Goal: Task Accomplishment & Management: Complete application form

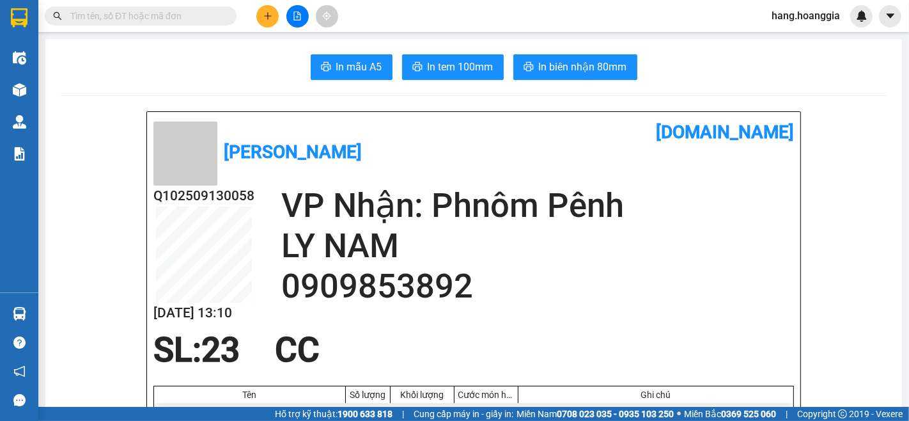
click at [262, 26] on div at bounding box center [297, 16] width 96 height 22
click at [269, 14] on icon "plus" at bounding box center [267, 16] width 9 height 9
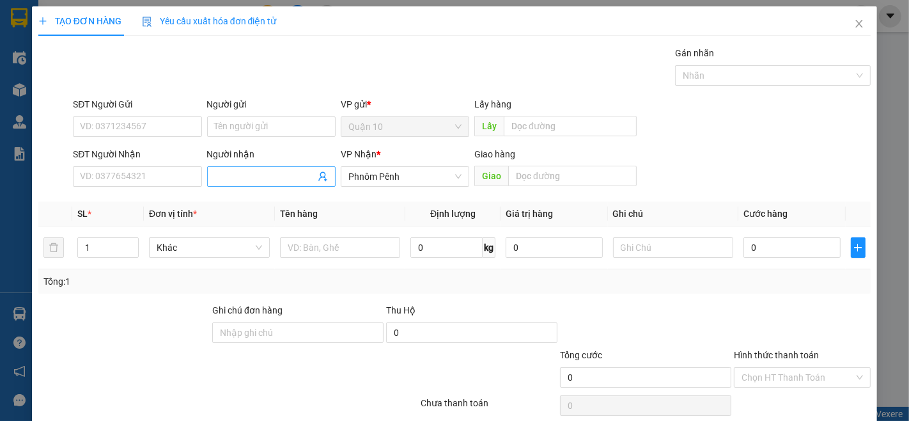
click at [259, 167] on span at bounding box center [271, 176] width 128 height 20
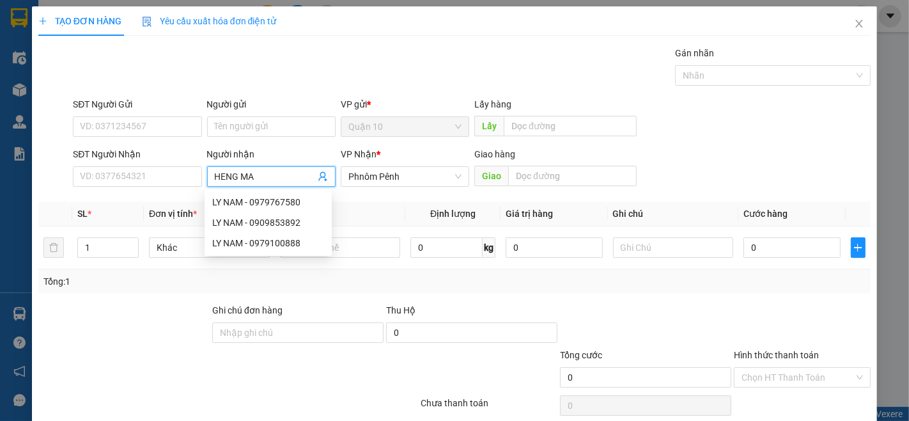
type input "HENG MAN"
click at [297, 226] on div "HENG MAN - 0977212323" at bounding box center [274, 222] width 125 height 14
type input "0977212323"
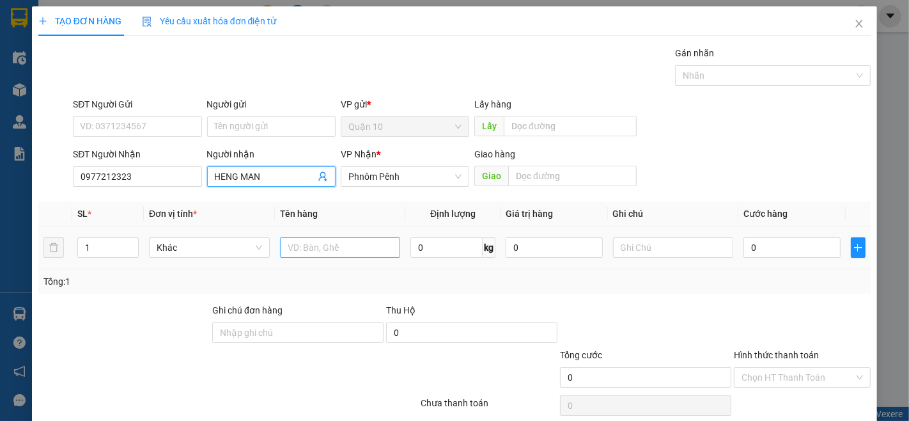
type input "HENG MAN"
click at [339, 256] on input "text" at bounding box center [340, 247] width 121 height 20
type input "THUNG"
click at [96, 247] on input "1" at bounding box center [108, 247] width 60 height 19
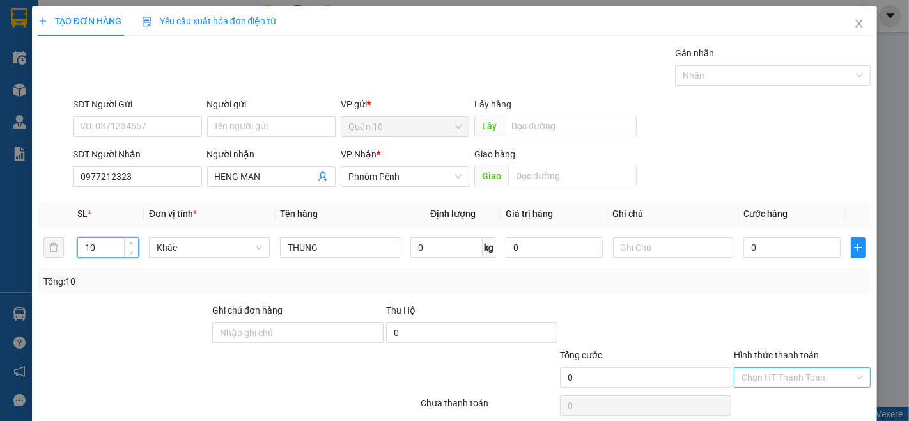
scroll to position [52, 0]
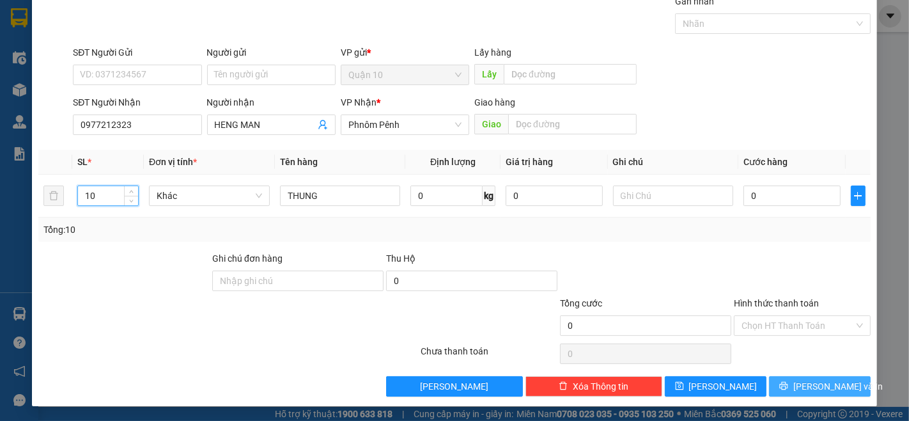
type input "10"
click at [825, 379] on span "[PERSON_NAME] và In" at bounding box center [837, 386] width 89 height 14
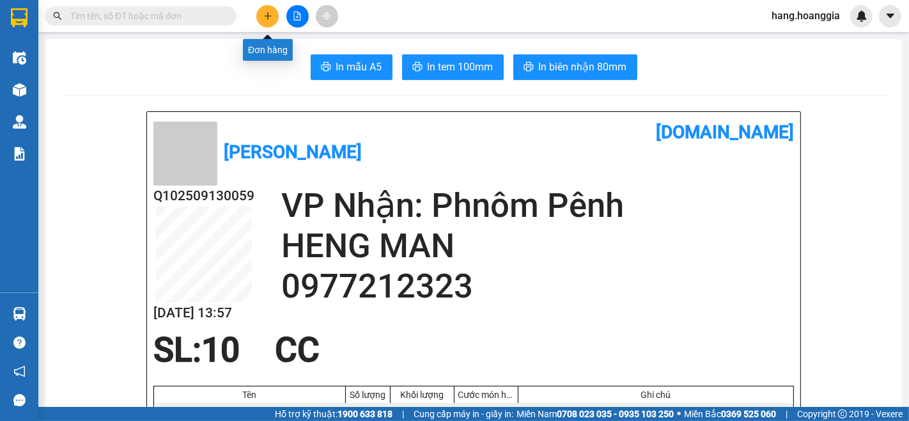
click at [278, 15] on button at bounding box center [267, 16] width 22 height 22
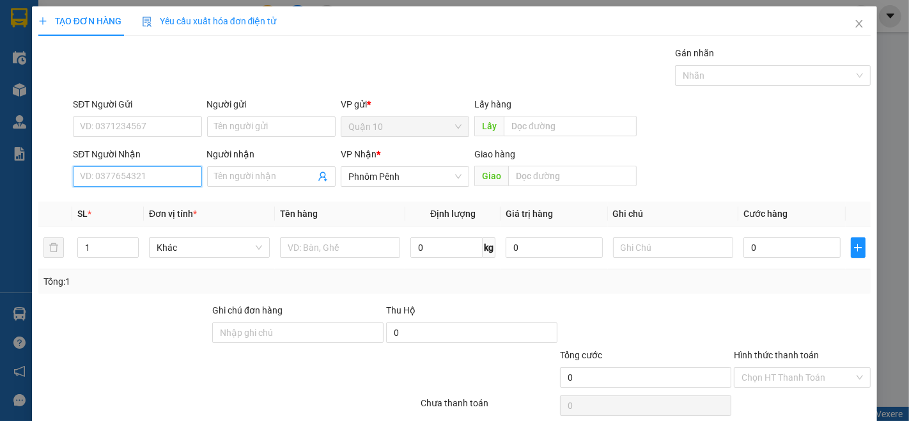
click at [180, 176] on input "SĐT Người Nhận" at bounding box center [137, 176] width 128 height 20
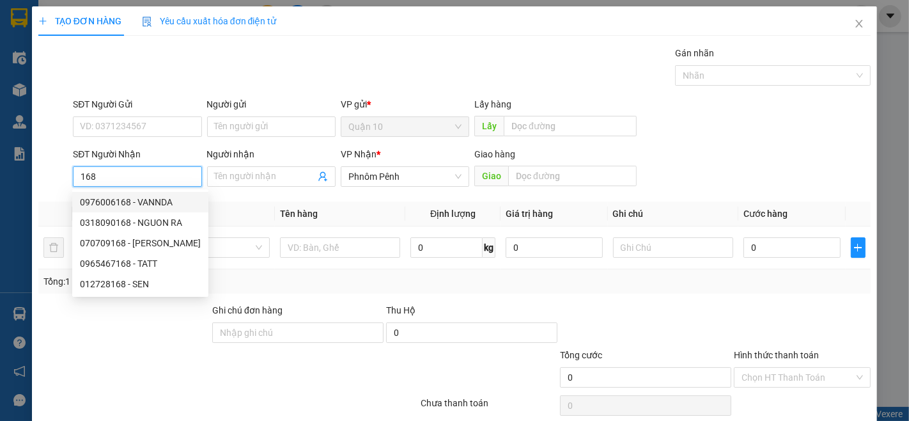
click at [158, 196] on div "0976006168 - VANNDA" at bounding box center [140, 202] width 121 height 14
type input "0976006168"
type input "VANNDA"
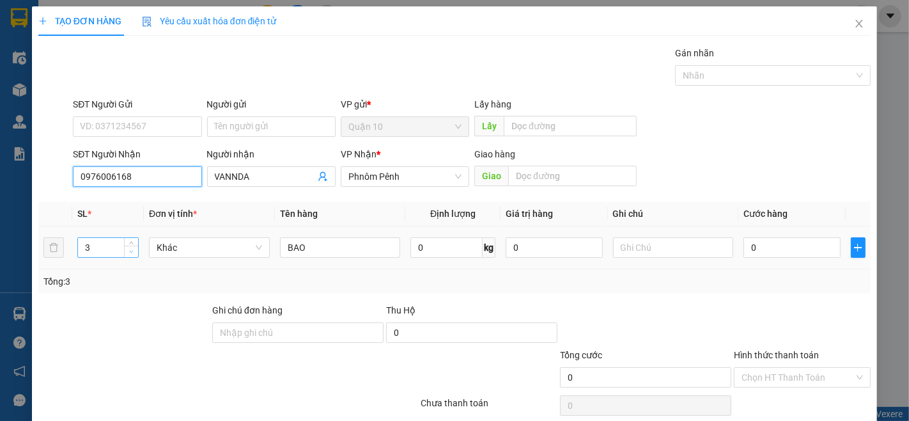
type input "0976006168"
click at [129, 252] on icon "down" at bounding box center [131, 251] width 4 height 4
type input "1"
click at [129, 252] on icon "down" at bounding box center [131, 251] width 4 height 4
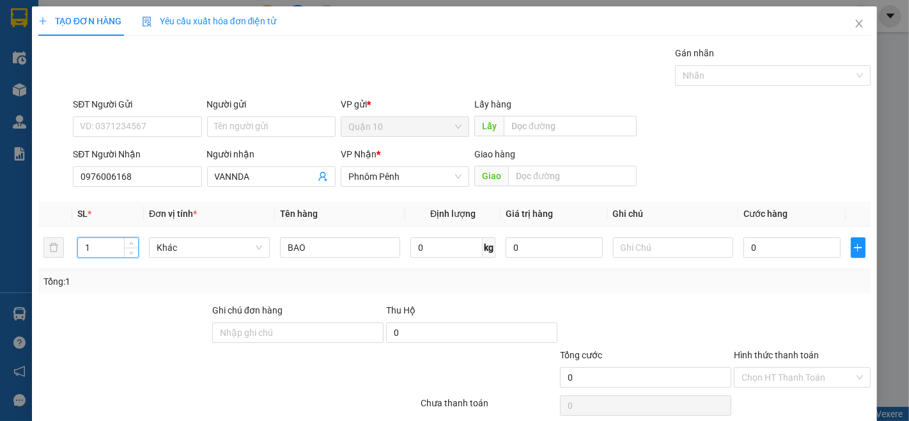
scroll to position [52, 0]
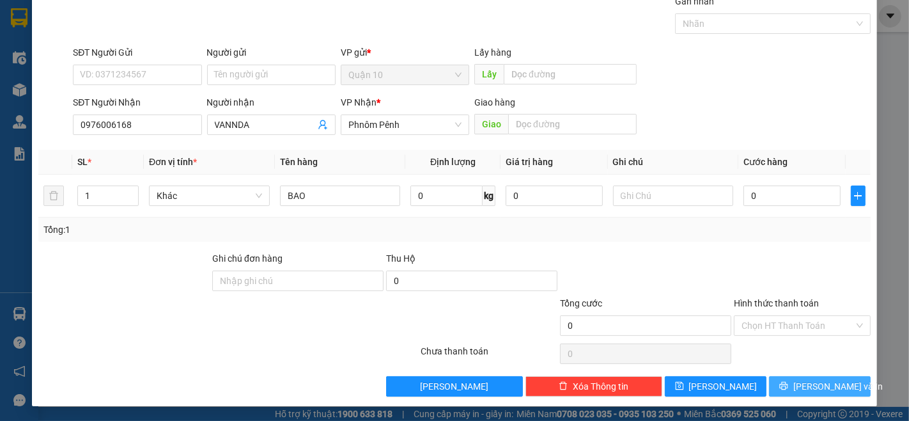
click at [841, 387] on button "[PERSON_NAME] và In" at bounding box center [820, 386] width 102 height 20
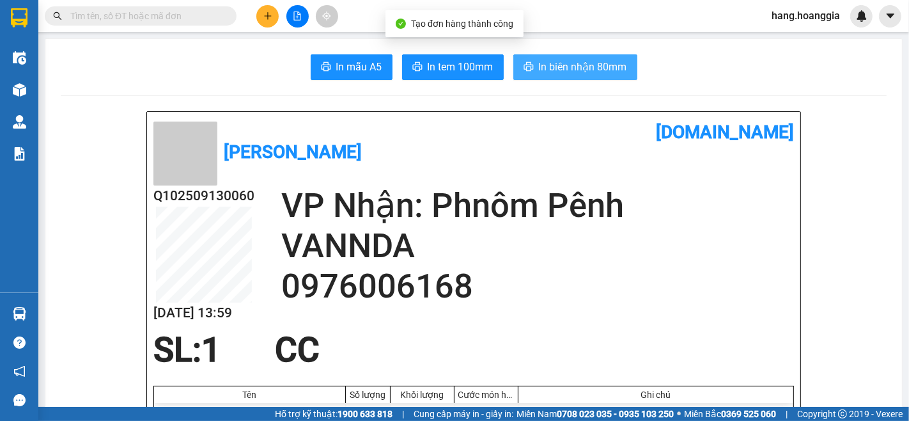
click at [610, 68] on span "In biên nhận 80mm" at bounding box center [583, 67] width 88 height 16
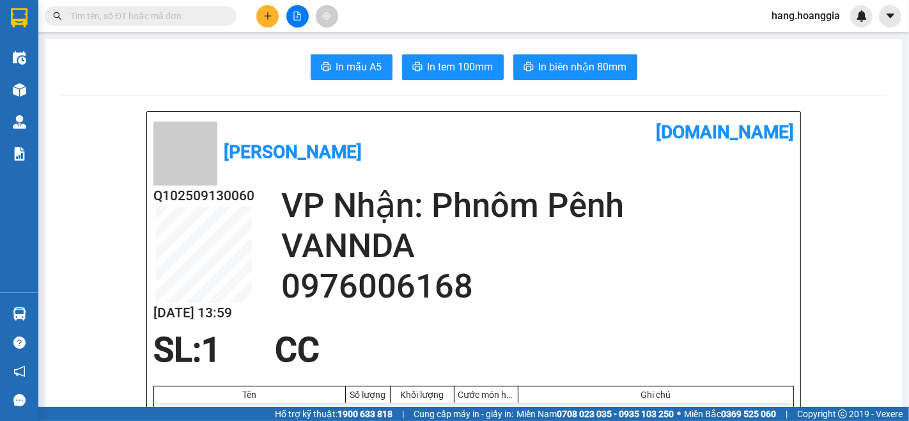
click at [185, 19] on input "text" at bounding box center [145, 16] width 151 height 14
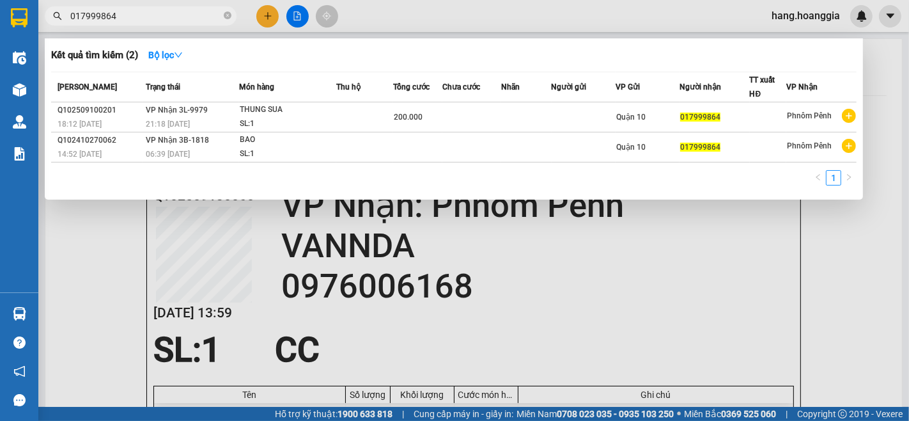
type input "017999864"
click at [749, 320] on div at bounding box center [454, 210] width 909 height 421
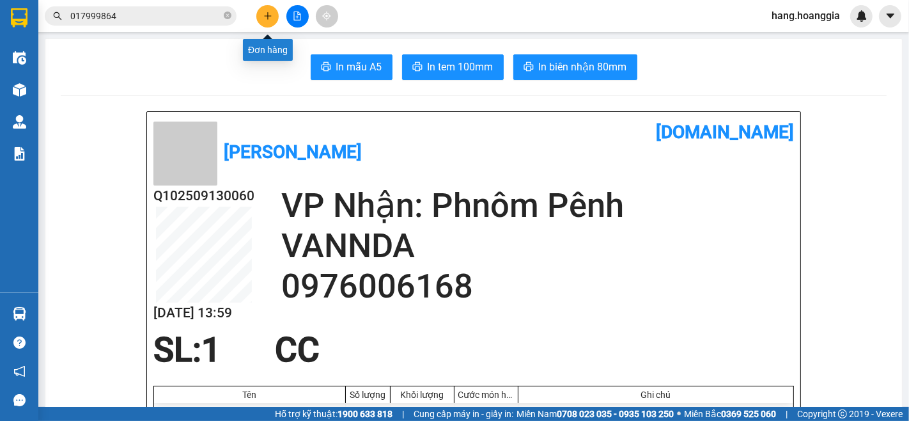
click at [267, 12] on icon "plus" at bounding box center [267, 16] width 9 height 9
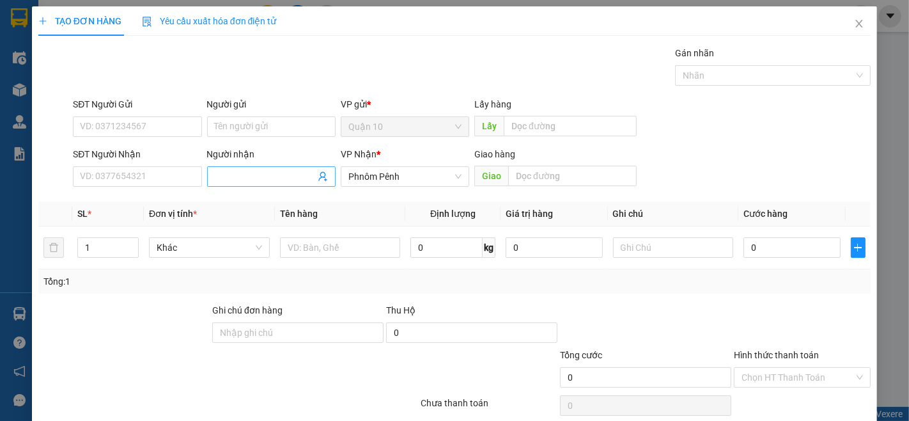
click at [228, 170] on input "Người nhận" at bounding box center [265, 176] width 100 height 14
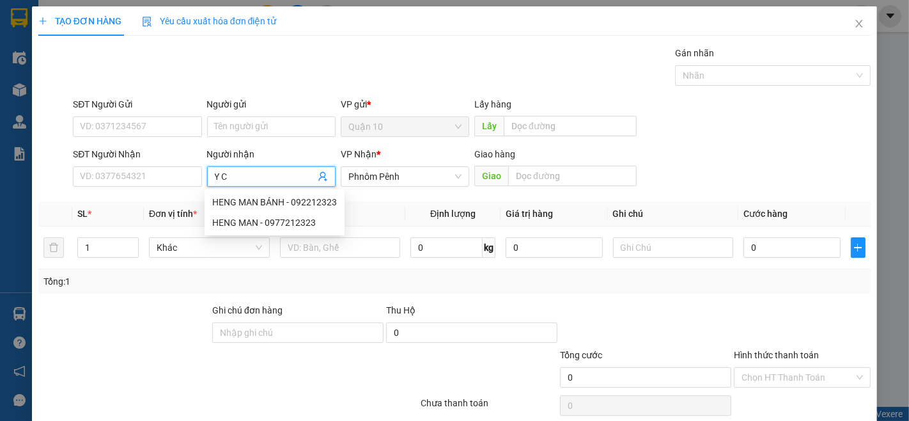
type input "Y CA"
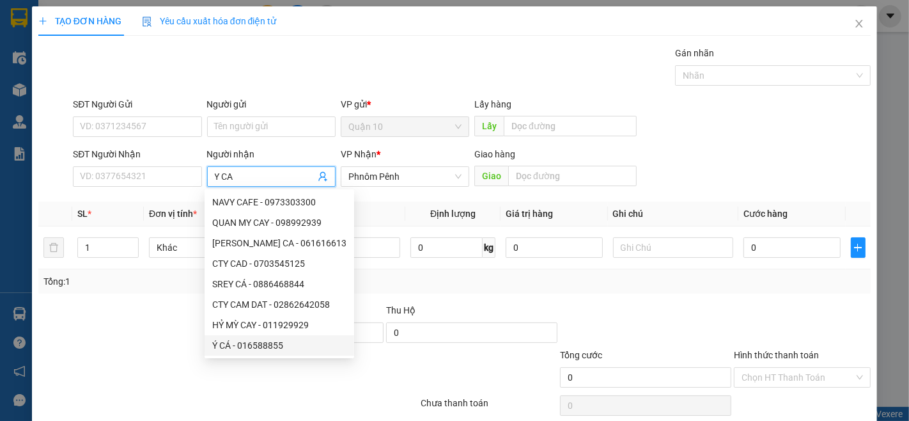
click at [254, 343] on div "Ý CÁ - 016588855" at bounding box center [279, 345] width 134 height 14
type input "016588855"
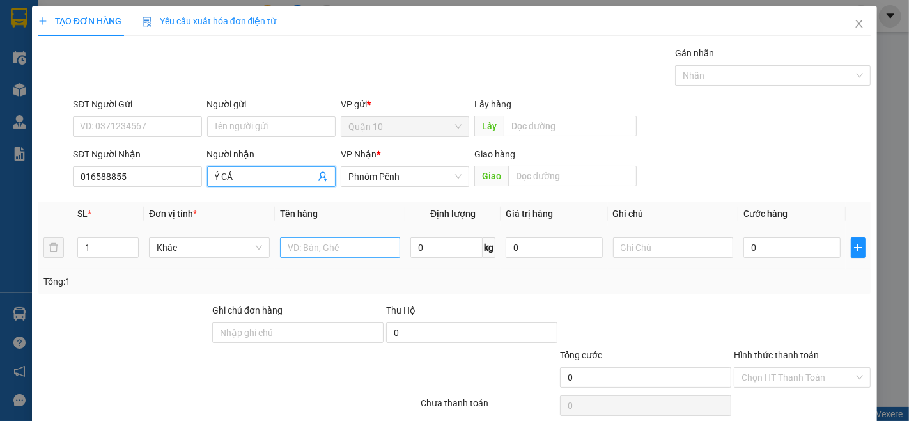
type input "Ý CÁ"
click at [355, 248] on input "text" at bounding box center [340, 247] width 121 height 20
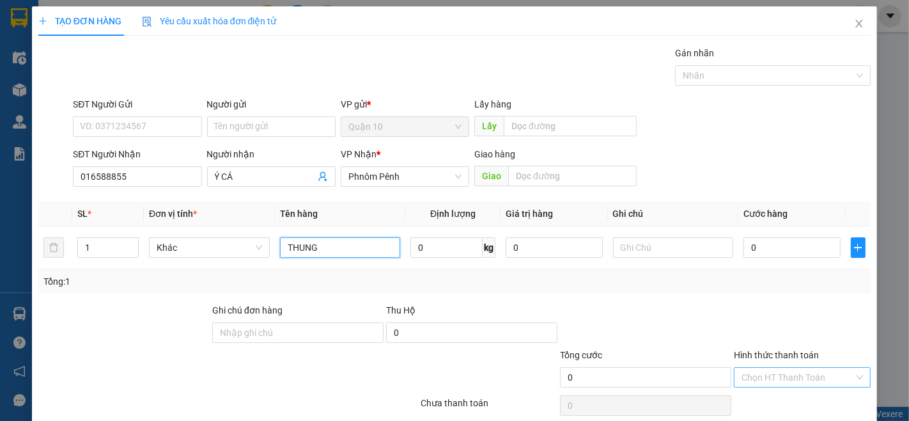
scroll to position [52, 0]
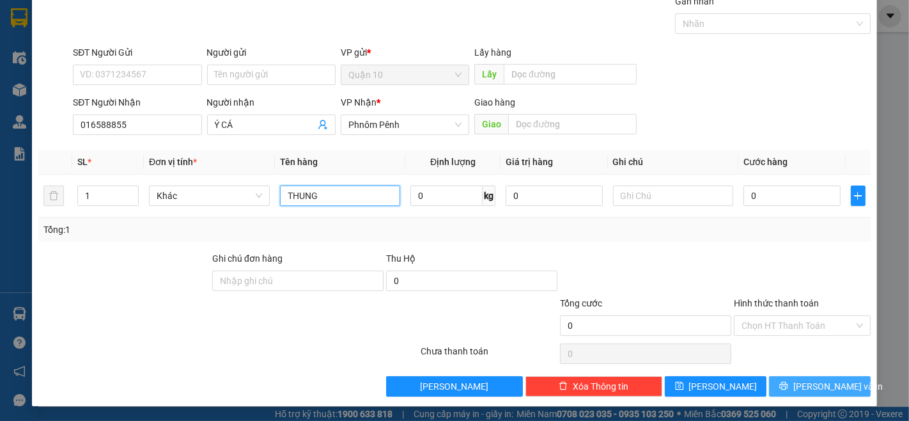
type input "THUNG"
click at [779, 381] on button "[PERSON_NAME] và In" at bounding box center [820, 386] width 102 height 20
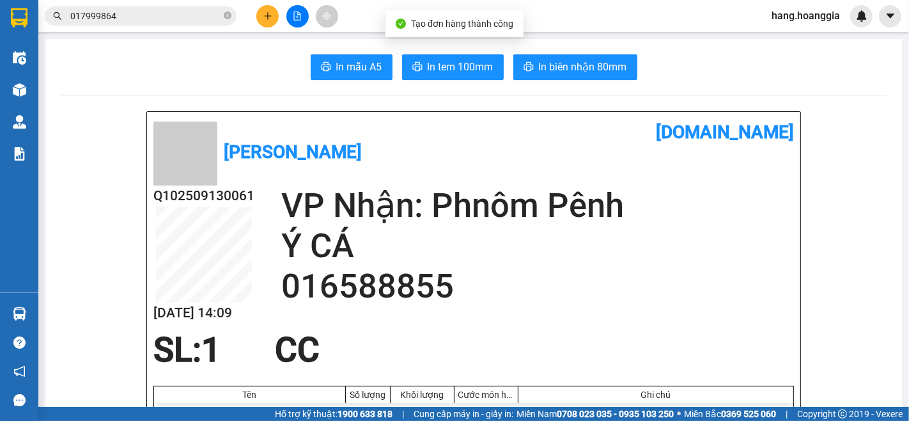
click at [597, 69] on span "In biên nhận 80mm" at bounding box center [583, 67] width 88 height 16
click at [224, 17] on icon "close-circle" at bounding box center [228, 16] width 8 height 8
click at [260, 11] on button at bounding box center [267, 16] width 22 height 22
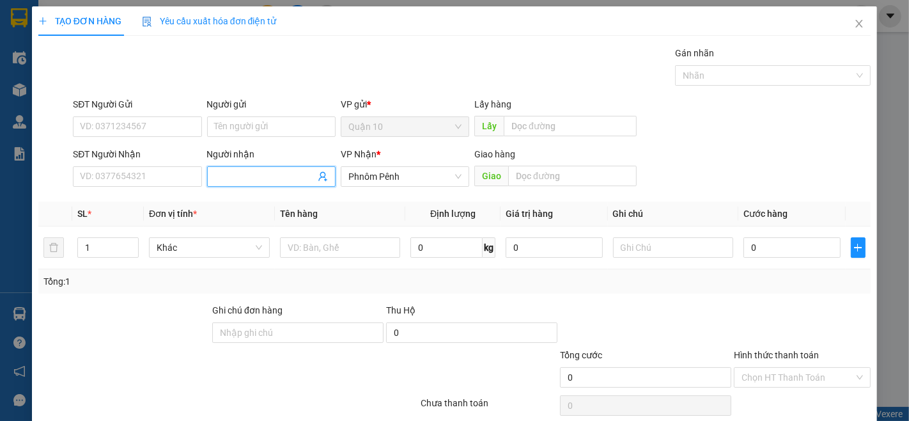
click at [273, 182] on input "Người nhận" at bounding box center [265, 176] width 100 height 14
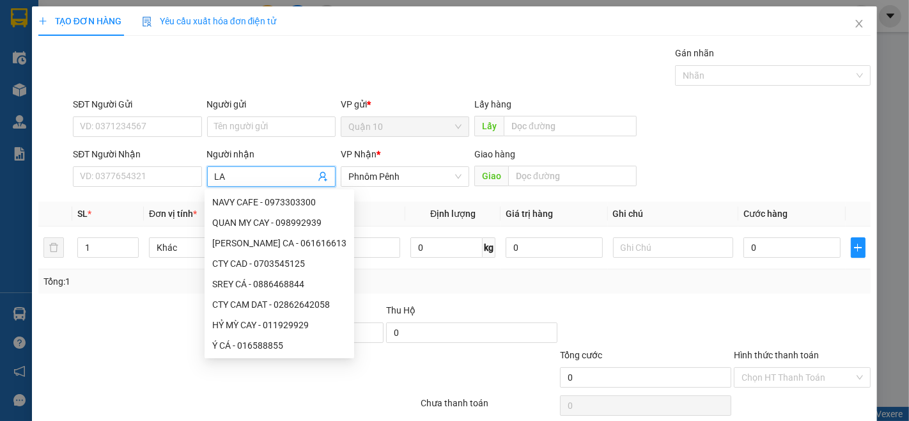
type input "LA"
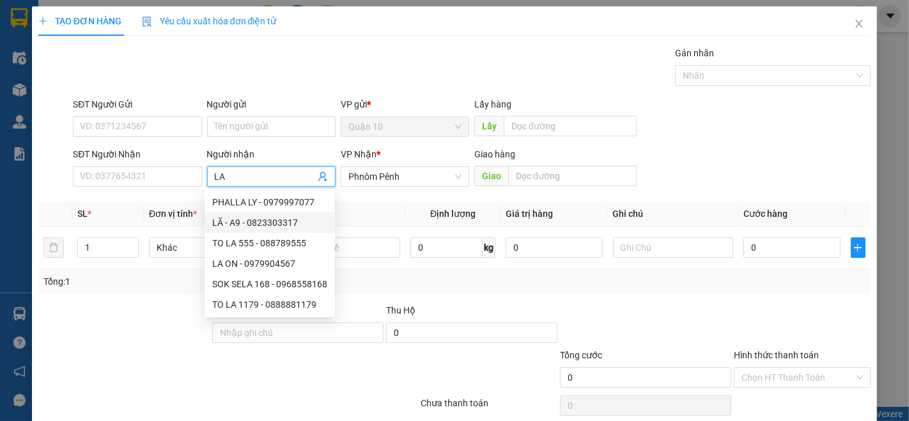
click at [281, 221] on div "LÃ - A9 - 0823303317" at bounding box center [269, 222] width 115 height 14
type input "0823303317"
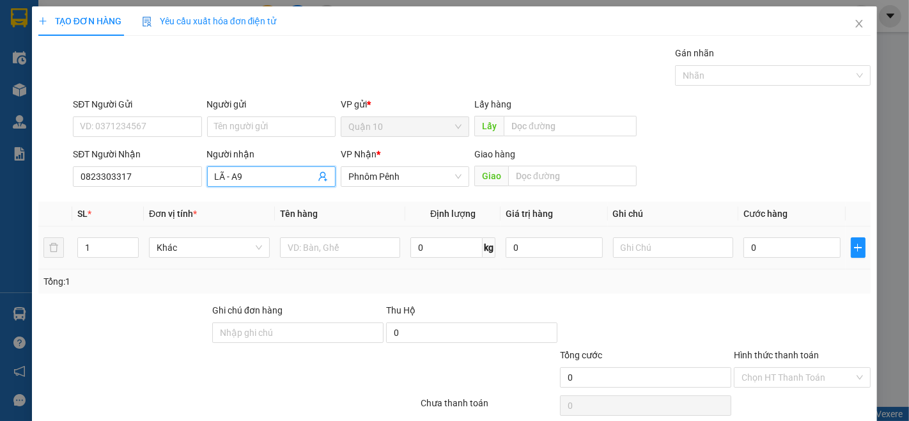
type input "LÃ - A9"
click at [374, 258] on div at bounding box center [340, 248] width 121 height 26
click at [376, 247] on input "text" at bounding box center [340, 247] width 121 height 20
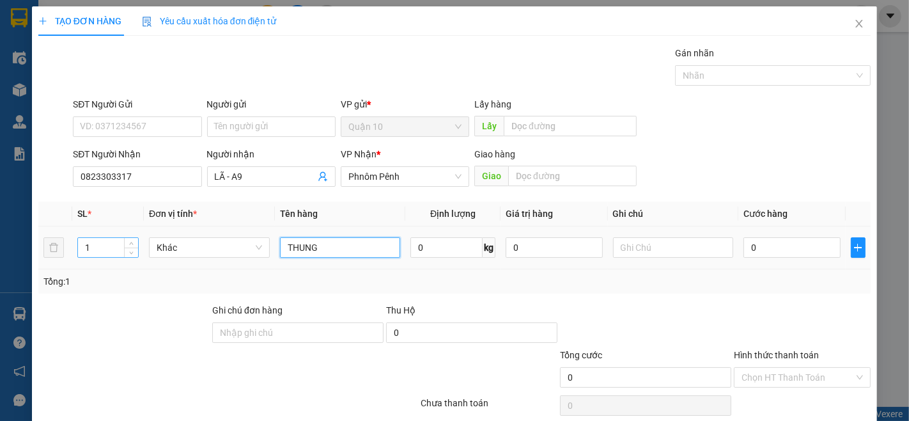
type input "THUNG"
click at [103, 239] on input "1" at bounding box center [108, 247] width 60 height 19
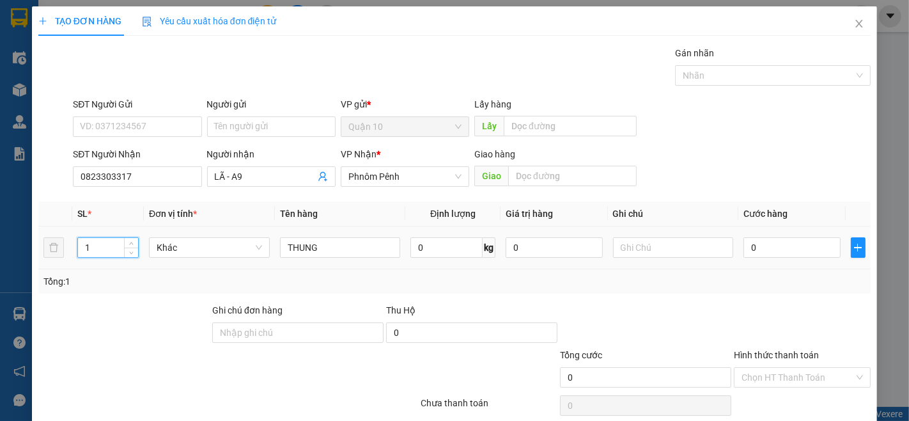
click at [103, 239] on input "1" at bounding box center [108, 247] width 60 height 19
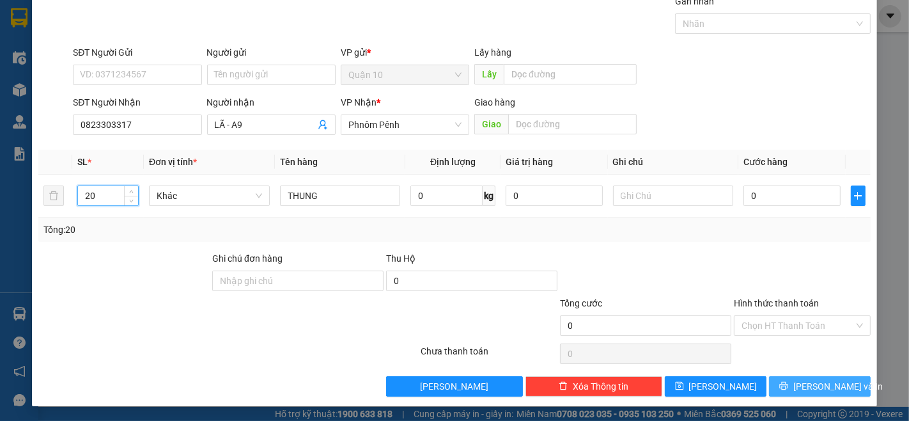
type input "20"
drag, startPoint x: 827, startPoint y: 378, endPoint x: 823, endPoint y: 420, distance: 42.4
click at [827, 380] on button "[PERSON_NAME] và In" at bounding box center [820, 386] width 102 height 20
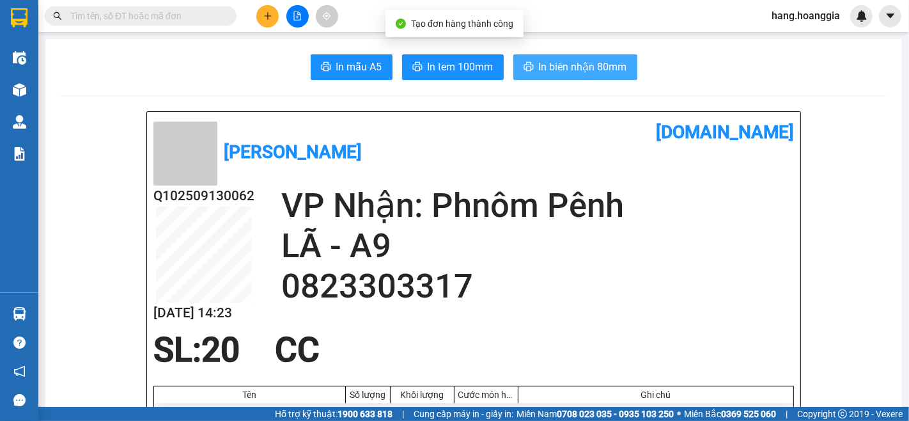
click at [579, 61] on span "In biên nhận 80mm" at bounding box center [583, 67] width 88 height 16
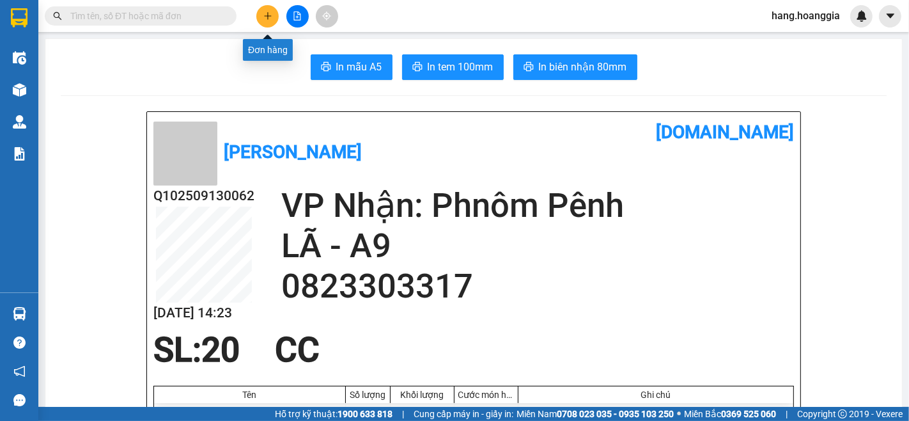
click at [269, 7] on button at bounding box center [267, 16] width 22 height 22
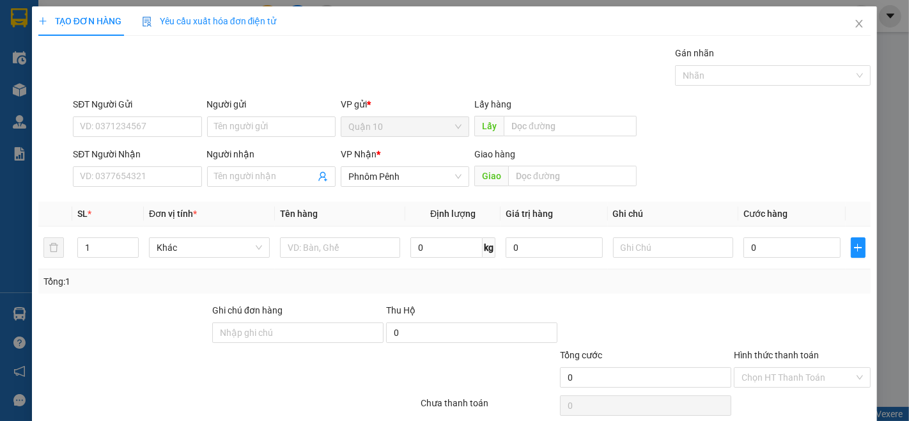
click at [713, 159] on div "SĐT Người Nhận VD: 0377654321 Người nhận Tên người nhận VP Nhận * Phnôm Pênh Gi…" at bounding box center [471, 169] width 803 height 45
click at [248, 178] on input "Người nhận" at bounding box center [265, 176] width 100 height 14
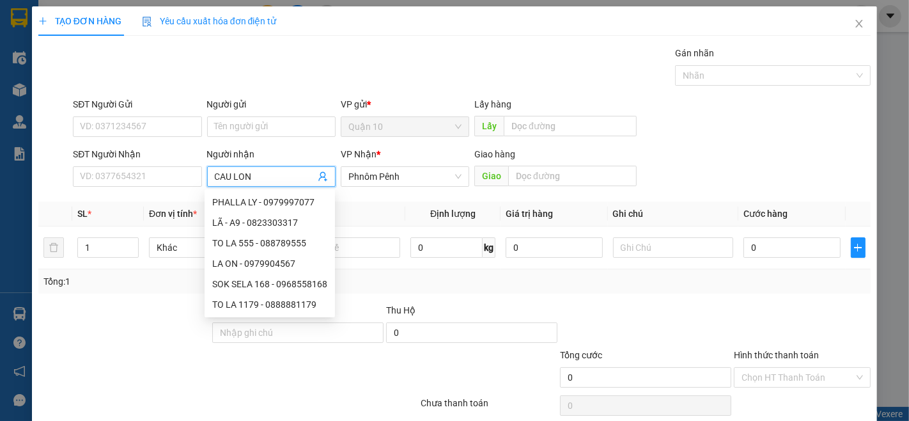
type input "CAU LONG"
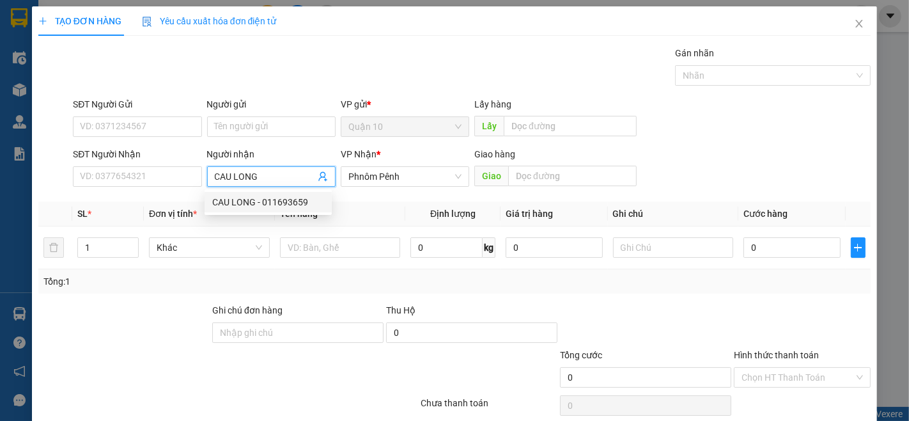
click at [273, 193] on div "CAU LONG - 011693659" at bounding box center [268, 202] width 127 height 20
type input "011693659"
type input "CAU LONG"
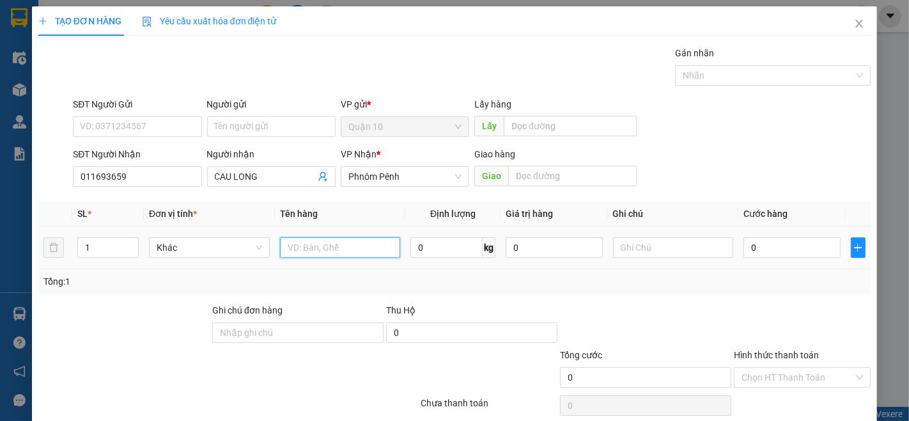
click at [309, 254] on input "text" at bounding box center [340, 247] width 121 height 20
type input "[PERSON_NAME]"
click at [681, 235] on div at bounding box center [673, 248] width 121 height 26
click at [653, 256] on input "text" at bounding box center [673, 247] width 121 height 20
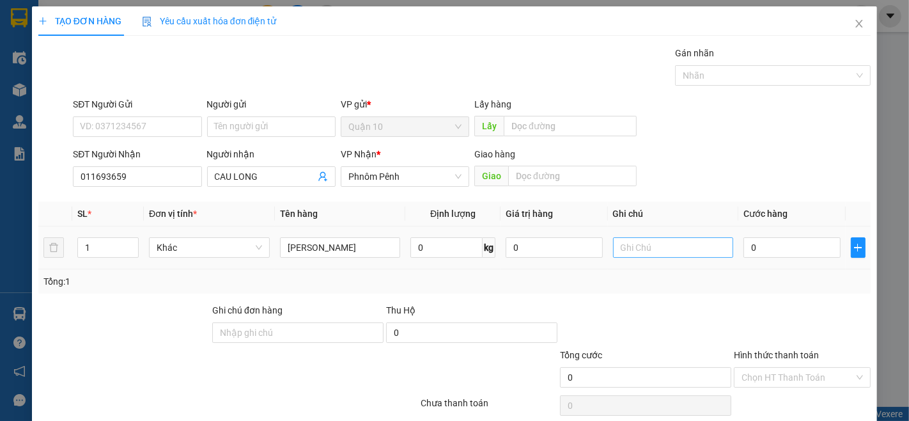
click at [656, 240] on input "text" at bounding box center [673, 247] width 121 height 20
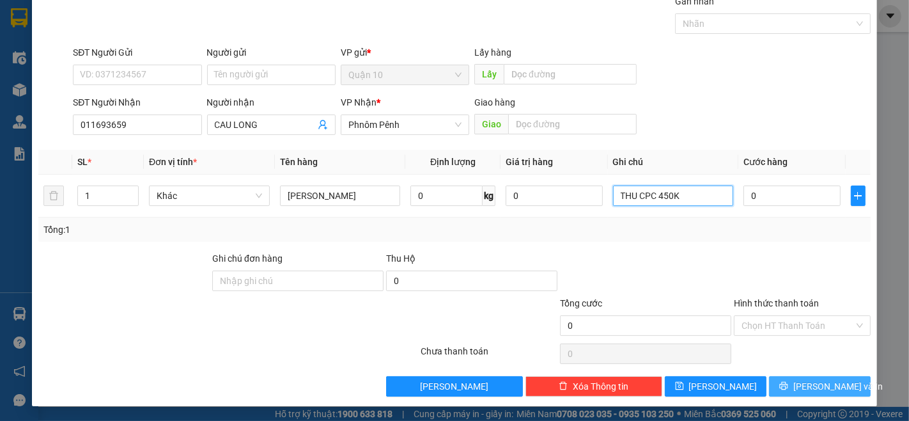
type input "THU CPC 450K"
drag, startPoint x: 817, startPoint y: 384, endPoint x: 732, endPoint y: 420, distance: 92.3
click at [807, 388] on span "[PERSON_NAME] và In" at bounding box center [837, 386] width 89 height 14
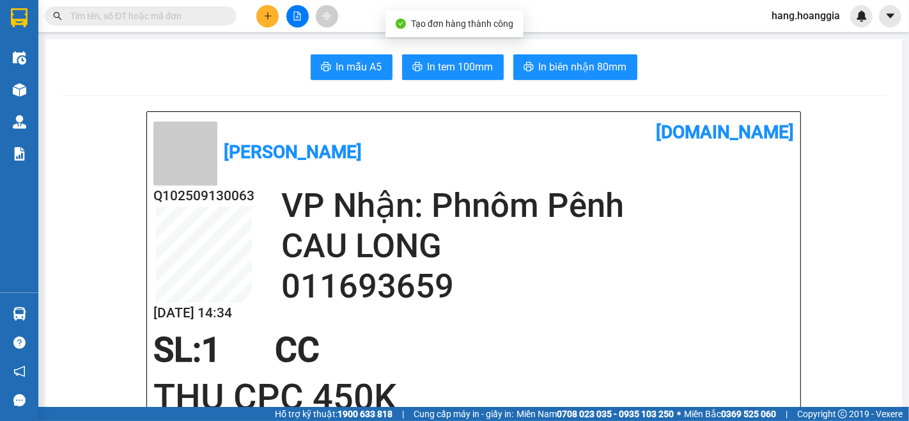
click at [270, 15] on icon "plus" at bounding box center [267, 15] width 7 height 1
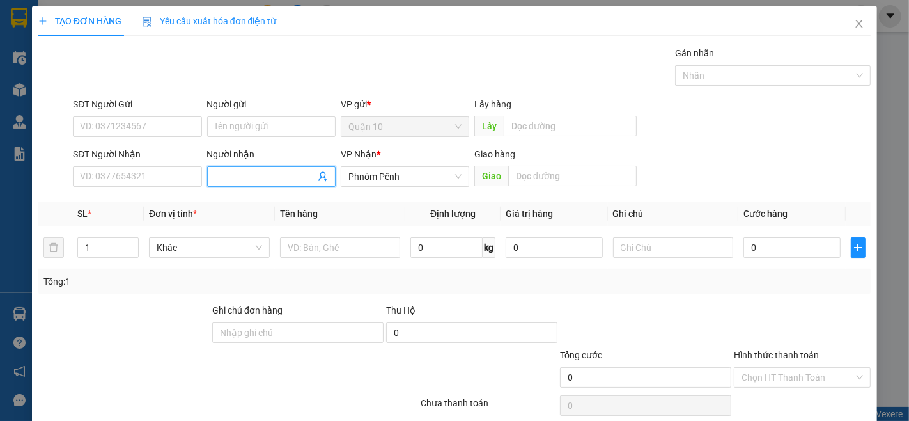
click at [276, 183] on input "Người nhận" at bounding box center [265, 176] width 100 height 14
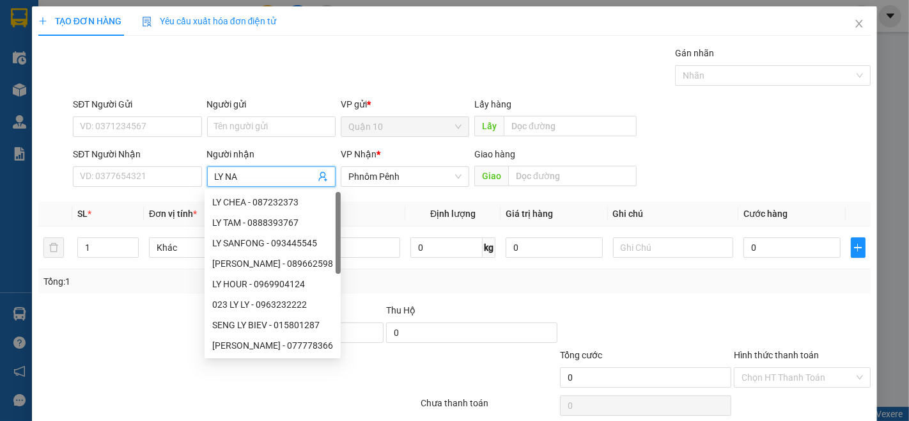
type input "LY NAM"
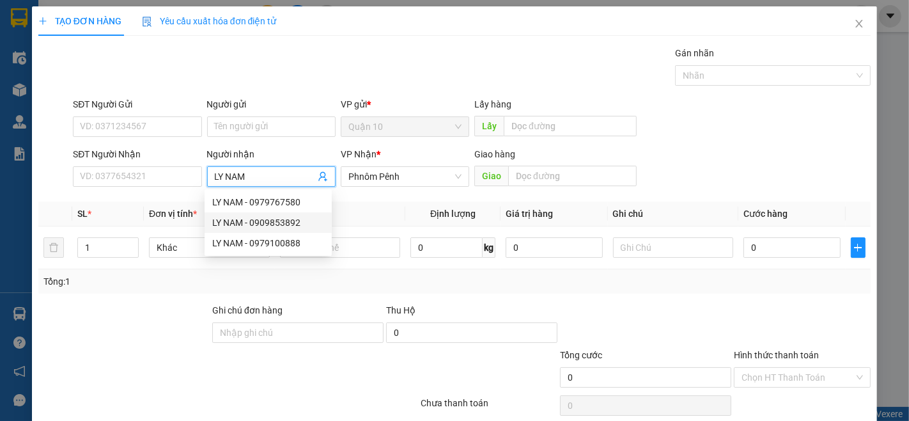
click at [284, 225] on div "LY NAM - 0909853892" at bounding box center [268, 222] width 112 height 14
type input "0909853892"
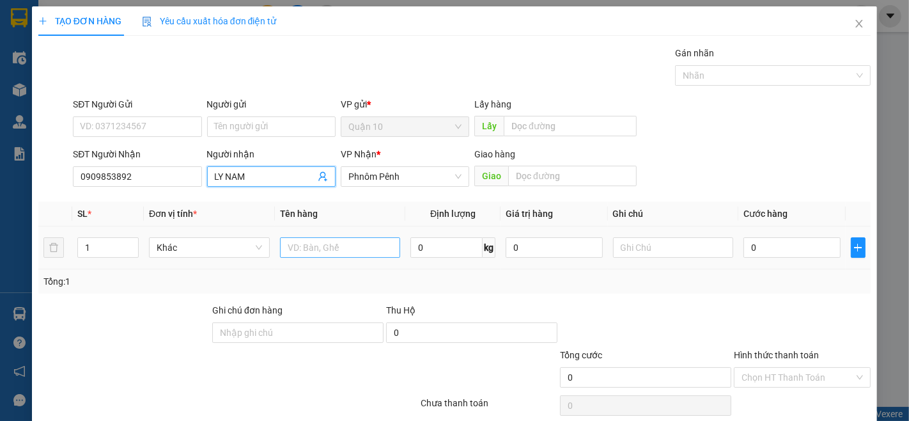
type input "LY NAM"
click at [341, 245] on input "text" at bounding box center [340, 247] width 121 height 20
type input "THUNG"
click at [113, 253] on input "1" at bounding box center [108, 247] width 60 height 19
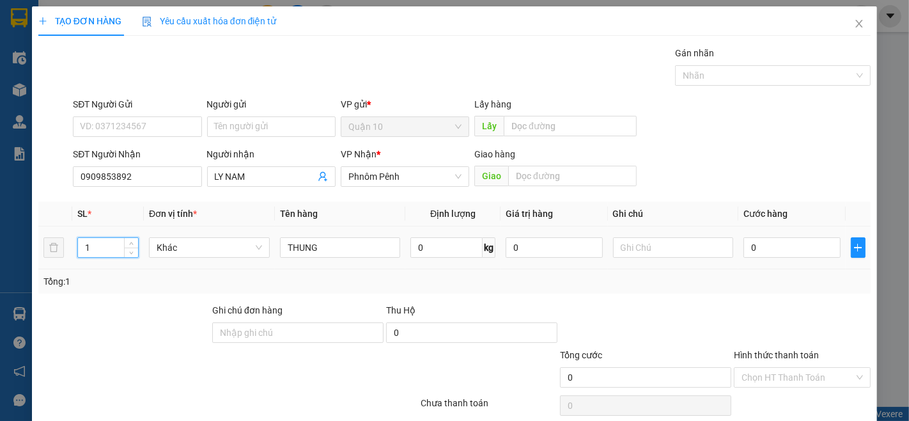
click at [113, 253] on input "1" at bounding box center [108, 247] width 60 height 19
type input "2"
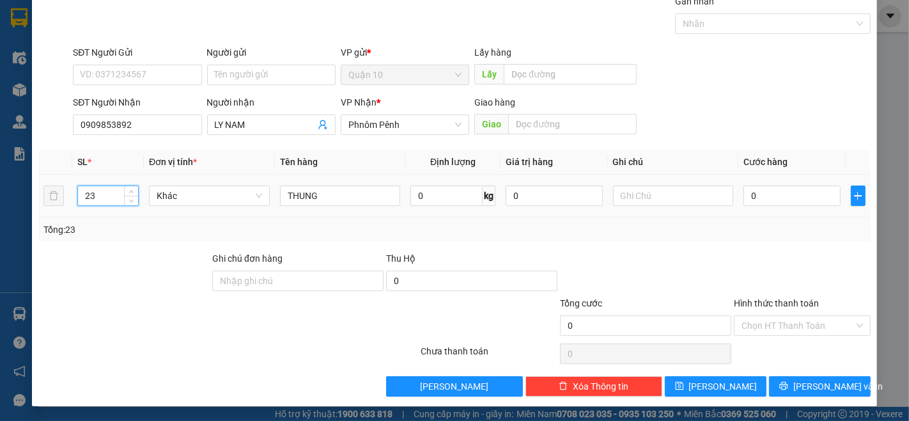
click at [97, 190] on input "23" at bounding box center [108, 195] width 60 height 19
type input "24"
click at [828, 391] on span "[PERSON_NAME] và In" at bounding box center [837, 386] width 89 height 14
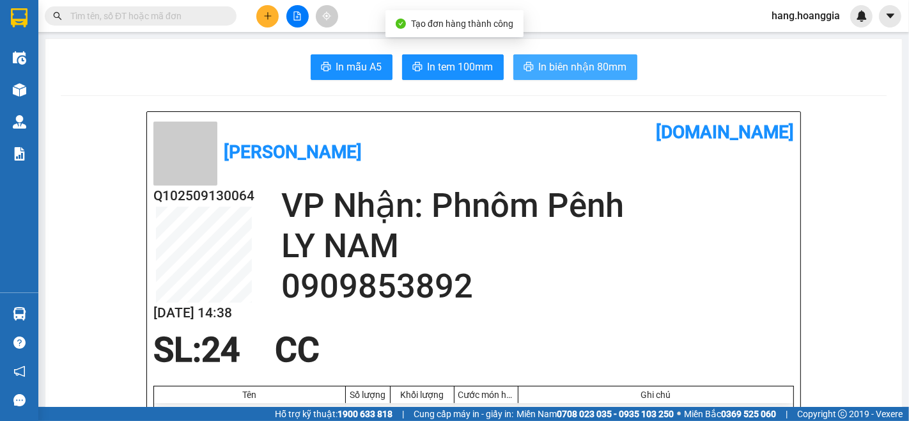
click at [573, 74] on span "In biên nhận 80mm" at bounding box center [583, 67] width 88 height 16
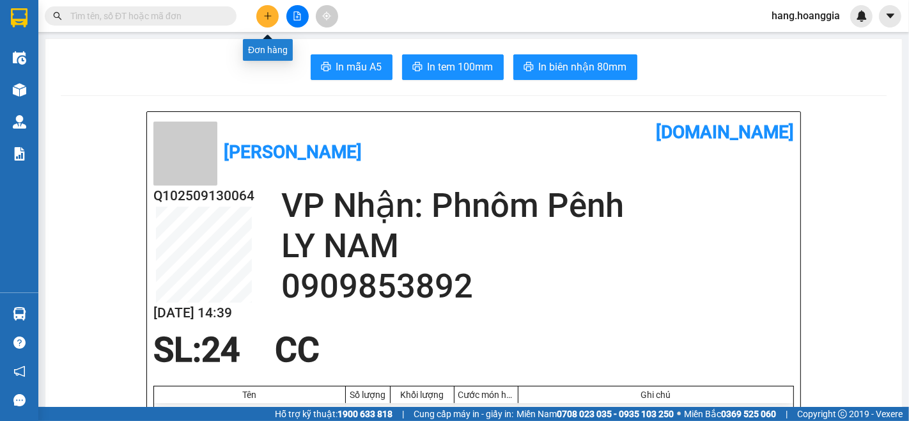
click at [275, 19] on button at bounding box center [267, 16] width 22 height 22
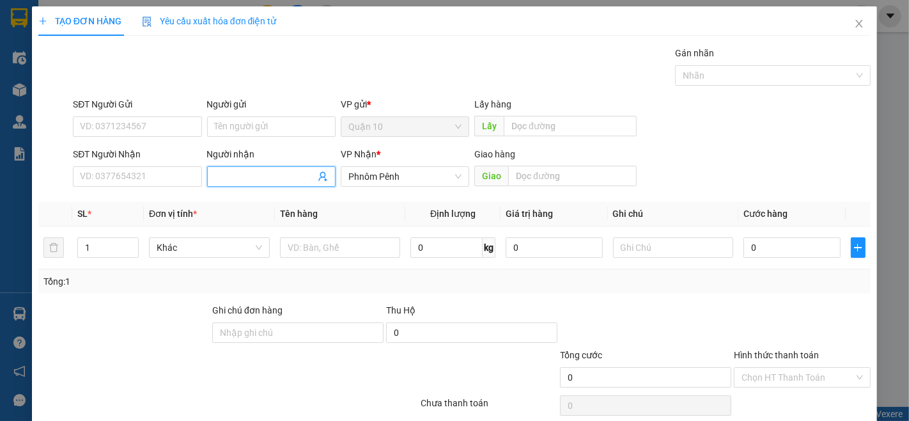
click at [281, 182] on input "Người nhận" at bounding box center [265, 176] width 100 height 14
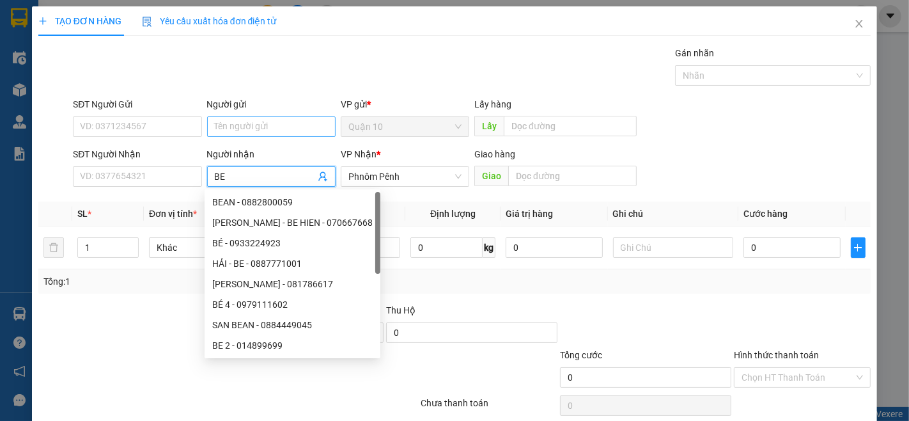
type input "BE 2"
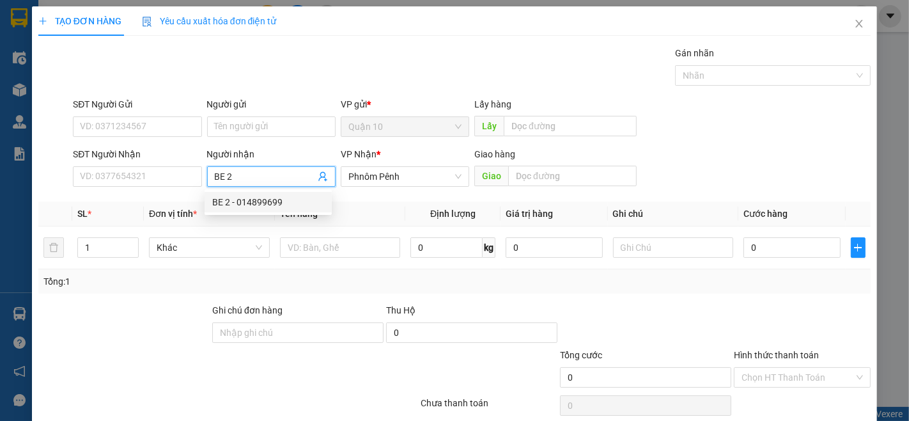
click at [277, 203] on div "BE 2 - 014899699" at bounding box center [268, 202] width 112 height 14
type input "014899699"
type input "BE 2"
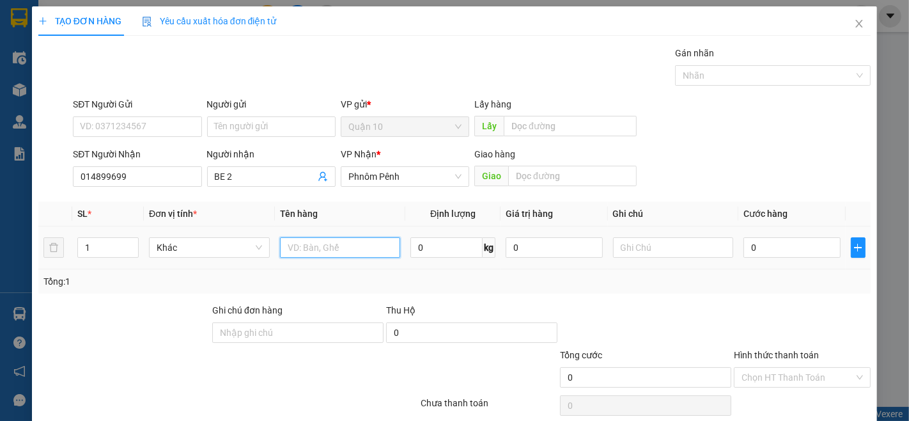
click at [329, 251] on input "text" at bounding box center [340, 247] width 121 height 20
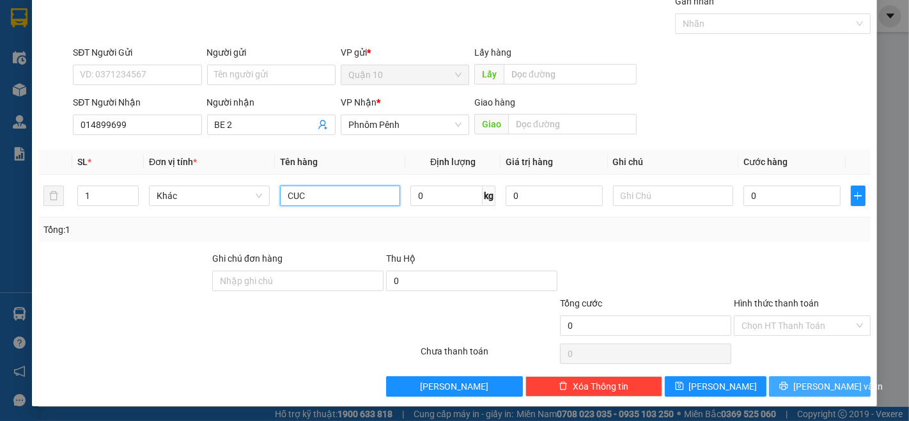
type input "CUC"
click at [813, 393] on button "[PERSON_NAME] và In" at bounding box center [820, 386] width 102 height 20
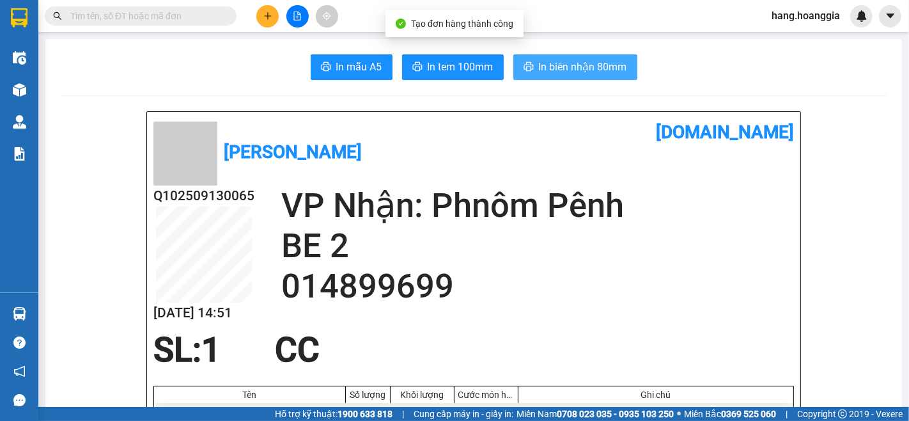
drag, startPoint x: 622, startPoint y: 73, endPoint x: 604, endPoint y: 112, distance: 42.9
click at [621, 73] on button "In biên nhận 80mm" at bounding box center [575, 67] width 124 height 26
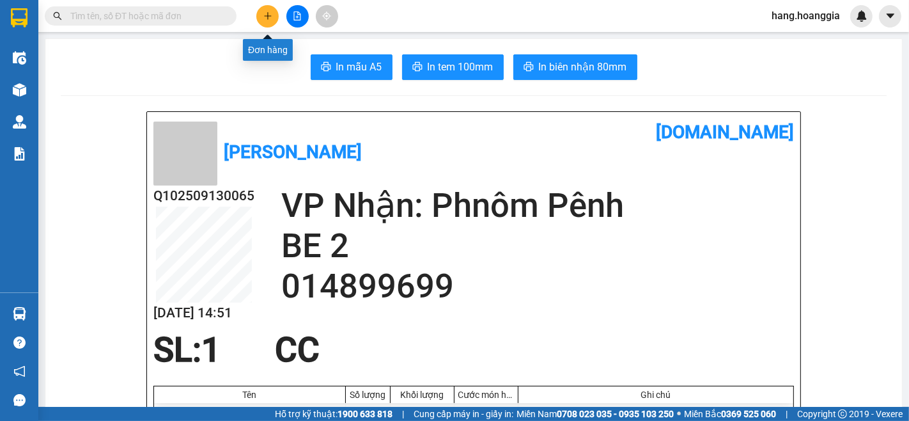
click at [267, 14] on icon "plus" at bounding box center [267, 16] width 9 height 9
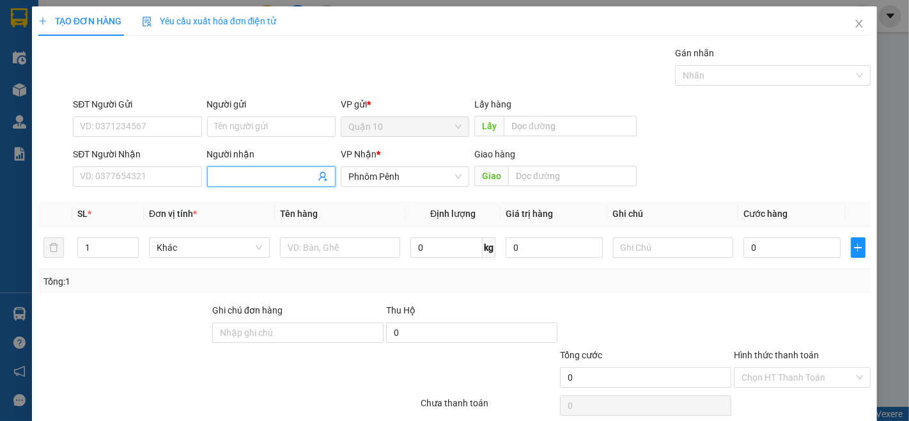
click at [258, 174] on input "Người nhận" at bounding box center [265, 176] width 100 height 14
click at [237, 176] on input "Người nhận" at bounding box center [265, 176] width 100 height 14
type input "KUN TH"
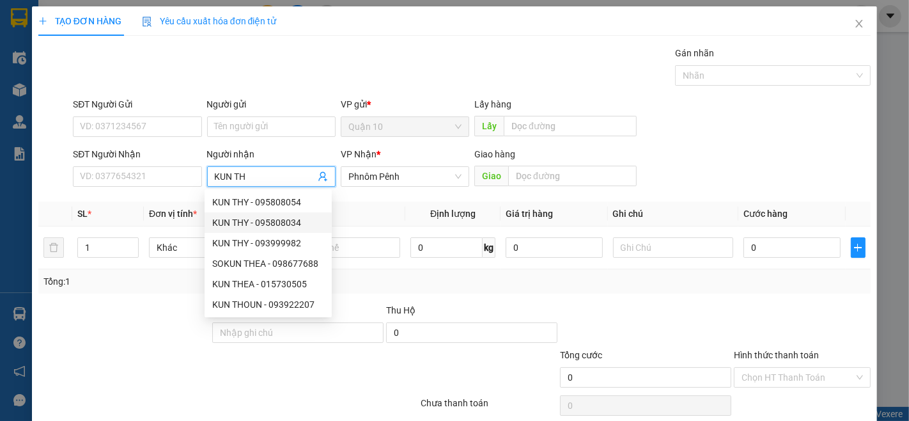
click at [288, 224] on div "KUN THY - 095808034" at bounding box center [268, 222] width 112 height 14
type input "095808034"
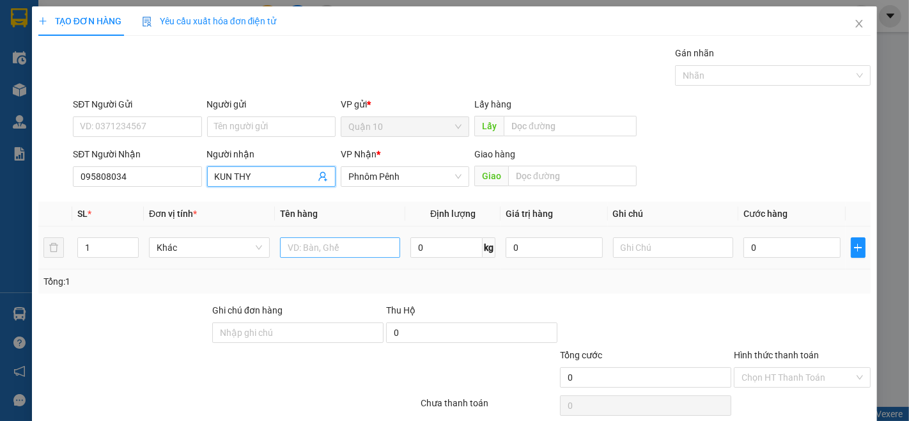
type input "KUN THY"
click at [339, 250] on input "text" at bounding box center [340, 247] width 121 height 20
type input "THUNG"
click at [128, 243] on span "up" at bounding box center [132, 244] width 8 height 8
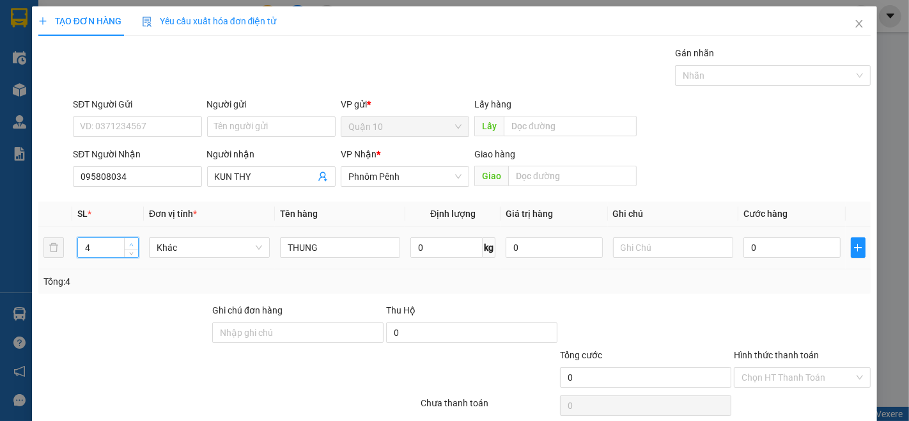
click at [128, 243] on span "up" at bounding box center [132, 244] width 8 height 8
type input "5"
click at [128, 243] on span "up" at bounding box center [132, 244] width 8 height 8
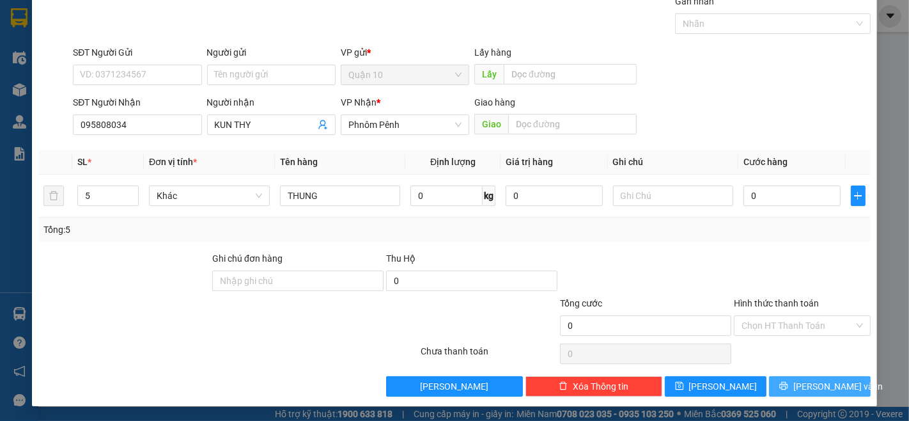
click at [833, 387] on span "[PERSON_NAME] và In" at bounding box center [837, 386] width 89 height 14
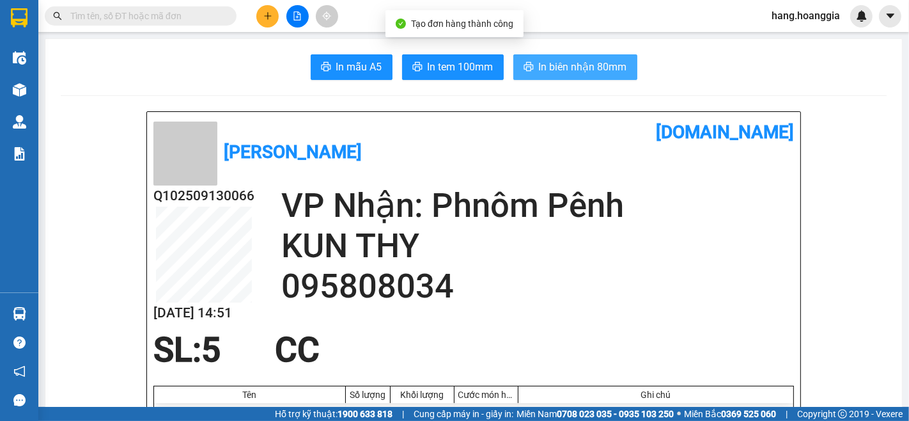
click at [600, 60] on span "In biên nhận 80mm" at bounding box center [583, 67] width 88 height 16
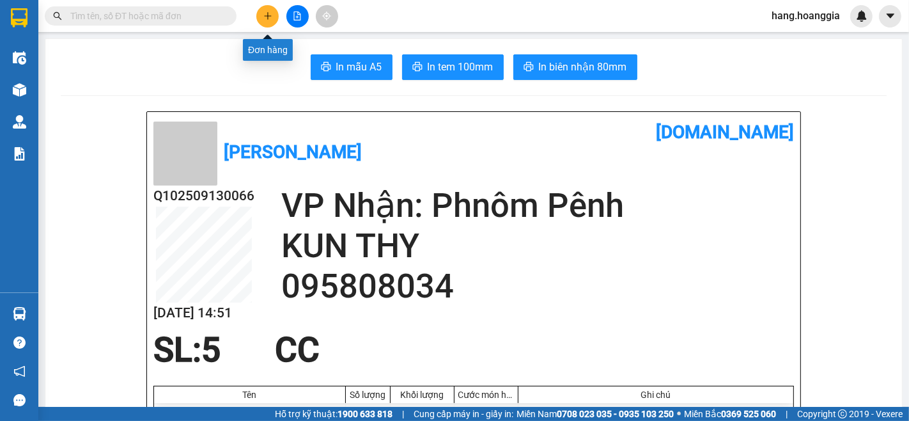
click at [270, 15] on icon "plus" at bounding box center [267, 16] width 9 height 9
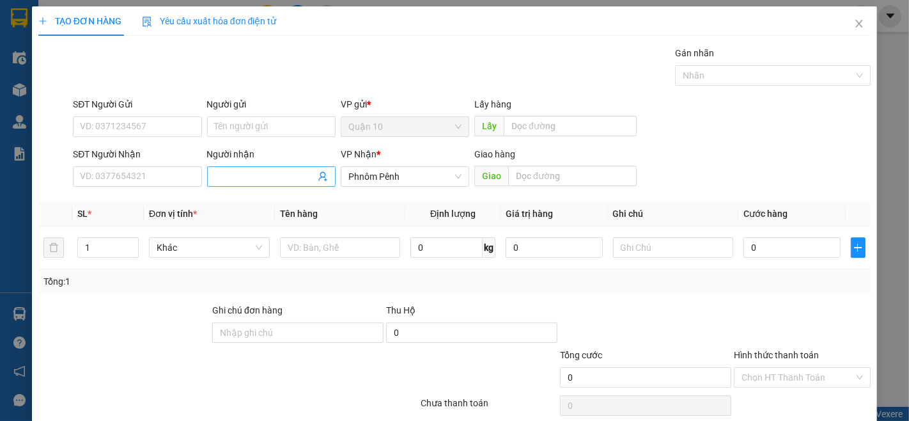
click at [243, 180] on input "Người nhận" at bounding box center [265, 176] width 100 height 14
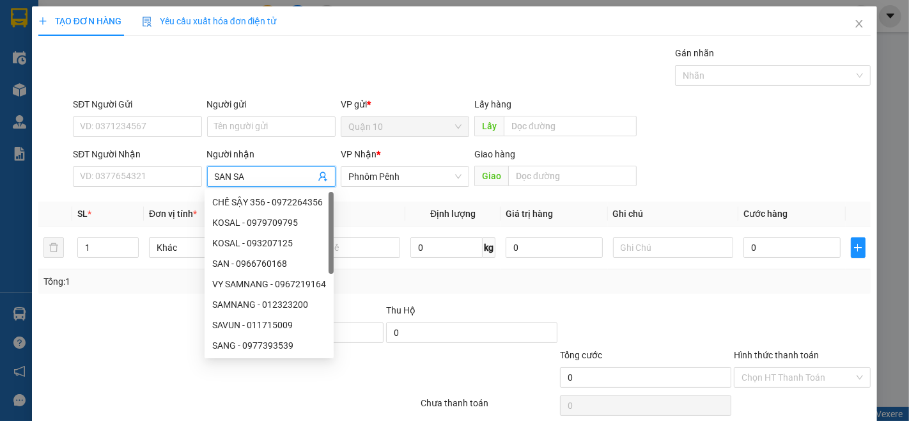
type input "[GEOGRAPHIC_DATA]"
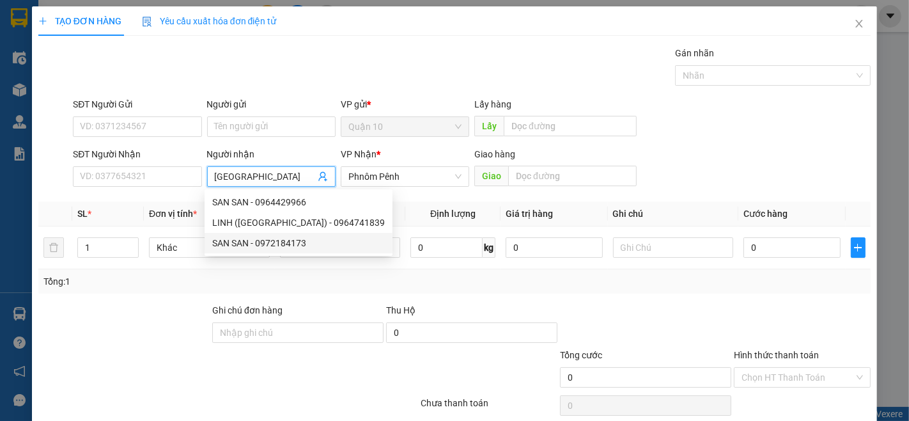
click at [299, 243] on div "SAN SAN - 0972184173" at bounding box center [298, 243] width 173 height 14
type input "0972184173"
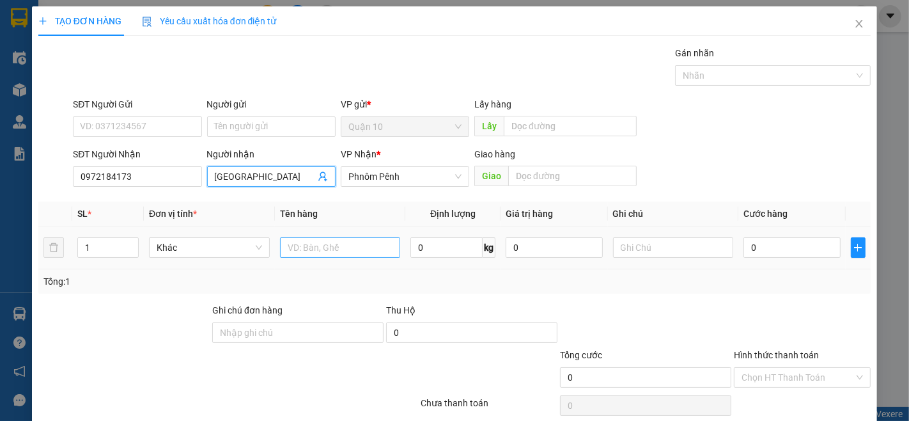
type input "[GEOGRAPHIC_DATA]"
click at [360, 247] on input "text" at bounding box center [340, 247] width 121 height 20
type input "BAO"
click at [124, 239] on span "Increase Value" at bounding box center [131, 244] width 14 height 12
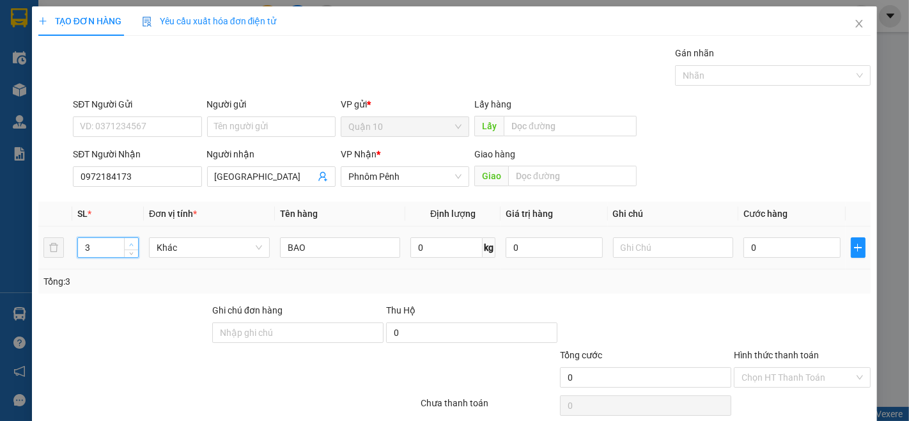
type input "4"
click at [124, 239] on span "Increase Value" at bounding box center [131, 244] width 14 height 12
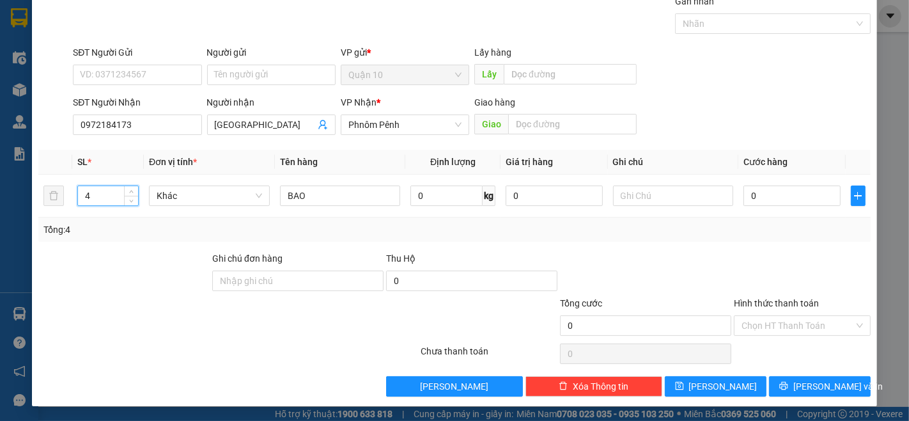
click at [808, 372] on div "Transit Pickup Surcharge Ids Transit Deliver Surcharge Ids Transit Deliver Surc…" at bounding box center [454, 195] width 832 height 402
click at [807, 385] on span "[PERSON_NAME] và In" at bounding box center [837, 386] width 89 height 14
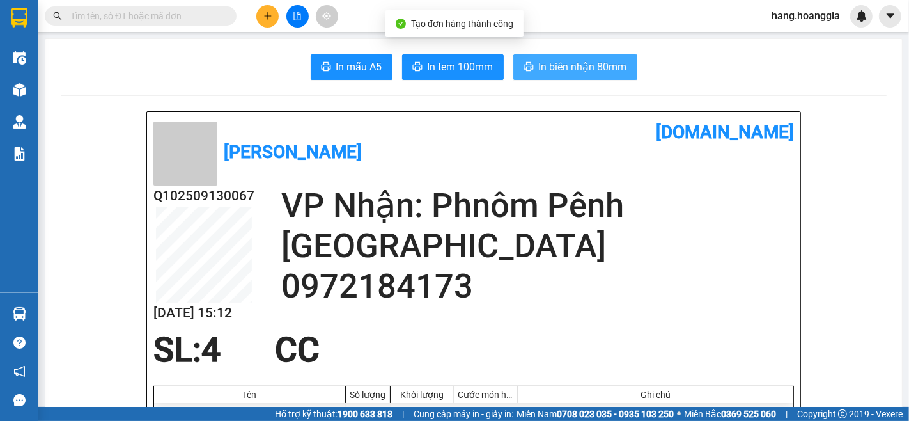
click at [591, 72] on span "In biên nhận 80mm" at bounding box center [583, 67] width 88 height 16
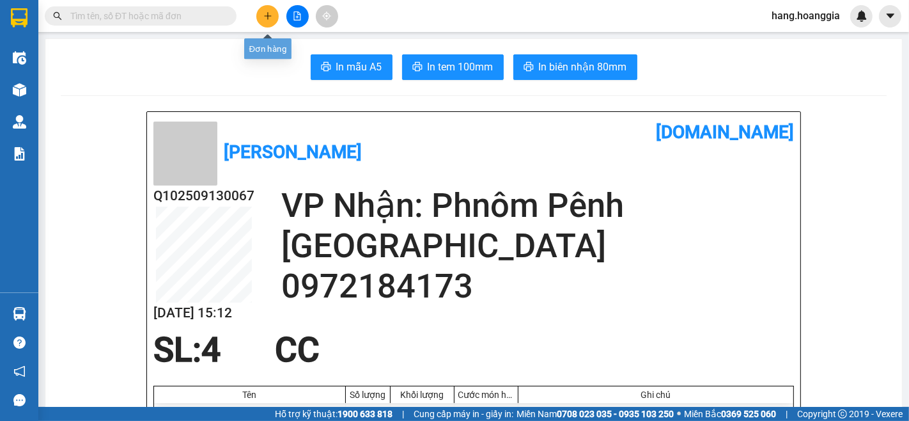
click at [276, 17] on button at bounding box center [267, 16] width 22 height 22
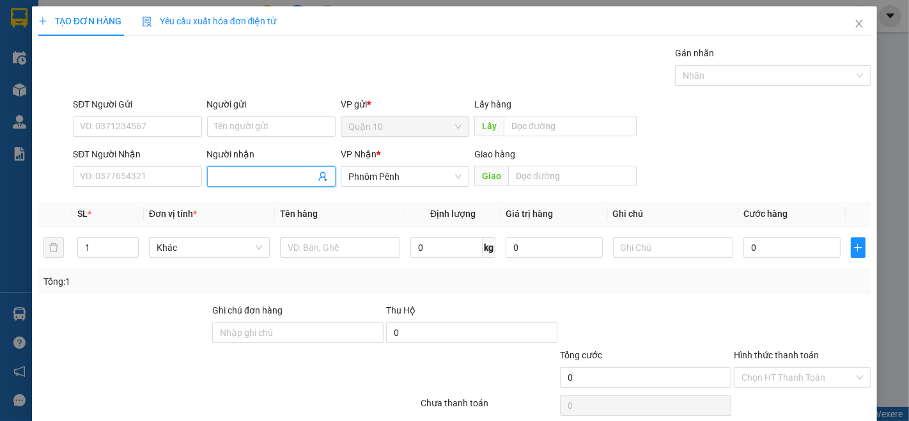
click at [265, 179] on input "Người nhận" at bounding box center [265, 176] width 100 height 14
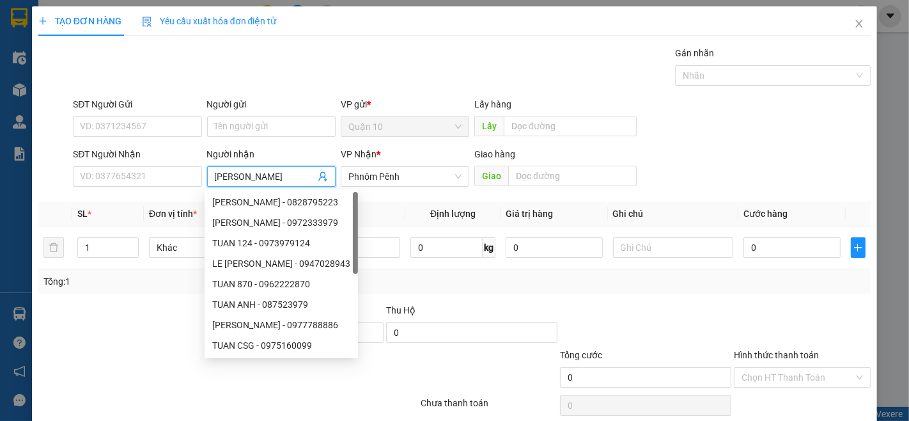
type input "[PERSON_NAME]"
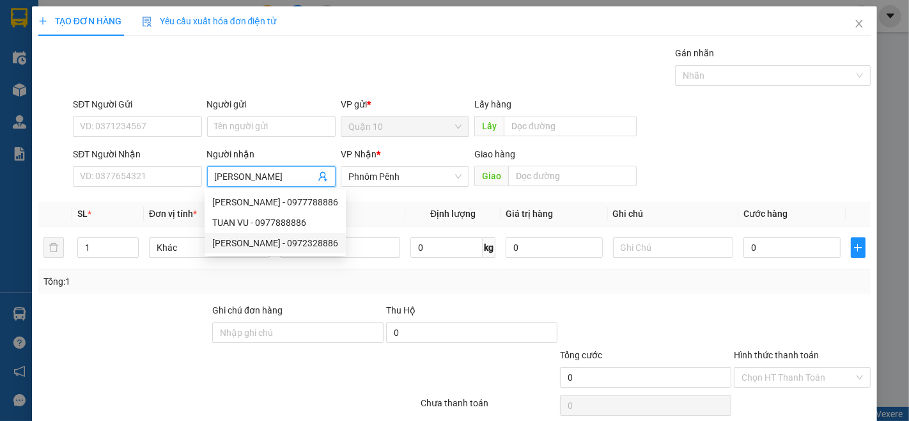
click at [253, 237] on div "[PERSON_NAME] - 0972328886" at bounding box center [275, 243] width 126 height 14
type input "0972328886"
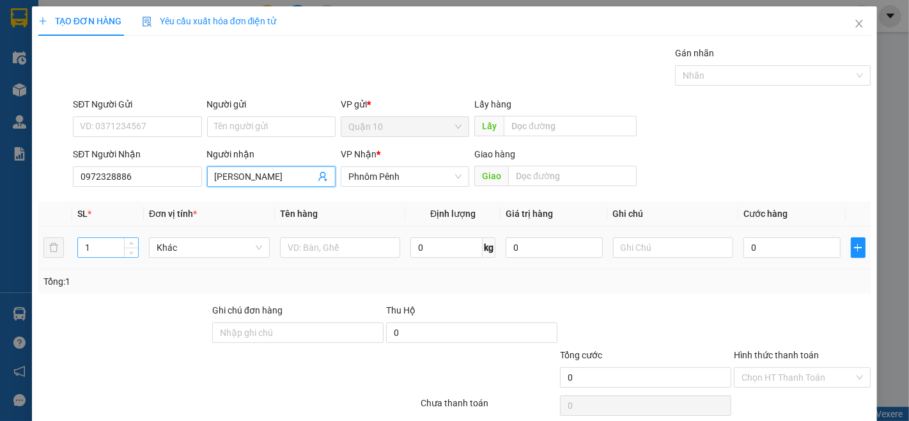
type input "[PERSON_NAME]"
click at [109, 250] on input "1" at bounding box center [108, 247] width 60 height 19
type input "10"
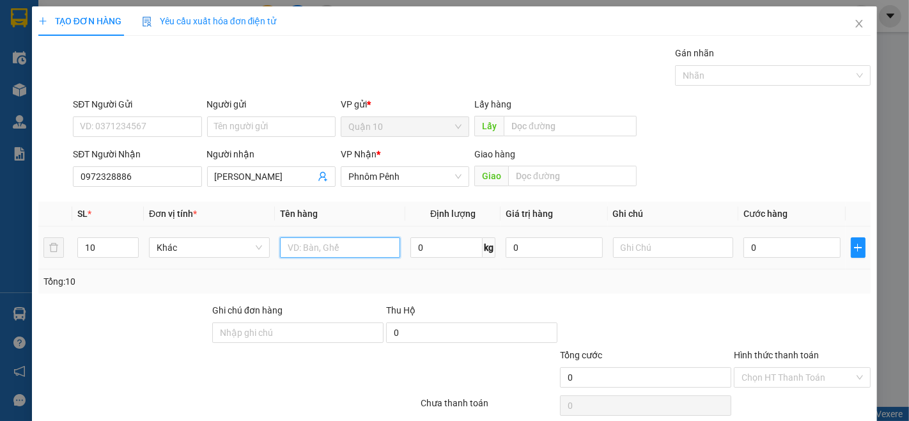
click at [339, 247] on input "text" at bounding box center [340, 247] width 121 height 20
type input "THUNG"
click at [442, 241] on input "0" at bounding box center [446, 247] width 72 height 20
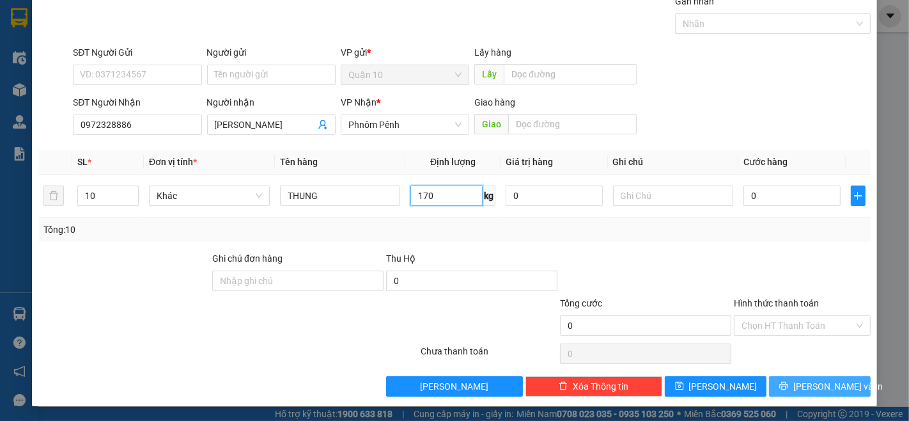
type input "170"
click at [823, 384] on span "[PERSON_NAME] và In" at bounding box center [837, 386] width 89 height 14
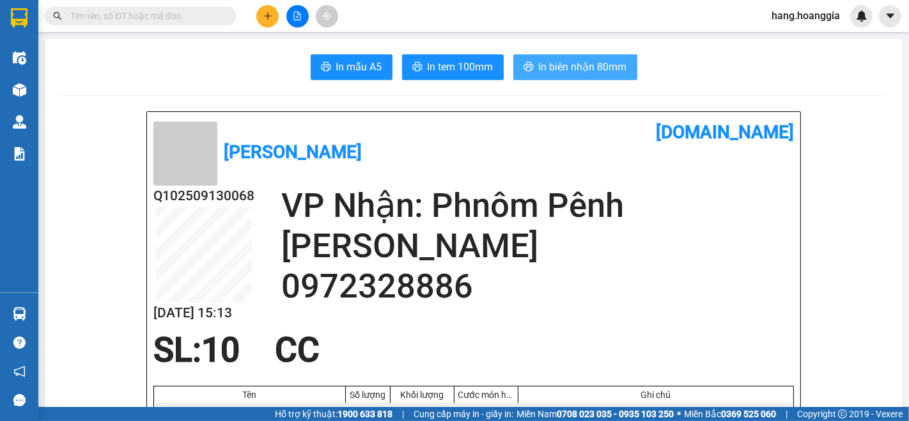
drag, startPoint x: 610, startPoint y: 65, endPoint x: 589, endPoint y: 221, distance: 157.9
click at [605, 67] on span "In biên nhận 80mm" at bounding box center [583, 67] width 88 height 16
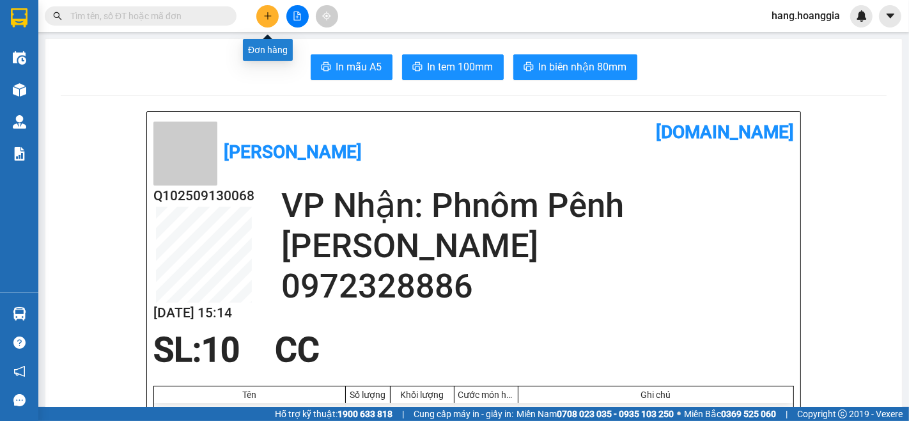
click at [260, 15] on button at bounding box center [267, 16] width 22 height 22
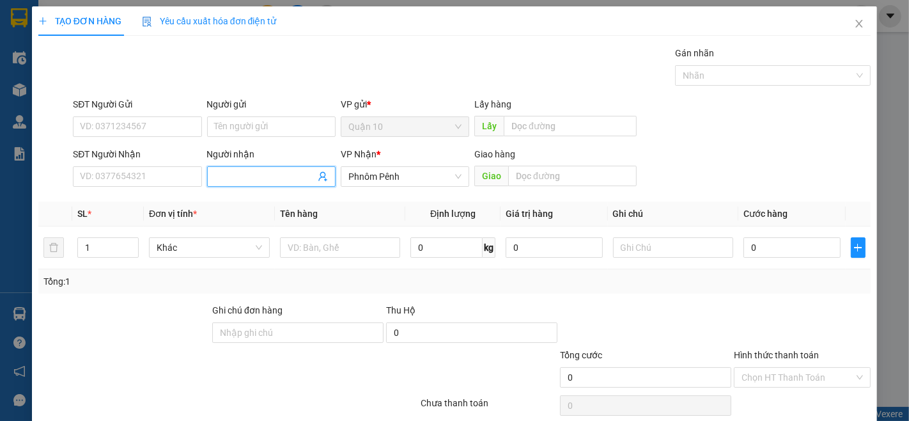
click at [265, 175] on input "Người nhận" at bounding box center [265, 176] width 100 height 14
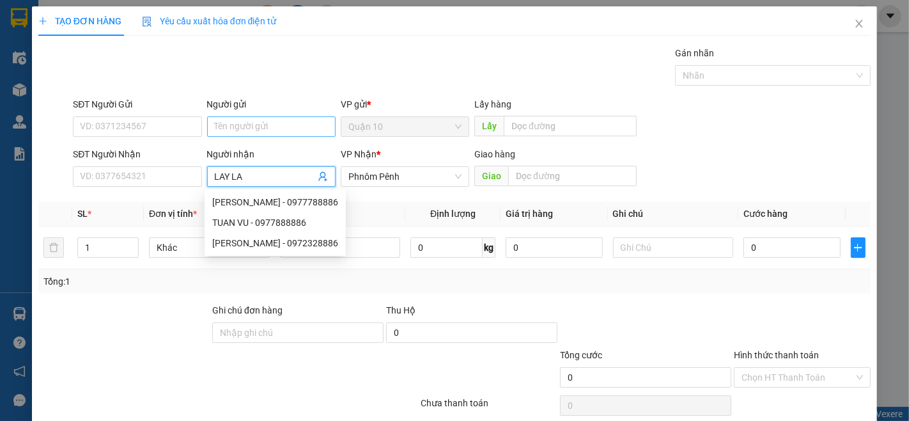
type input "LAY LAY"
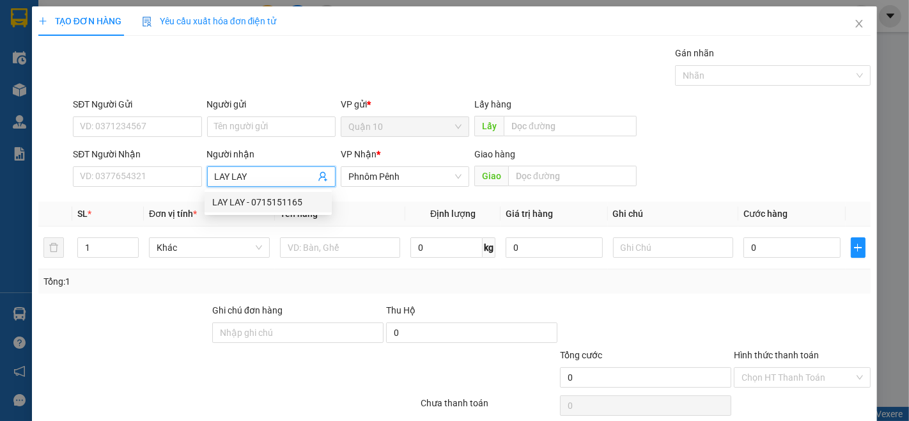
click at [273, 205] on div "LAY LAY - 0715151165" at bounding box center [268, 202] width 112 height 14
type input "0715151165"
type input "LAY LAY"
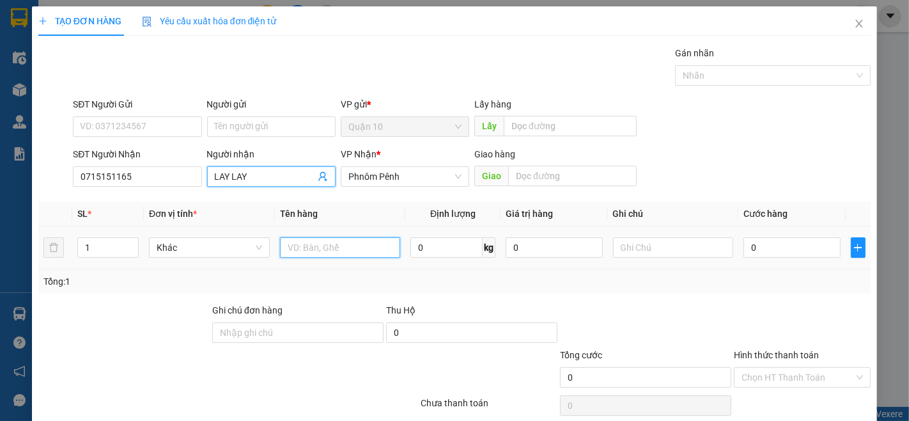
click at [368, 250] on input "text" at bounding box center [340, 247] width 121 height 20
drag, startPoint x: 126, startPoint y: 246, endPoint x: 118, endPoint y: 246, distance: 7.7
click at [118, 246] on div "1" at bounding box center [107, 247] width 61 height 20
type input "CUC"
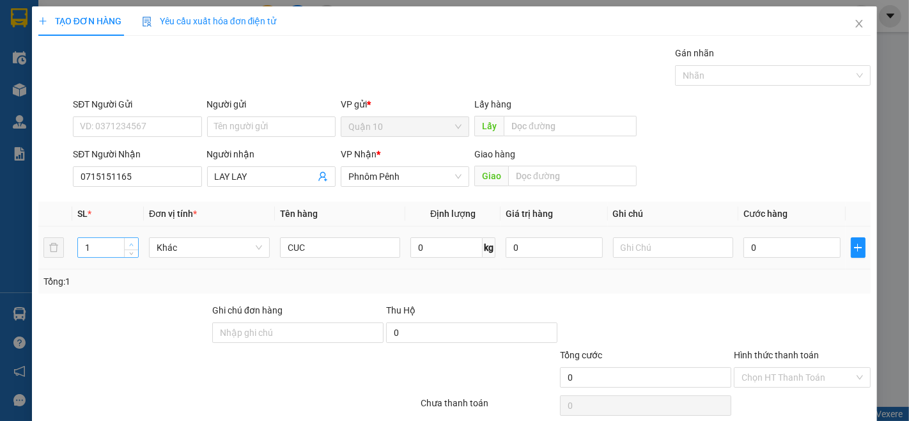
type input "2"
click at [134, 244] on span "Increase Value" at bounding box center [131, 244] width 14 height 12
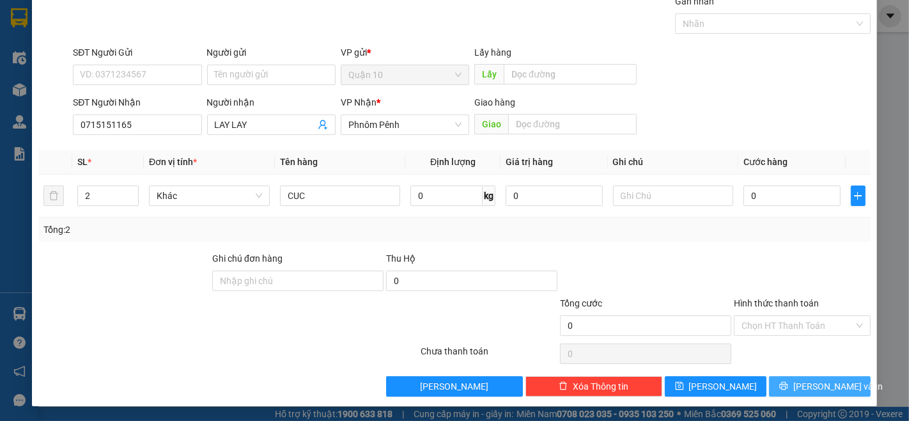
click at [780, 388] on button "[PERSON_NAME] và In" at bounding box center [820, 386] width 102 height 20
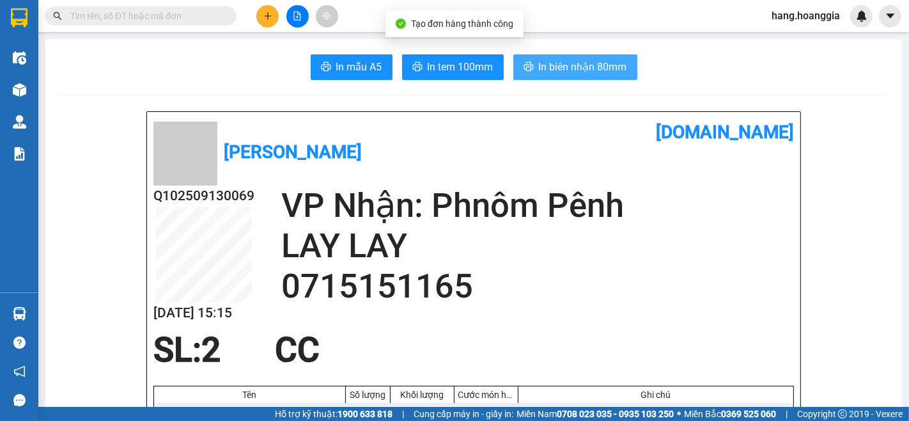
click at [529, 73] on button "In biên nhận 80mm" at bounding box center [575, 67] width 124 height 26
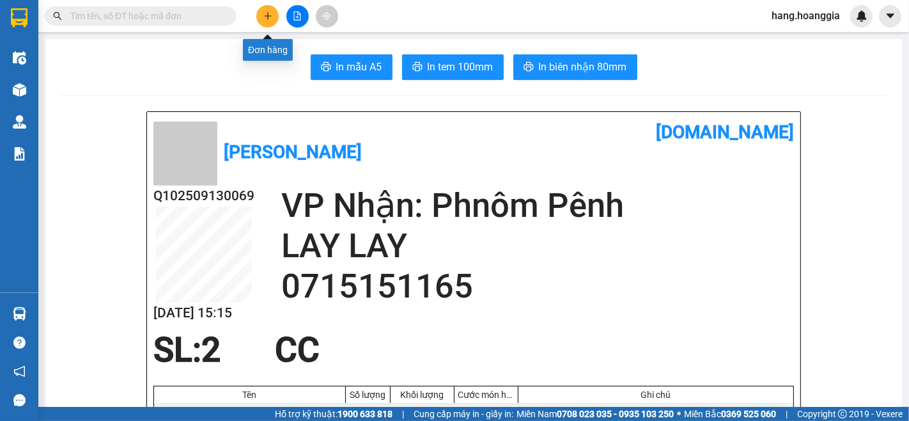
click at [272, 20] on button at bounding box center [267, 16] width 22 height 22
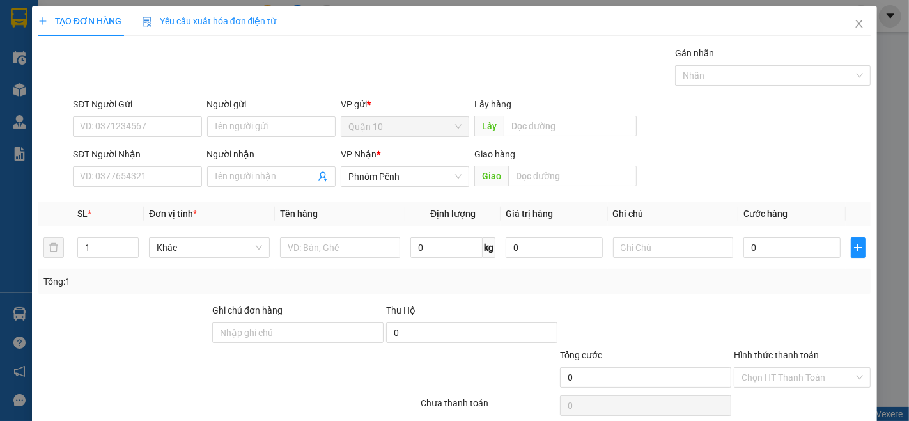
drag, startPoint x: 270, startPoint y: 188, endPoint x: 263, endPoint y: 189, distance: 7.1
click at [263, 189] on div "Người nhận Tên người nhận" at bounding box center [271, 169] width 128 height 45
click at [263, 183] on span at bounding box center [271, 176] width 128 height 20
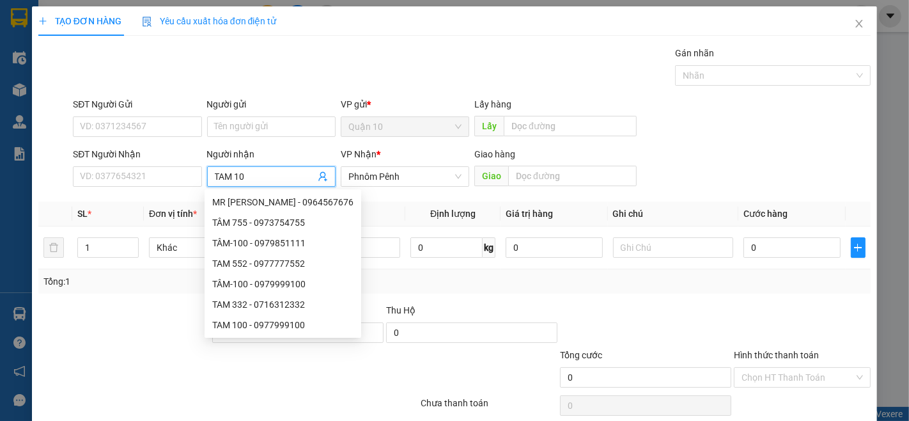
type input "TAM 100"
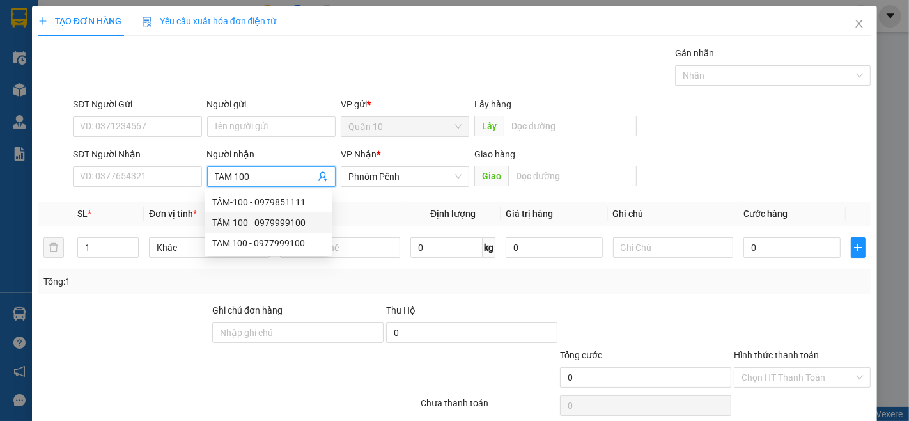
click at [289, 219] on div "TÂM-100 - 0979999100" at bounding box center [268, 222] width 112 height 14
type input "0979999100"
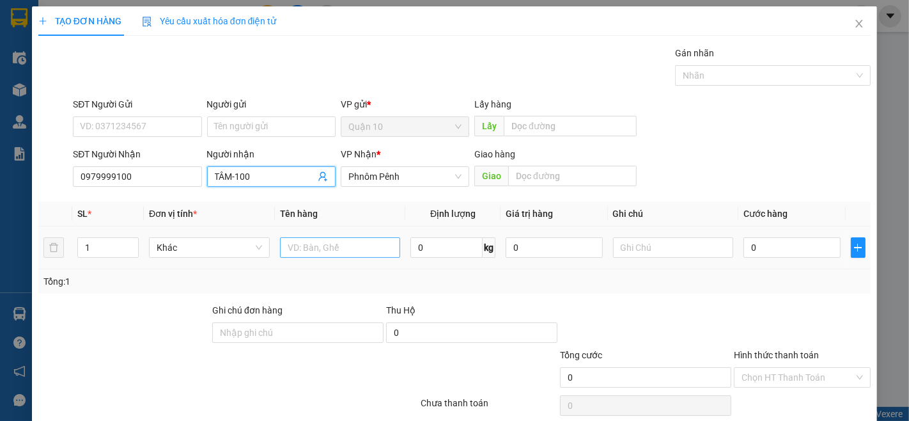
type input "TÂM-100"
click at [391, 254] on input "text" at bounding box center [340, 247] width 121 height 20
type input "3 TH MUT + 1 TH"
click at [132, 238] on span "Increase Value" at bounding box center [131, 244] width 14 height 12
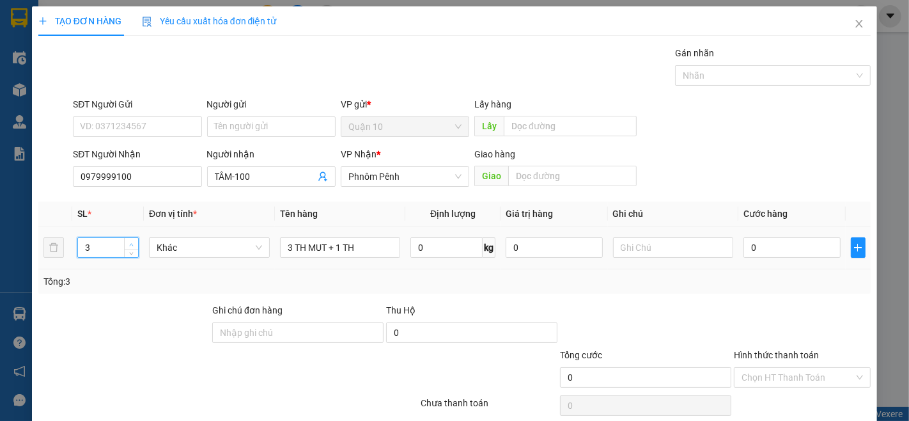
type input "4"
click at [132, 238] on span "Increase Value" at bounding box center [131, 244] width 14 height 12
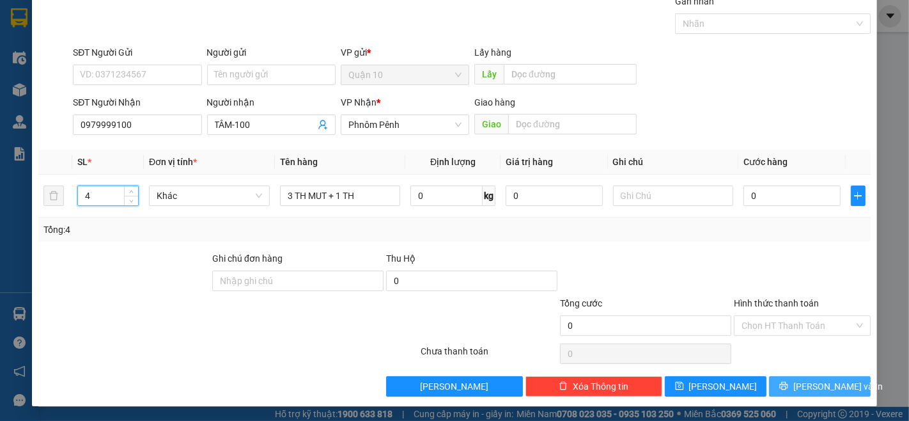
click at [819, 380] on span "[PERSON_NAME] và In" at bounding box center [837, 386] width 89 height 14
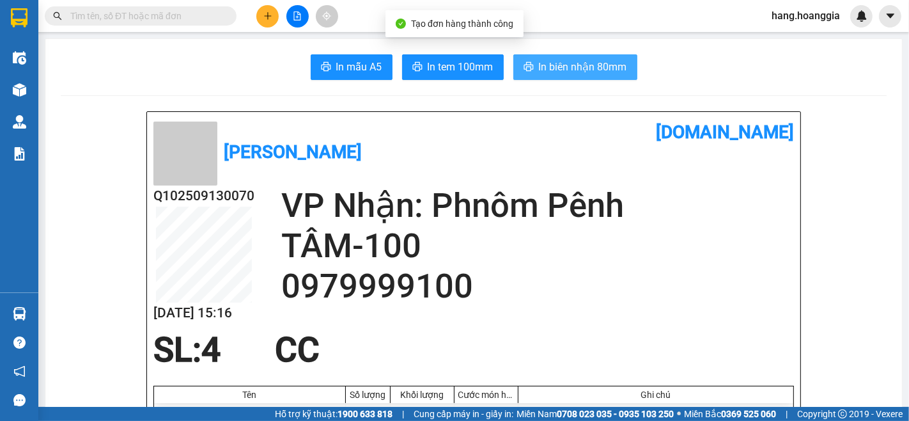
click at [580, 75] on button "In biên nhận 80mm" at bounding box center [575, 67] width 124 height 26
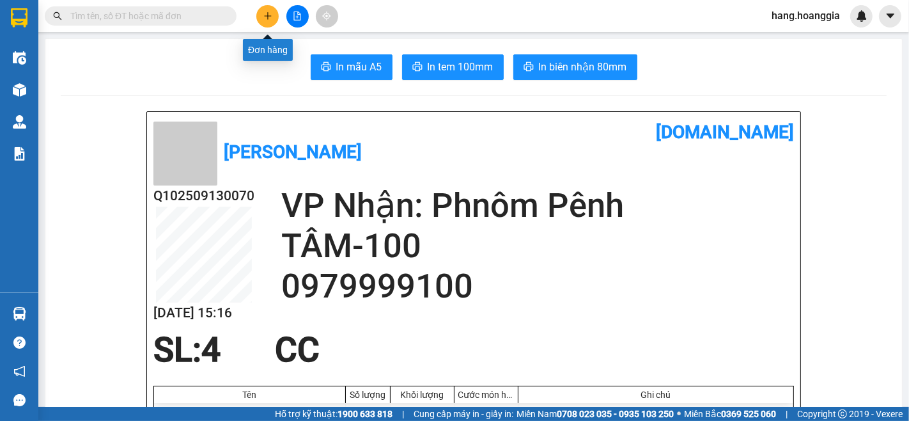
click at [268, 17] on icon "plus" at bounding box center [267, 16] width 9 height 9
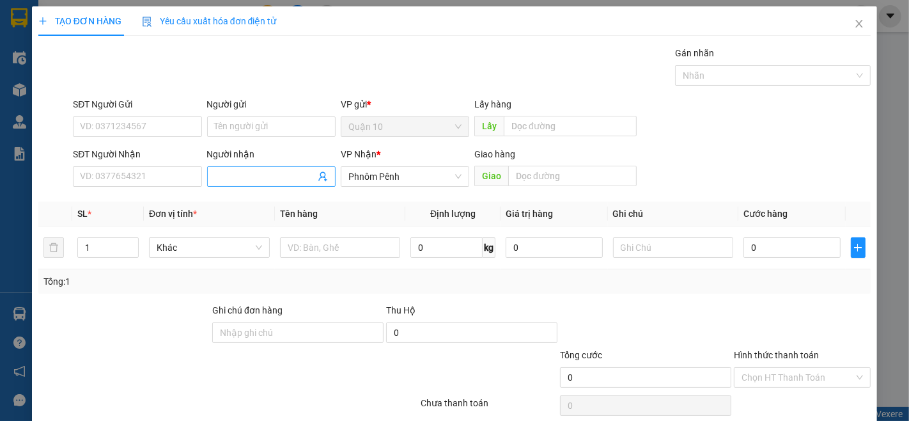
click at [268, 176] on input "Người nhận" at bounding box center [265, 176] width 100 height 14
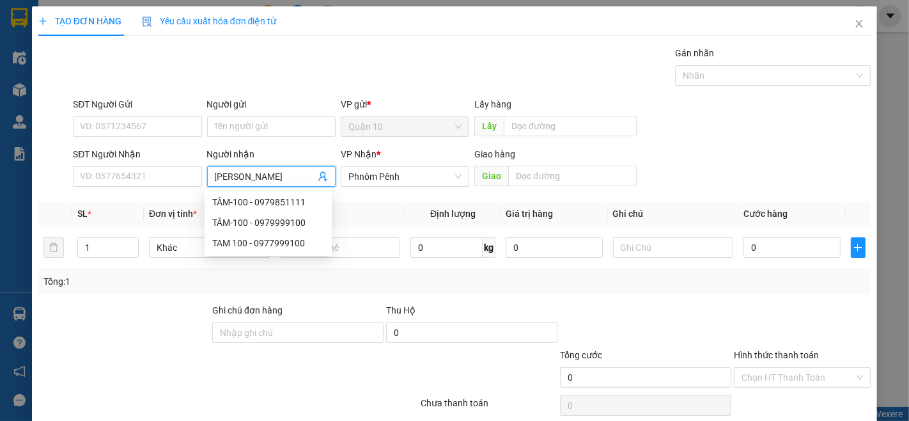
type input "SARAN"
click at [266, 225] on div "SARAN - 012871535" at bounding box center [282, 222] width 141 height 14
type input "012871535"
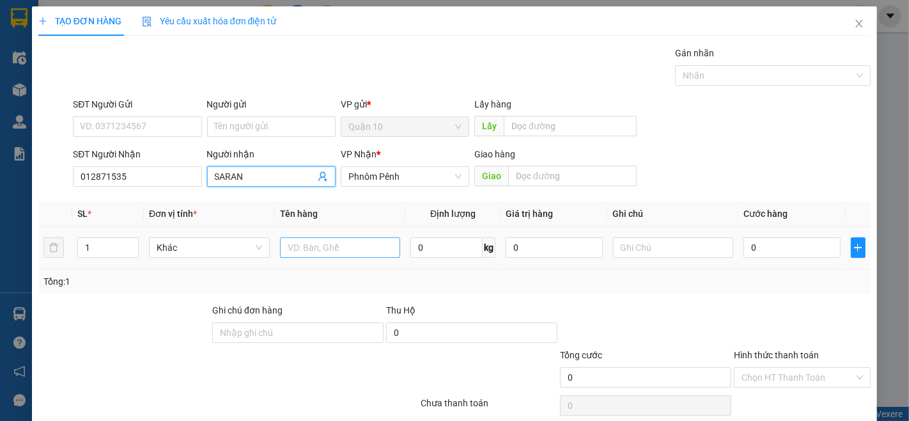
type input "SARAN"
click at [315, 245] on input "text" at bounding box center [340, 247] width 121 height 20
type input "THUNG"
click at [129, 242] on icon "up" at bounding box center [131, 244] width 4 height 4
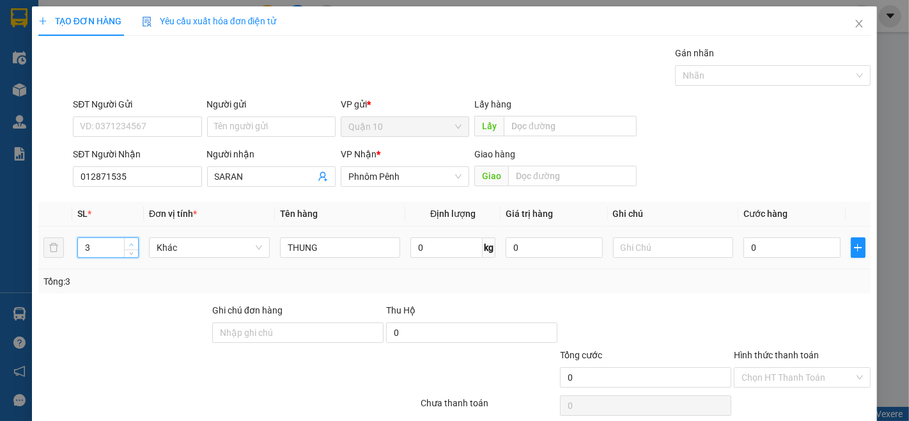
type input "4"
click at [129, 242] on icon "up" at bounding box center [131, 244] width 4 height 4
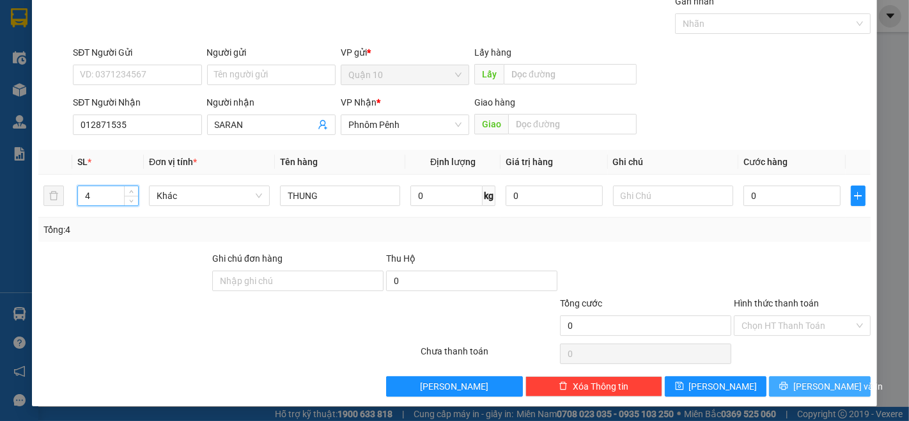
click at [814, 378] on button "[PERSON_NAME] và In" at bounding box center [820, 386] width 102 height 20
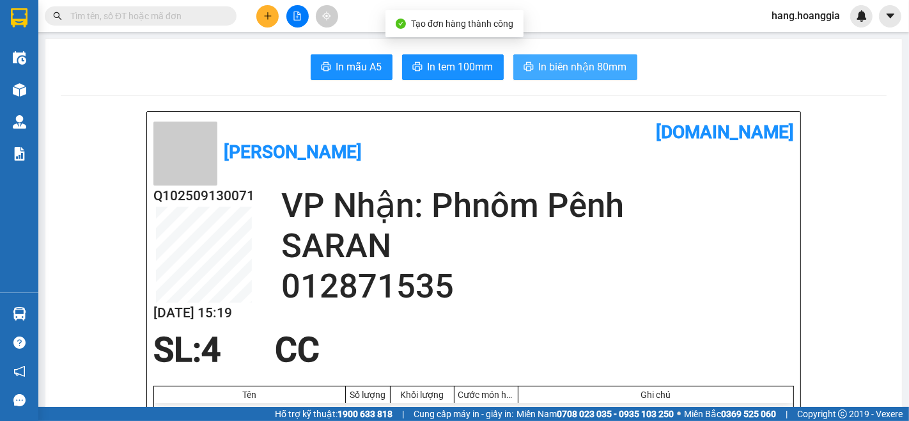
drag, startPoint x: 598, startPoint y: 72, endPoint x: 557, endPoint y: 164, distance: 100.7
click at [586, 73] on span "In biên nhận 80mm" at bounding box center [583, 67] width 88 height 16
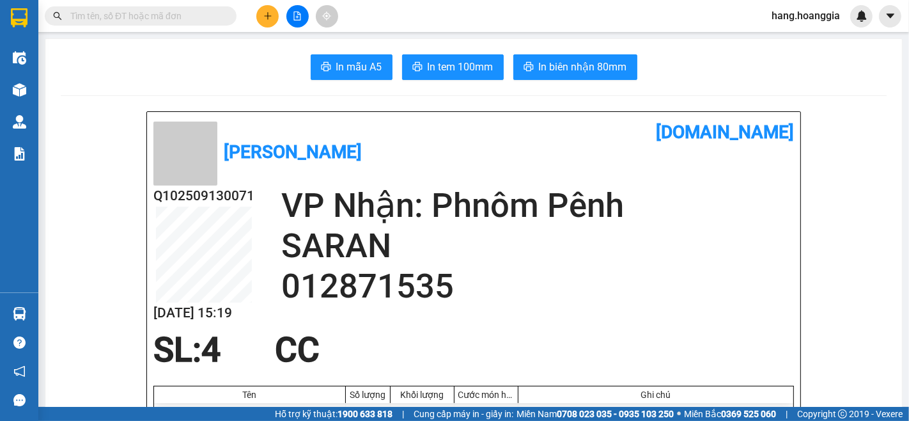
click at [252, 21] on div at bounding box center [297, 16] width 96 height 22
click at [256, 14] on button at bounding box center [267, 16] width 22 height 22
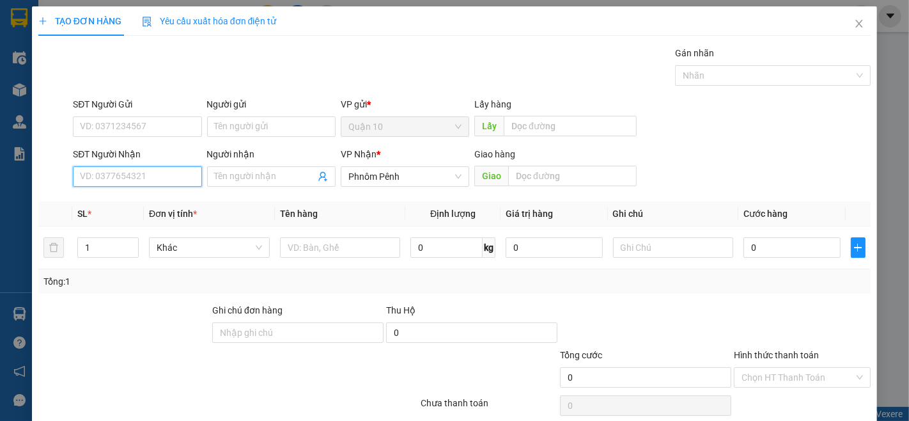
drag, startPoint x: 143, startPoint y: 180, endPoint x: 668, endPoint y: 412, distance: 573.8
click at [152, 180] on input "SĐT Người Nhận" at bounding box center [137, 176] width 128 height 20
type input "078587812"
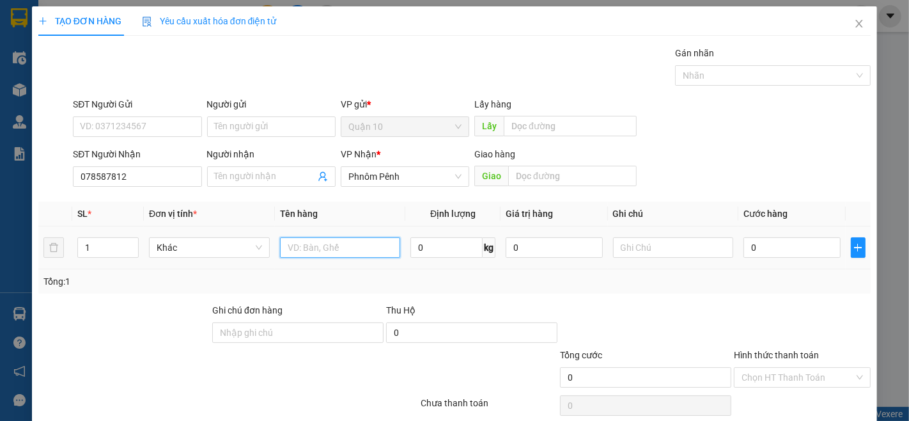
click at [336, 252] on input "text" at bounding box center [340, 247] width 121 height 20
type input "GIO"
click at [750, 244] on input "0" at bounding box center [791, 247] width 97 height 20
type input "1"
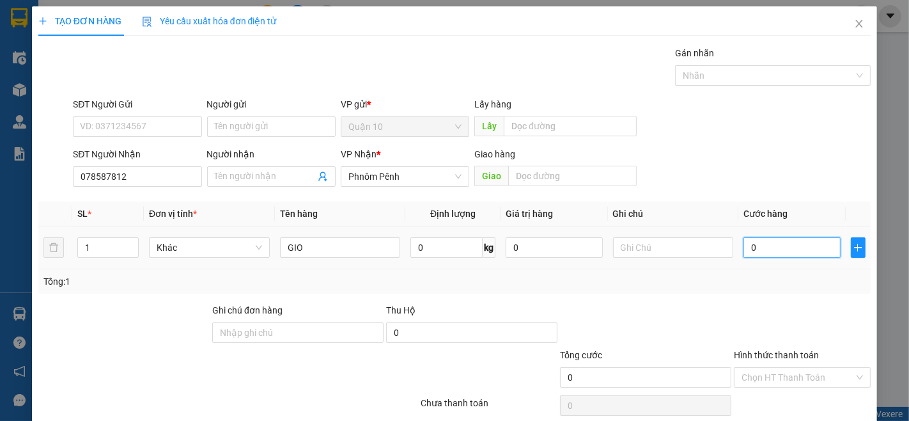
type input "1"
type input "10"
type input "100"
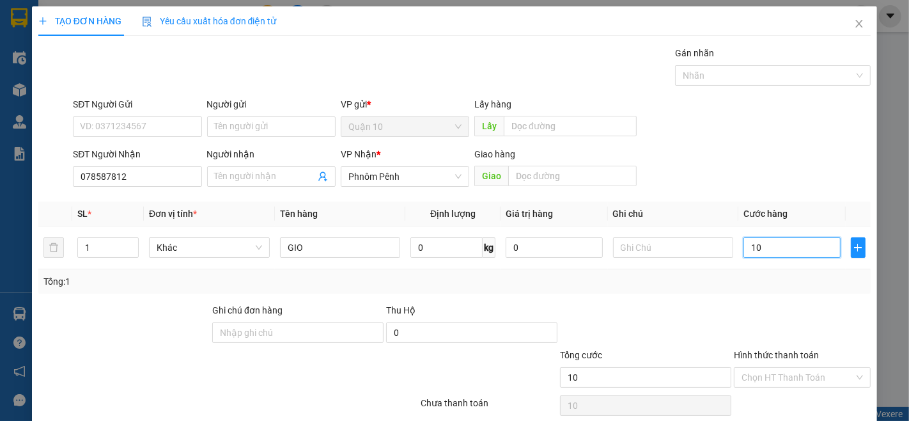
type input "100"
type input "100.000"
click at [782, 329] on div at bounding box center [802, 325] width 139 height 45
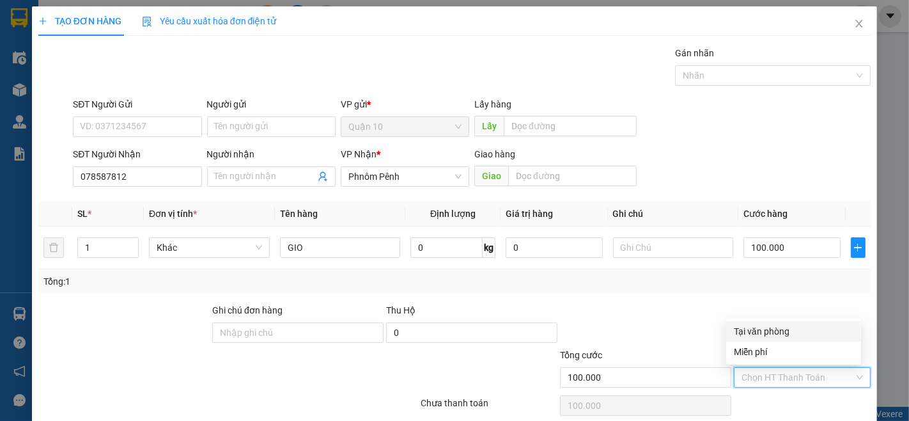
click at [775, 384] on input "Hình thức thanh toán" at bounding box center [798, 377] width 113 height 19
click at [778, 324] on div "Tại văn phòng" at bounding box center [794, 331] width 120 height 14
type input "0"
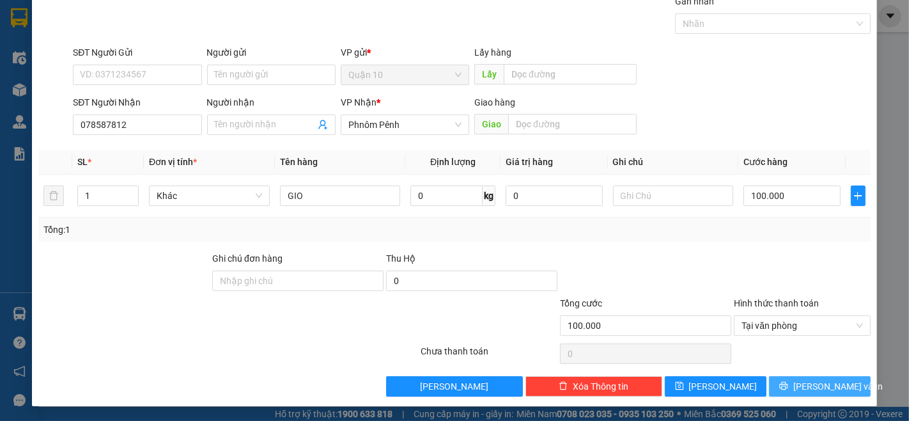
click at [788, 381] on icon "printer" at bounding box center [783, 385] width 9 height 9
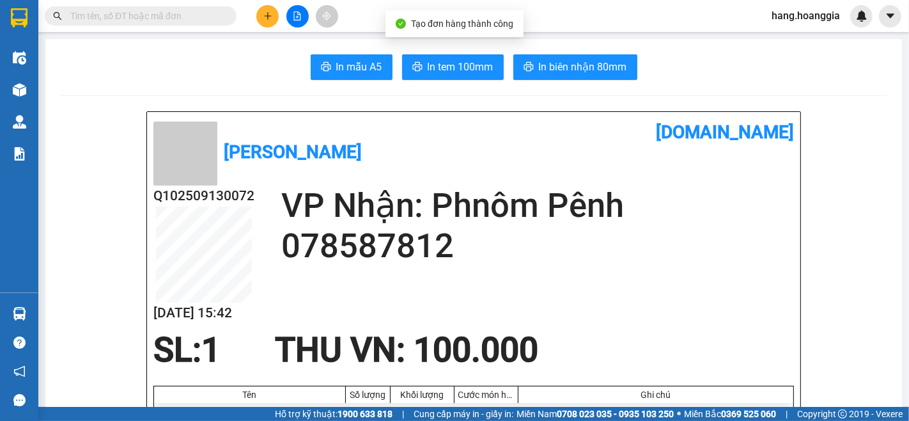
click at [274, 16] on button at bounding box center [267, 16] width 22 height 22
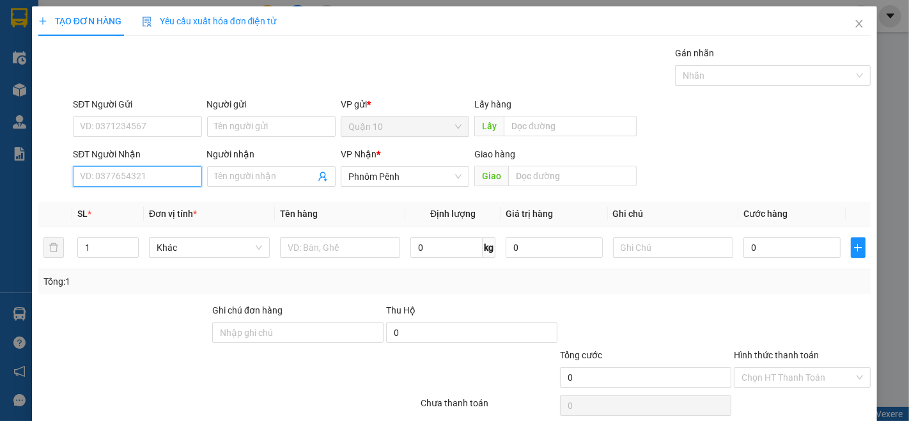
click at [134, 187] on input "SĐT Người Nhận" at bounding box center [137, 176] width 128 height 20
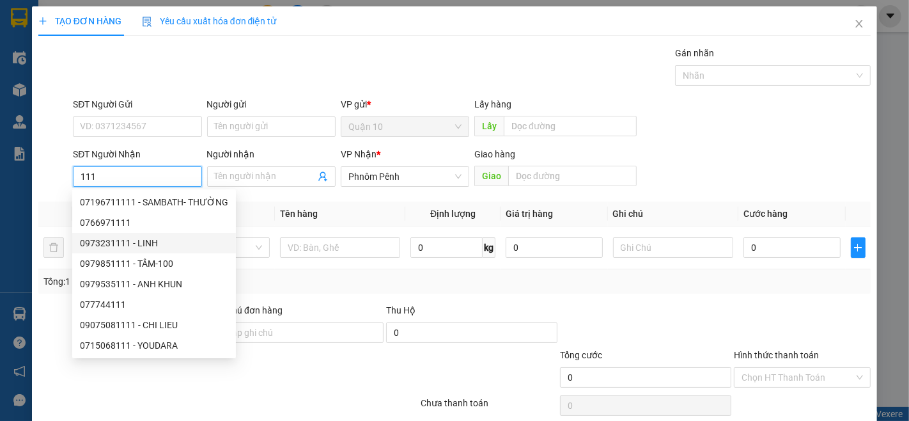
click at [161, 241] on div "0973231111 - LINH" at bounding box center [154, 243] width 148 height 14
type input "0973231111"
type input "LINH"
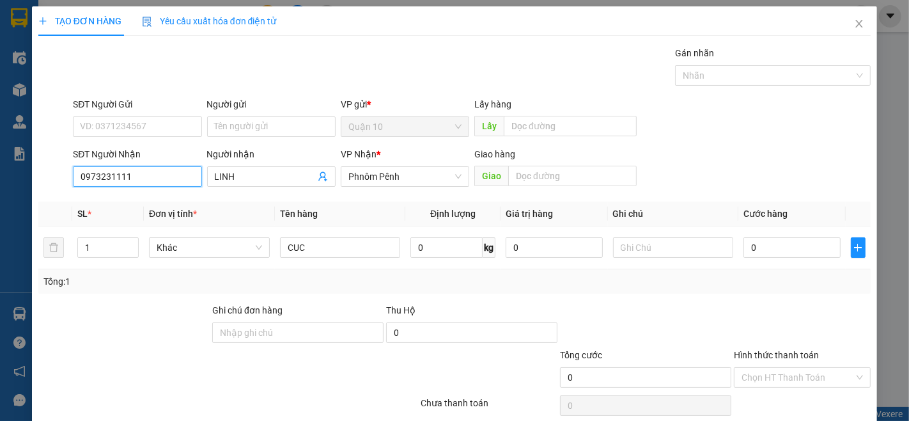
scroll to position [52, 0]
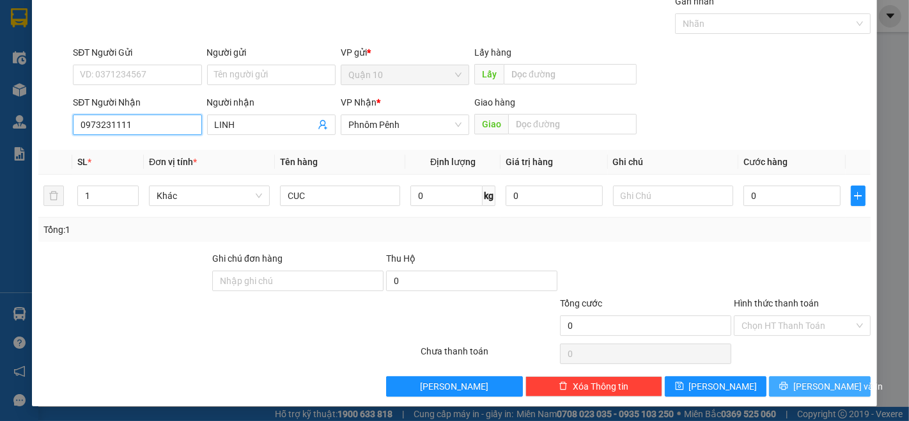
type input "0973231111"
click at [790, 380] on button "[PERSON_NAME] và In" at bounding box center [820, 386] width 102 height 20
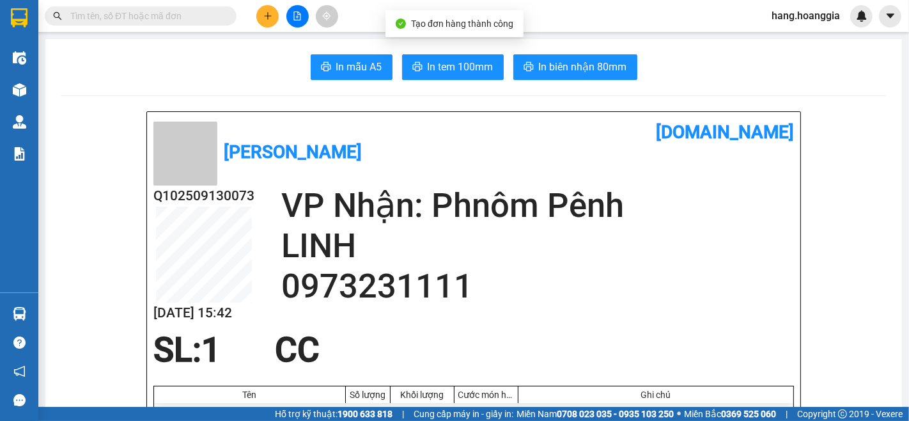
drag, startPoint x: 591, startPoint y: 68, endPoint x: 595, endPoint y: 112, distance: 43.7
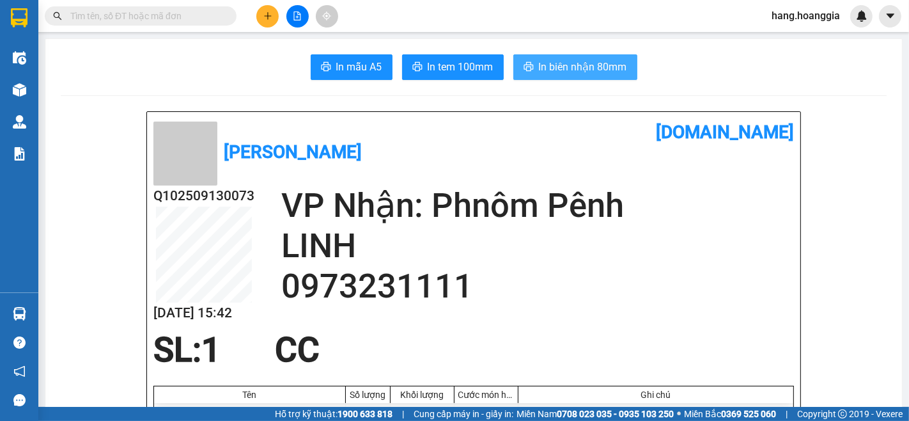
click at [590, 66] on span "In biên nhận 80mm" at bounding box center [583, 67] width 88 height 16
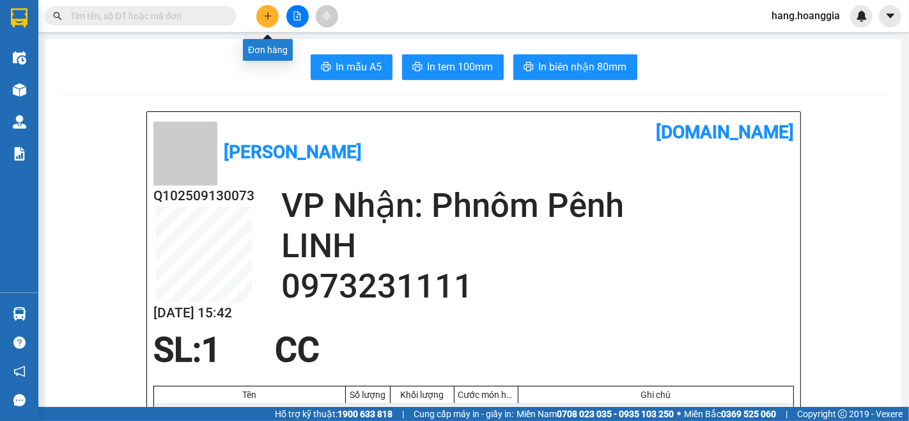
click at [264, 10] on button at bounding box center [267, 16] width 22 height 22
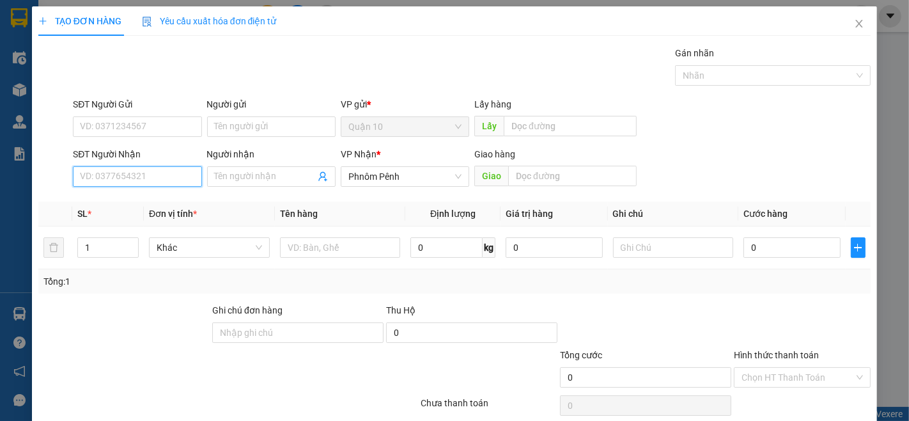
click at [125, 184] on input "SĐT Người Nhận" at bounding box center [137, 176] width 128 height 20
type input "0882131111"
click at [132, 206] on div "0882131111 - A LONG 1111" at bounding box center [136, 202] width 112 height 14
type input "A LONG 1111"
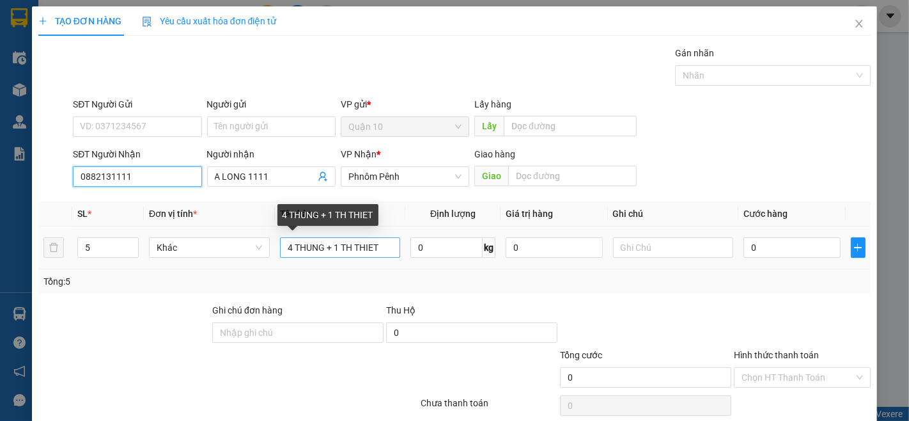
type input "0882131111"
click at [288, 237] on input "4 THUNG + 1 TH THIET" at bounding box center [340, 247] width 121 height 20
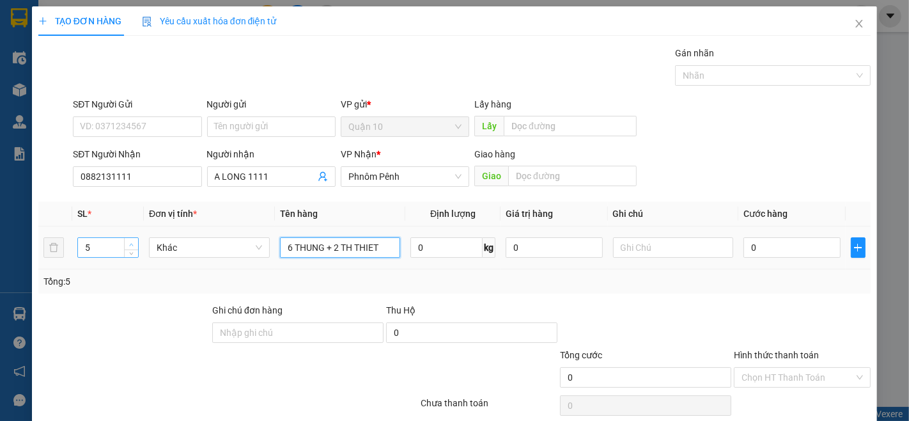
type input "6 THUNG + 2 TH THIET"
click at [130, 238] on span "Increase Value" at bounding box center [131, 244] width 14 height 12
type input "8"
click at [130, 238] on span "Increase Value" at bounding box center [131, 244] width 14 height 12
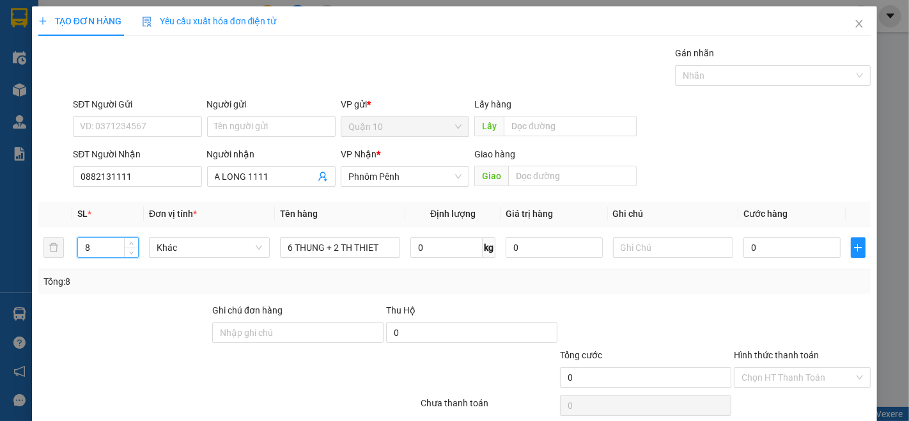
scroll to position [52, 0]
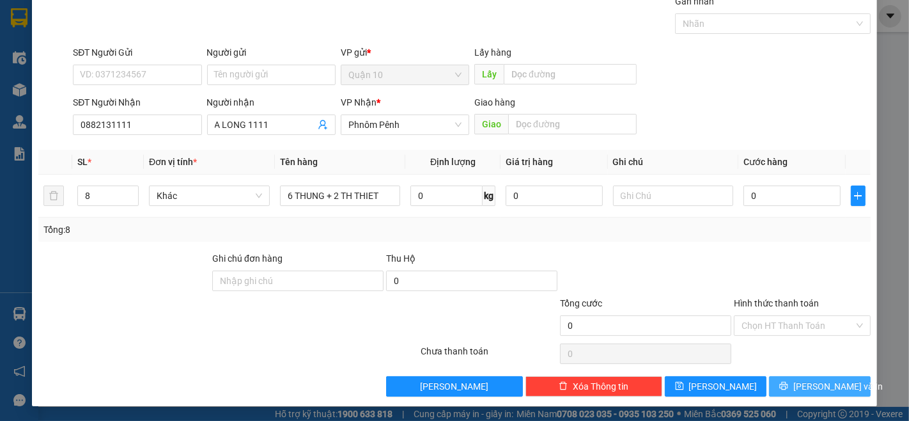
click at [834, 391] on span "[PERSON_NAME] và In" at bounding box center [837, 386] width 89 height 14
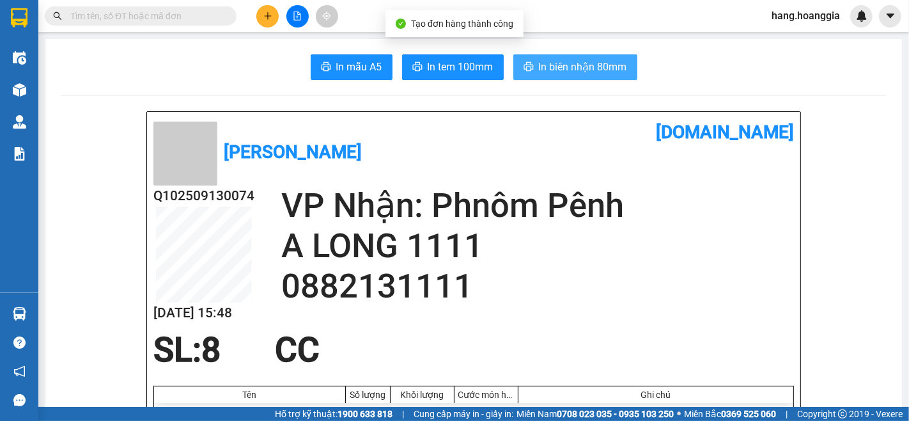
click at [584, 72] on span "In biên nhận 80mm" at bounding box center [583, 67] width 88 height 16
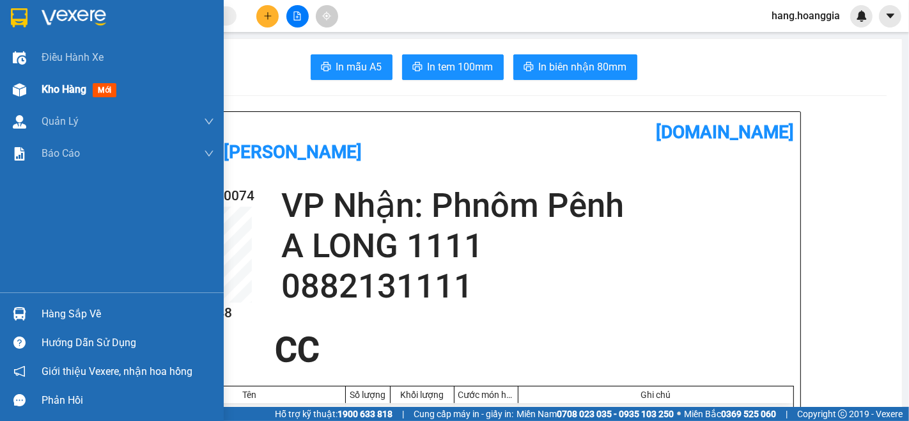
click at [86, 83] on span "Kho hàng" at bounding box center [64, 89] width 45 height 12
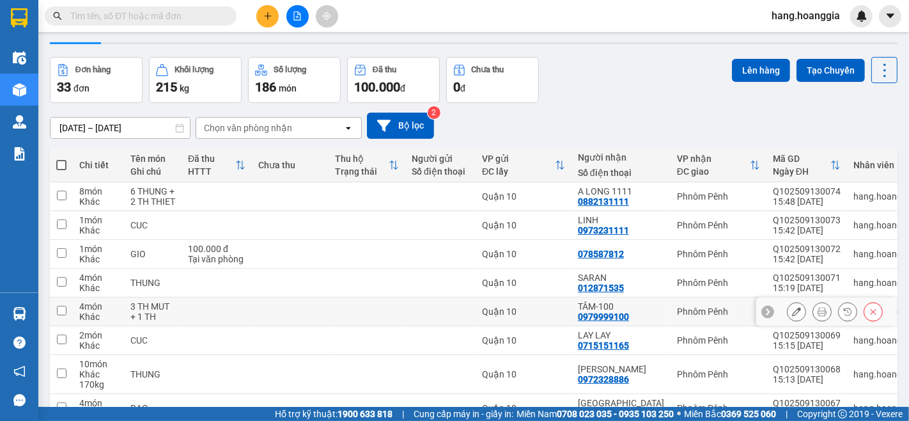
scroll to position [174, 0]
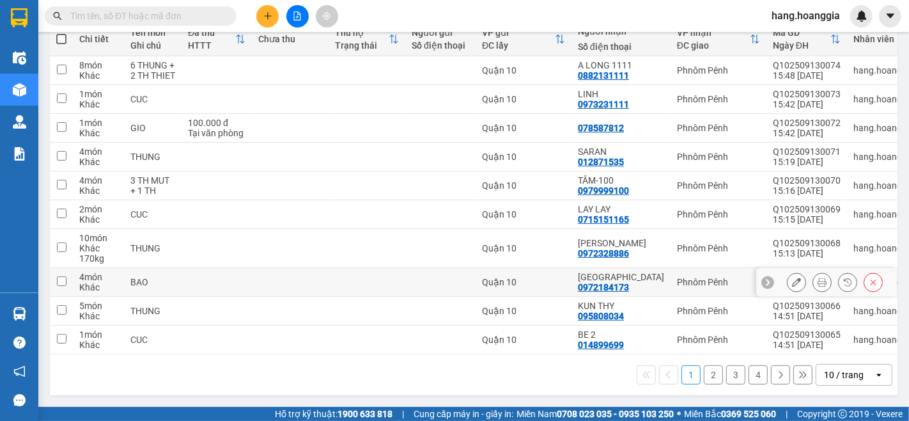
click at [791, 286] on div at bounding box center [796, 281] width 19 height 19
click at [792, 279] on icon at bounding box center [796, 281] width 9 height 9
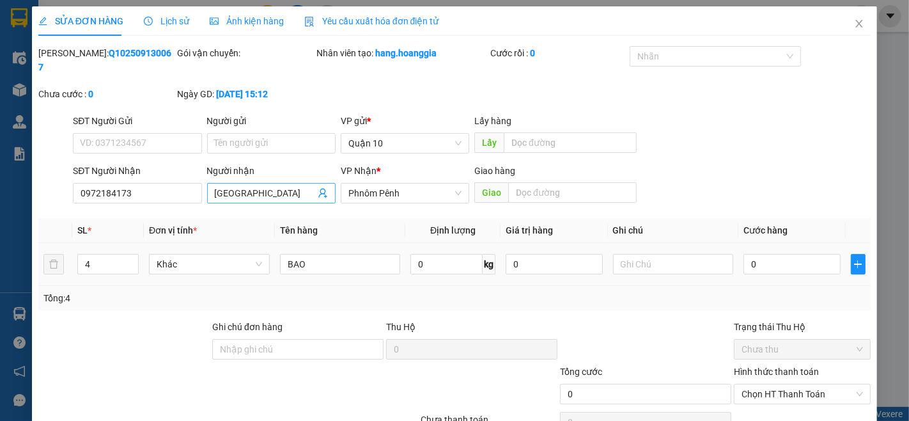
click at [277, 186] on input "[GEOGRAPHIC_DATA]" at bounding box center [265, 193] width 100 height 14
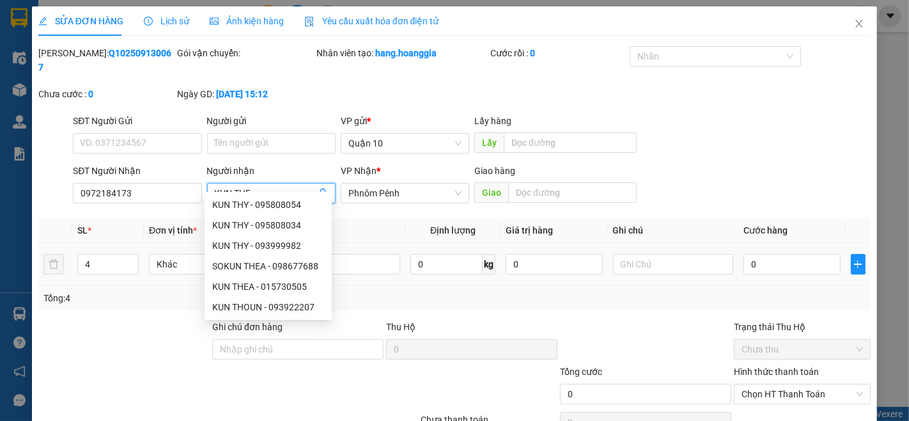
type input "KUN THEA"
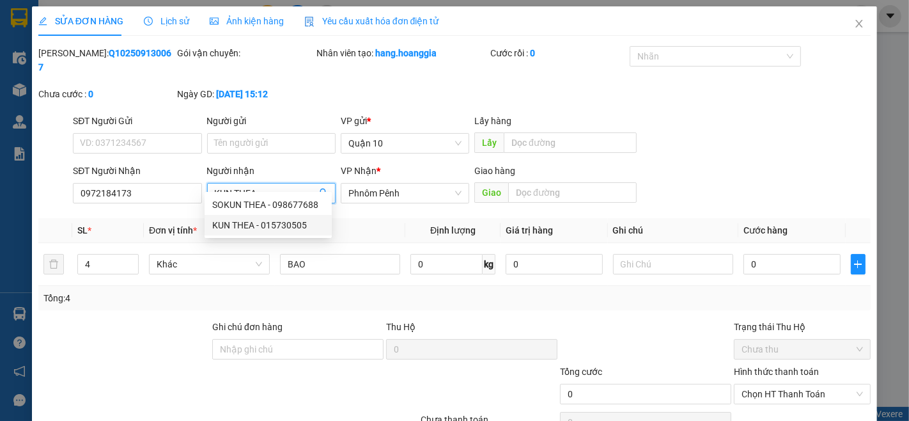
click at [273, 234] on div "KUN THEA - 015730505" at bounding box center [268, 225] width 127 height 20
type input "015730505"
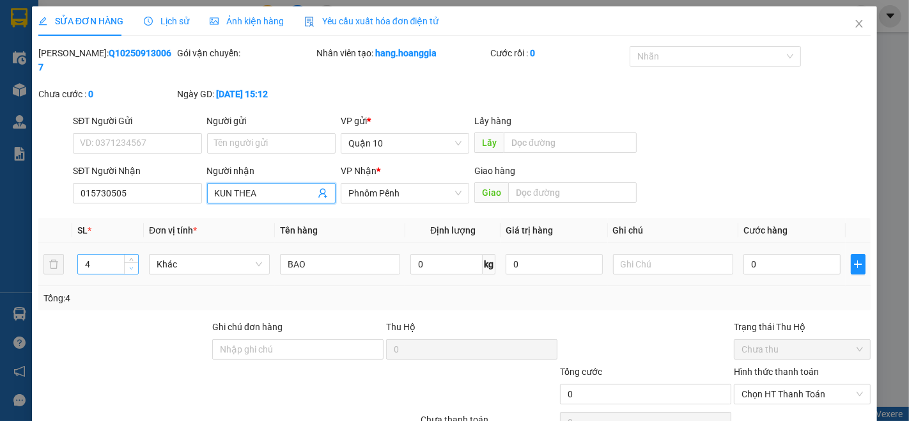
type input "KUN THEA"
click at [130, 265] on span "down" at bounding box center [132, 269] width 8 height 8
type input "1"
click at [130, 265] on span "down" at bounding box center [132, 269] width 8 height 8
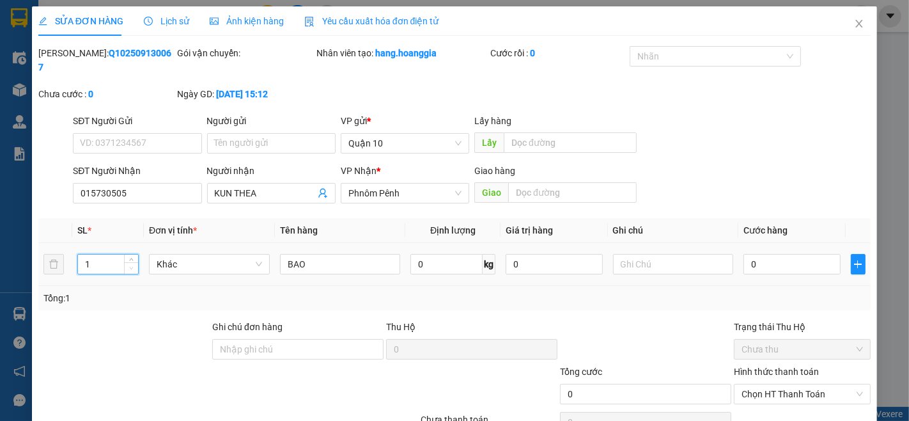
click at [130, 265] on span "down" at bounding box center [132, 269] width 8 height 8
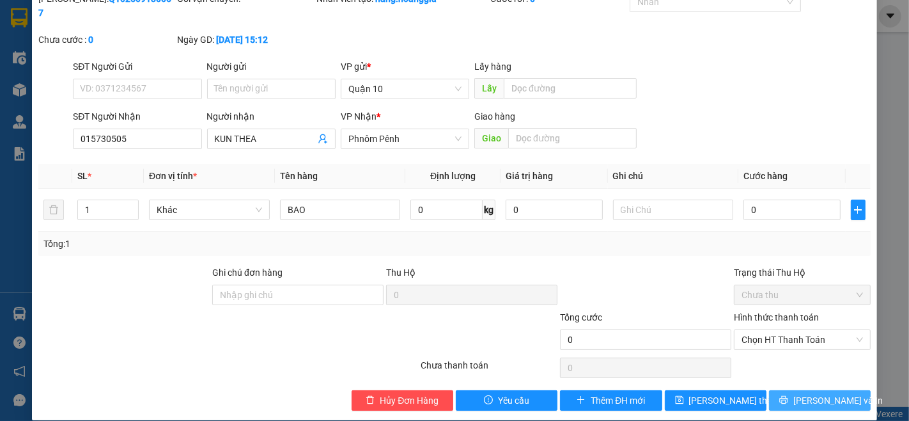
click at [825, 393] on span "[PERSON_NAME] và In" at bounding box center [837, 400] width 89 height 14
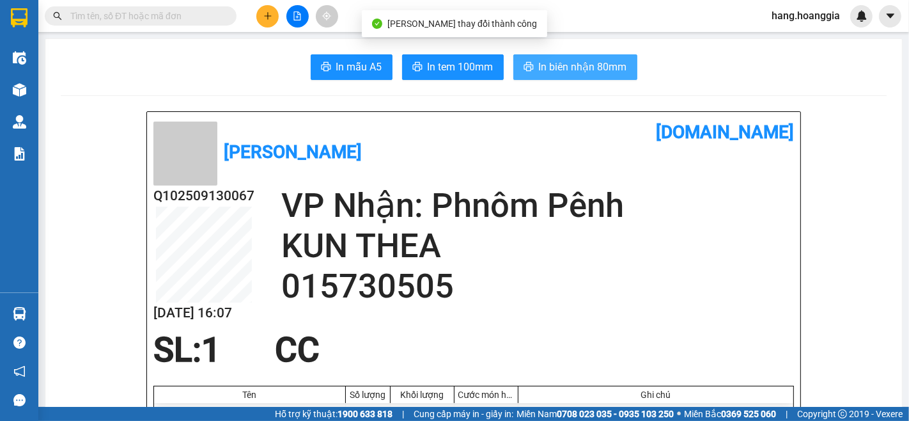
click at [593, 64] on span "In biên nhận 80mm" at bounding box center [583, 67] width 88 height 16
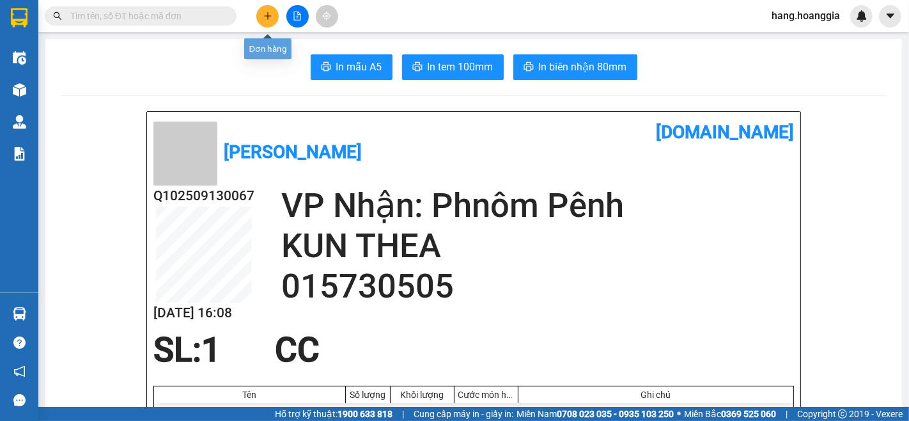
click at [271, 8] on button at bounding box center [267, 16] width 22 height 22
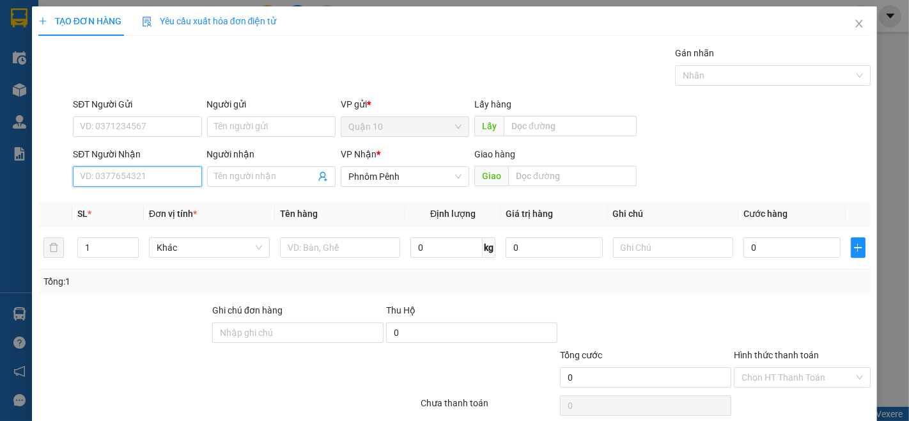
click at [151, 178] on input "SĐT Người Nhận" at bounding box center [137, 176] width 128 height 20
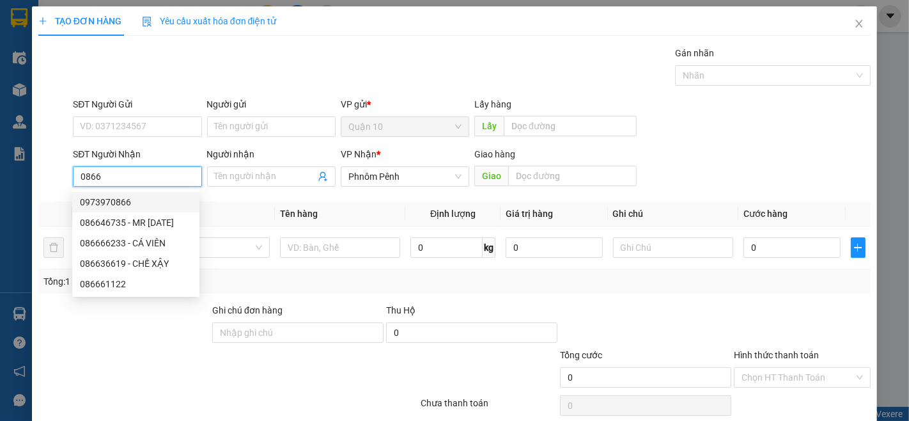
click at [139, 171] on input "0866" at bounding box center [137, 176] width 128 height 20
type input "0866"
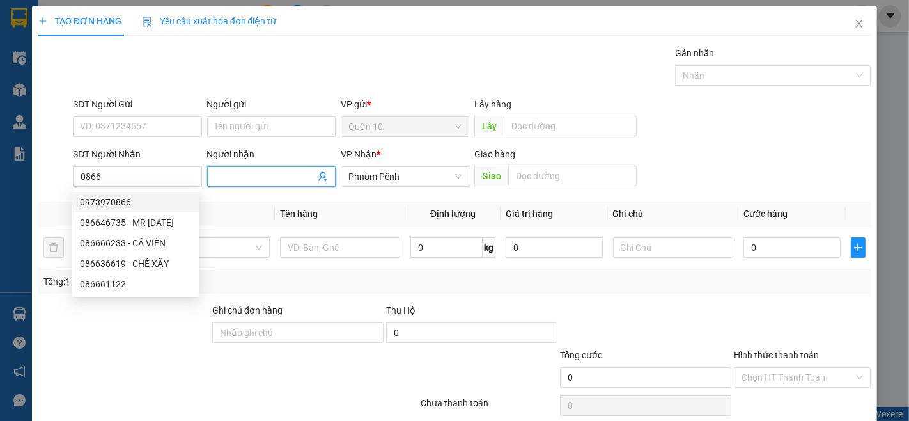
click at [231, 171] on input "Người nhận" at bounding box center [265, 176] width 100 height 14
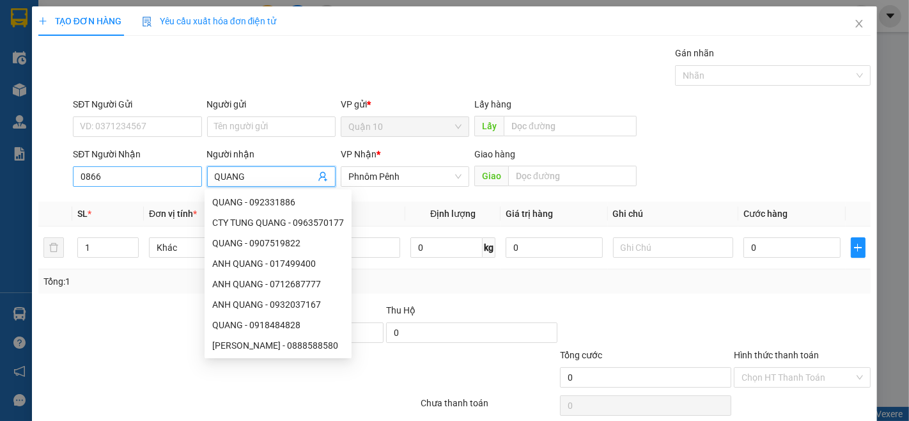
type input "QUANG"
click at [136, 184] on input "0866" at bounding box center [137, 176] width 128 height 20
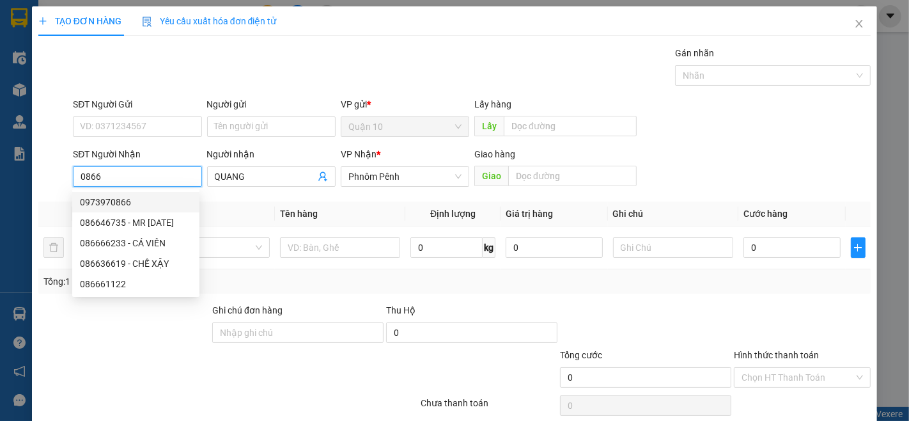
click at [75, 169] on input "0866" at bounding box center [137, 176] width 128 height 20
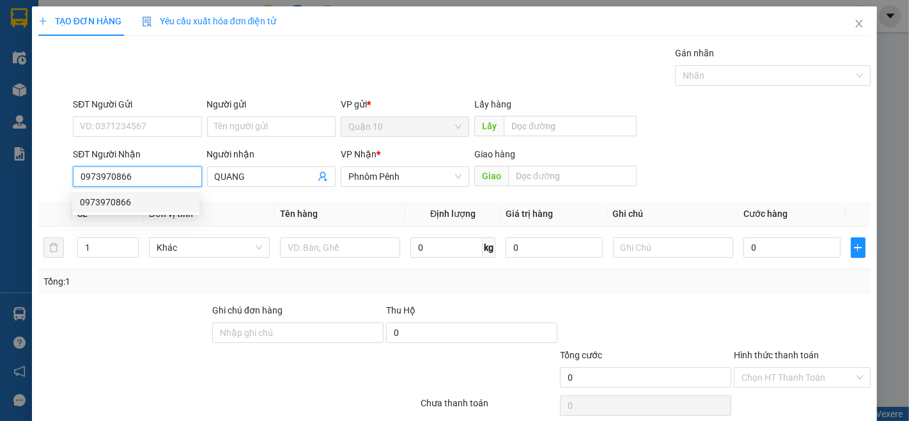
type input "0973970866"
click at [84, 214] on div "0973970866 0973970866" at bounding box center [135, 202] width 127 height 26
click at [130, 180] on input "0973970866" at bounding box center [137, 176] width 128 height 20
click at [272, 179] on input "QUANG" at bounding box center [265, 176] width 100 height 14
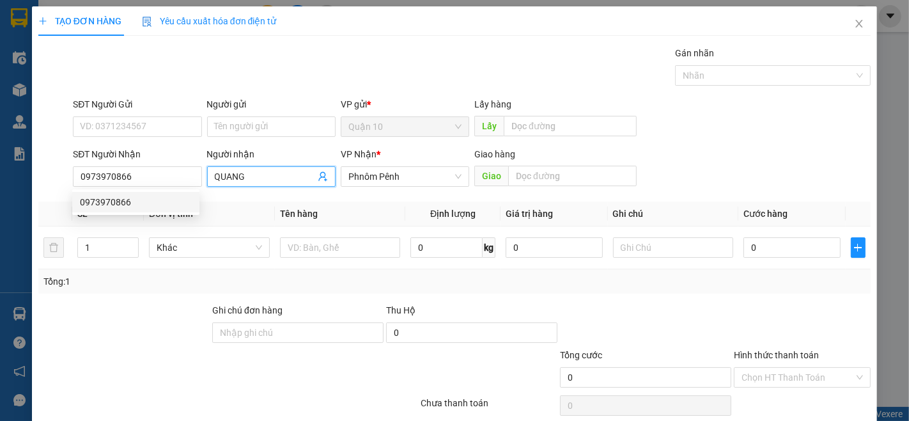
click at [272, 179] on input "QUANG" at bounding box center [265, 176] width 100 height 14
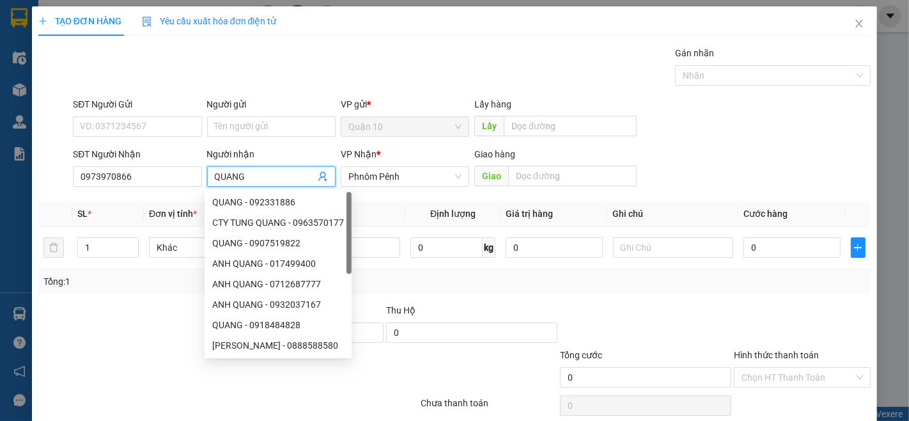
click at [272, 179] on input "QUANG" at bounding box center [265, 176] width 100 height 14
type input "Q"
click at [388, 251] on input "text" at bounding box center [340, 247] width 121 height 20
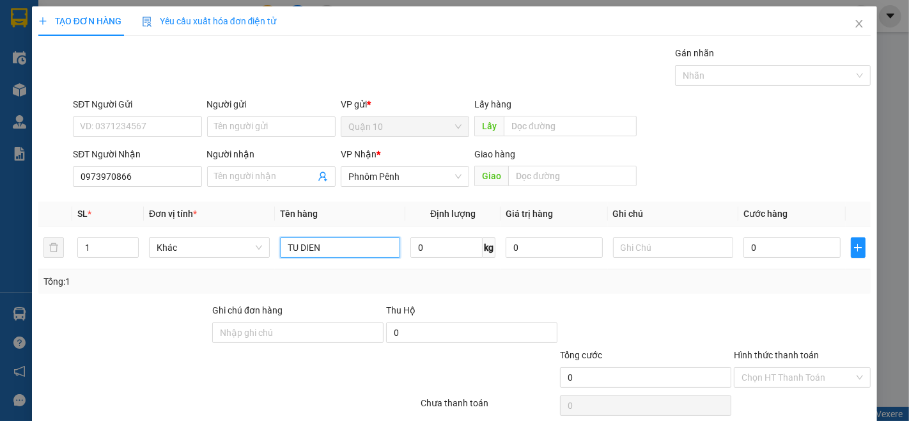
scroll to position [52, 0]
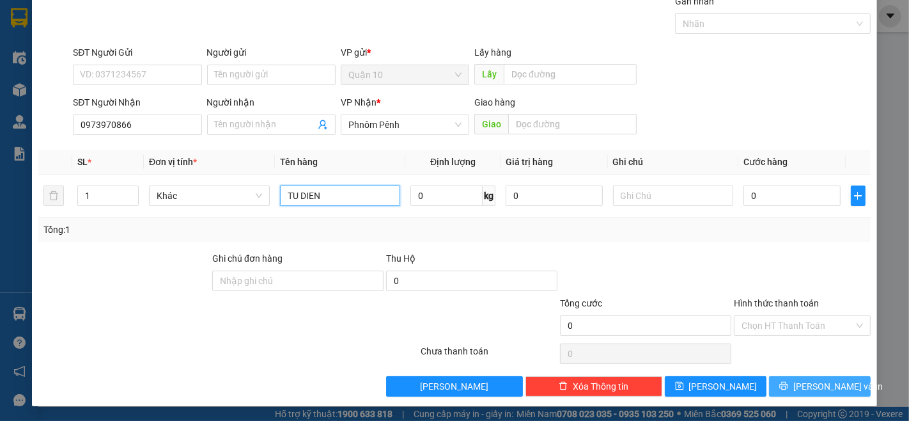
type input "TU DIEN"
click at [827, 376] on button "[PERSON_NAME] và In" at bounding box center [820, 386] width 102 height 20
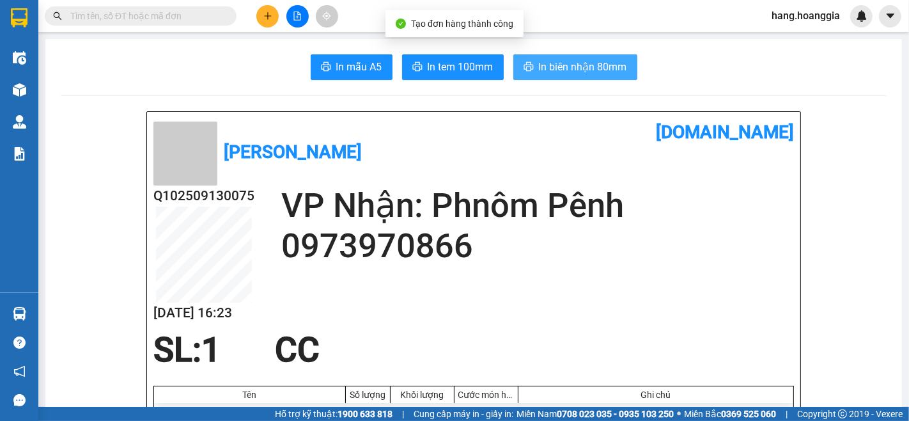
click at [539, 59] on span "In biên nhận 80mm" at bounding box center [583, 67] width 88 height 16
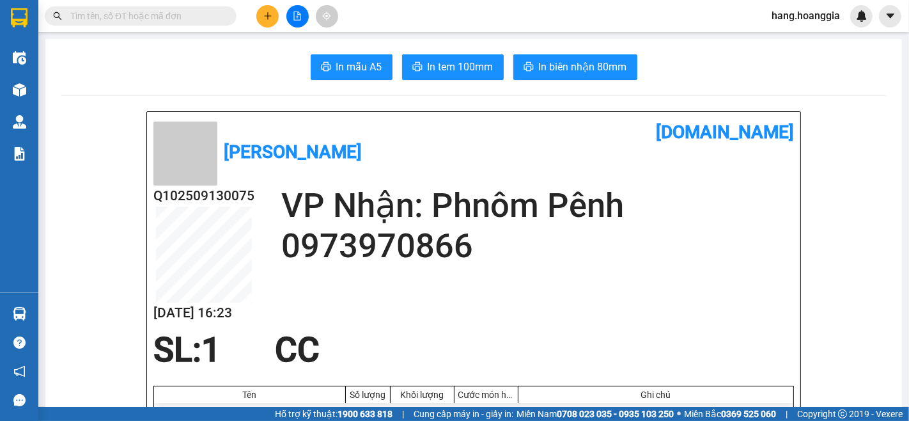
click at [602, 207] on h2 "VP Nhận: Phnôm Pênh" at bounding box center [537, 205] width 513 height 40
click at [263, 13] on icon "plus" at bounding box center [267, 16] width 9 height 9
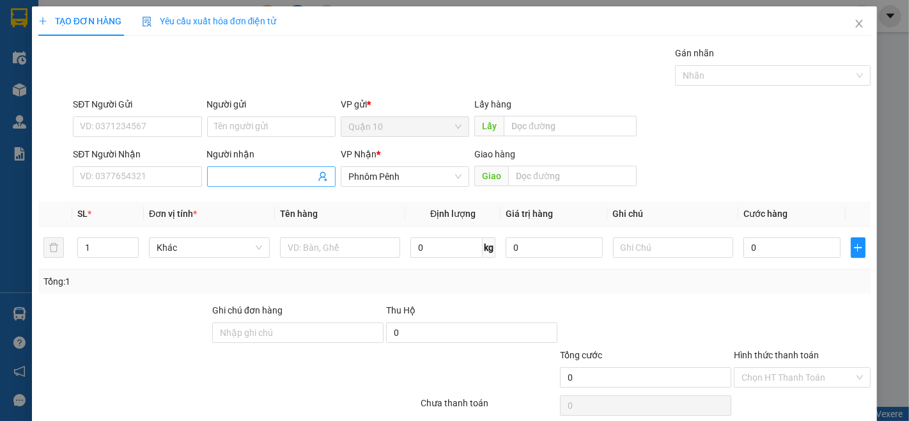
drag, startPoint x: 221, startPoint y: 173, endPoint x: 251, endPoint y: 175, distance: 29.5
click at [231, 173] on input "Người nhận" at bounding box center [265, 176] width 100 height 14
type input "PHUC PHUC"
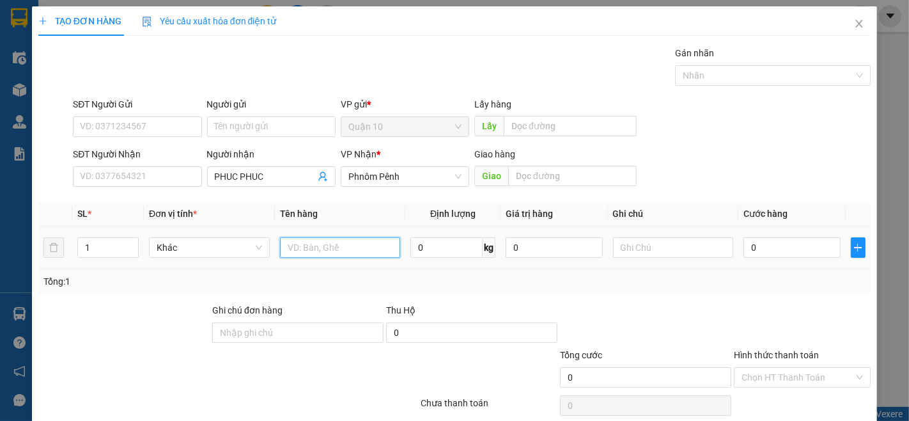
click at [344, 239] on input "text" at bounding box center [340, 247] width 121 height 20
type input "CUC BU LON"
click at [134, 243] on span "Increase Value" at bounding box center [131, 244] width 14 height 12
type input "3"
click at [134, 243] on span "Increase Value" at bounding box center [131, 244] width 14 height 12
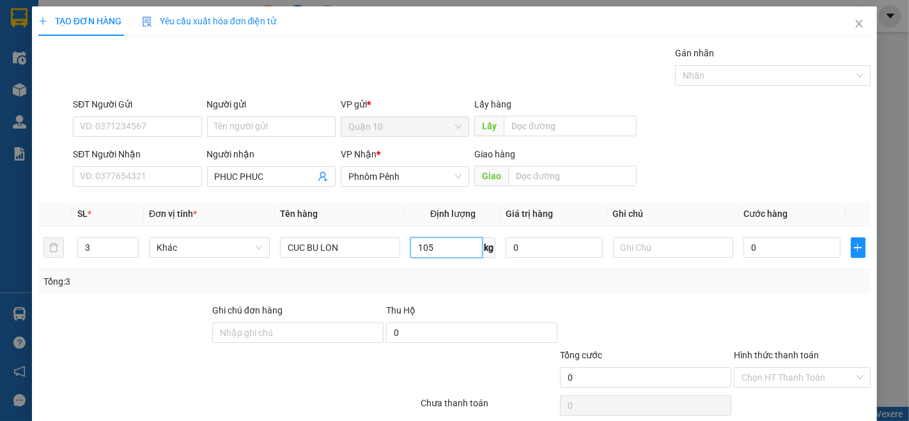
scroll to position [52, 0]
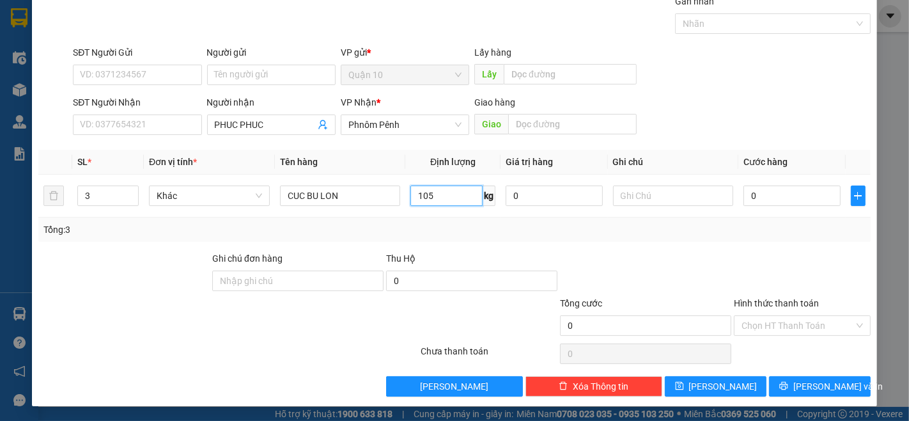
type input "105"
click at [767, 398] on div "TẠO ĐƠN HÀNG Yêu cầu xuất hóa đơn điện tử Transit Pickup Surcharge Ids Transit …" at bounding box center [454, 180] width 845 height 451
click at [811, 385] on span "[PERSON_NAME] và In" at bounding box center [837, 386] width 89 height 14
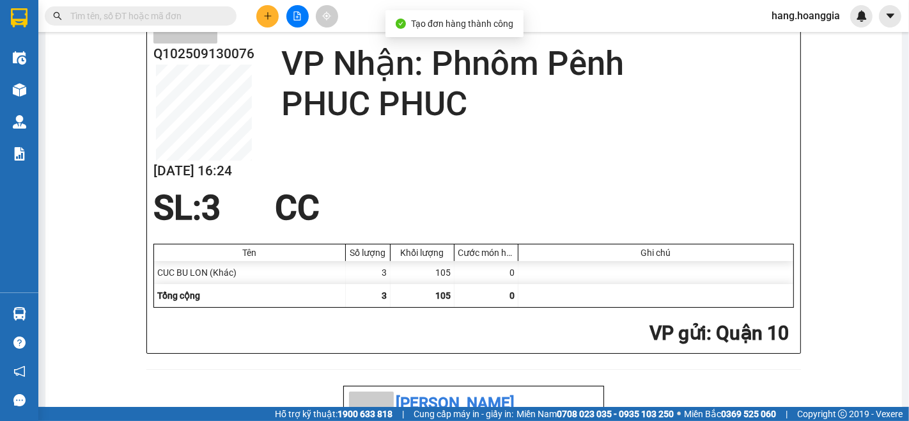
scroll to position [71, 0]
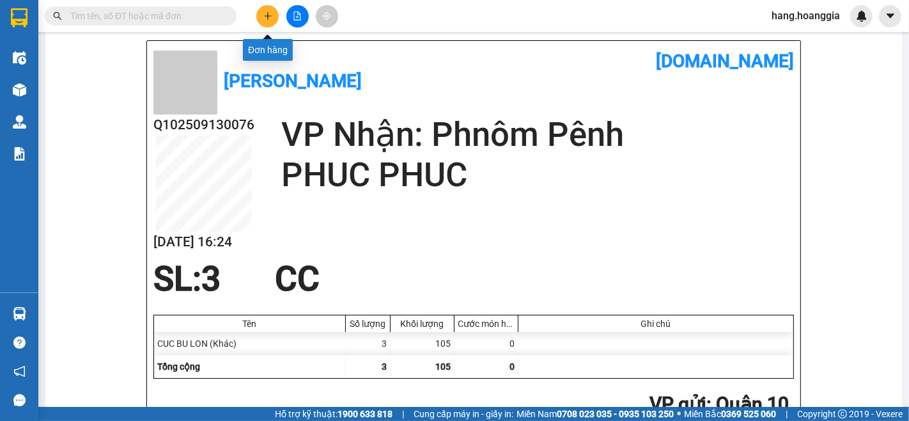
click at [268, 15] on icon "plus" at bounding box center [267, 16] width 9 height 9
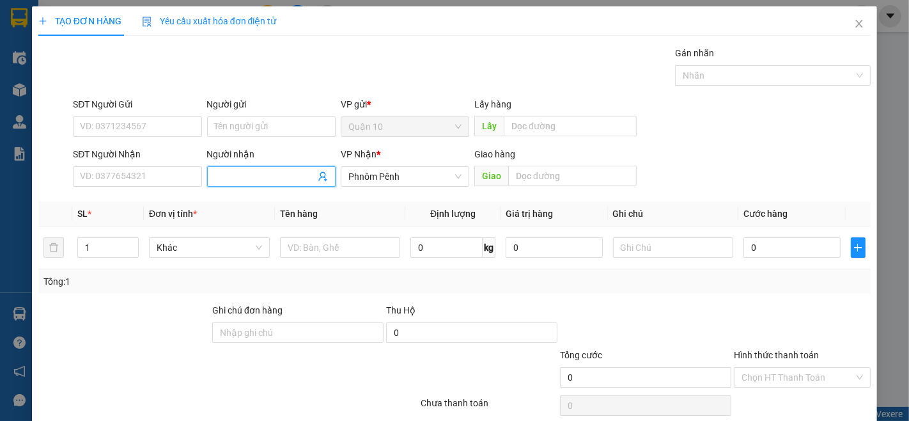
drag, startPoint x: 238, startPoint y: 181, endPoint x: 807, endPoint y: 411, distance: 613.7
click at [284, 194] on div "Transit Pickup Surcharge Ids Transit Deliver Surcharge Ids Transit Deliver Surc…" at bounding box center [454, 247] width 832 height 402
type input "PHUC PHUC"
click at [129, 242] on icon "up" at bounding box center [131, 244] width 4 height 4
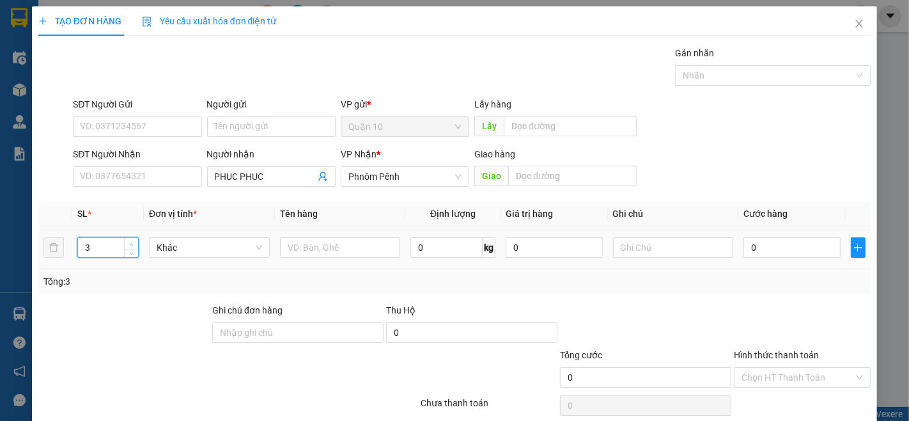
type input "4"
click at [129, 242] on icon "up" at bounding box center [131, 244] width 4 height 4
drag, startPoint x: 338, startPoint y: 242, endPoint x: 372, endPoint y: 266, distance: 42.2
click at [354, 252] on input "text" at bounding box center [340, 247] width 121 height 20
type input "2 BAO + 2 TH"
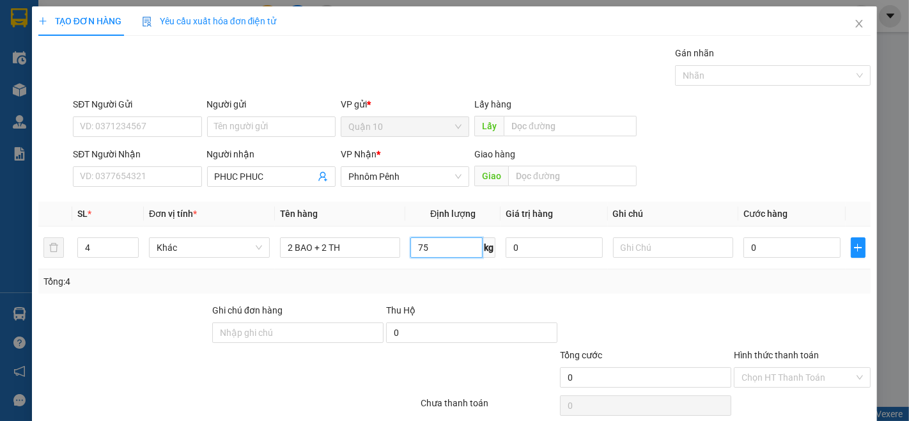
scroll to position [52, 0]
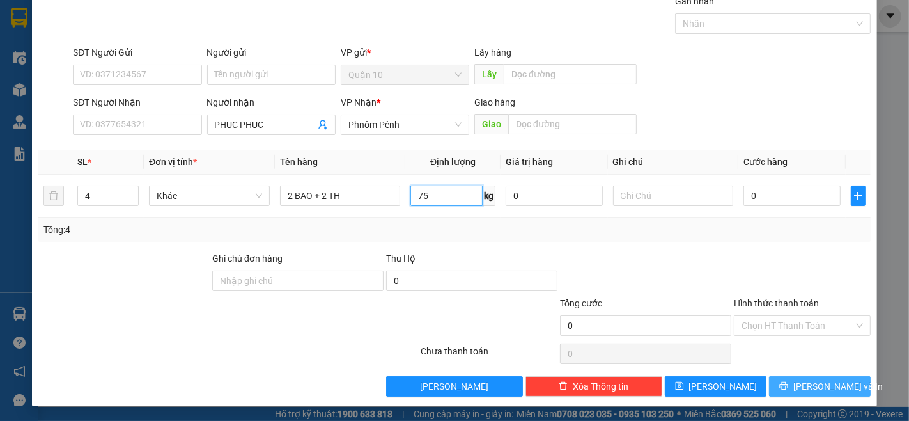
type input "75"
click at [808, 385] on span "[PERSON_NAME] và In" at bounding box center [837, 386] width 89 height 14
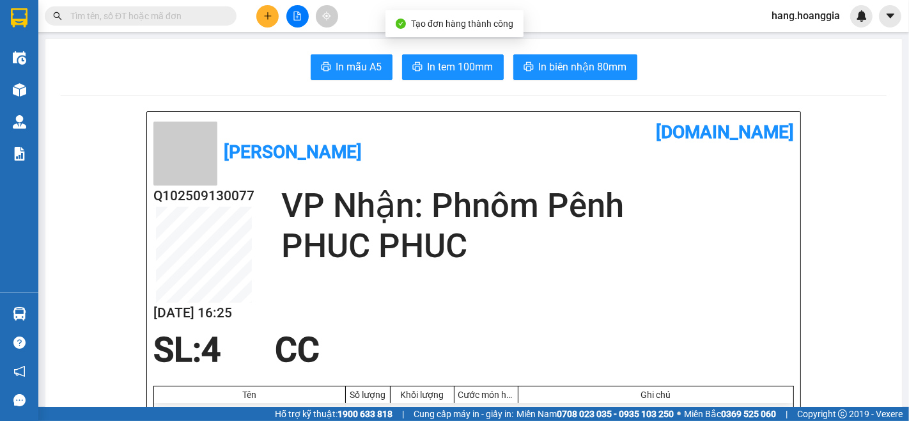
scroll to position [71, 0]
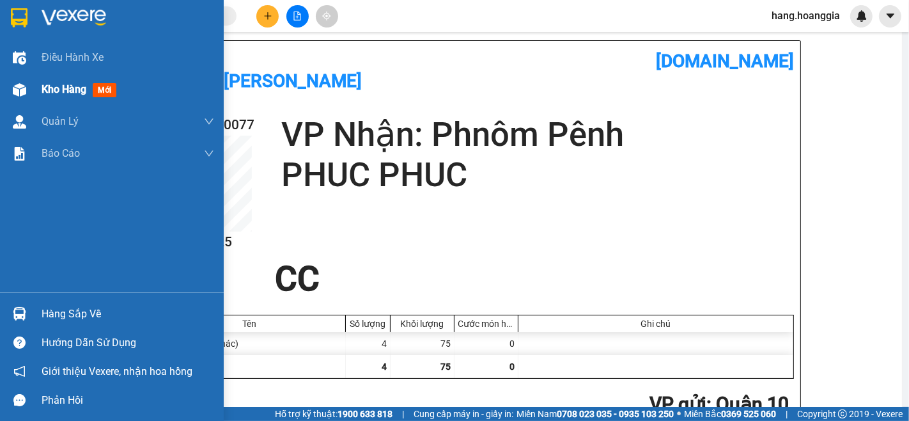
click at [56, 87] on span "Kho hàng" at bounding box center [64, 89] width 45 height 12
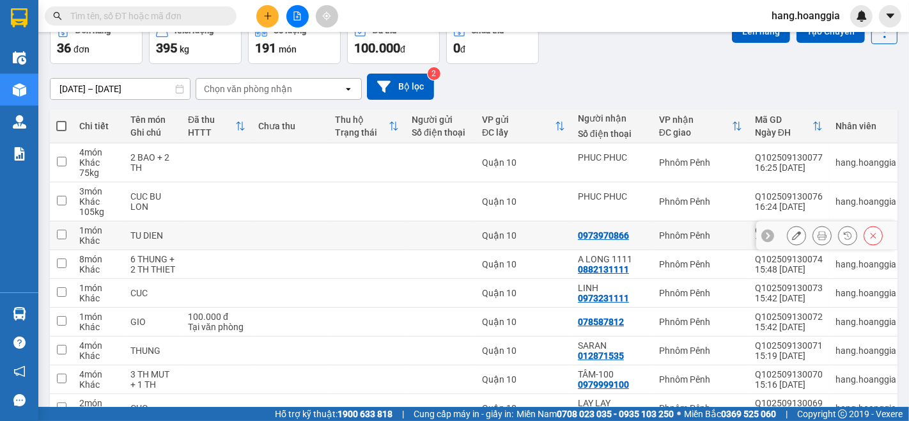
scroll to position [194, 0]
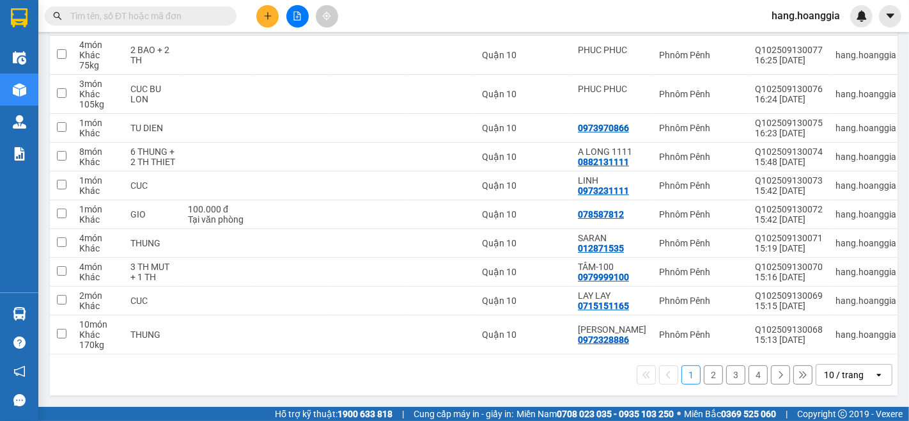
click at [704, 380] on button "2" at bounding box center [713, 374] width 19 height 19
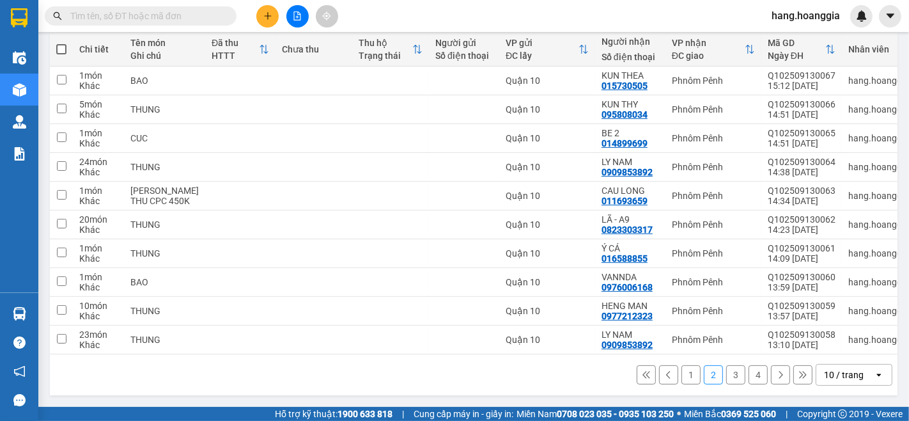
scroll to position [163, 0]
click at [726, 367] on button "3" at bounding box center [735, 374] width 19 height 19
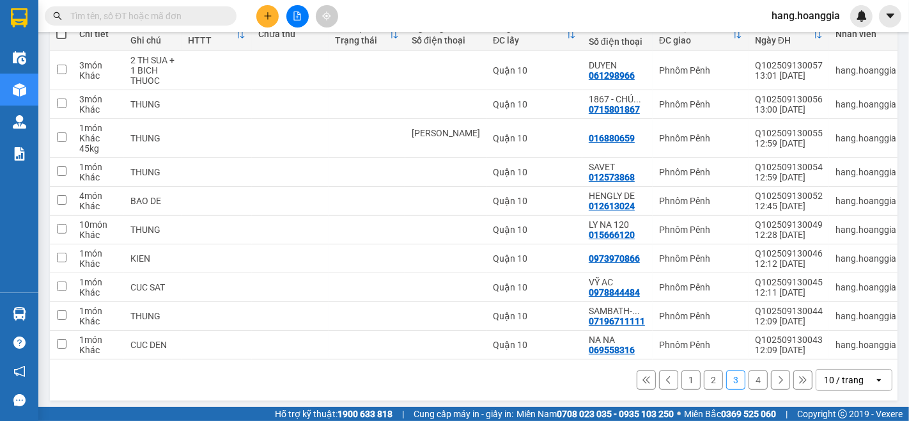
click at [752, 400] on div "1 2 3 4 10 / trang open" at bounding box center [474, 379] width 848 height 41
click at [752, 382] on button "4" at bounding box center [758, 379] width 19 height 19
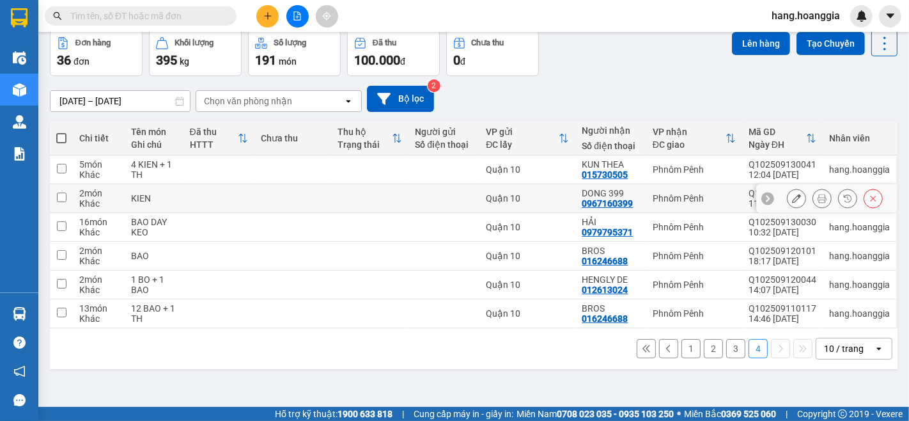
scroll to position [0, 0]
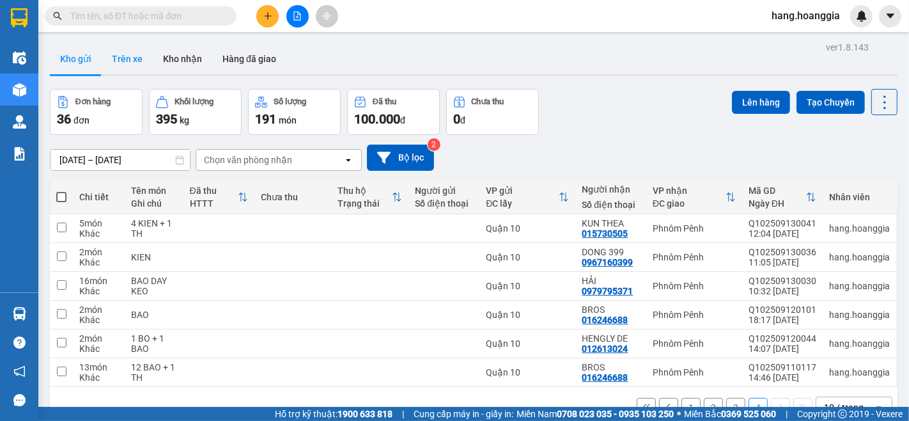
click at [138, 65] on button "Trên xe" at bounding box center [127, 58] width 51 height 31
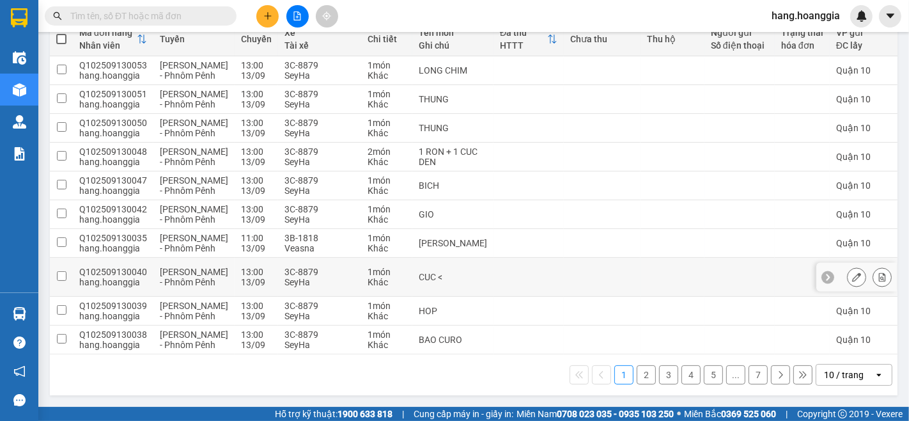
scroll to position [256, 0]
click at [641, 382] on button "2" at bounding box center [646, 374] width 19 height 19
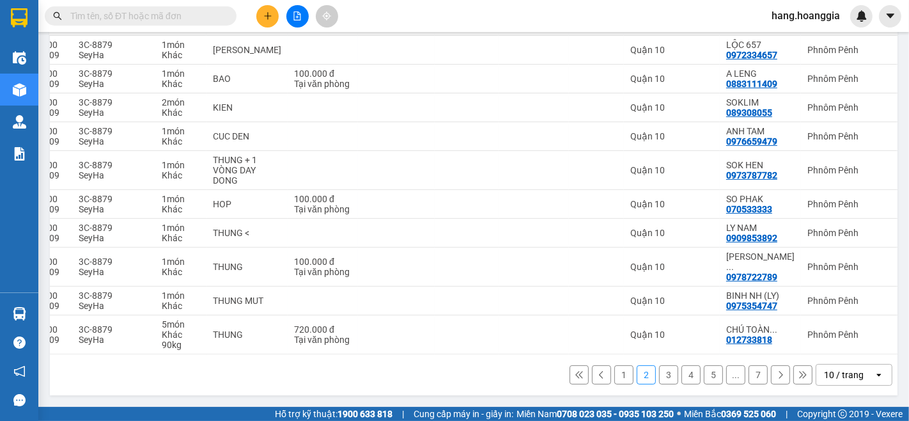
click at [662, 378] on button "3" at bounding box center [668, 374] width 19 height 19
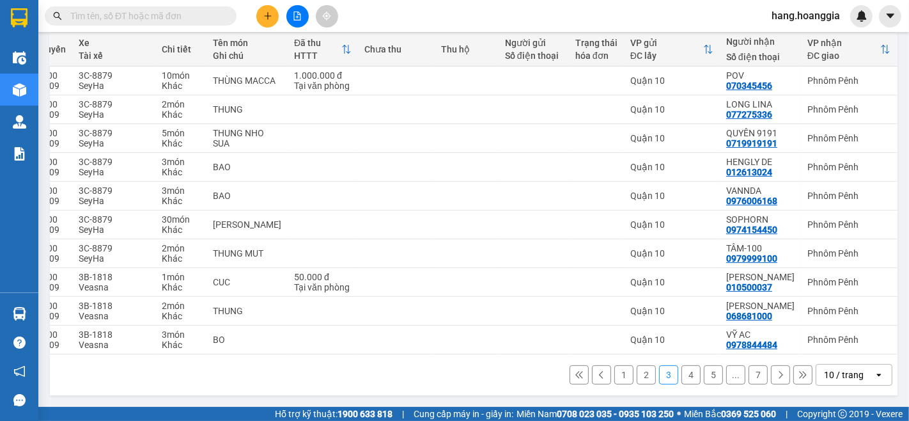
click at [685, 367] on button "4" at bounding box center [690, 374] width 19 height 19
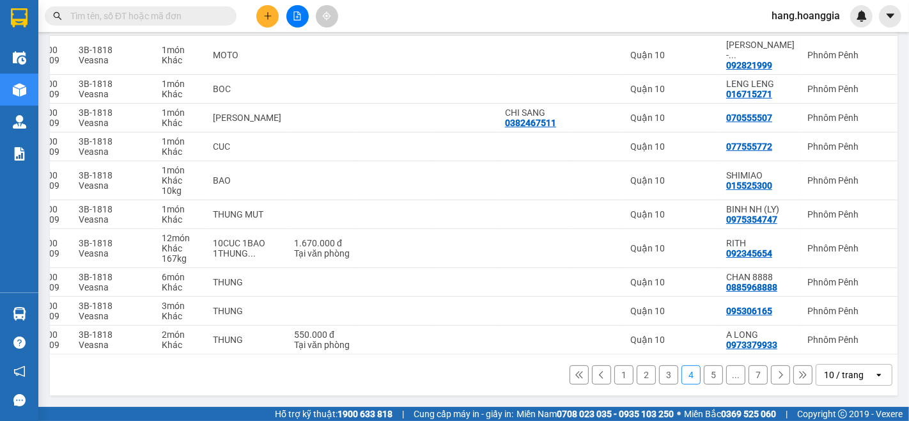
click at [706, 375] on button "5" at bounding box center [713, 374] width 19 height 19
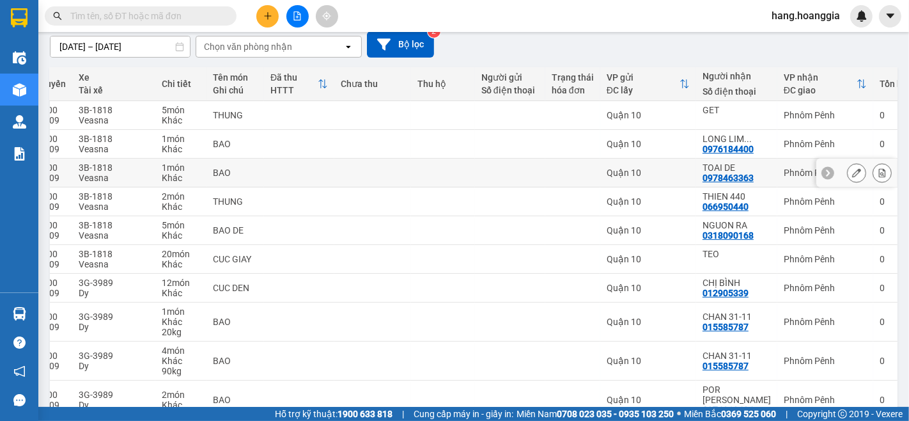
scroll to position [0, 0]
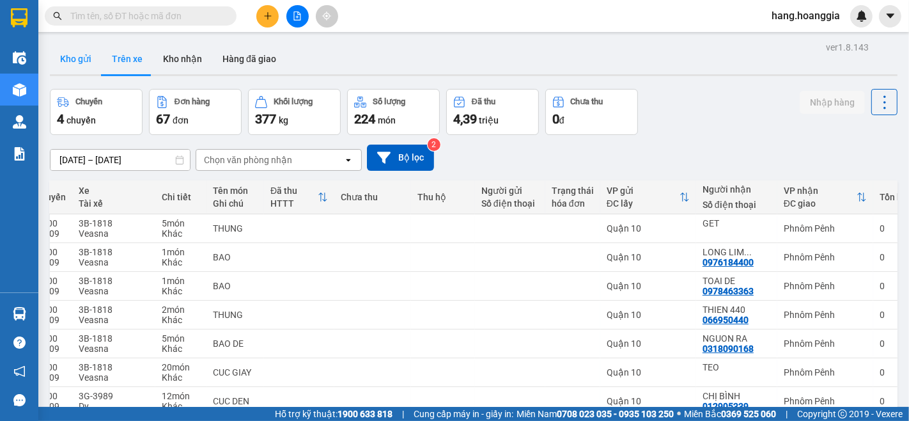
click at [92, 59] on button "Kho gửi" at bounding box center [76, 58] width 52 height 31
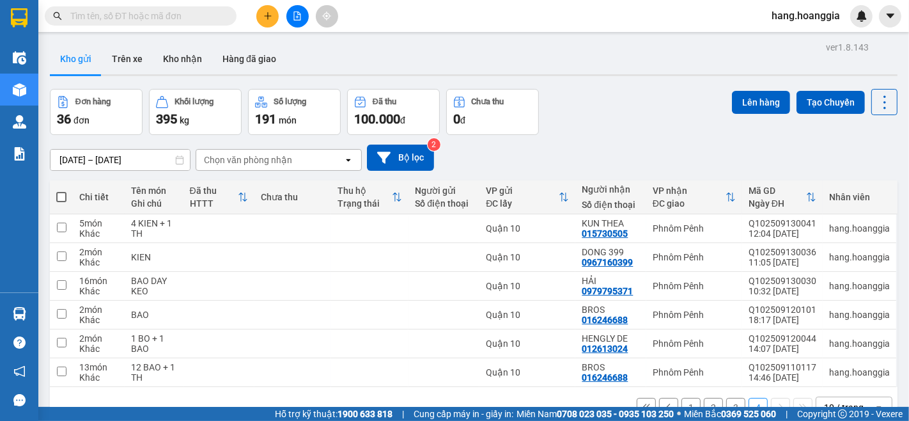
click at [272, 22] on button at bounding box center [267, 16] width 22 height 22
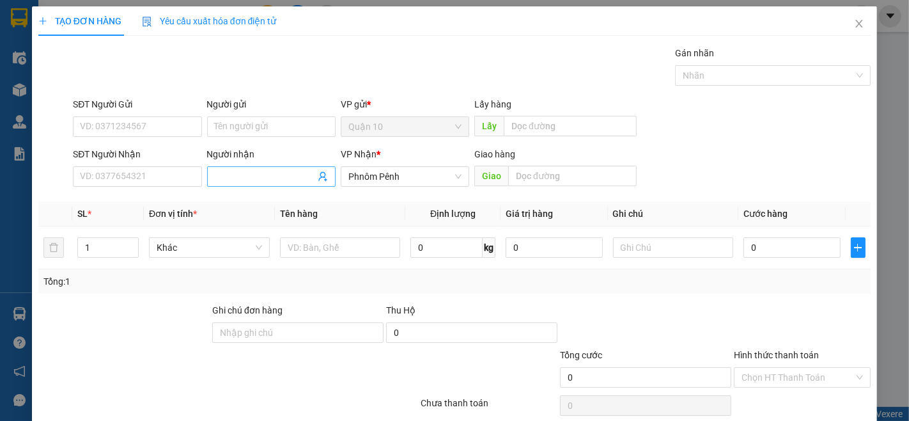
click at [225, 183] on input "Người nhận" at bounding box center [265, 176] width 100 height 14
type input "THIEN"
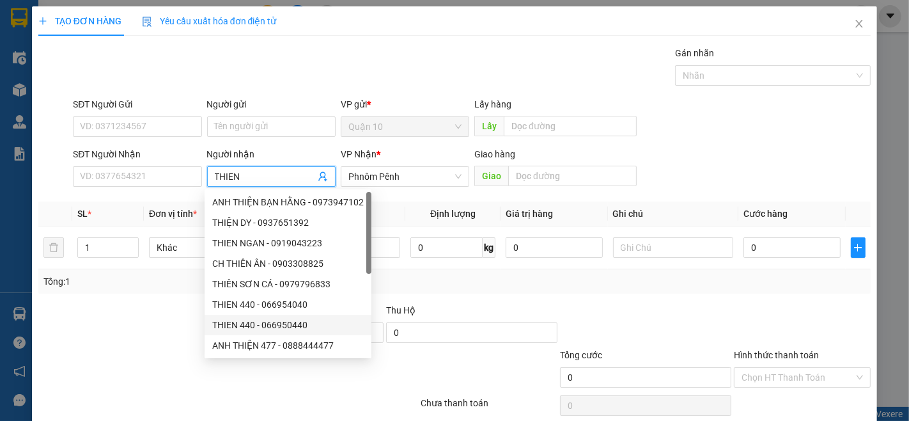
drag, startPoint x: 289, startPoint y: 324, endPoint x: 324, endPoint y: 258, distance: 75.2
click at [288, 318] on div "THIEN 440 - 066950440" at bounding box center [288, 325] width 152 height 14
type input "066950440"
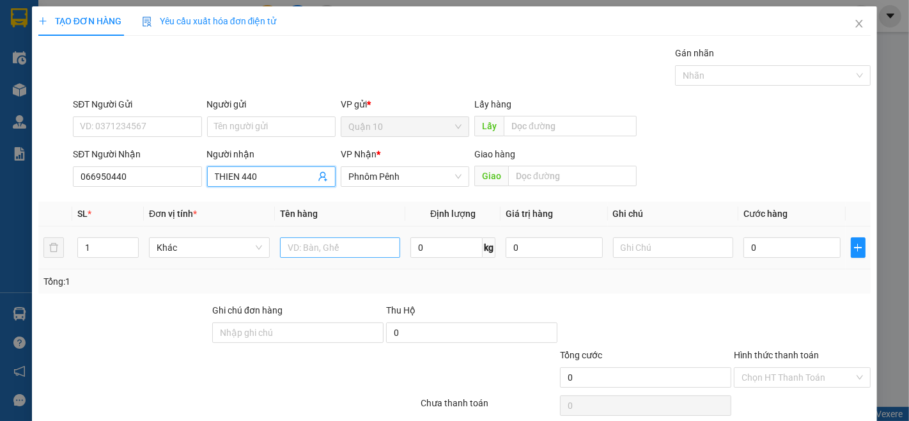
type input "THIEN 440"
click at [363, 251] on input "text" at bounding box center [340, 247] width 121 height 20
type input "THUNG"
type input "2"
click at [129, 245] on icon "up" at bounding box center [131, 244] width 4 height 4
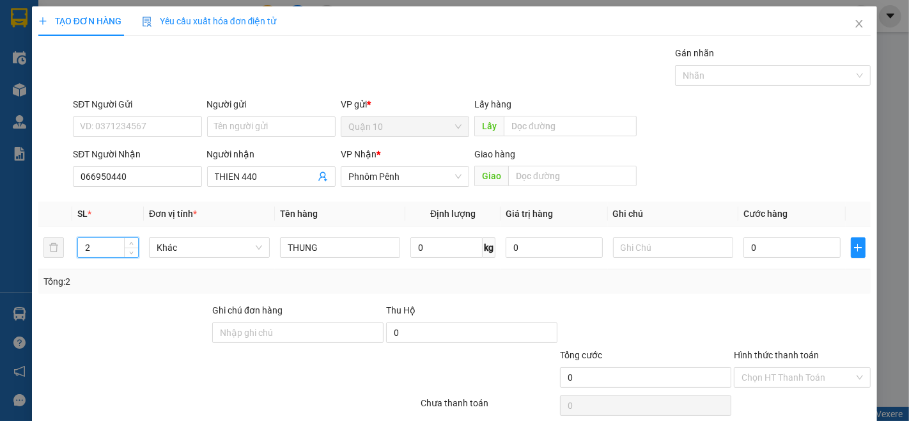
scroll to position [52, 0]
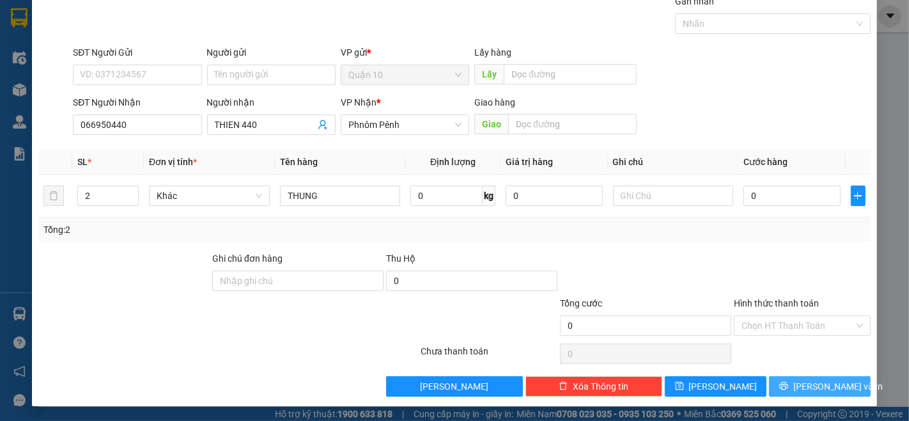
click at [848, 396] on button "[PERSON_NAME] và In" at bounding box center [820, 386] width 102 height 20
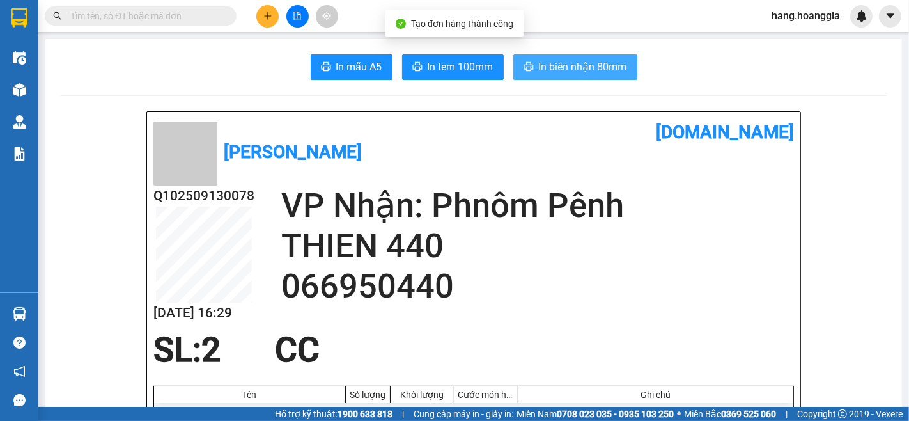
click at [585, 68] on span "In biên nhận 80mm" at bounding box center [583, 67] width 88 height 16
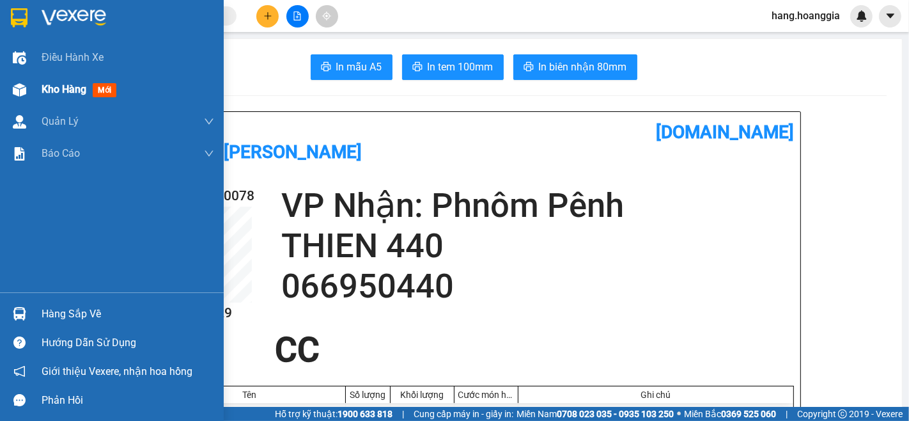
click at [81, 84] on span "Kho hàng" at bounding box center [64, 89] width 45 height 12
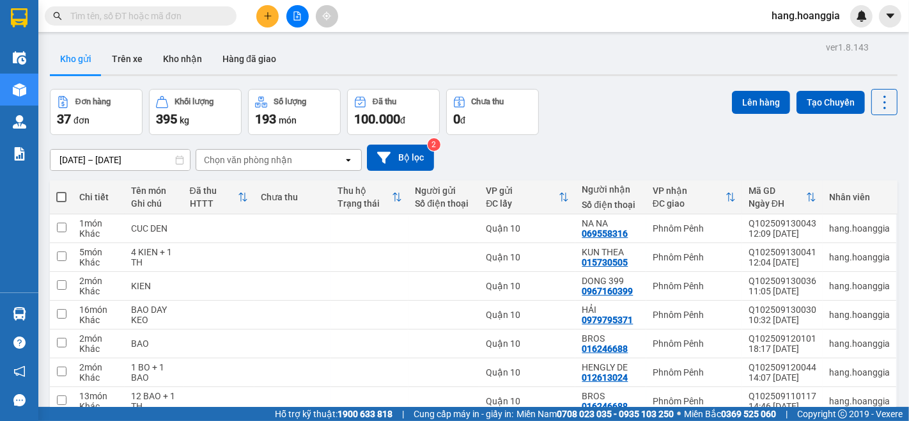
scroll to position [66, 0]
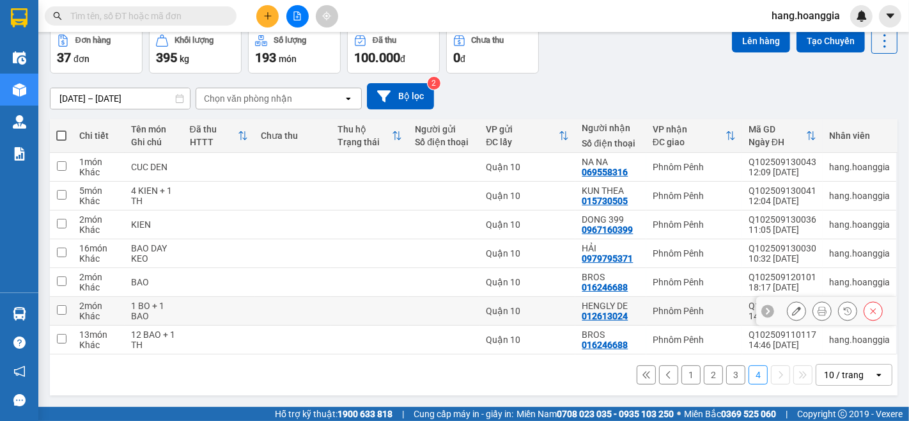
click at [235, 301] on td at bounding box center [218, 311] width 71 height 29
checkbox input "true"
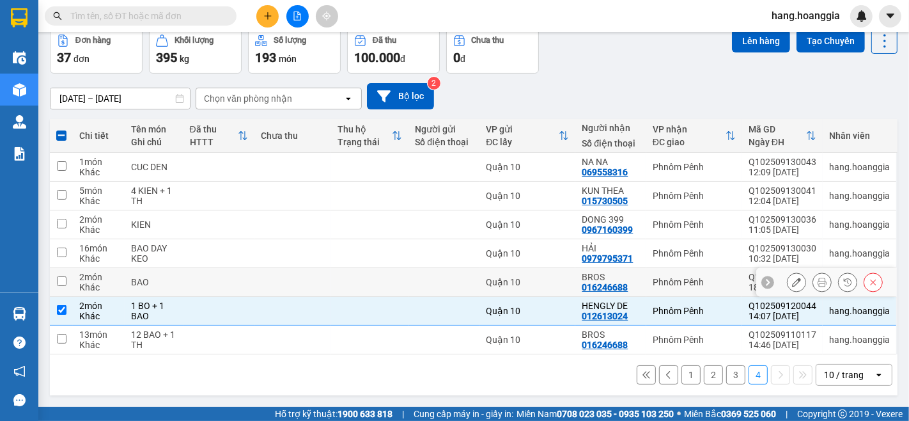
click at [237, 276] on td at bounding box center [218, 282] width 71 height 29
checkbox input "true"
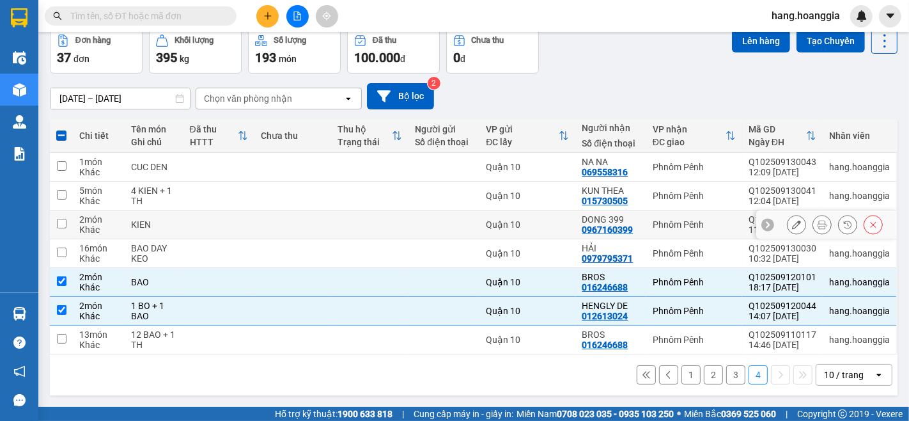
click at [249, 217] on td at bounding box center [218, 224] width 71 height 29
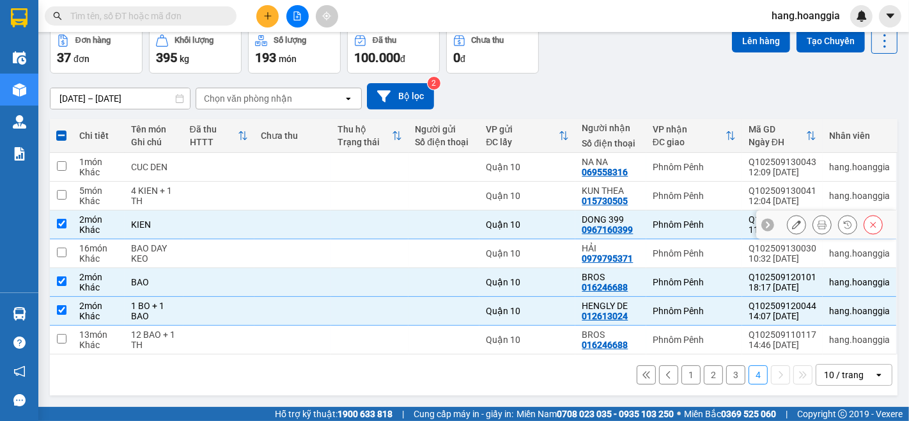
click at [235, 224] on td at bounding box center [218, 224] width 71 height 29
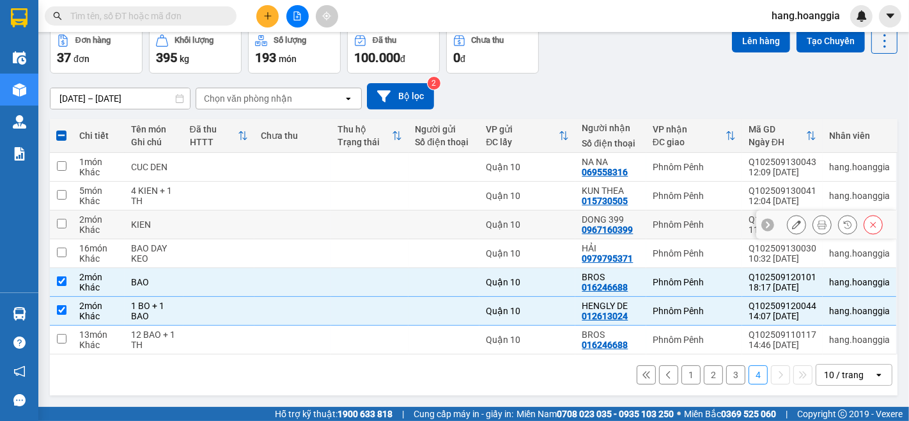
click at [235, 222] on td at bounding box center [218, 224] width 71 height 29
checkbox input "true"
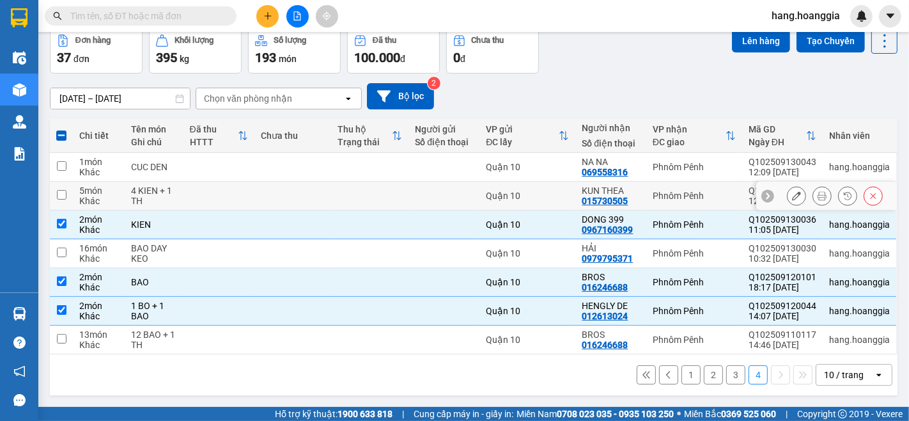
click at [238, 182] on td at bounding box center [218, 196] width 71 height 29
checkbox input "true"
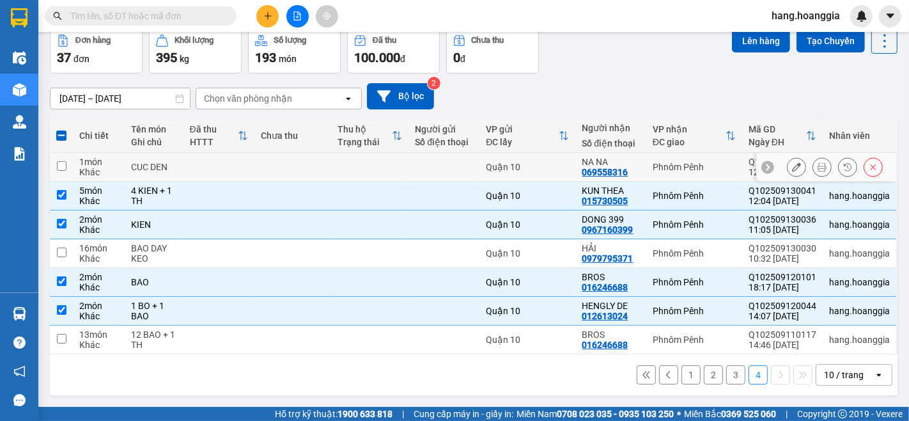
click at [265, 160] on td at bounding box center [292, 167] width 77 height 29
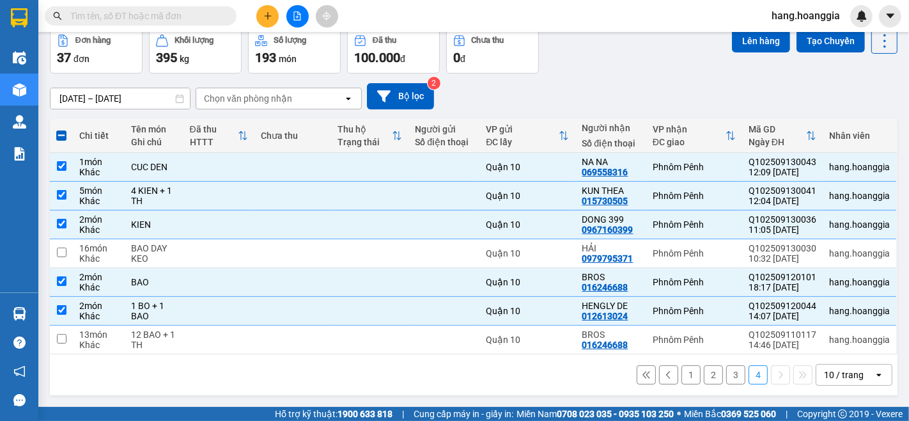
scroll to position [0, 0]
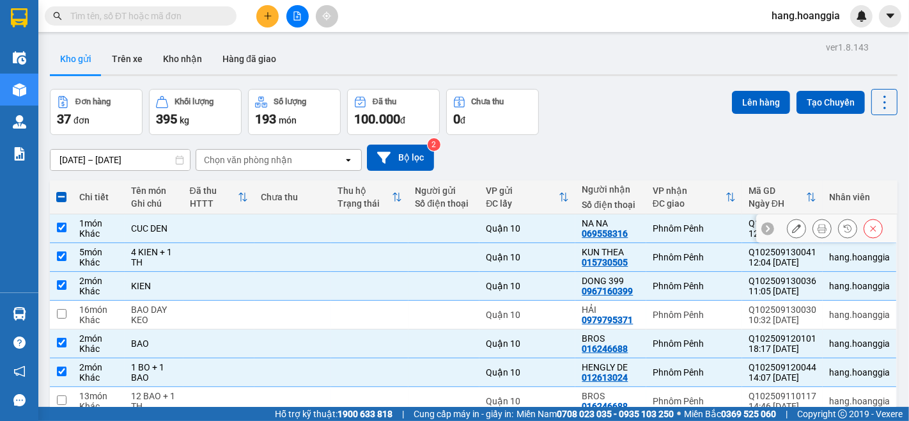
click at [57, 222] on input "checkbox" at bounding box center [62, 227] width 10 height 10
checkbox input "false"
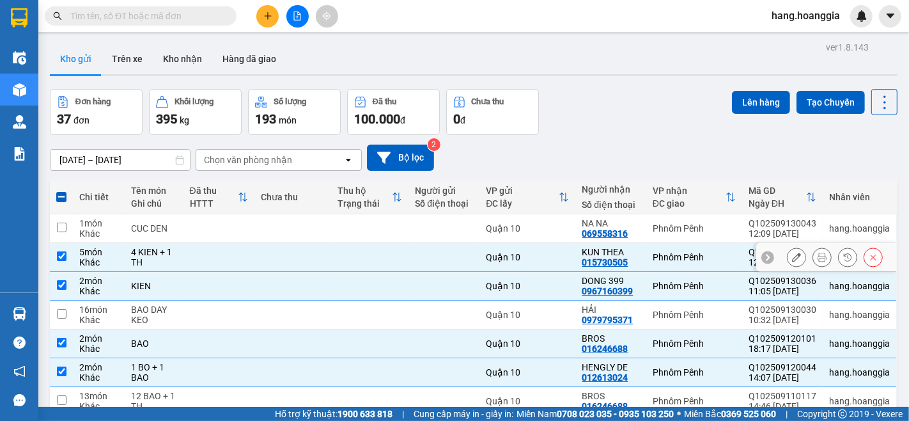
click at [58, 251] on td at bounding box center [61, 257] width 23 height 29
checkbox input "false"
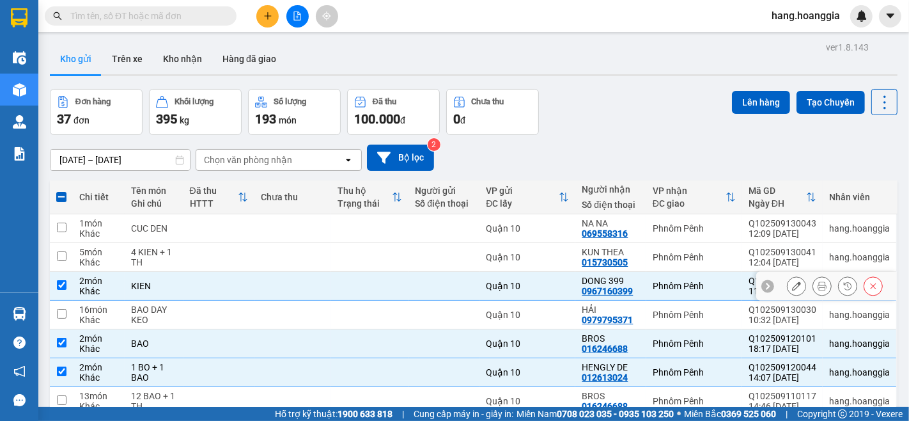
click at [66, 288] on input "checkbox" at bounding box center [62, 285] width 10 height 10
checkbox input "false"
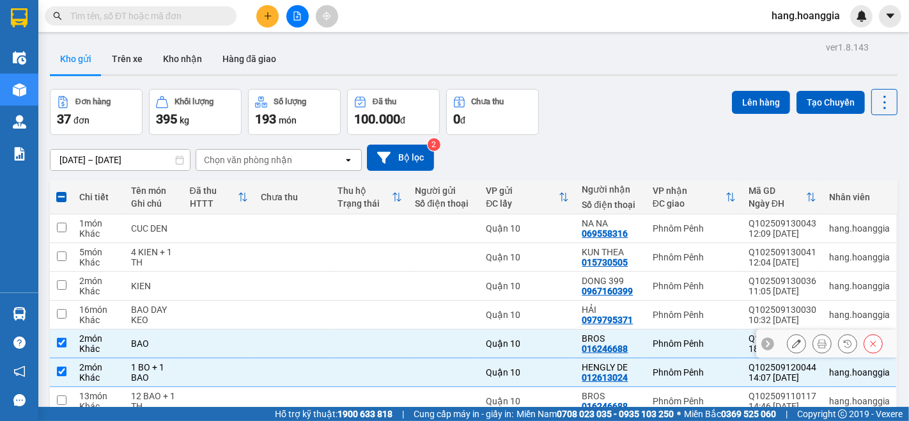
scroll to position [66, 0]
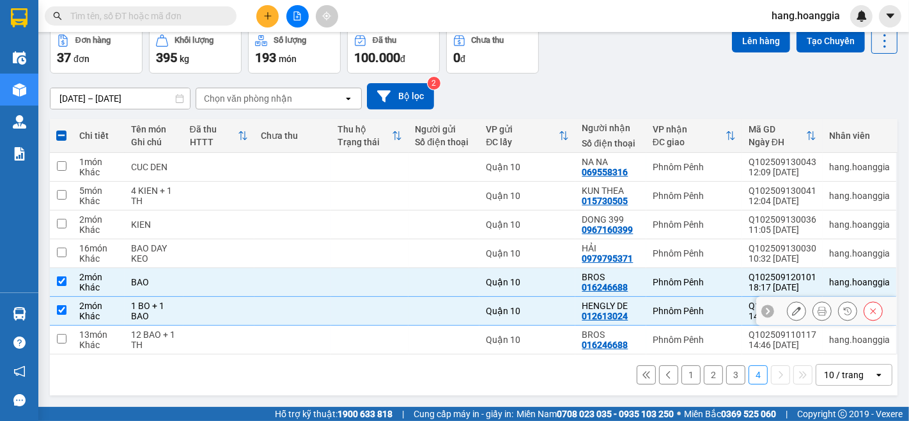
click at [73, 307] on td "2 món Khác" at bounding box center [99, 311] width 52 height 29
checkbox input "false"
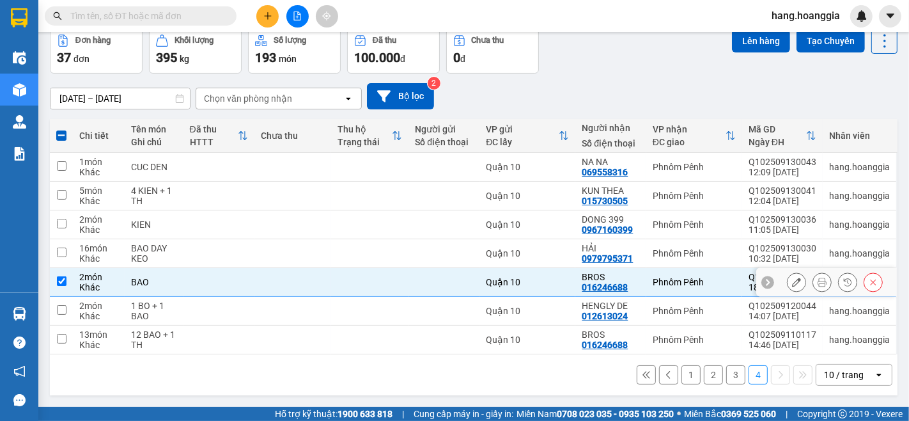
click at [81, 282] on div "Khác" at bounding box center [98, 287] width 39 height 10
checkbox input "false"
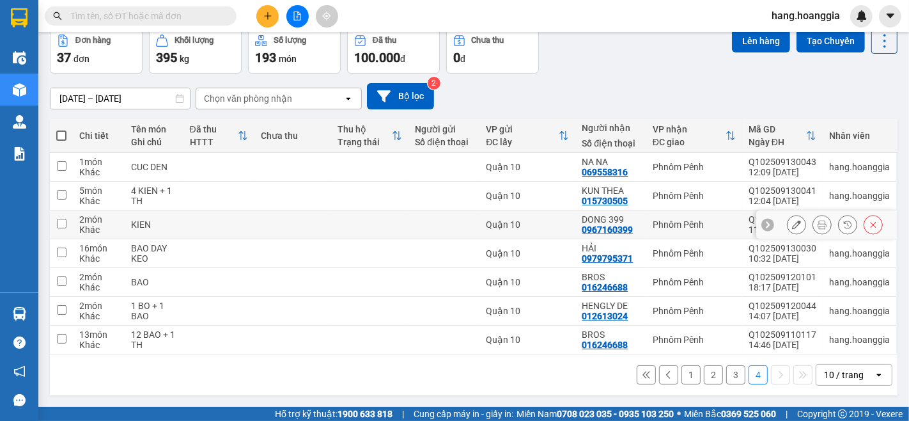
click at [84, 224] on div "Khác" at bounding box center [98, 229] width 39 height 10
checkbox input "true"
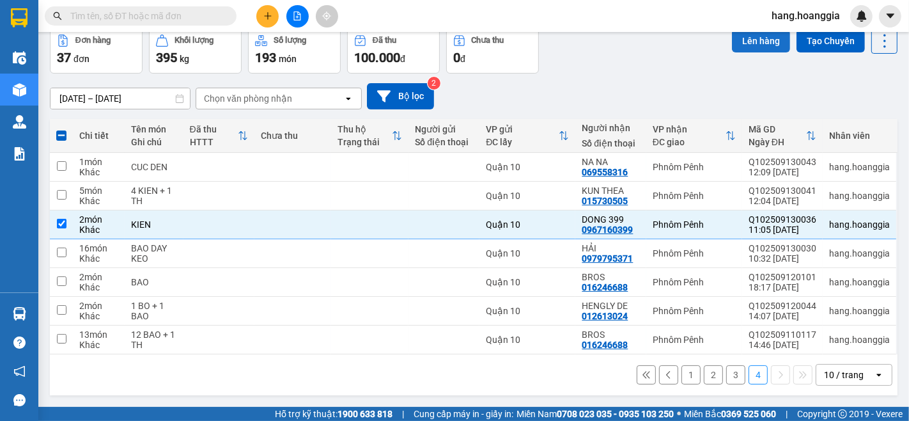
click at [754, 43] on button "Lên hàng" at bounding box center [761, 40] width 58 height 23
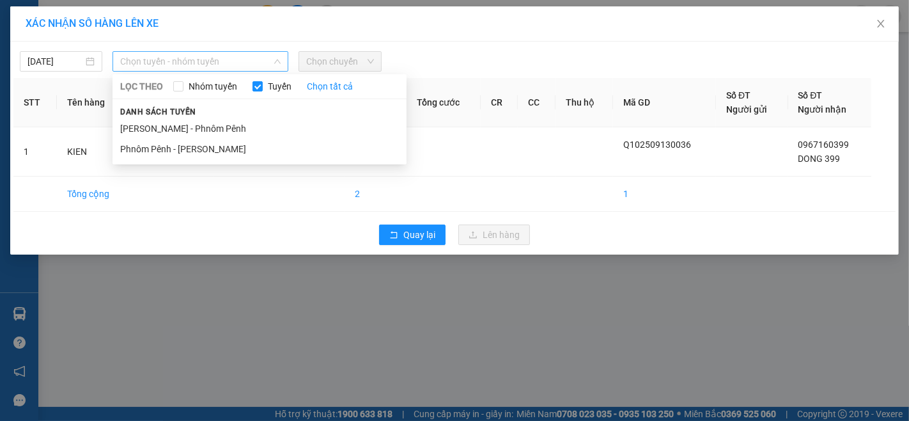
drag, startPoint x: 137, startPoint y: 59, endPoint x: 137, endPoint y: 93, distance: 33.9
click at [137, 60] on span "Chọn tuyến - nhóm tuyến" at bounding box center [200, 61] width 160 height 19
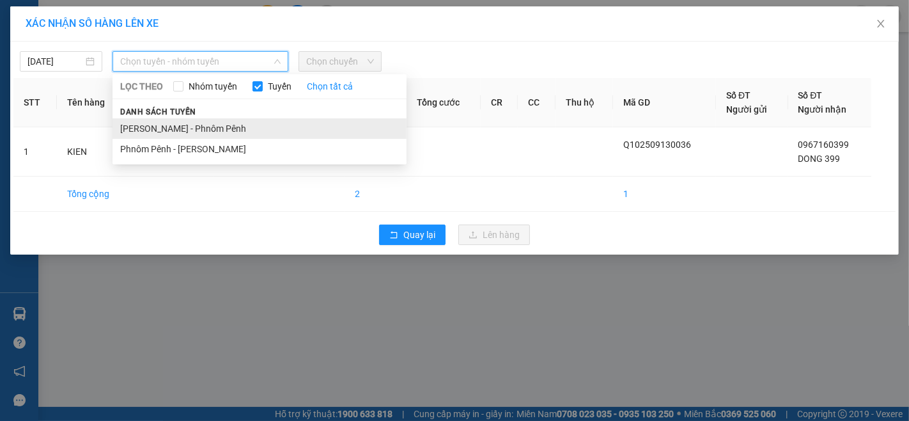
click at [137, 130] on li "[PERSON_NAME] - Phnôm Pênh" at bounding box center [260, 128] width 294 height 20
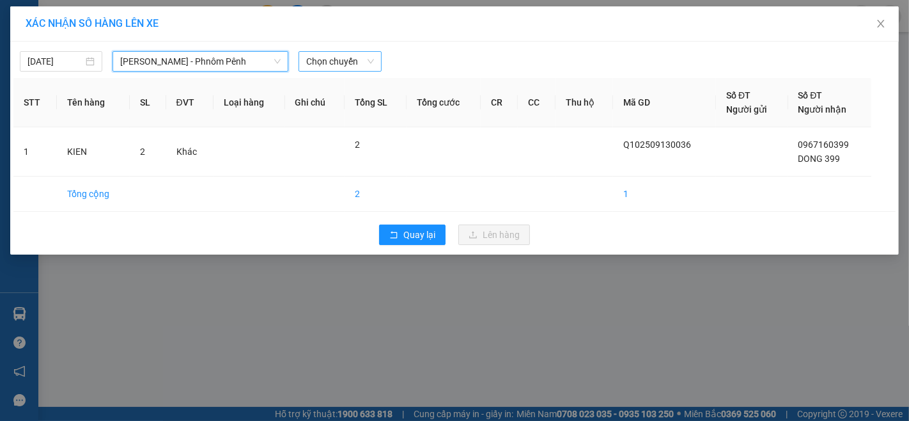
click at [368, 56] on span "Chọn chuyến" at bounding box center [339, 61] width 67 height 19
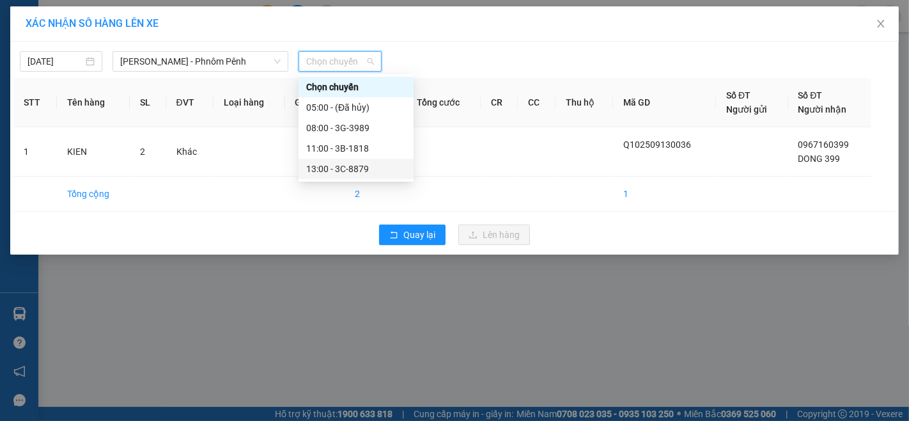
click at [354, 168] on div "13:00 - 3C-8879" at bounding box center [356, 169] width 100 height 14
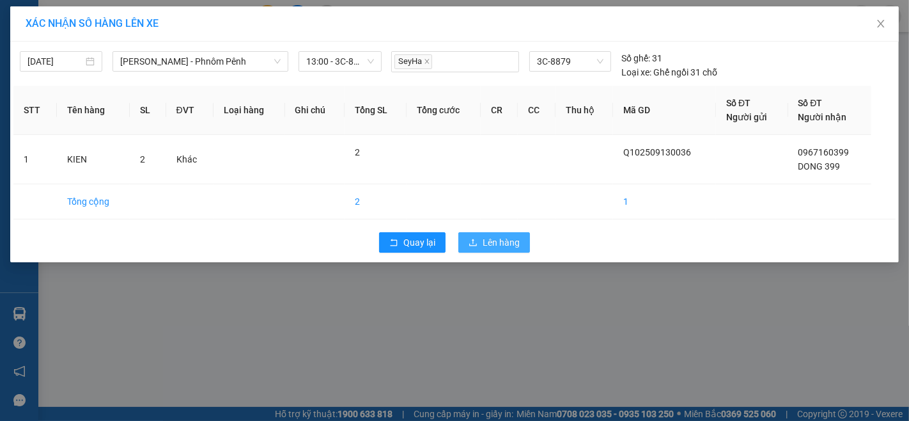
click at [488, 244] on span "Lên hàng" at bounding box center [501, 242] width 37 height 14
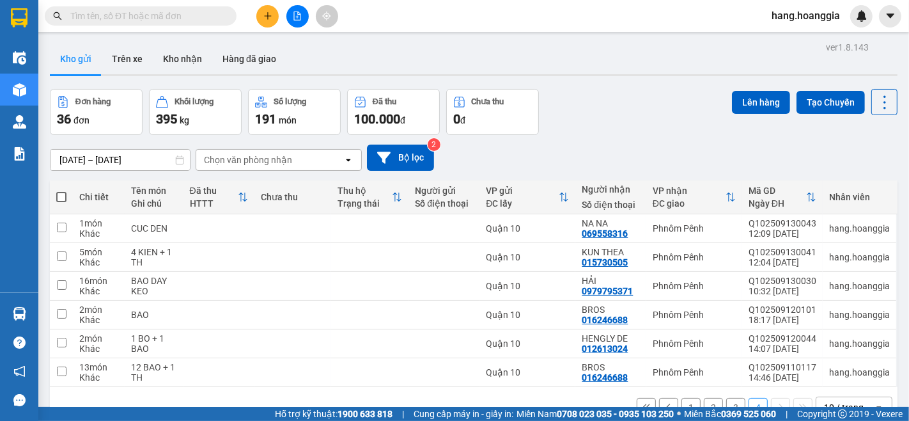
click at [54, 195] on th at bounding box center [61, 197] width 23 height 34
click at [63, 196] on span at bounding box center [61, 197] width 10 height 10
click at [61, 190] on input "checkbox" at bounding box center [61, 190] width 0 height 0
checkbox input "true"
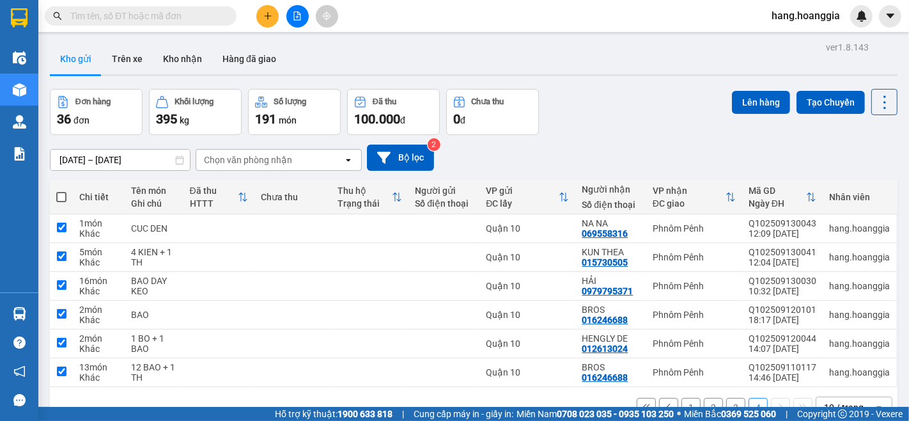
checkbox input "true"
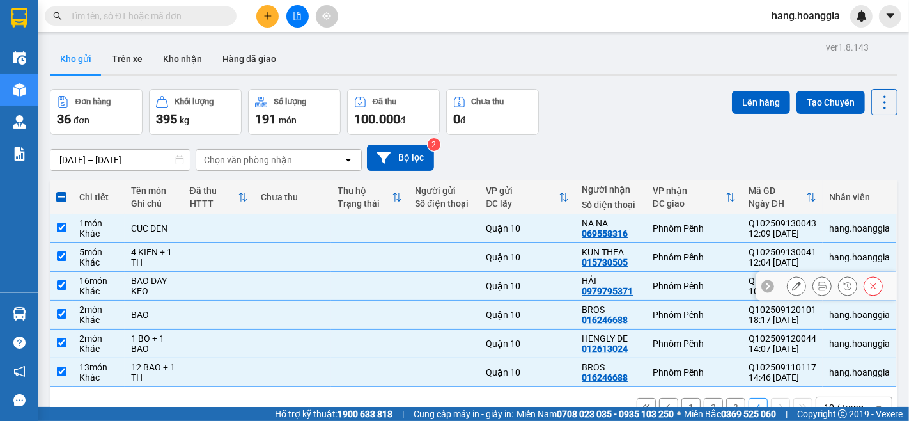
click at [74, 284] on td "16 món Khác" at bounding box center [99, 286] width 52 height 29
checkbox input "false"
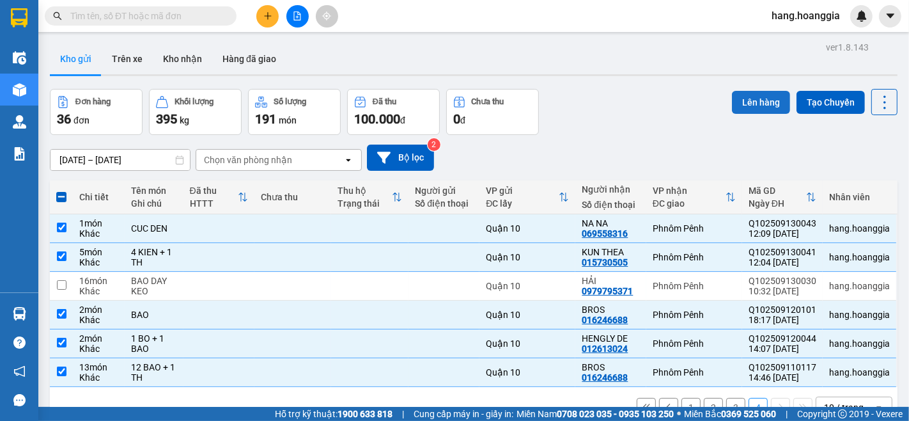
click at [763, 95] on button "Lên hàng" at bounding box center [761, 102] width 58 height 23
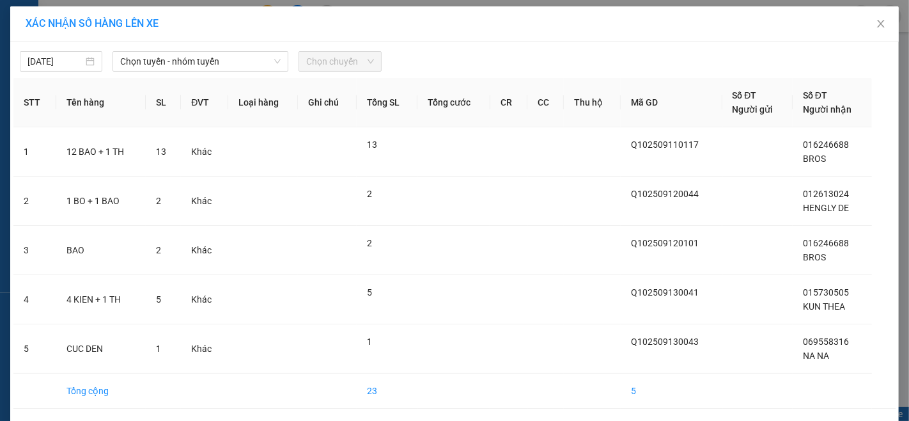
click at [238, 72] on div "[DATE] Chọn tuyến - nhóm tuyến Chọn chuyến STT Tên hàng SL ĐVT Loại hàng Ghi ch…" at bounding box center [454, 247] width 889 height 410
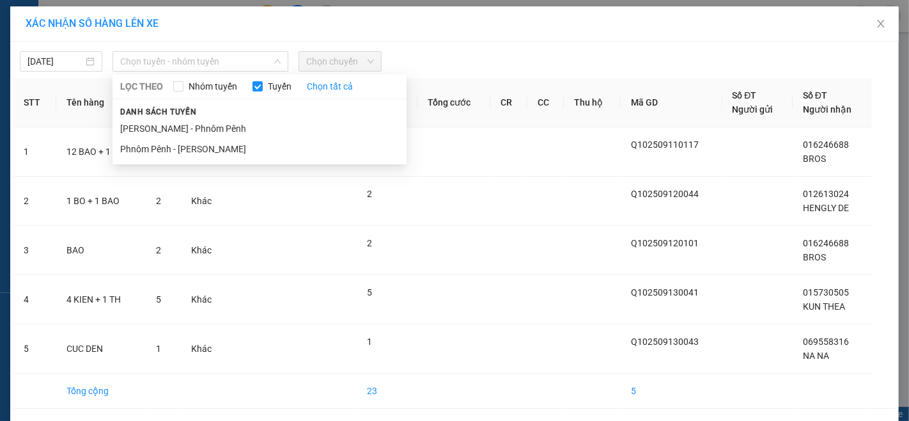
drag, startPoint x: 212, startPoint y: 123, endPoint x: 333, endPoint y: 71, distance: 131.4
click at [217, 123] on li "[PERSON_NAME] - Phnôm Pênh" at bounding box center [260, 128] width 294 height 20
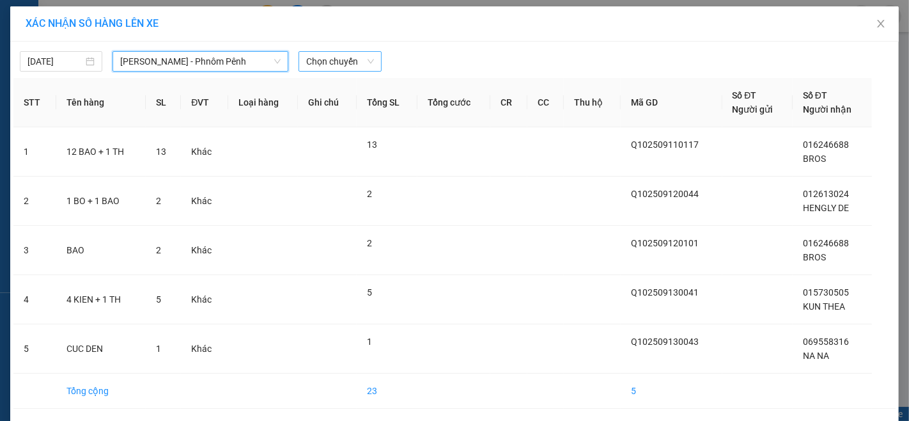
click at [355, 54] on span "Chọn chuyến" at bounding box center [339, 61] width 67 height 19
drag, startPoint x: 84, startPoint y: 59, endPoint x: 79, endPoint y: 73, distance: 14.6
click at [84, 61] on div "[DATE]" at bounding box center [60, 61] width 67 height 14
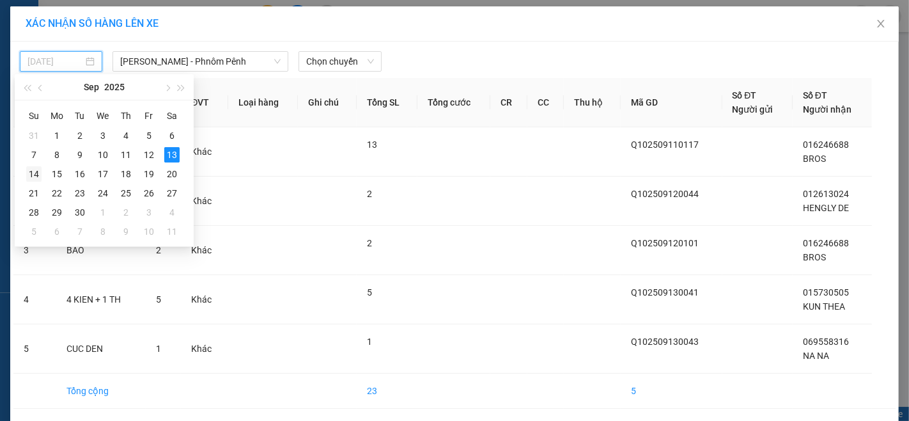
click at [33, 175] on div "14" at bounding box center [33, 173] width 15 height 15
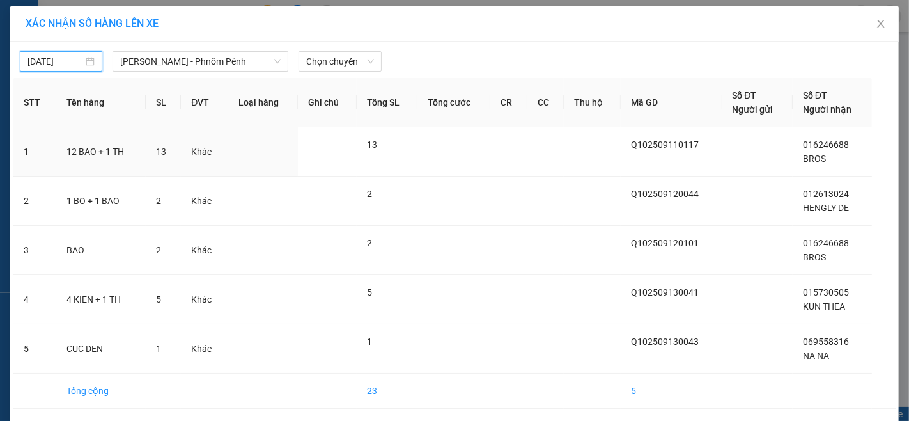
type input "[DATE]"
drag, startPoint x: 331, startPoint y: 65, endPoint x: 331, endPoint y: 75, distance: 10.2
click at [331, 68] on span "Chọn chuyến" at bounding box center [339, 61] width 67 height 19
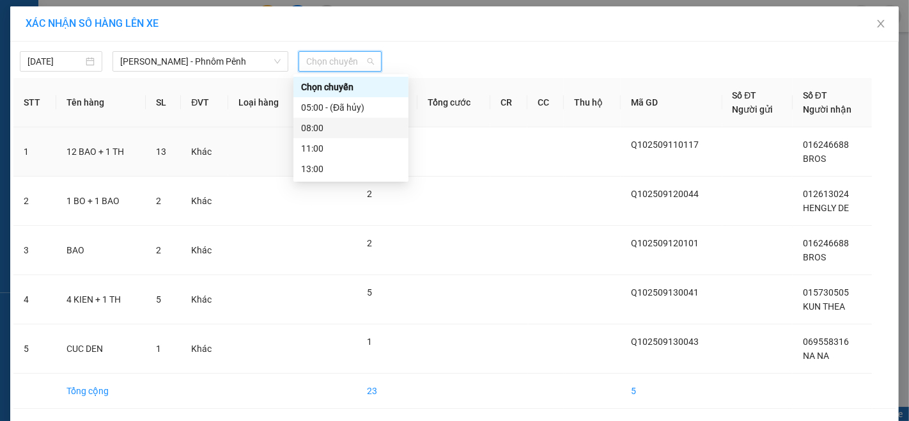
click at [307, 132] on div "08:00" at bounding box center [351, 128] width 100 height 14
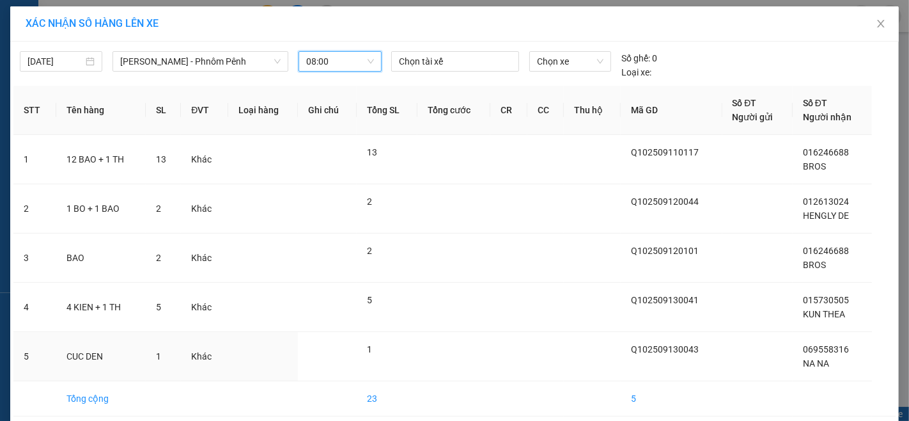
scroll to position [53, 0]
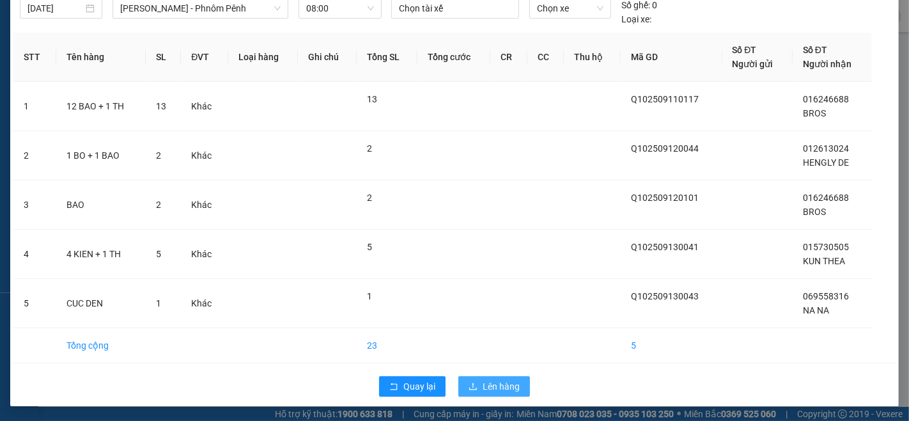
click at [499, 387] on span "Lên hàng" at bounding box center [501, 386] width 37 height 14
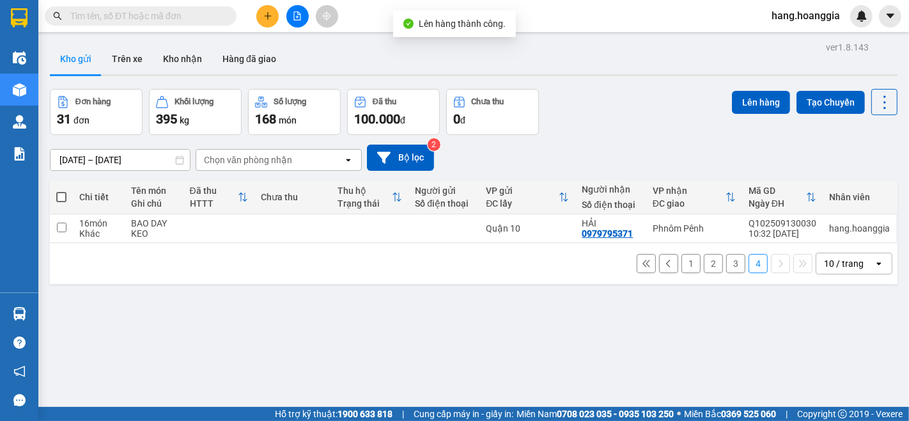
scroll to position [59, 0]
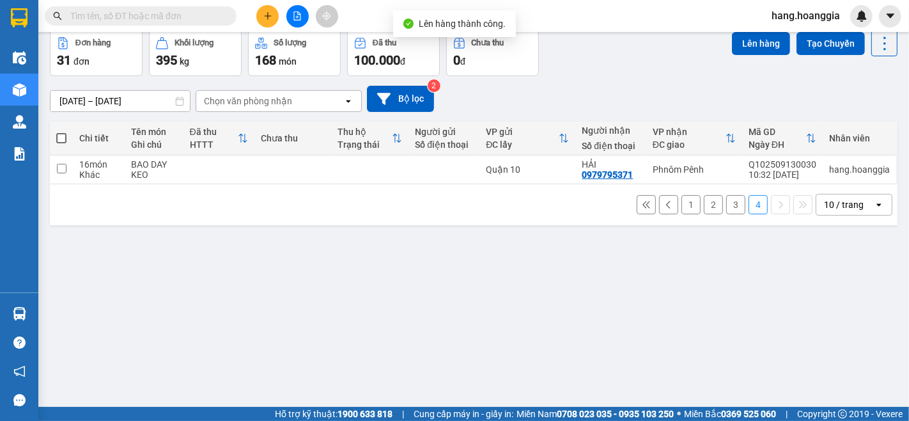
drag, startPoint x: 725, startPoint y: 206, endPoint x: 692, endPoint y: 233, distance: 41.8
click at [726, 208] on button "3" at bounding box center [735, 204] width 19 height 19
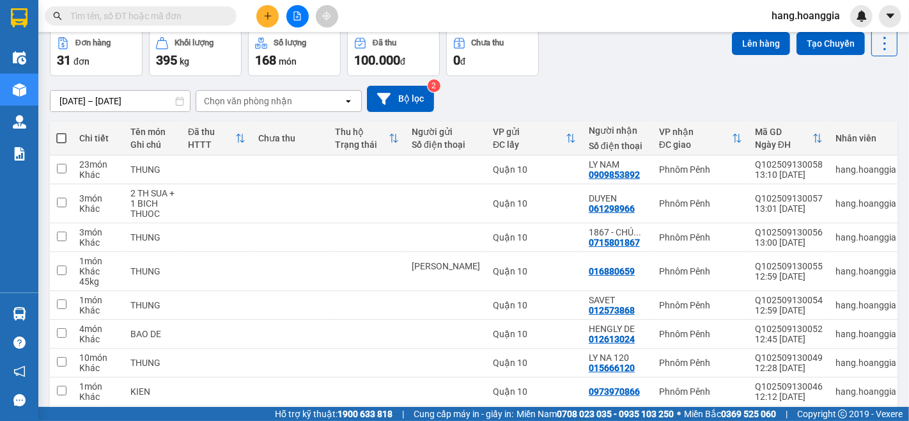
click at [58, 133] on span at bounding box center [61, 138] width 10 height 10
click at [61, 132] on input "checkbox" at bounding box center [61, 132] width 0 height 0
checkbox input "true"
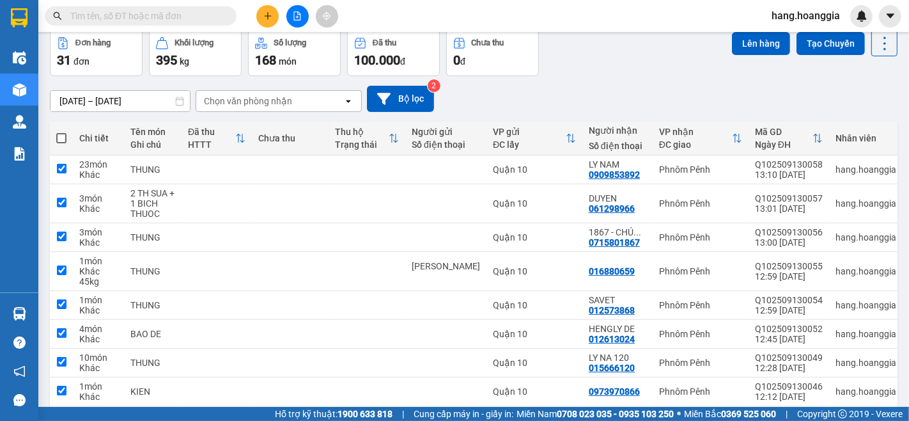
checkbox input "true"
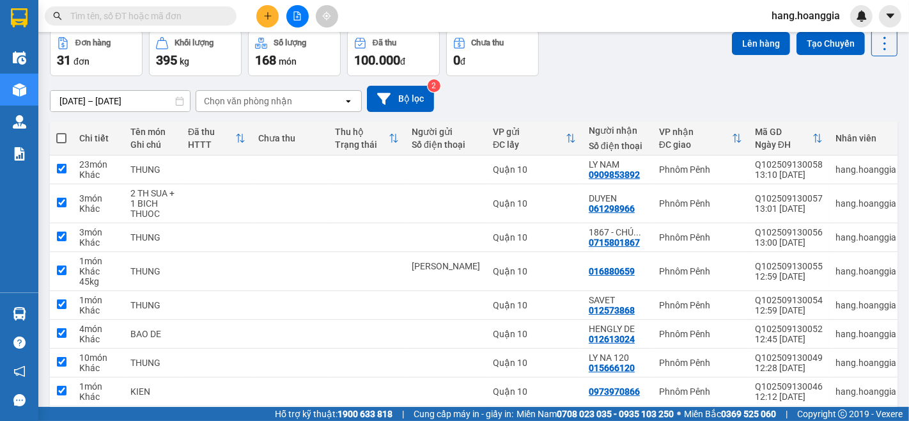
checkbox input "true"
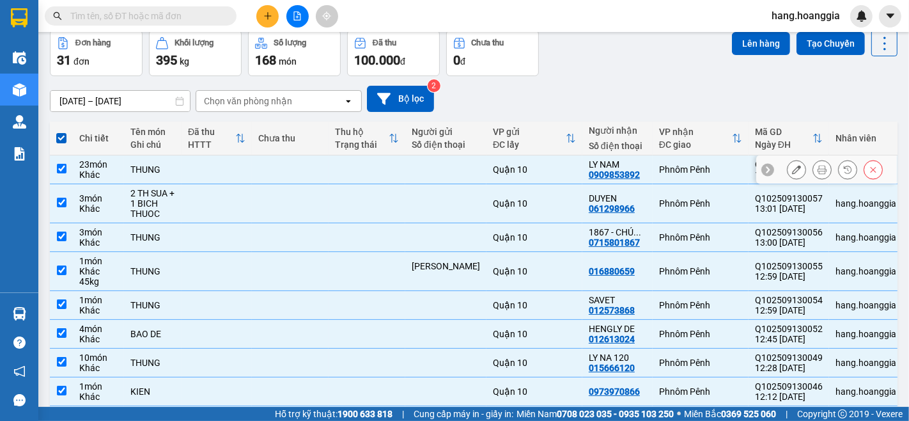
click at [56, 175] on td at bounding box center [61, 169] width 23 height 29
checkbox input "false"
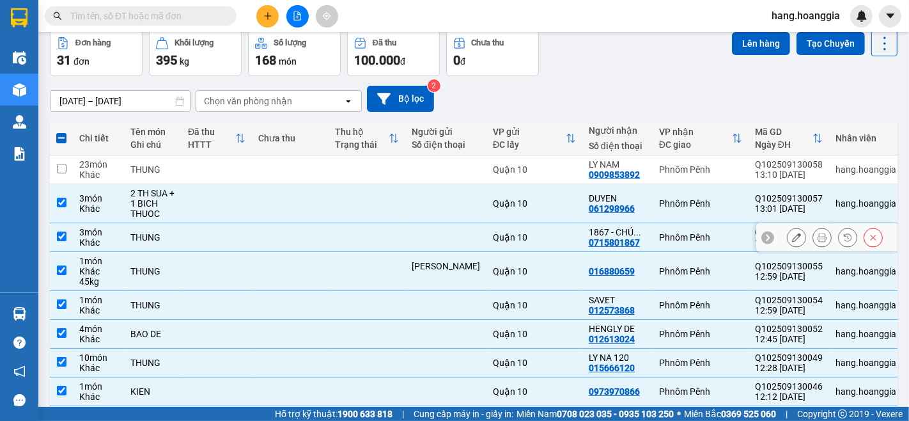
click at [68, 237] on td at bounding box center [61, 237] width 23 height 29
checkbox input "false"
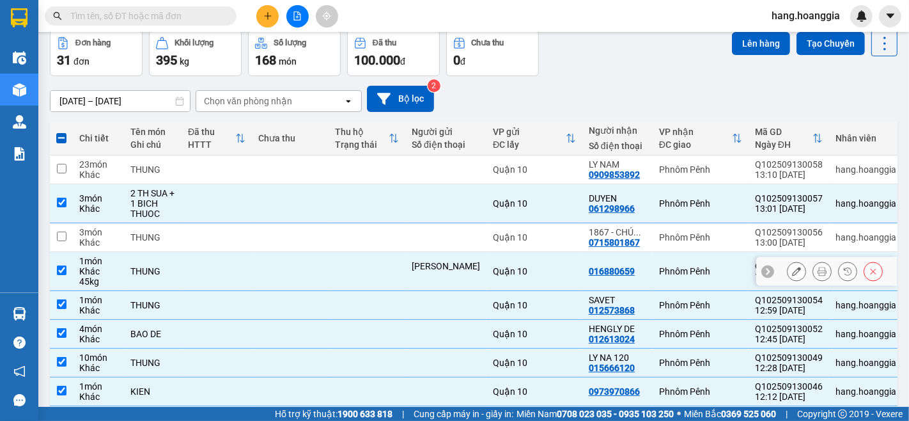
click at [192, 264] on td at bounding box center [217, 271] width 70 height 39
checkbox input "false"
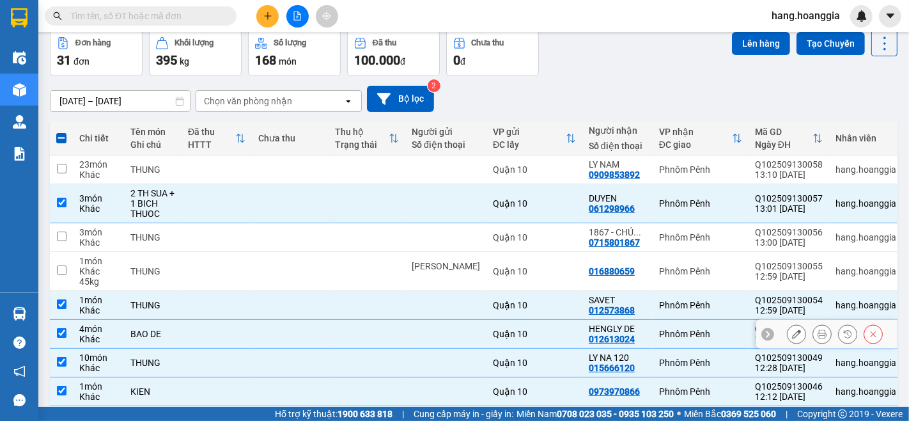
scroll to position [174, 0]
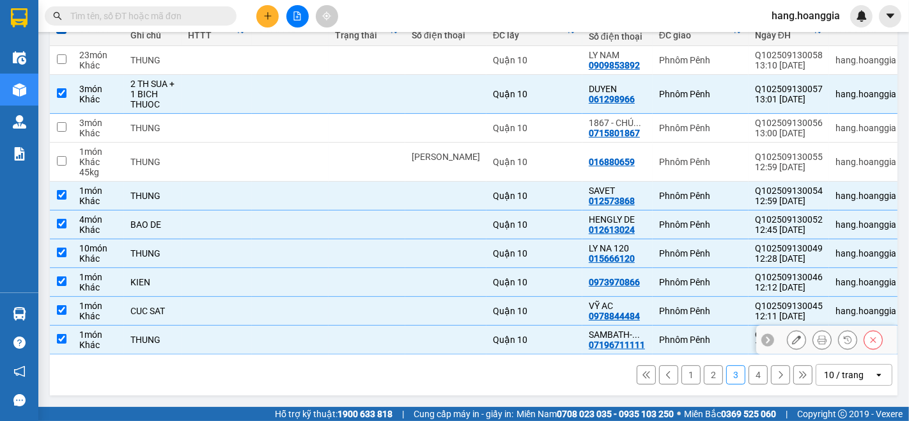
click at [104, 329] on div "1 món" at bounding box center [98, 334] width 38 height 10
checkbox input "false"
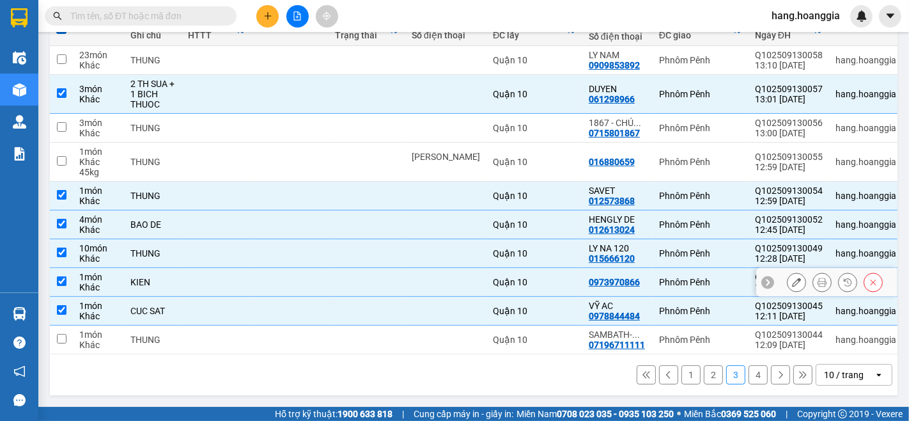
click at [144, 281] on div "KIEN" at bounding box center [152, 282] width 45 height 10
checkbox input "false"
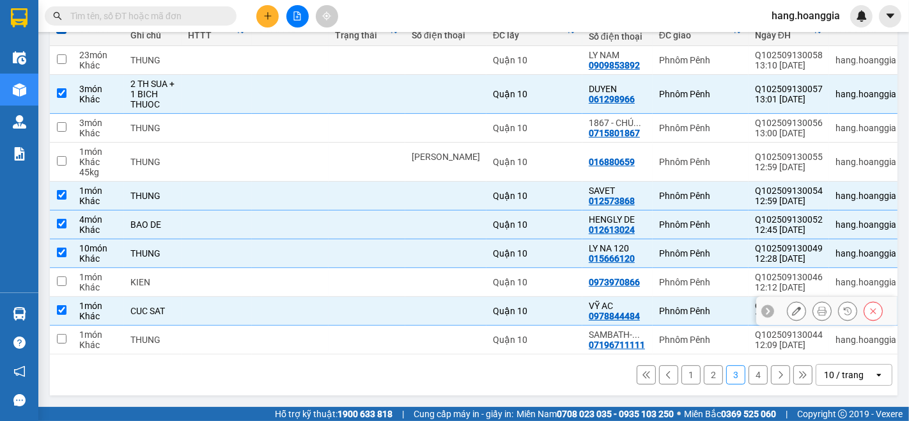
click at [144, 315] on td "CUC SAT" at bounding box center [153, 311] width 58 height 29
checkbox input "false"
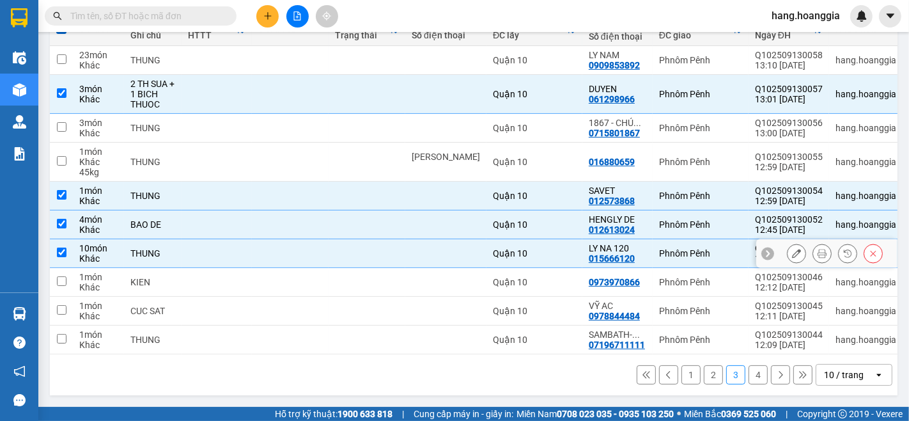
click at [189, 250] on td at bounding box center [217, 253] width 70 height 29
checkbox input "false"
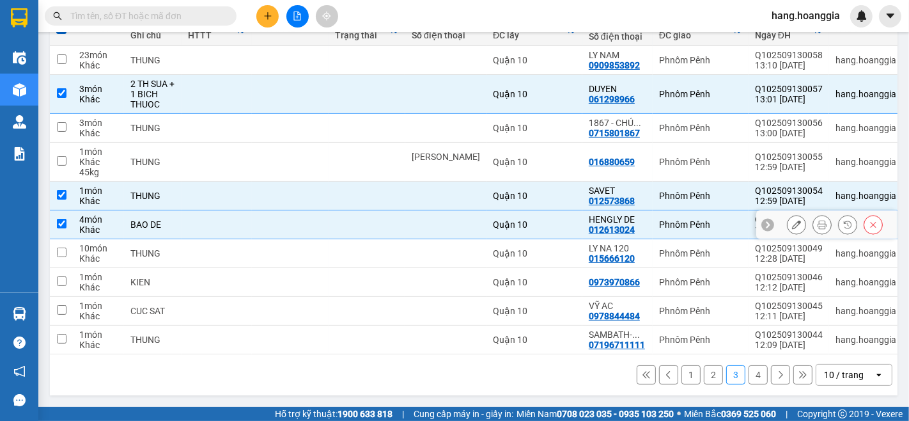
click at [203, 222] on td at bounding box center [217, 224] width 70 height 29
checkbox input "false"
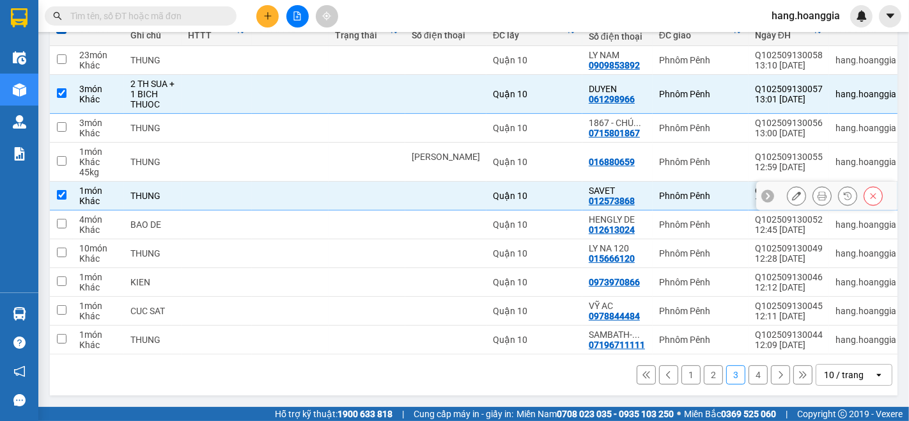
drag, startPoint x: 212, startPoint y: 181, endPoint x: 212, endPoint y: 167, distance: 13.4
click at [212, 182] on td at bounding box center [217, 196] width 70 height 29
checkbox input "false"
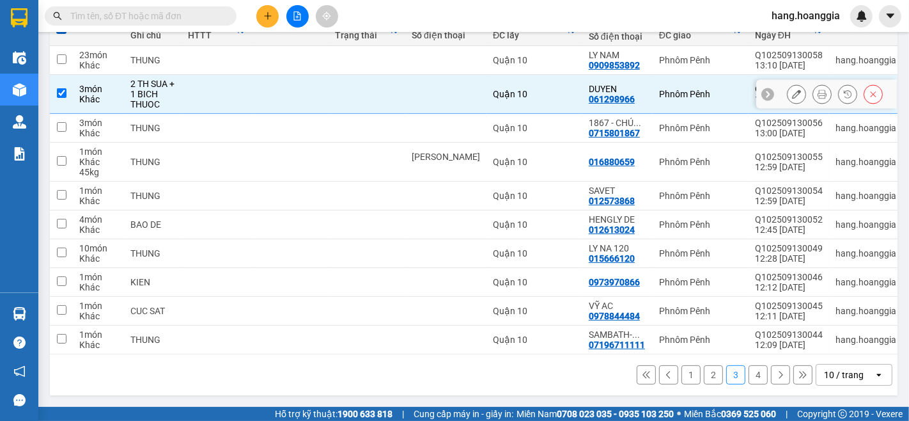
click at [222, 75] on td at bounding box center [217, 94] width 70 height 39
checkbox input "false"
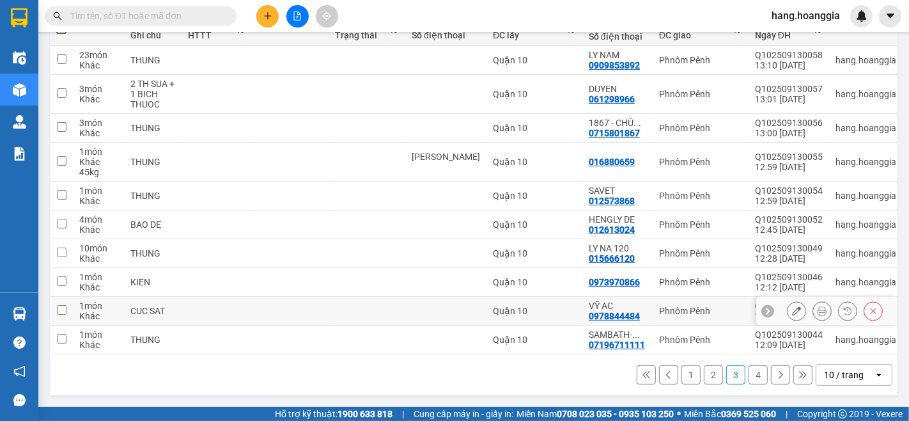
click at [149, 314] on td "CUC SAT" at bounding box center [153, 311] width 58 height 29
checkbox input "true"
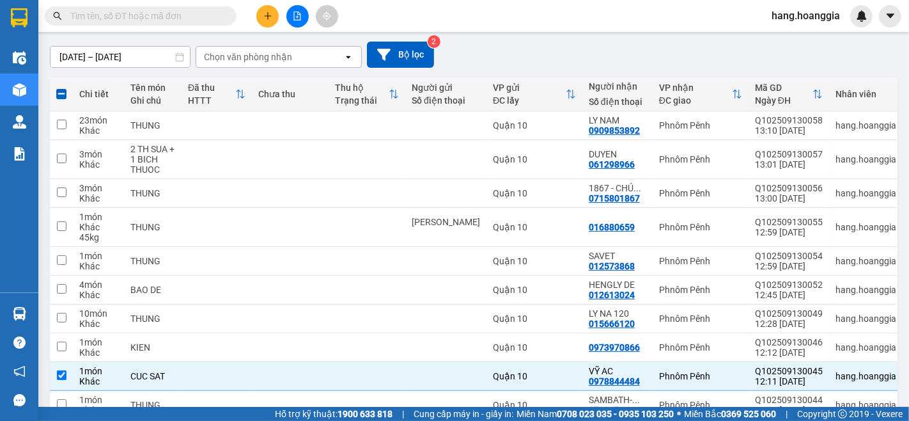
scroll to position [0, 0]
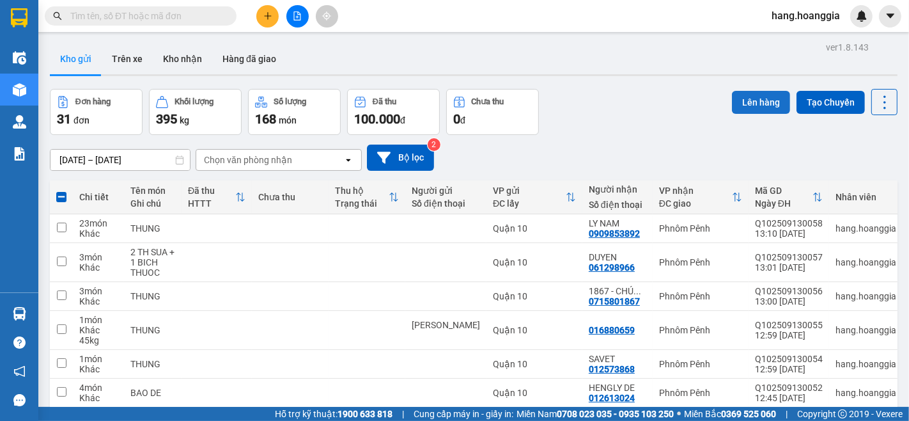
click at [763, 107] on button "Lên hàng" at bounding box center [761, 102] width 58 height 23
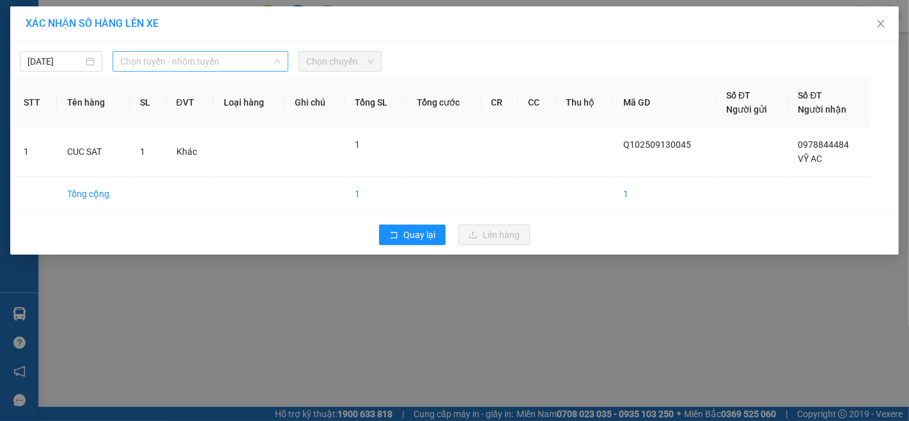
drag, startPoint x: 166, startPoint y: 59, endPoint x: 166, endPoint y: 101, distance: 41.6
click at [166, 68] on span "Chọn tuyến - nhóm tuyến" at bounding box center [200, 61] width 160 height 19
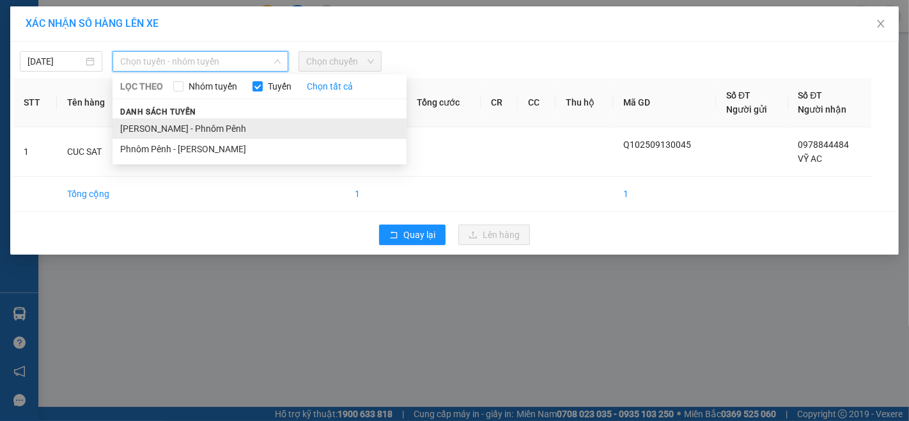
click at [164, 127] on li "[PERSON_NAME] - Phnôm Pênh" at bounding box center [260, 128] width 294 height 20
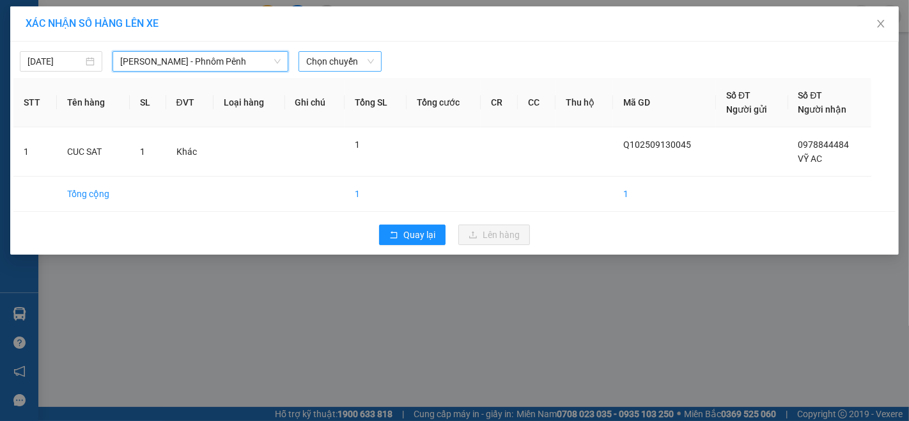
click at [334, 61] on span "Chọn chuyến" at bounding box center [339, 61] width 67 height 19
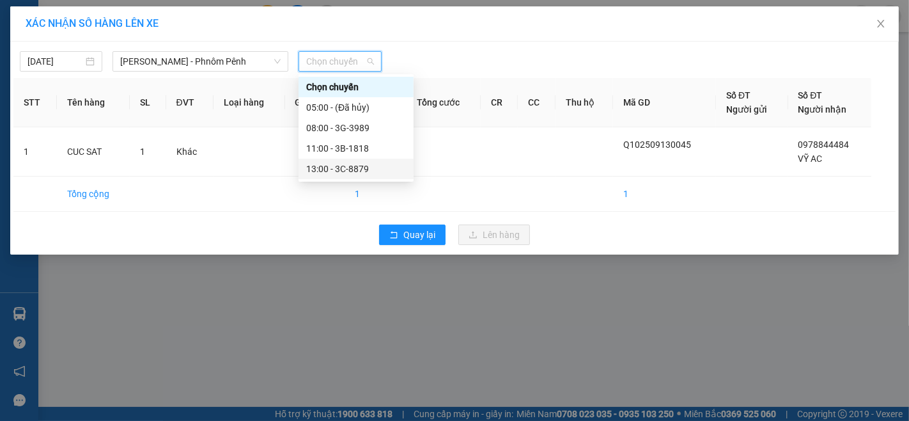
click at [338, 171] on div "13:00 - 3C-8879" at bounding box center [356, 169] width 100 height 14
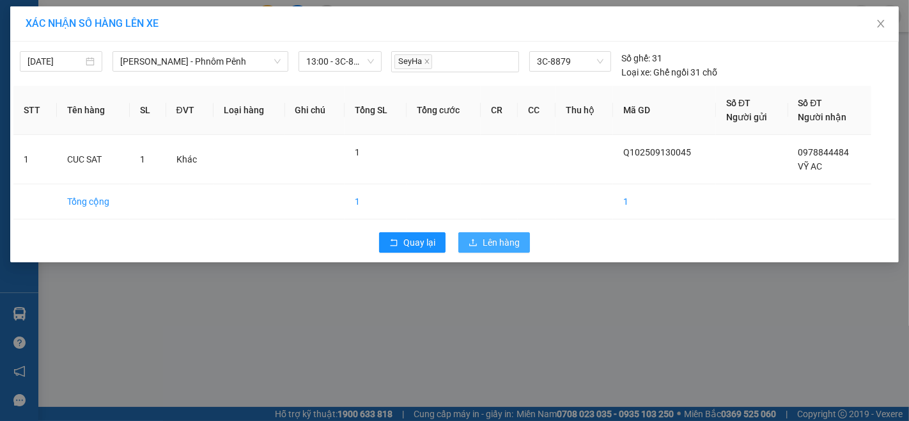
click at [494, 252] on button "Lên hàng" at bounding box center [494, 242] width 72 height 20
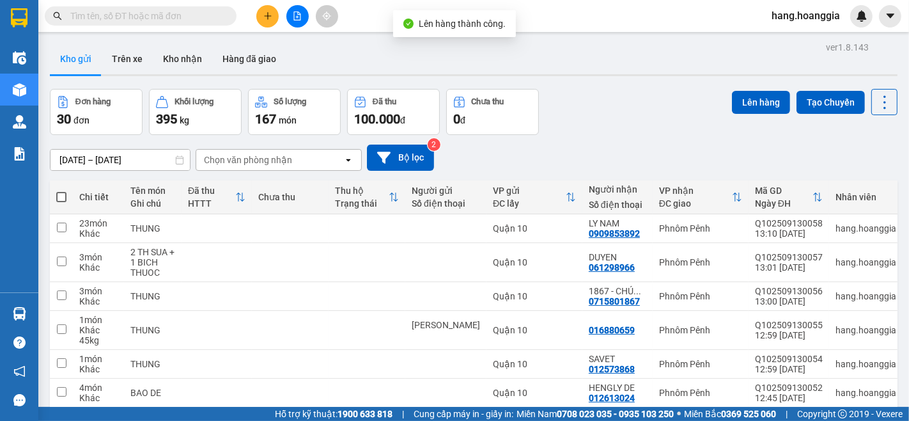
click at [66, 201] on th at bounding box center [61, 197] width 23 height 34
click at [65, 196] on span at bounding box center [61, 197] width 10 height 10
click at [61, 190] on input "checkbox" at bounding box center [61, 190] width 0 height 0
checkbox input "true"
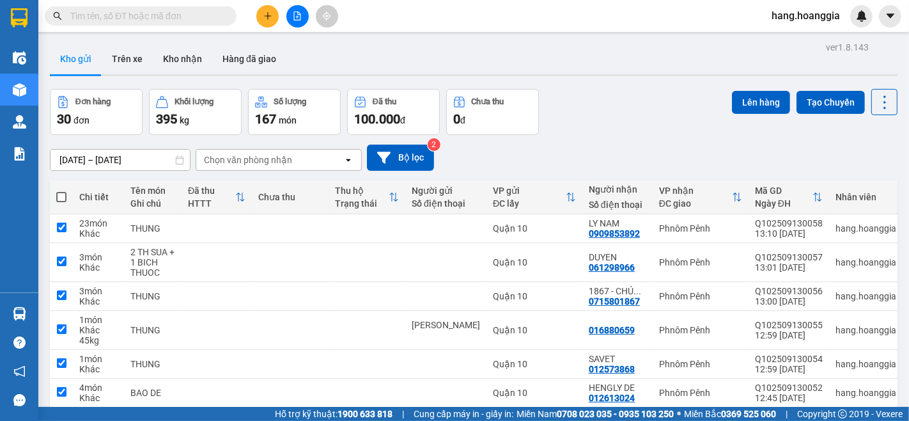
checkbox input "true"
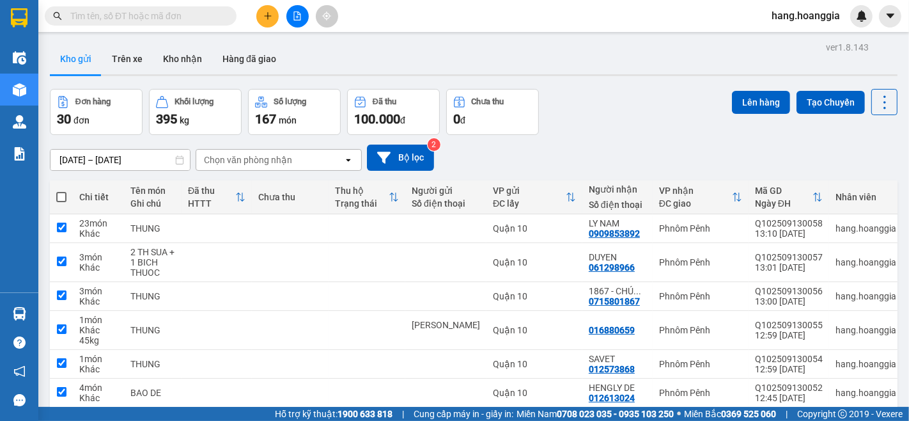
checkbox input "true"
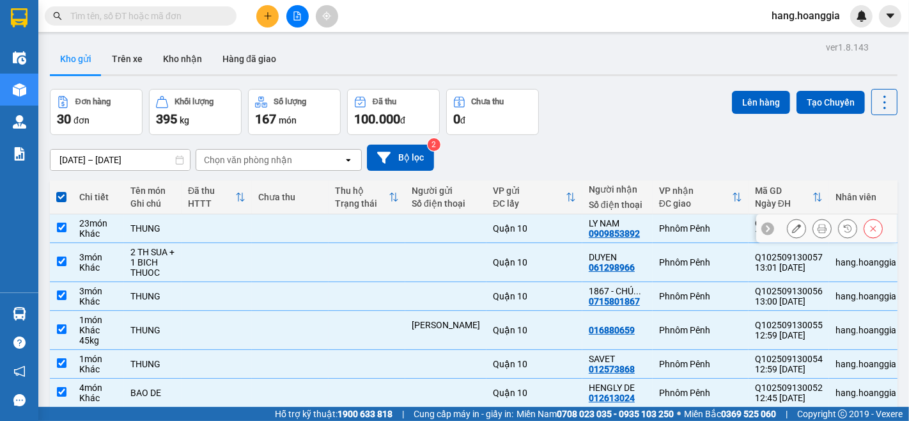
click at [61, 220] on td at bounding box center [61, 228] width 23 height 29
checkbox input "false"
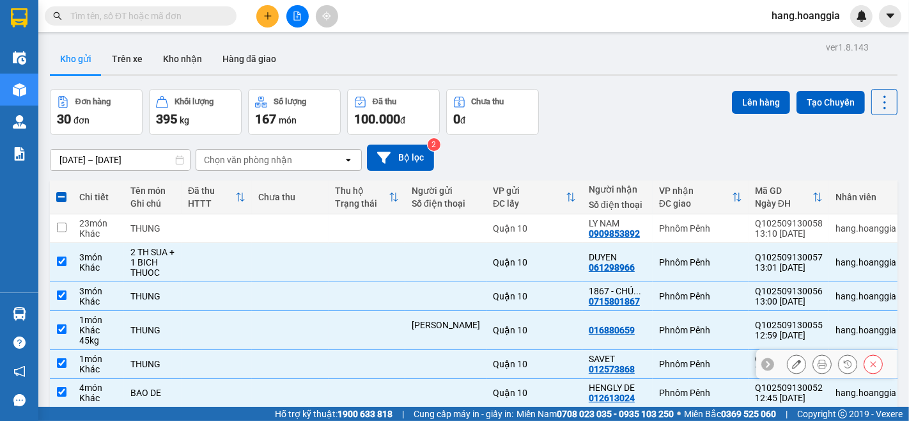
scroll to position [71, 0]
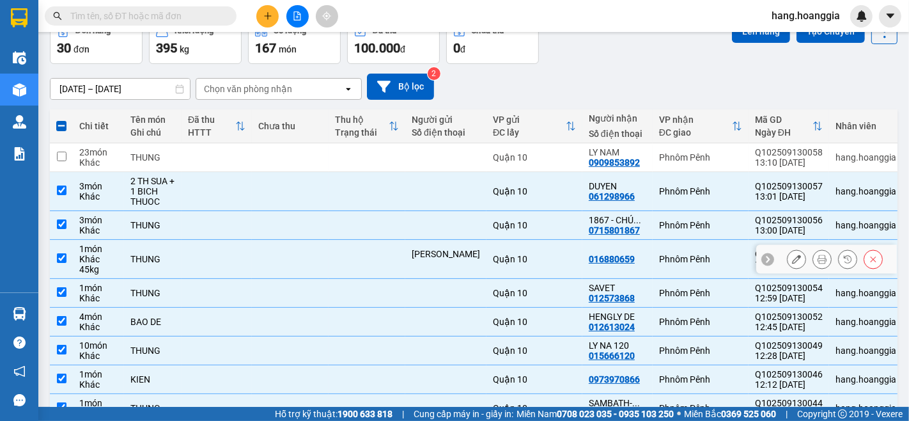
click at [138, 256] on div "THUNG" at bounding box center [152, 259] width 45 height 10
checkbox input "false"
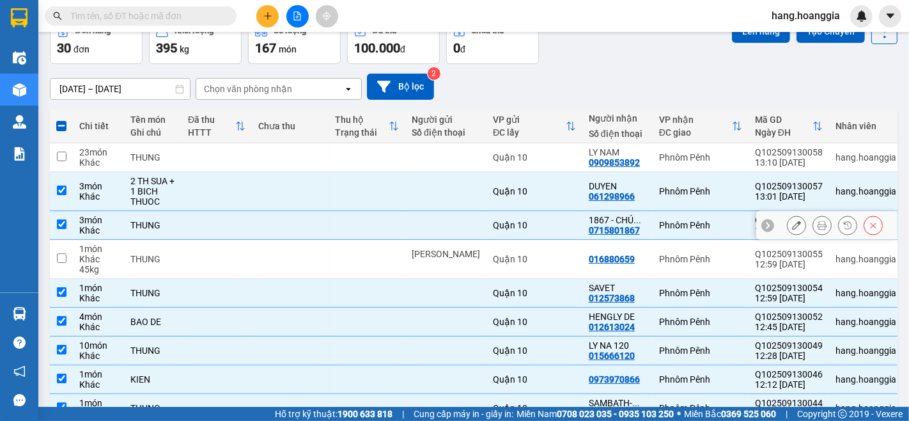
click at [144, 224] on div "THUNG" at bounding box center [152, 225] width 45 height 10
checkbox input "false"
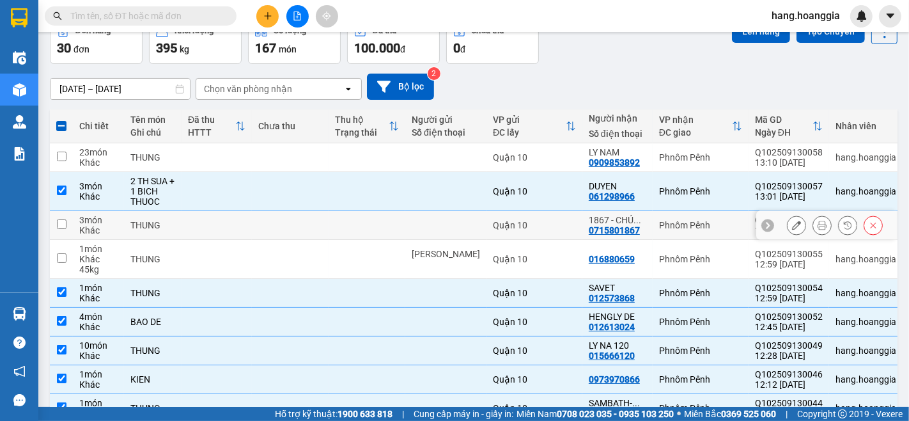
scroll to position [174, 0]
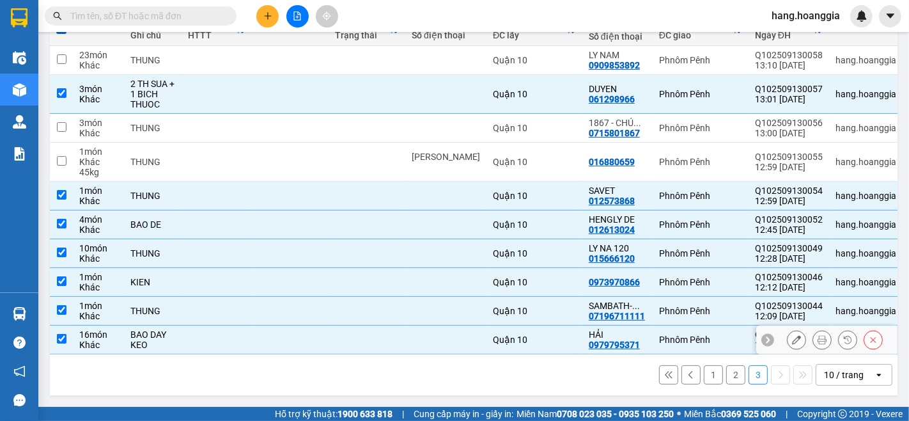
click at [113, 329] on div "16 món" at bounding box center [98, 334] width 38 height 10
checkbox input "false"
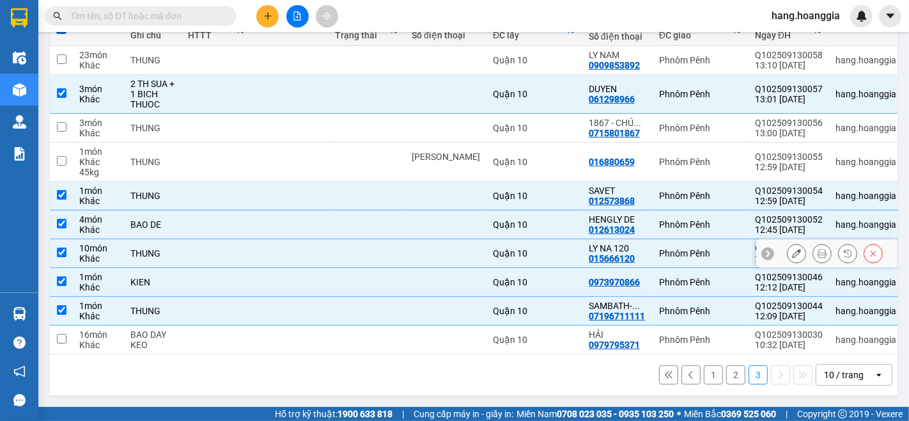
click at [262, 260] on td at bounding box center [290, 253] width 77 height 29
checkbox input "false"
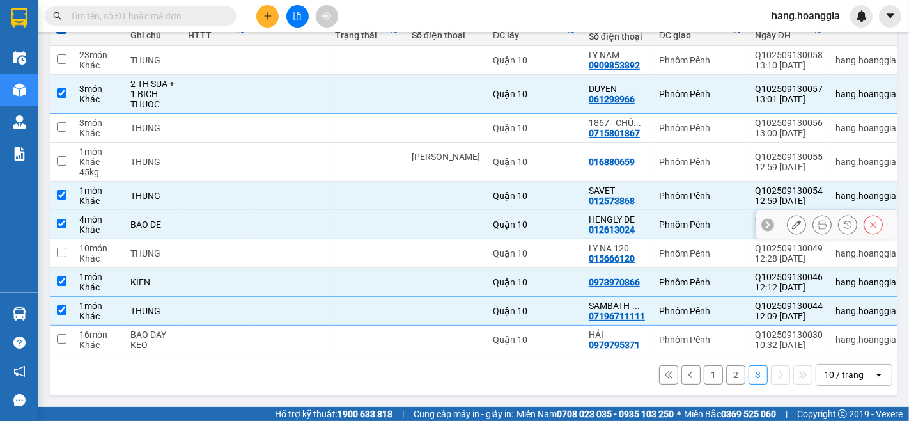
scroll to position [32, 0]
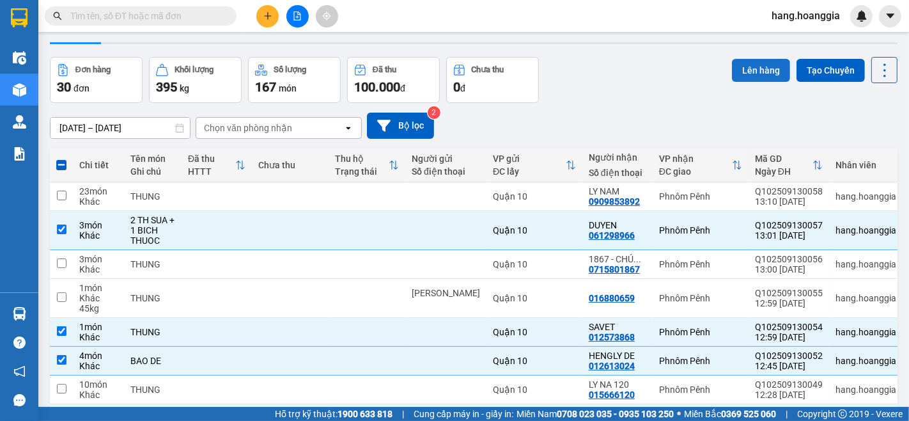
click at [740, 65] on button "Lên hàng" at bounding box center [761, 70] width 58 height 23
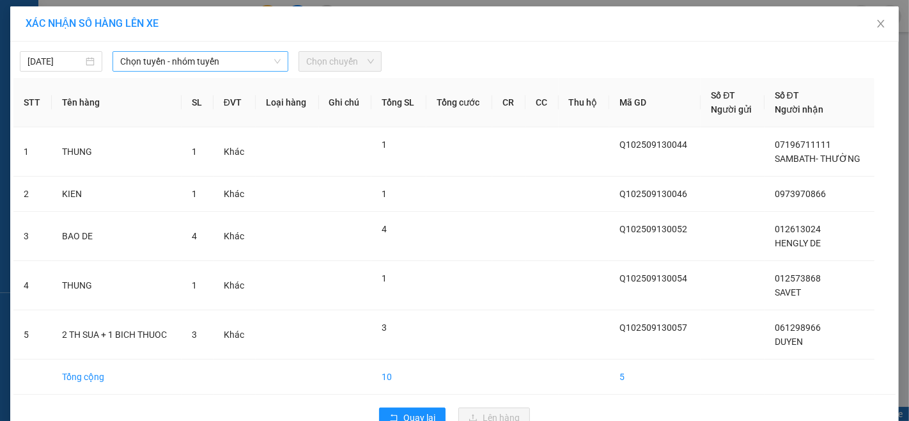
click at [238, 67] on span "Chọn tuyến - nhóm tuyến" at bounding box center [200, 61] width 160 height 19
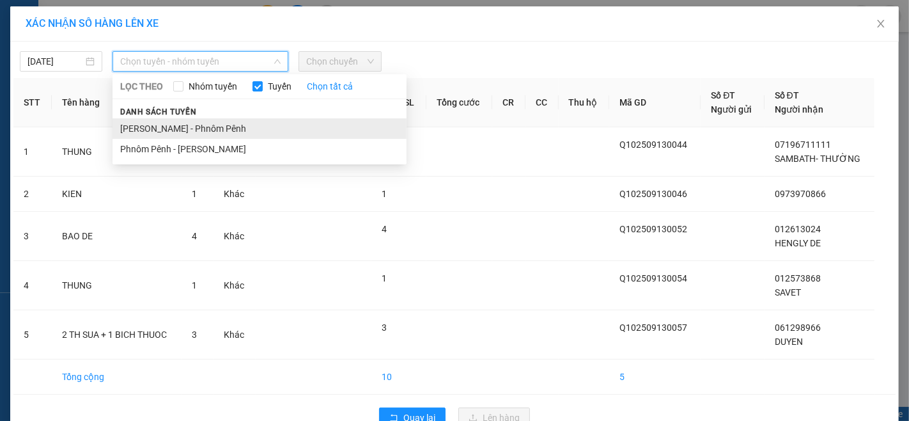
click at [208, 127] on li "[PERSON_NAME] - Phnôm Pênh" at bounding box center [260, 128] width 294 height 20
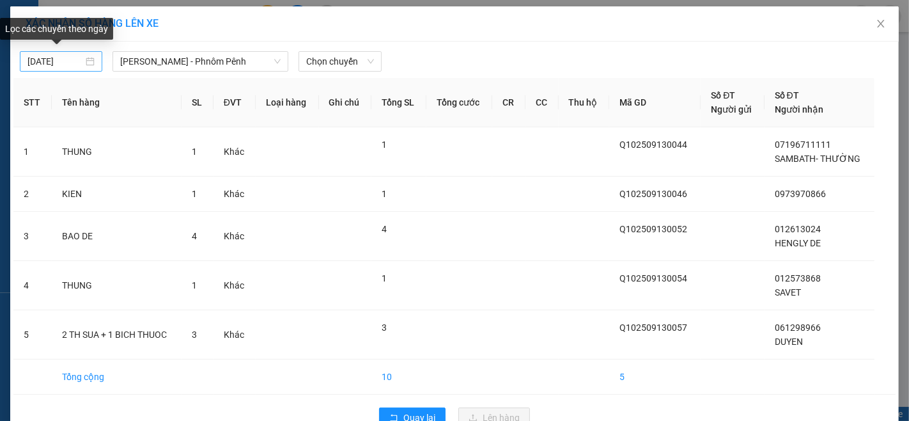
click at [92, 63] on div "[DATE]" at bounding box center [61, 61] width 82 height 20
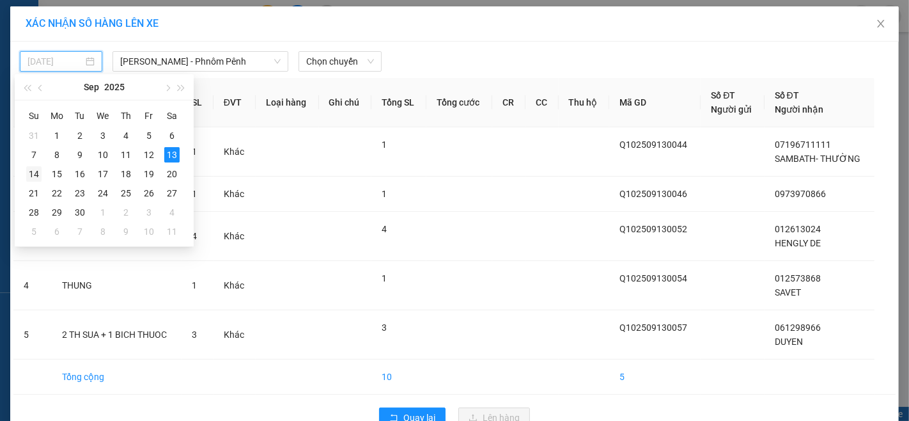
click at [33, 176] on div "14" at bounding box center [33, 173] width 15 height 15
type input "[DATE]"
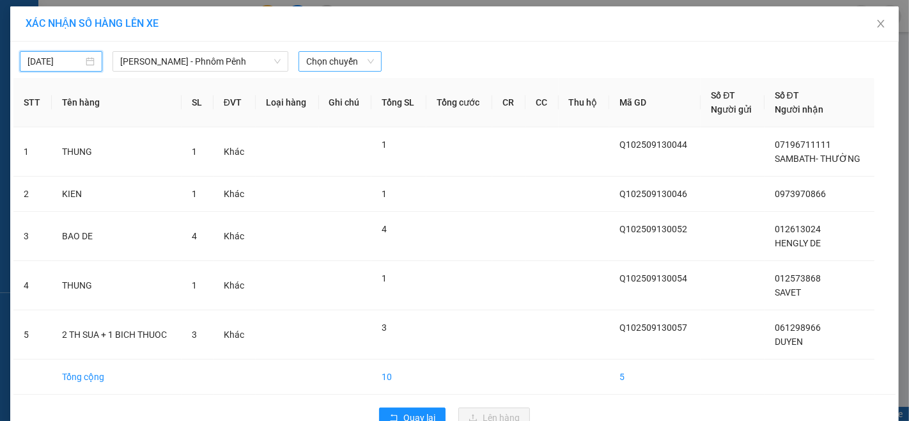
click at [306, 63] on span "Chọn chuyến" at bounding box center [339, 61] width 67 height 19
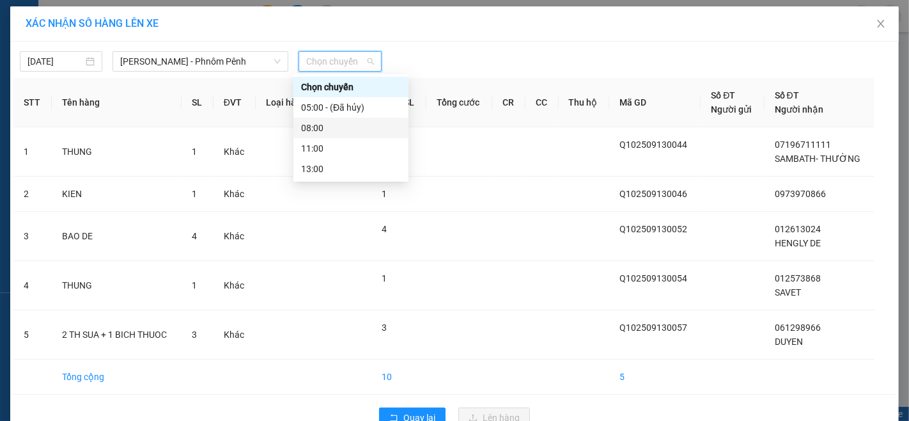
click at [311, 125] on div "08:00" at bounding box center [351, 128] width 100 height 14
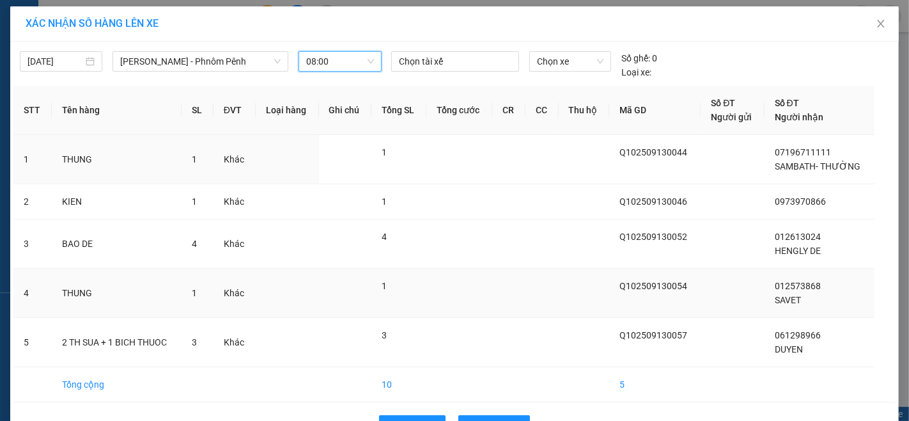
scroll to position [39, 0]
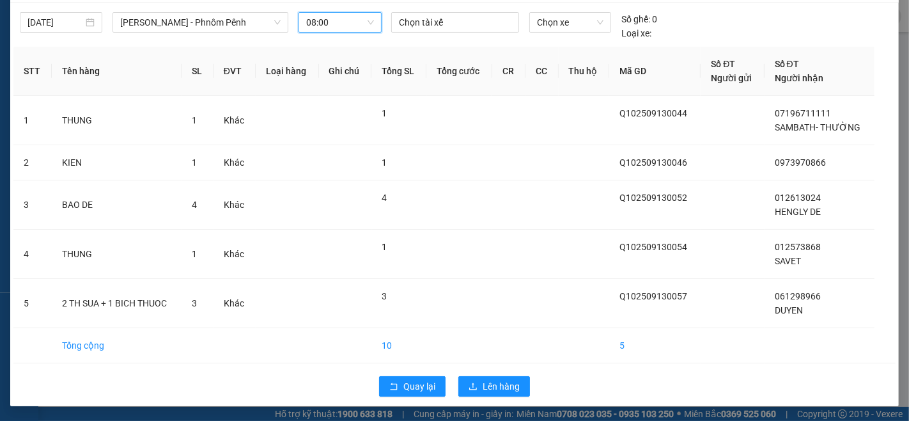
click at [486, 399] on div "Quay lại Lên hàng" at bounding box center [454, 385] width 882 height 33
click at [491, 380] on span "Lên hàng" at bounding box center [501, 386] width 37 height 14
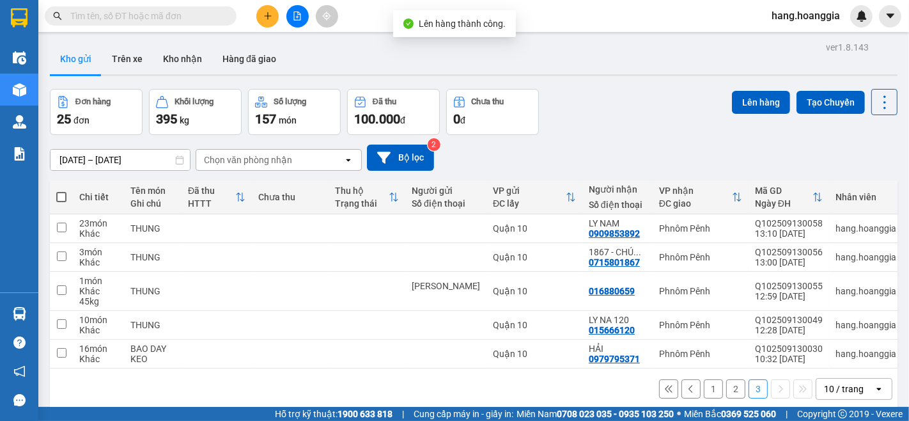
click at [727, 391] on button "2" at bounding box center [735, 388] width 19 height 19
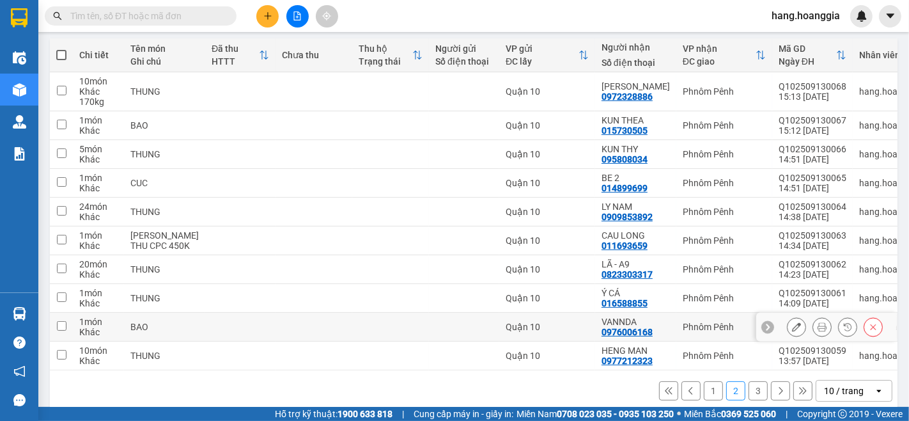
scroll to position [174, 0]
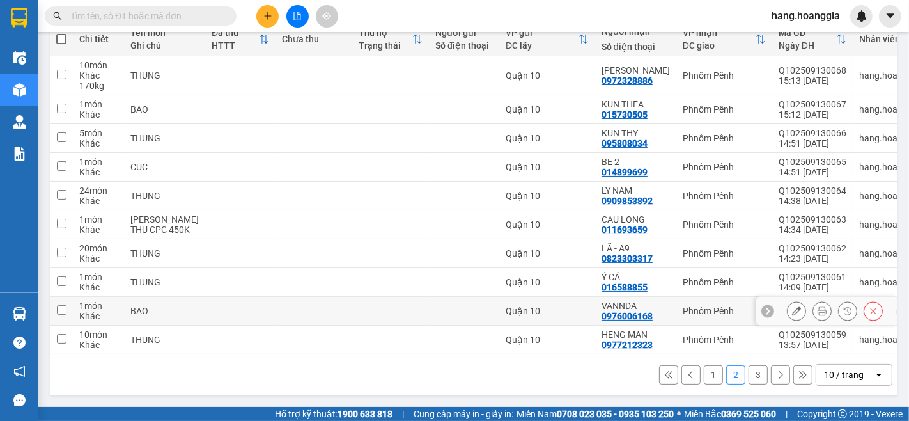
click at [205, 304] on td at bounding box center [240, 311] width 70 height 29
checkbox input "true"
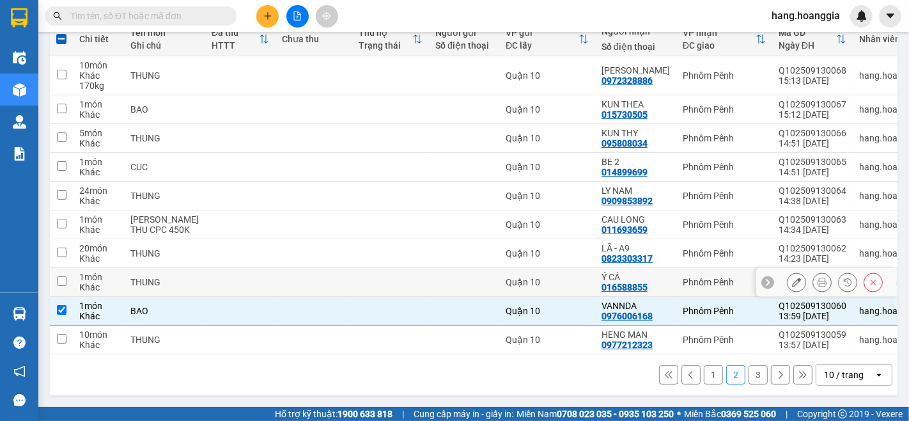
click at [211, 280] on td at bounding box center [240, 282] width 70 height 29
checkbox input "true"
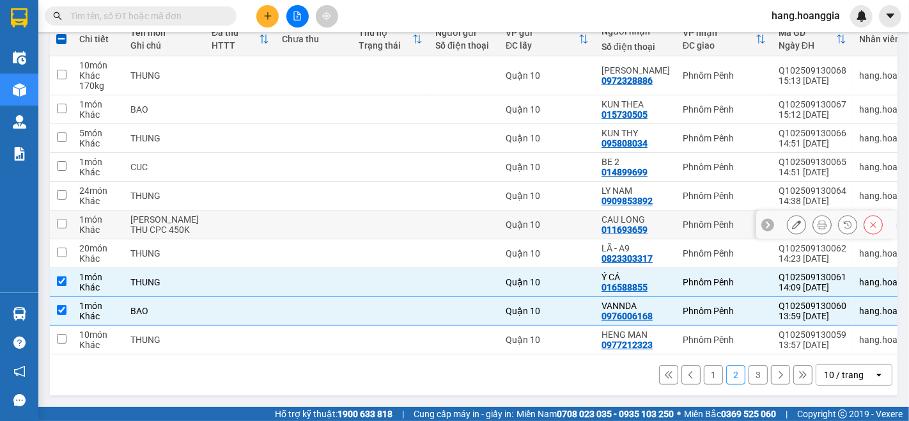
click at [226, 210] on td at bounding box center [240, 224] width 70 height 29
checkbox input "true"
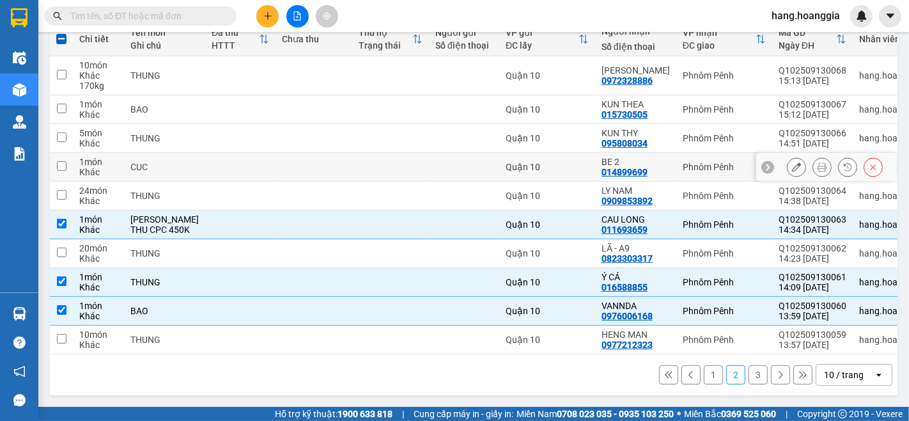
click at [247, 155] on td at bounding box center [240, 167] width 70 height 29
checkbox input "true"
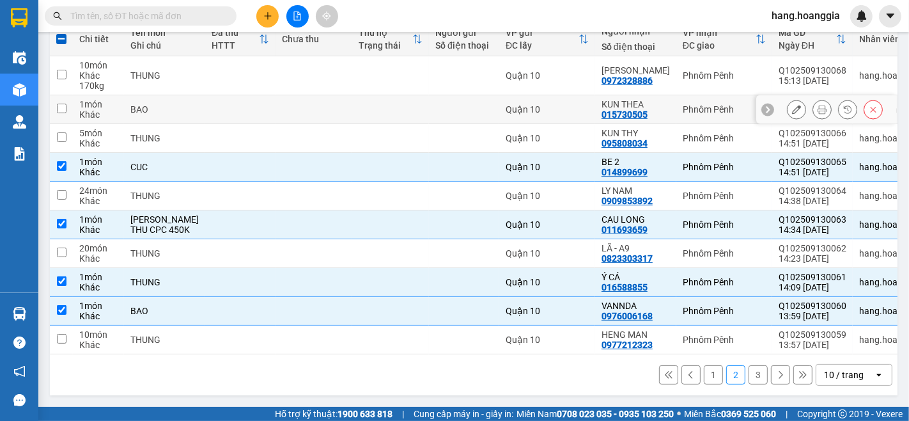
click at [276, 99] on td at bounding box center [314, 109] width 77 height 29
checkbox input "true"
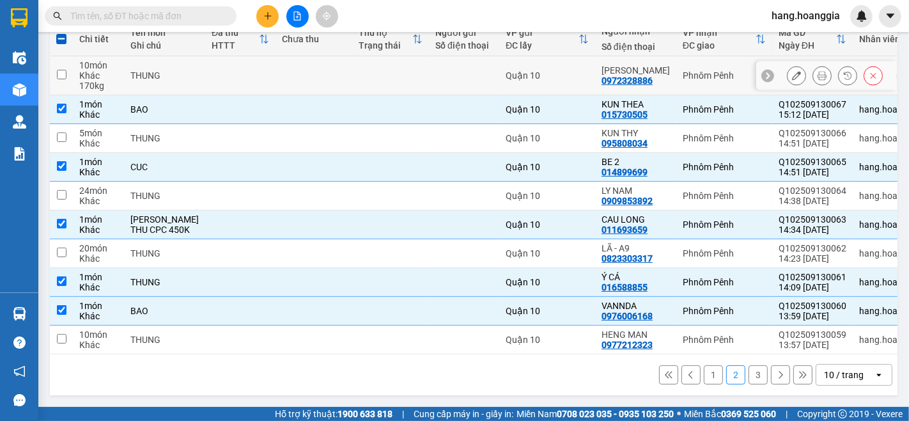
click at [276, 65] on td at bounding box center [314, 75] width 77 height 39
checkbox input "true"
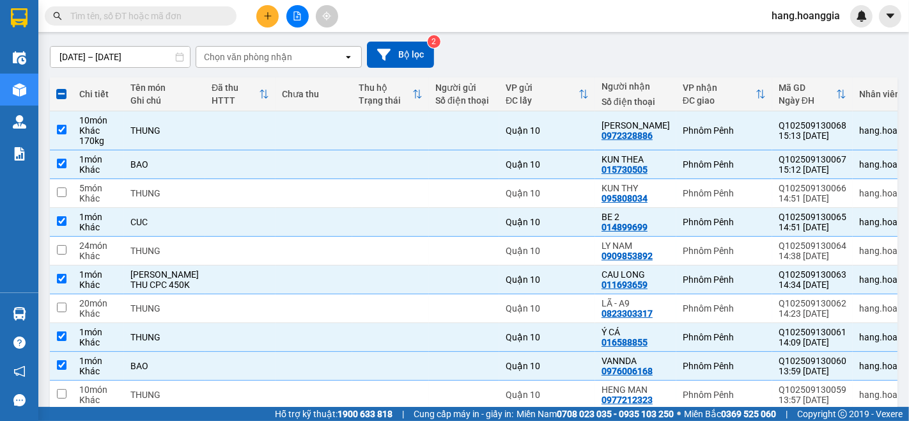
scroll to position [32, 0]
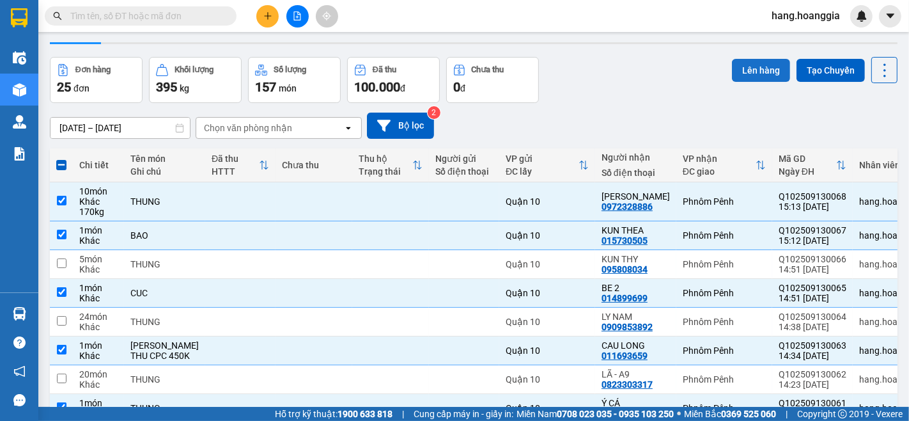
drag, startPoint x: 751, startPoint y: 58, endPoint x: 742, endPoint y: 58, distance: 8.9
click at [745, 59] on button "Lên hàng" at bounding box center [761, 70] width 58 height 23
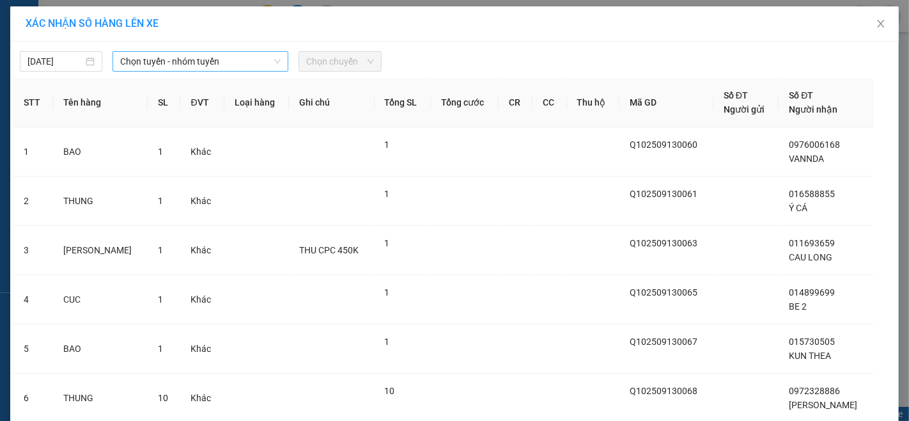
click at [196, 68] on span "Chọn tuyến - nhóm tuyến" at bounding box center [200, 61] width 160 height 19
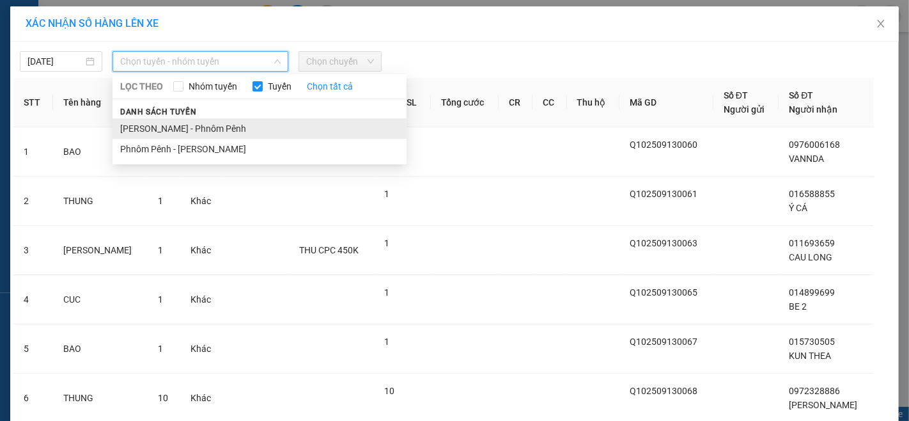
click at [175, 130] on li "[PERSON_NAME] - Phnôm Pênh" at bounding box center [260, 128] width 294 height 20
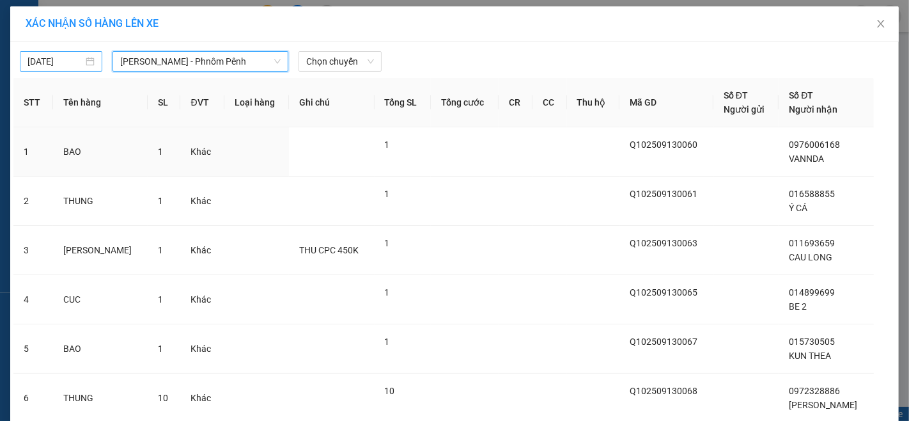
click at [83, 60] on div "[DATE]" at bounding box center [60, 61] width 67 height 14
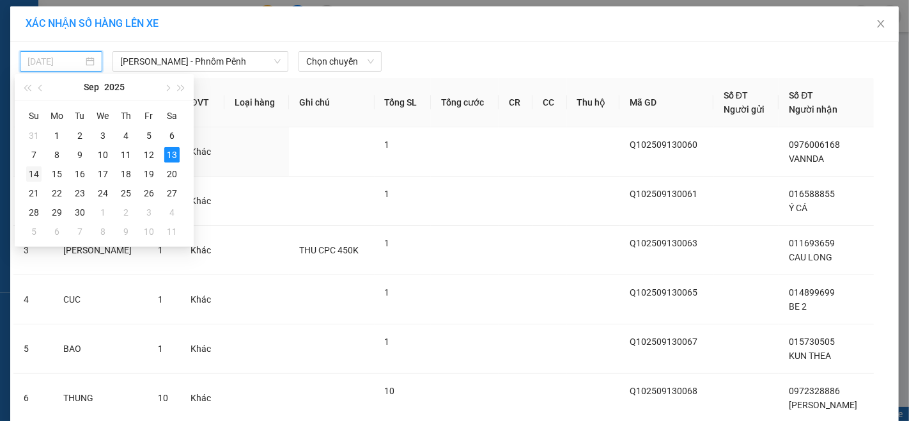
click at [39, 173] on div "14" at bounding box center [33, 173] width 15 height 15
type input "[DATE]"
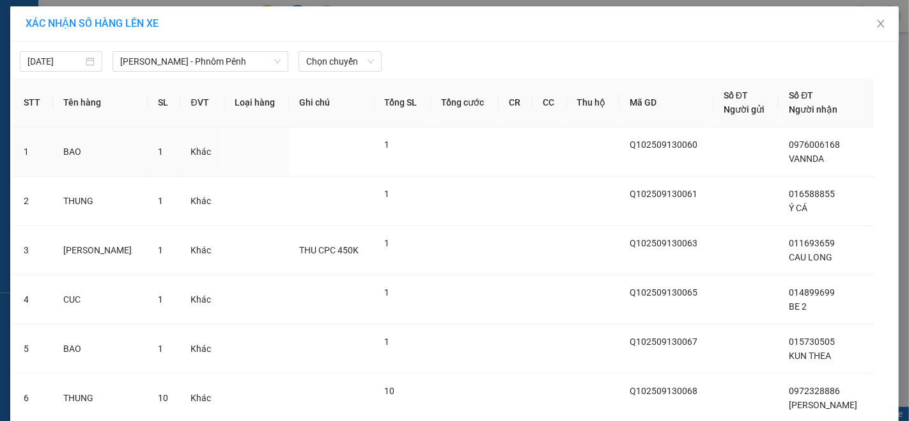
click at [310, 50] on div "[DATE] [PERSON_NAME] - Phnôm Pênh LỌC THEO Nhóm tuyến Tuyến Chọn tất cả Danh sá…" at bounding box center [454, 58] width 882 height 27
click at [320, 65] on span "Chọn chuyến" at bounding box center [339, 61] width 67 height 19
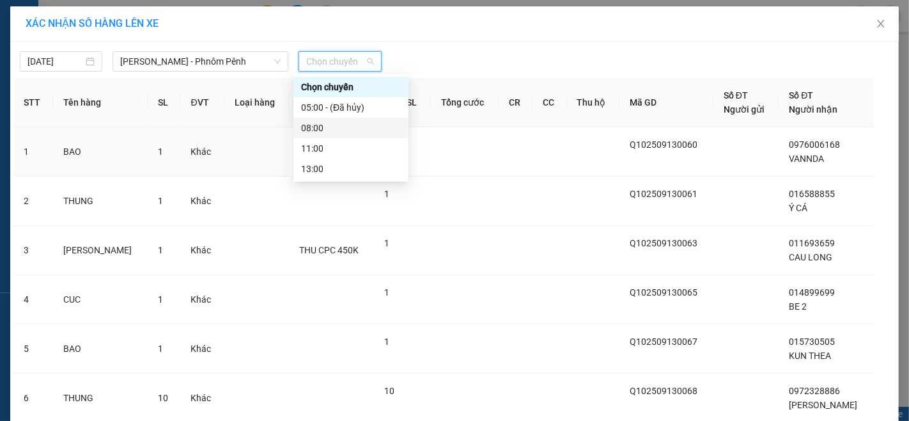
click at [304, 123] on div "08:00" at bounding box center [351, 128] width 100 height 14
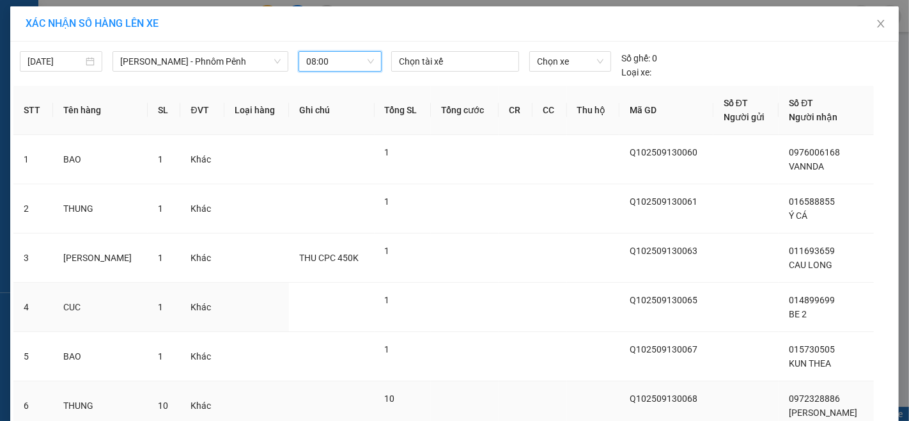
scroll to position [103, 0]
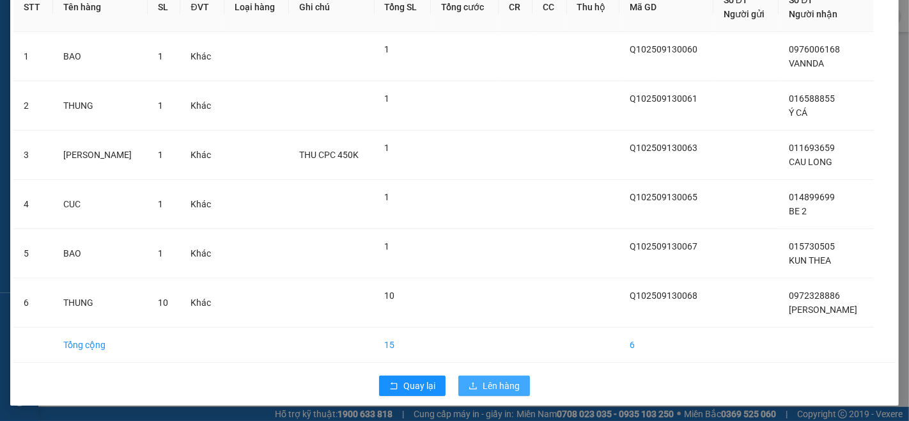
drag, startPoint x: 510, startPoint y: 391, endPoint x: 504, endPoint y: 391, distance: 6.4
click at [505, 391] on span "Lên hàng" at bounding box center [501, 385] width 37 height 14
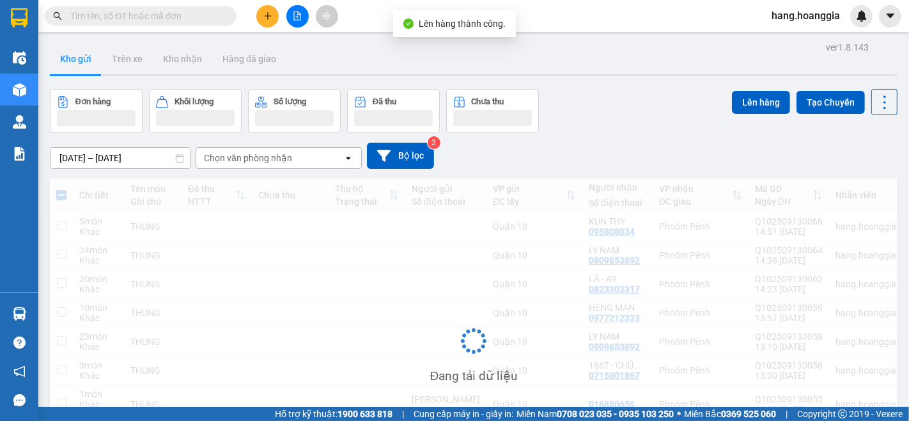
scroll to position [132, 0]
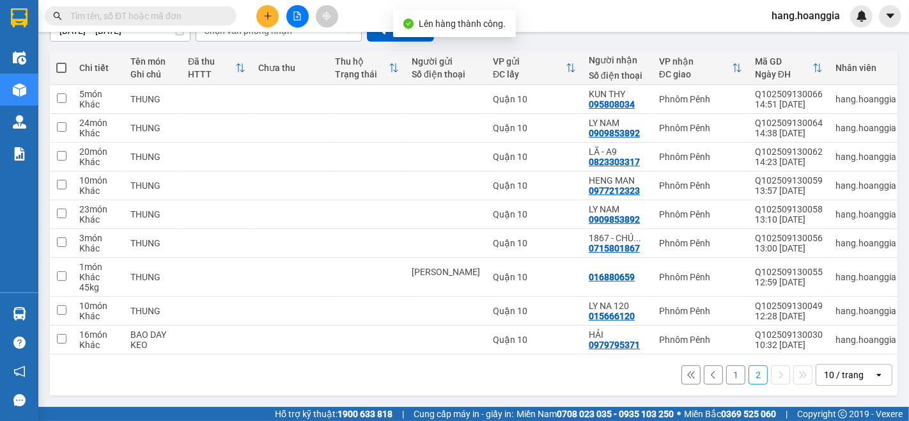
click at [726, 371] on button "1" at bounding box center [735, 374] width 19 height 19
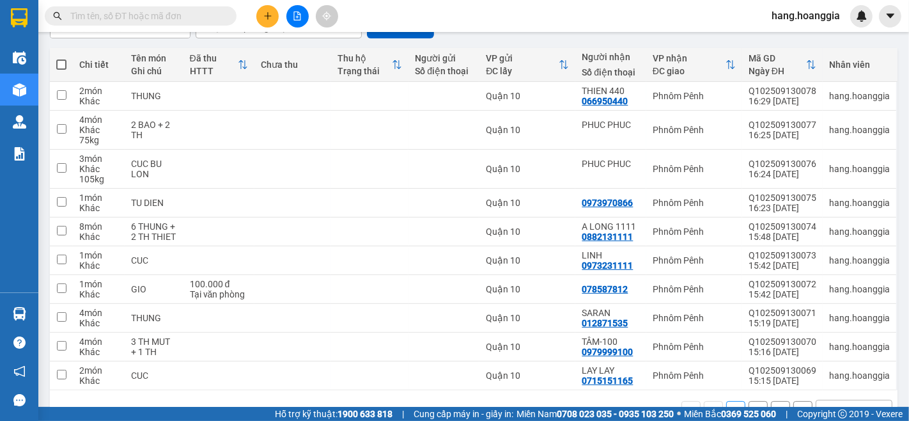
scroll to position [183, 0]
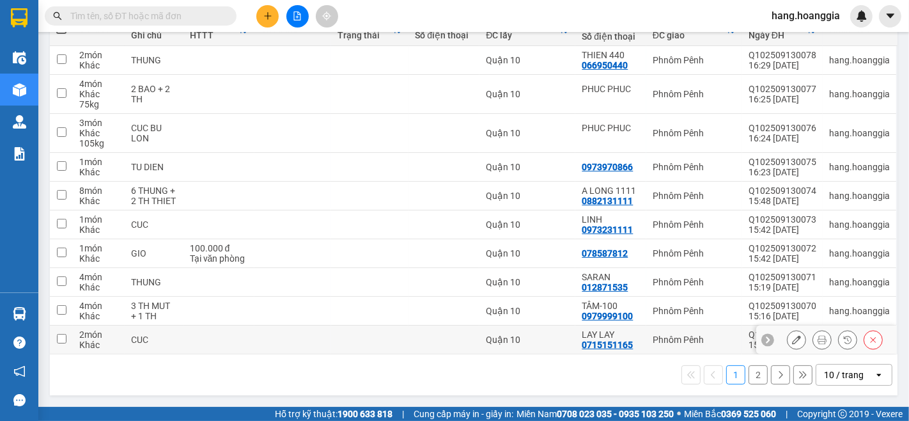
click at [198, 334] on td at bounding box center [218, 339] width 71 height 29
checkbox input "true"
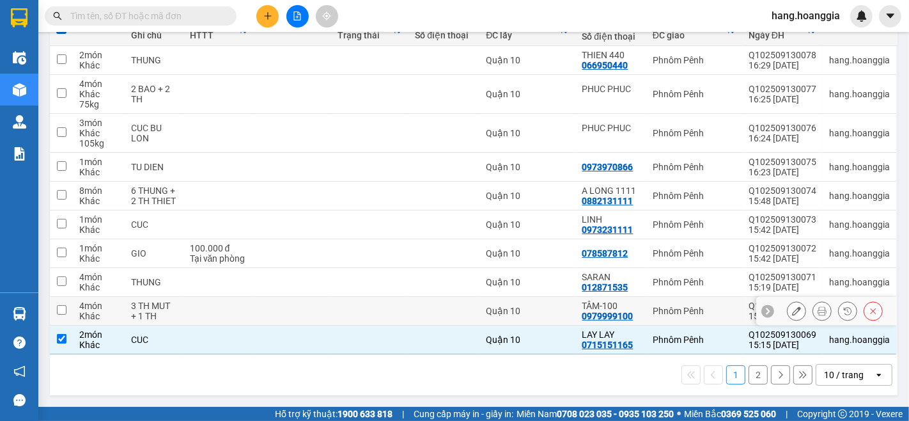
click at [196, 311] on td at bounding box center [218, 311] width 71 height 29
checkbox input "true"
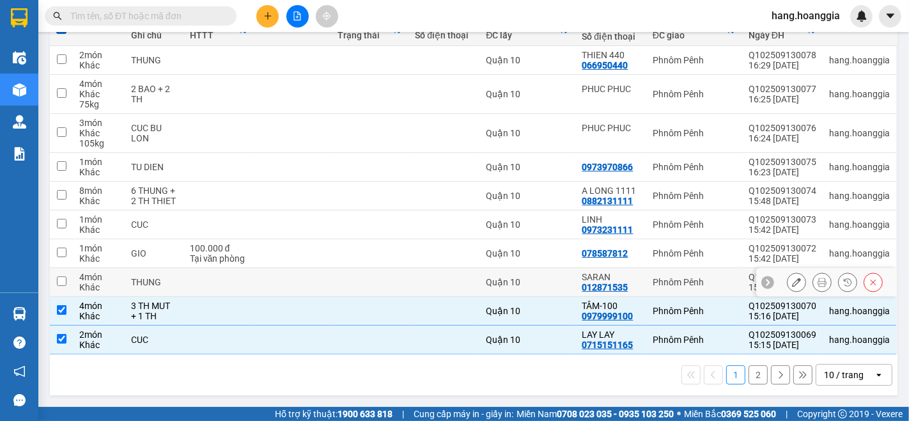
click at [197, 278] on td at bounding box center [218, 282] width 71 height 29
checkbox input "true"
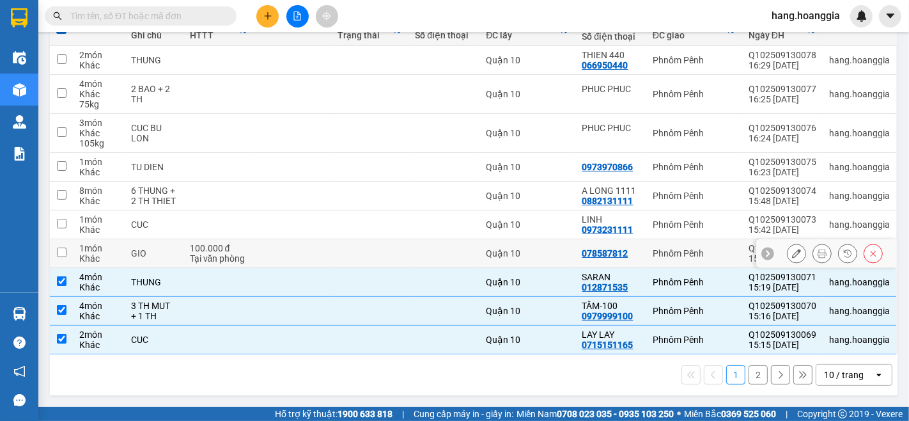
click at [225, 243] on div "100.000 đ" at bounding box center [219, 248] width 58 height 10
checkbox input "true"
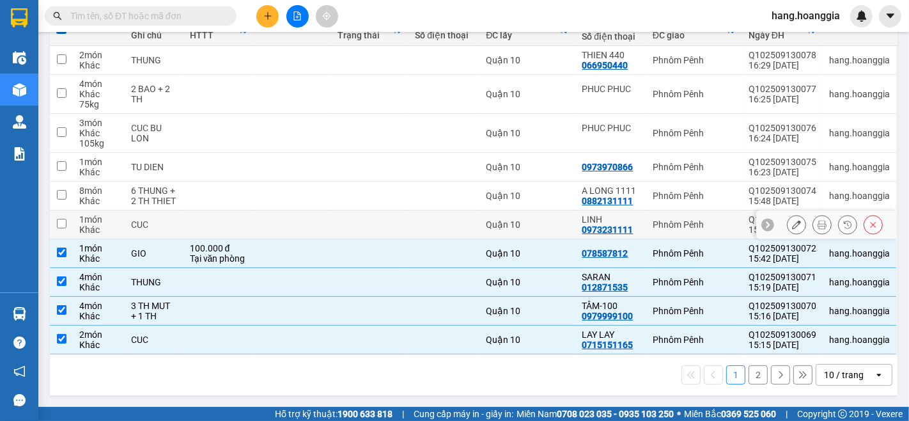
click at [230, 215] on td at bounding box center [218, 224] width 71 height 29
checkbox input "true"
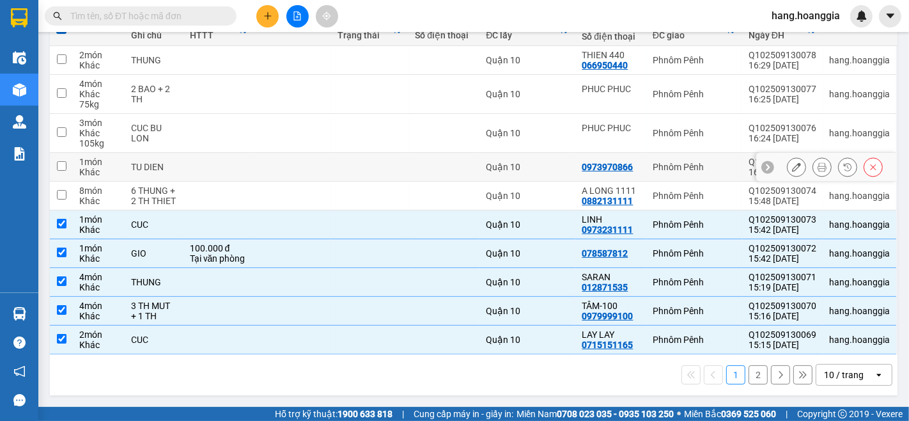
click at [248, 153] on td at bounding box center [218, 167] width 71 height 29
checkbox input "true"
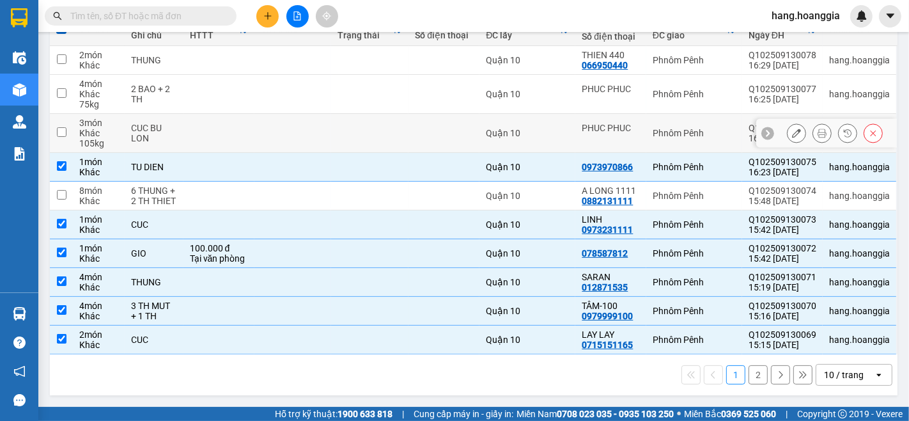
click at [267, 128] on td at bounding box center [292, 133] width 77 height 39
checkbox input "true"
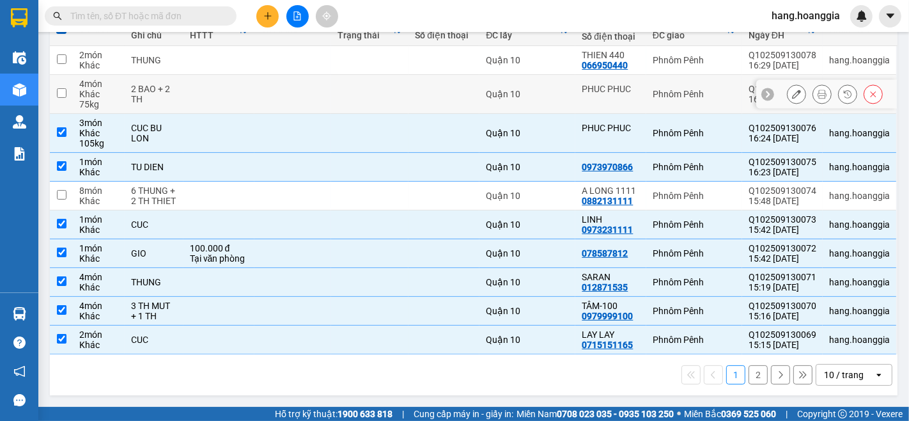
click at [279, 97] on td at bounding box center [292, 94] width 77 height 39
checkbox input "true"
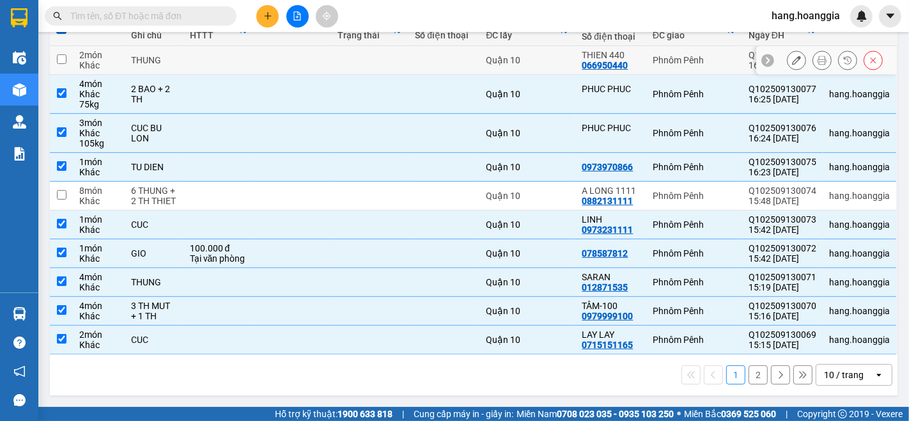
click at [299, 50] on td at bounding box center [292, 60] width 77 height 29
checkbox input "true"
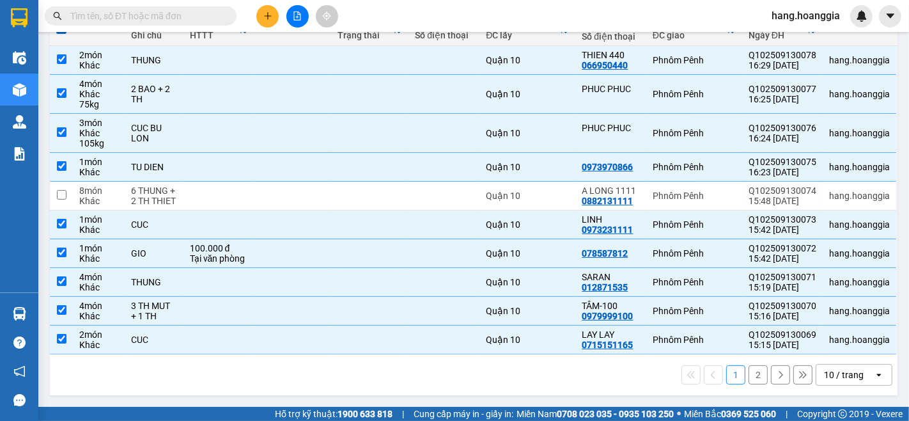
scroll to position [42, 0]
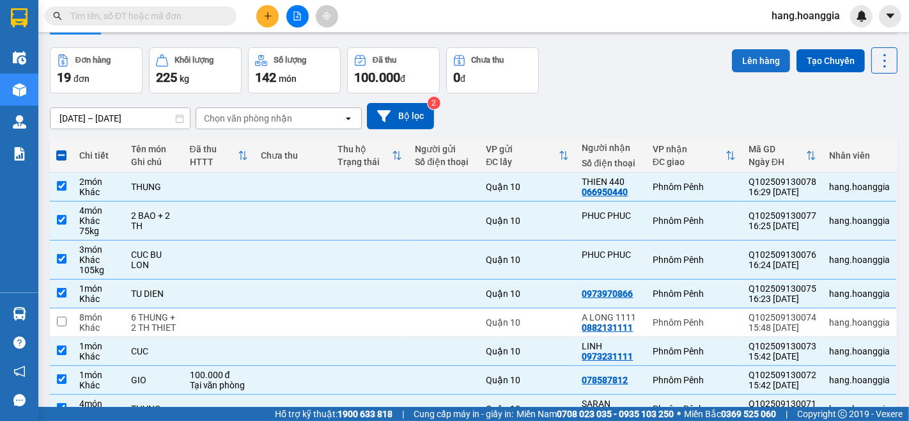
click at [732, 49] on button "Lên hàng" at bounding box center [761, 60] width 58 height 23
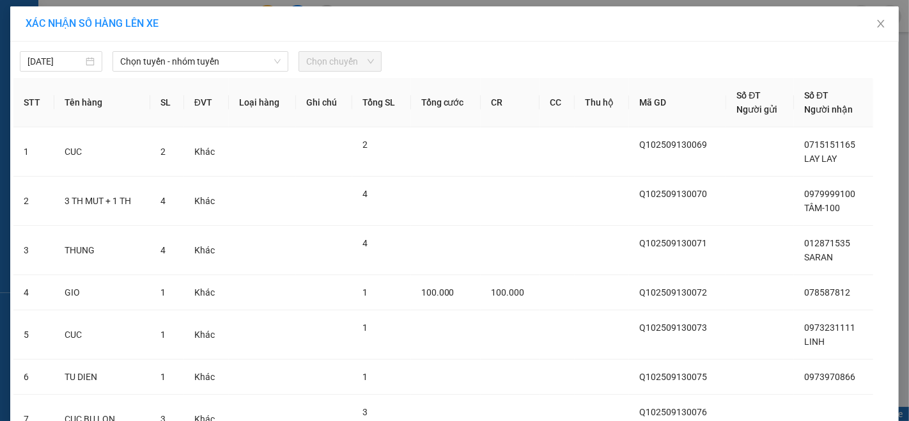
click at [219, 72] on div "Chọn tuyến - nhóm tuyến" at bounding box center [200, 61] width 186 height 20
click at [221, 61] on span "Chọn tuyến - nhóm tuyến" at bounding box center [200, 61] width 160 height 19
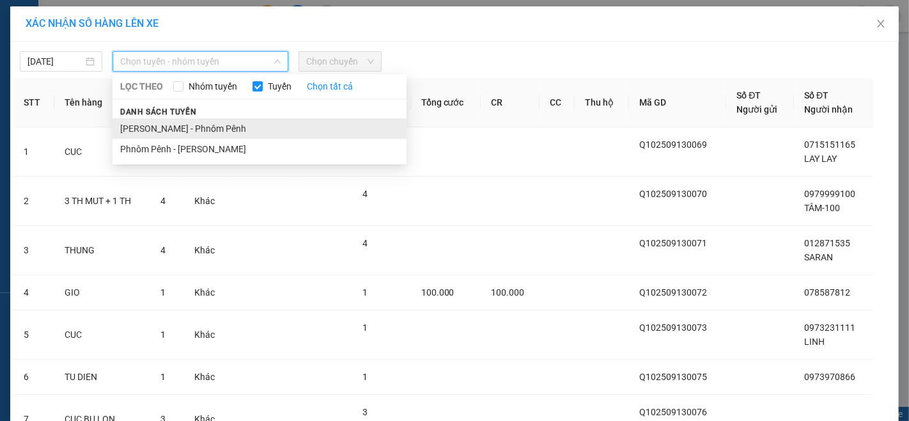
click at [184, 123] on li "[PERSON_NAME] - Phnôm Pênh" at bounding box center [260, 128] width 294 height 20
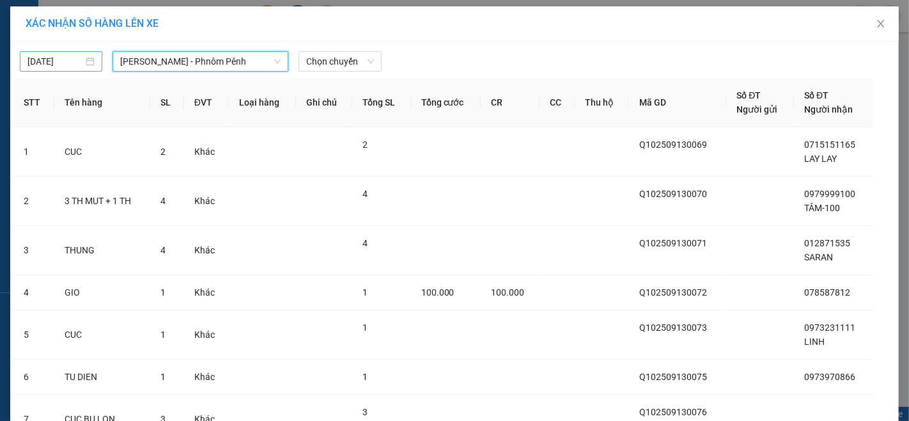
click at [93, 58] on div "[DATE]" at bounding box center [61, 61] width 82 height 20
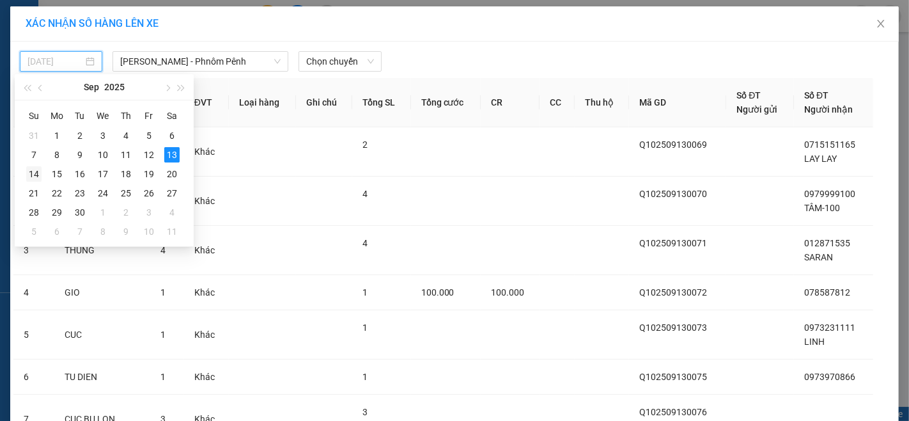
click at [37, 174] on div "14" at bounding box center [33, 173] width 15 height 15
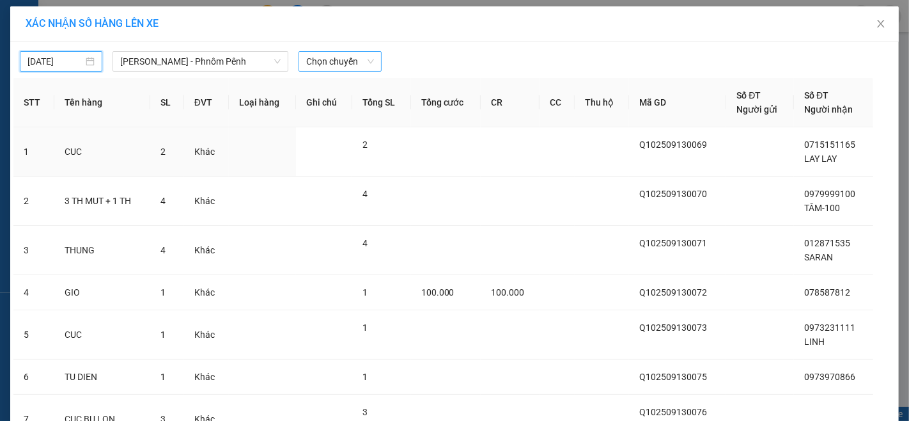
type input "[DATE]"
click at [325, 50] on div "[DATE] [PERSON_NAME] - Phnôm Pênh LỌC THEO Nhóm tuyến Tuyến Chọn tất cả Danh sá…" at bounding box center [454, 58] width 882 height 27
click at [323, 55] on span "Chọn chuyến" at bounding box center [339, 61] width 67 height 19
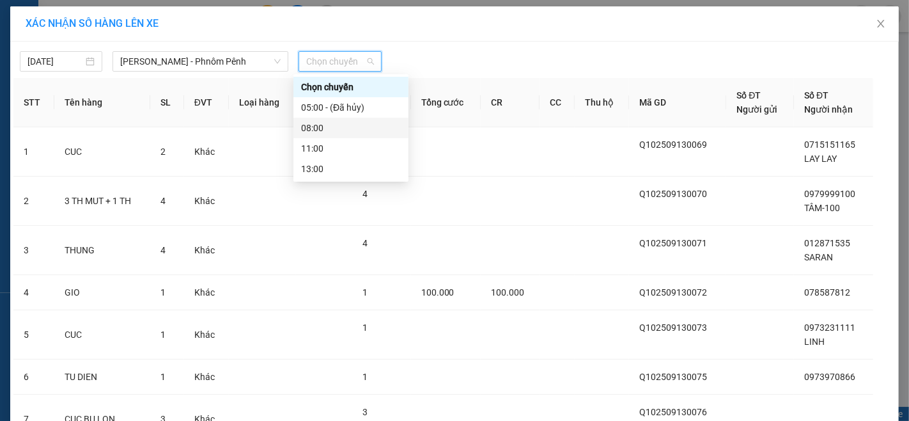
click at [309, 132] on div "08:00" at bounding box center [351, 128] width 100 height 14
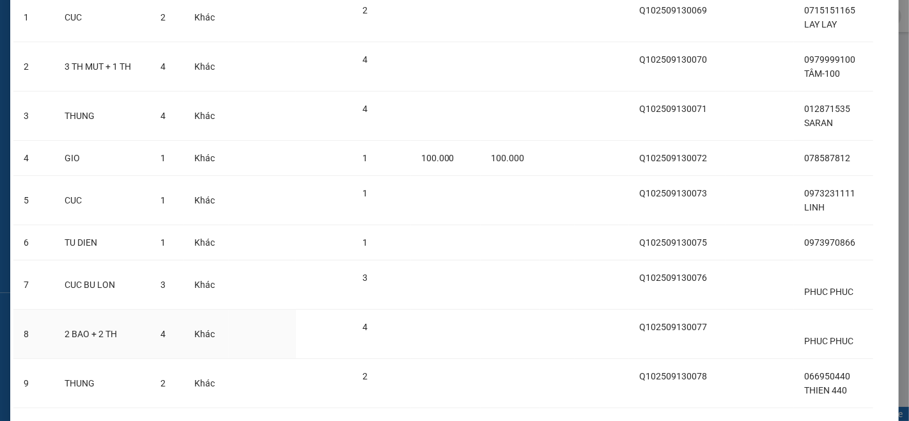
scroll to position [213, 0]
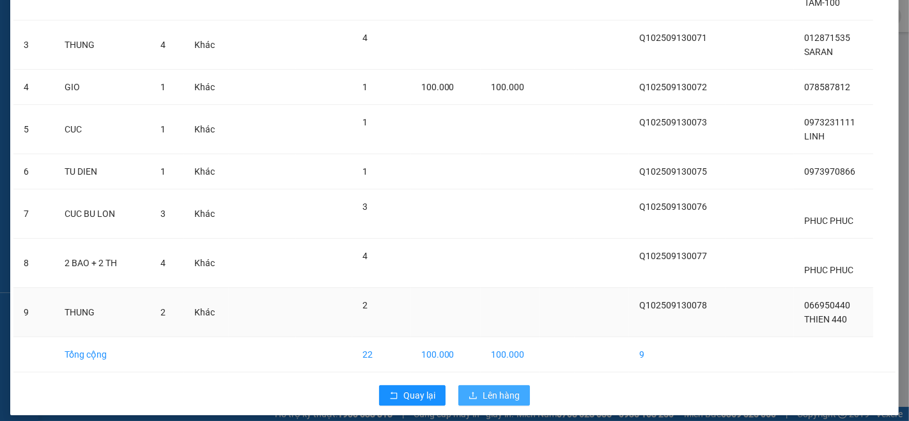
drag, startPoint x: 518, startPoint y: 394, endPoint x: 520, endPoint y: 311, distance: 83.8
click at [518, 381] on div "Quay lại Lên hàng" at bounding box center [454, 394] width 882 height 33
click at [483, 397] on span "Lên hàng" at bounding box center [501, 395] width 37 height 14
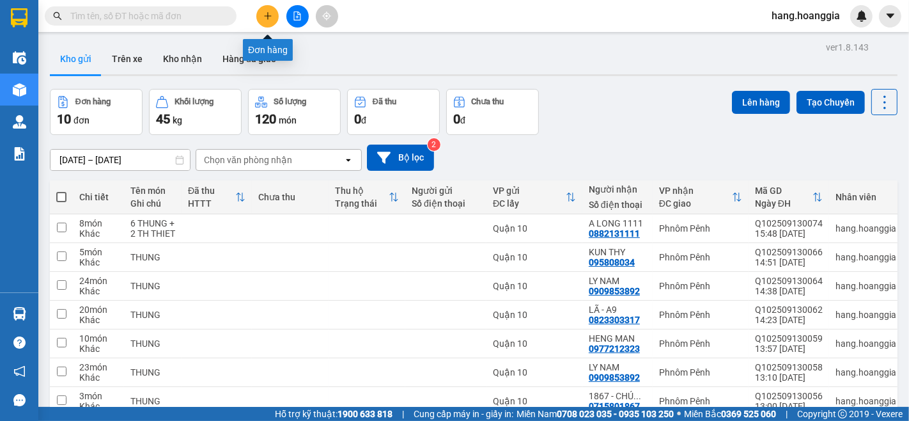
click at [270, 17] on icon "plus" at bounding box center [267, 16] width 9 height 9
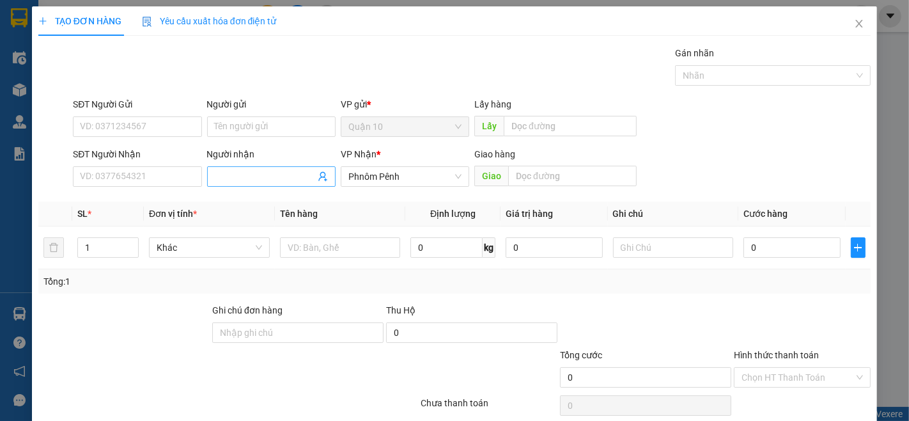
click at [280, 169] on input "Người nhận" at bounding box center [265, 176] width 100 height 14
click at [247, 169] on input "BROA" at bounding box center [265, 176] width 100 height 14
type input "BROS"
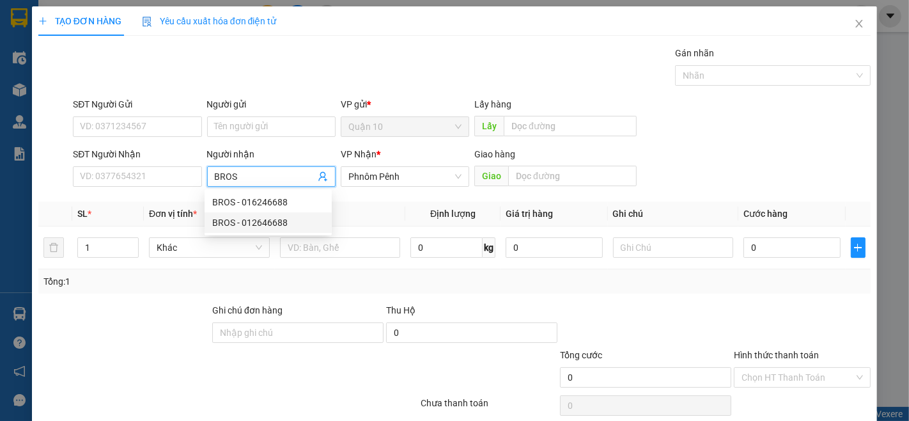
click at [288, 224] on div "BROS - 012646688" at bounding box center [268, 222] width 112 height 14
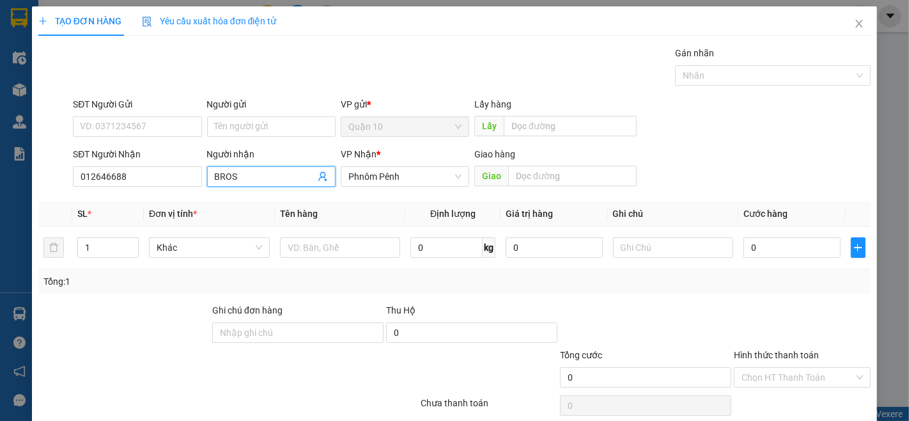
click at [277, 173] on input "BROS" at bounding box center [265, 176] width 100 height 14
drag, startPoint x: 256, startPoint y: 194, endPoint x: 333, endPoint y: 217, distance: 80.1
click at [256, 195] on div "BROS - 016246688" at bounding box center [268, 202] width 112 height 14
type input "016246688"
type input "BROS"
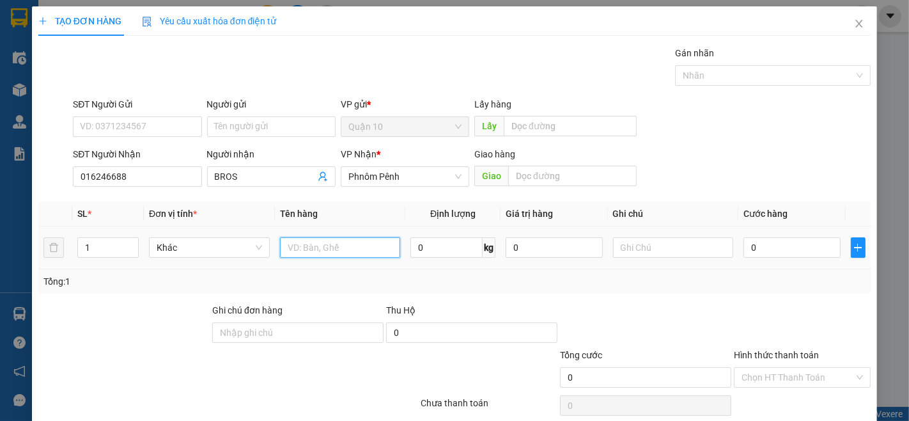
click at [342, 248] on input "text" at bounding box center [340, 247] width 121 height 20
type input "THUNG"
type input "2"
drag, startPoint x: 132, startPoint y: 240, endPoint x: 139, endPoint y: 257, distance: 18.0
click at [138, 256] on td "2" at bounding box center [108, 247] width 72 height 43
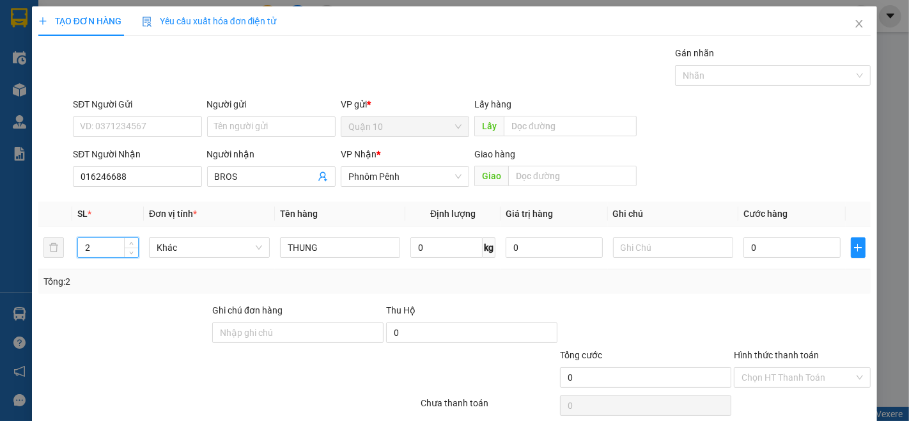
scroll to position [52, 0]
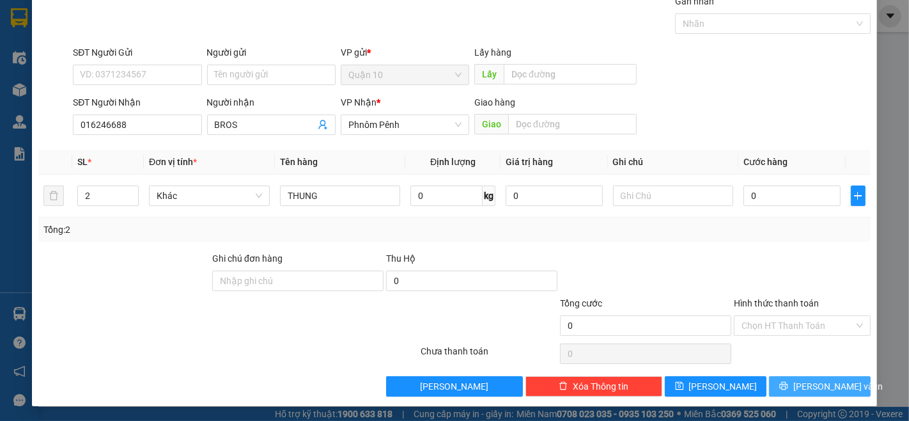
click at [823, 385] on span "[PERSON_NAME] và In" at bounding box center [837, 386] width 89 height 14
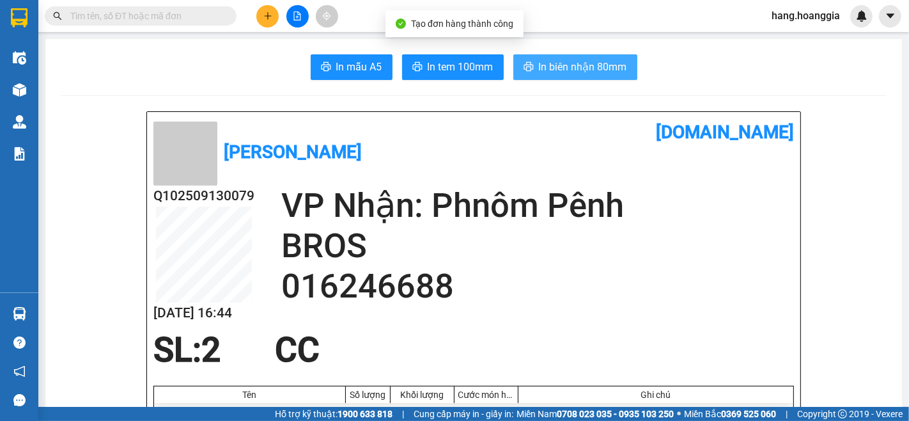
click at [563, 66] on span "In biên nhận 80mm" at bounding box center [583, 67] width 88 height 16
click at [271, 10] on button at bounding box center [267, 16] width 22 height 22
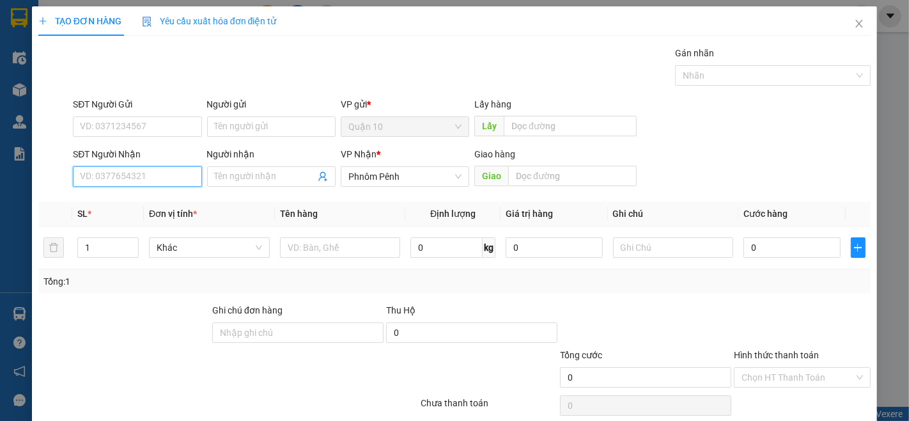
drag, startPoint x: 147, startPoint y: 169, endPoint x: 162, endPoint y: 167, distance: 14.8
click at [147, 173] on input "SĐT Người Nhận" at bounding box center [137, 176] width 128 height 20
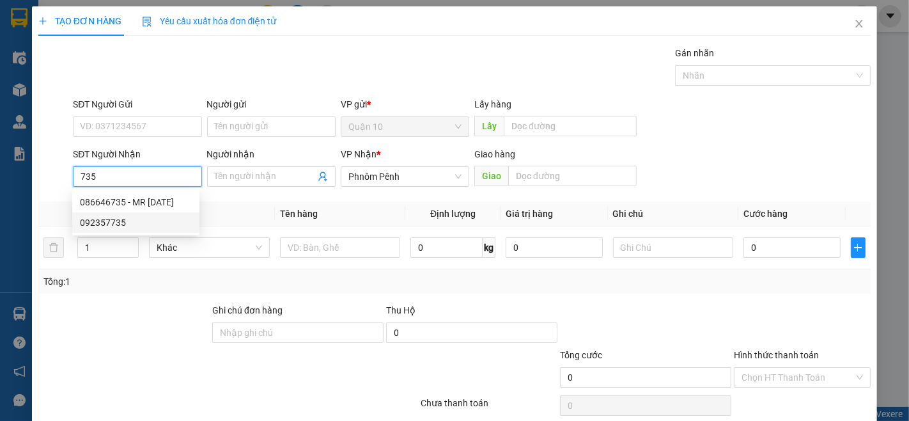
click at [125, 226] on div "092357735" at bounding box center [136, 222] width 112 height 14
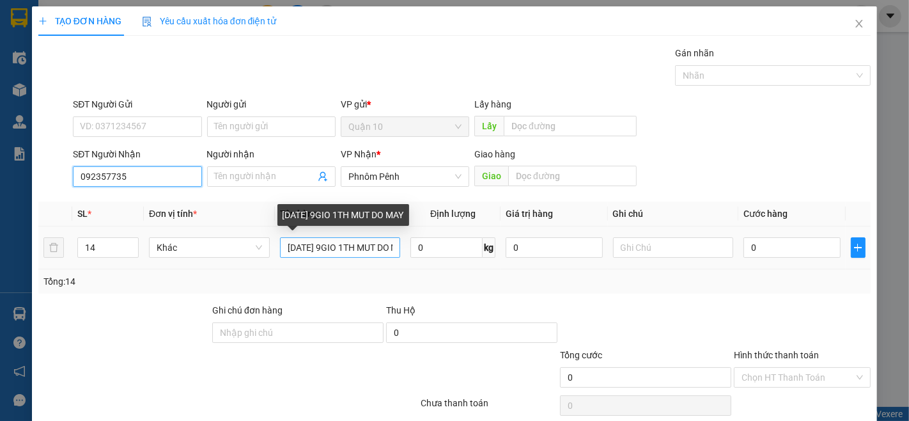
type input "092357735"
click at [340, 241] on input "[DATE] 9GIO 1TH MUT DO MAY" at bounding box center [340, 247] width 121 height 20
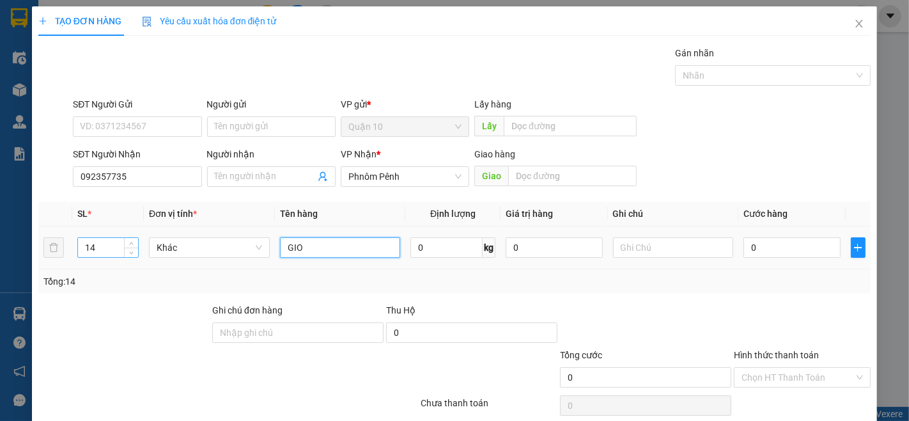
type input "GIO"
click at [116, 247] on input "14" at bounding box center [108, 247] width 60 height 19
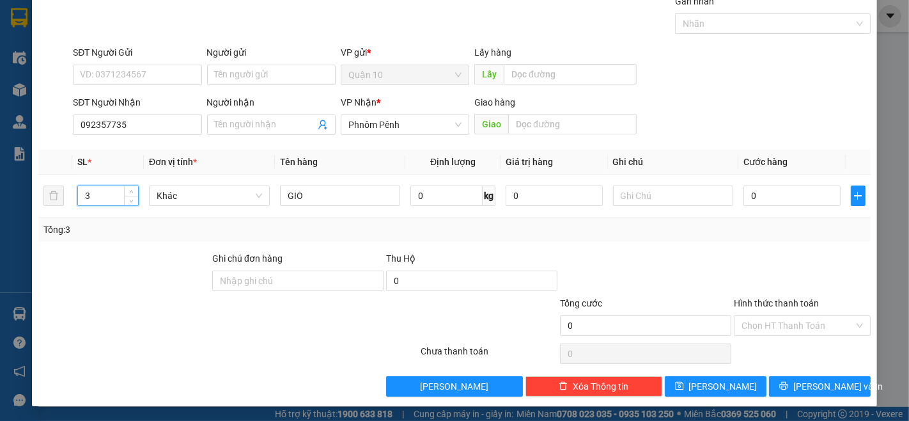
type input "3"
click at [859, 398] on div "TẠO ĐƠN HÀNG Yêu cầu xuất hóa đơn điện tử Transit Pickup Surcharge Ids Transit …" at bounding box center [454, 180] width 845 height 451
click at [788, 384] on icon "printer" at bounding box center [783, 385] width 9 height 9
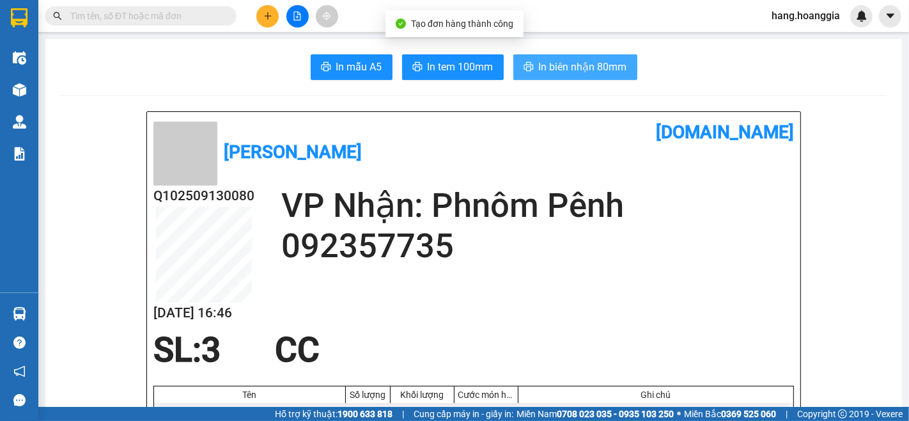
click at [589, 65] on span "In biên nhận 80mm" at bounding box center [583, 67] width 88 height 16
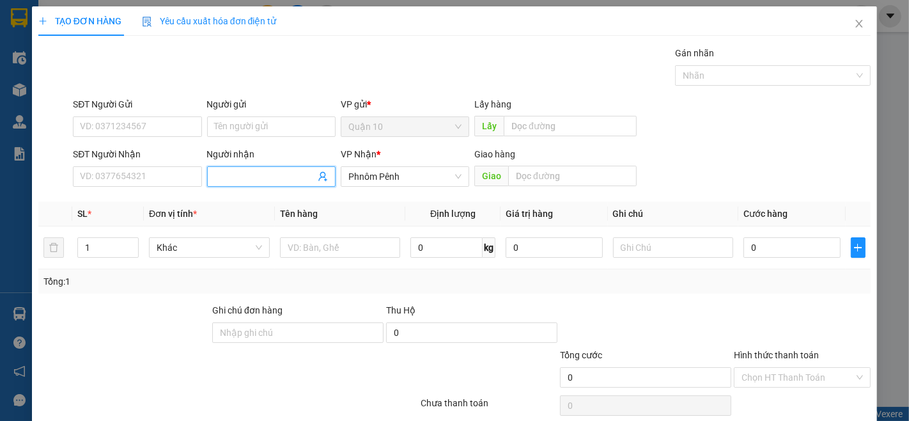
click at [242, 183] on input "Người nhận" at bounding box center [265, 176] width 100 height 14
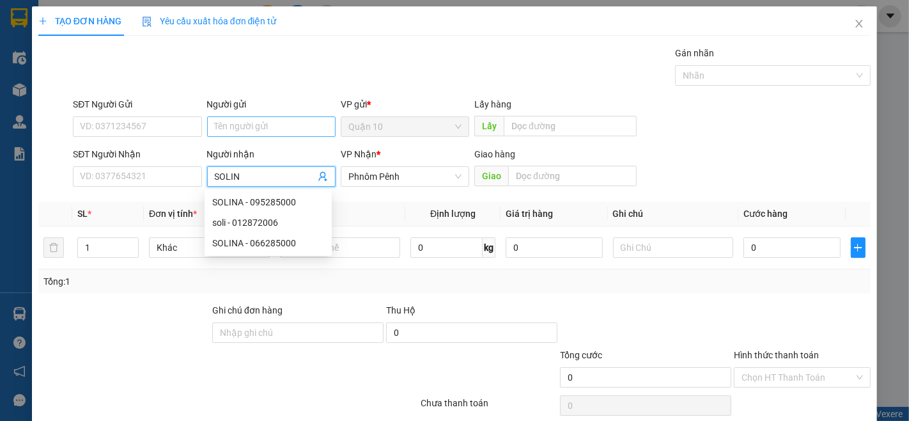
type input "SOLINA"
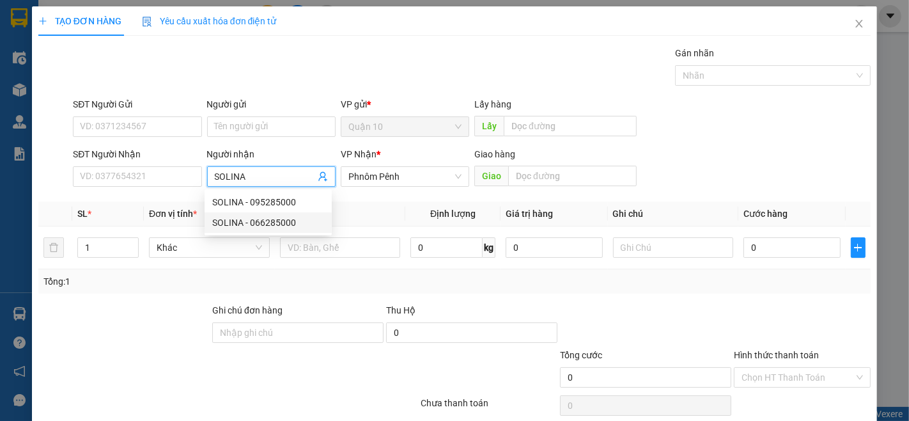
click at [266, 227] on div "SOLINA - 066285000" at bounding box center [268, 222] width 112 height 14
type input "066285000"
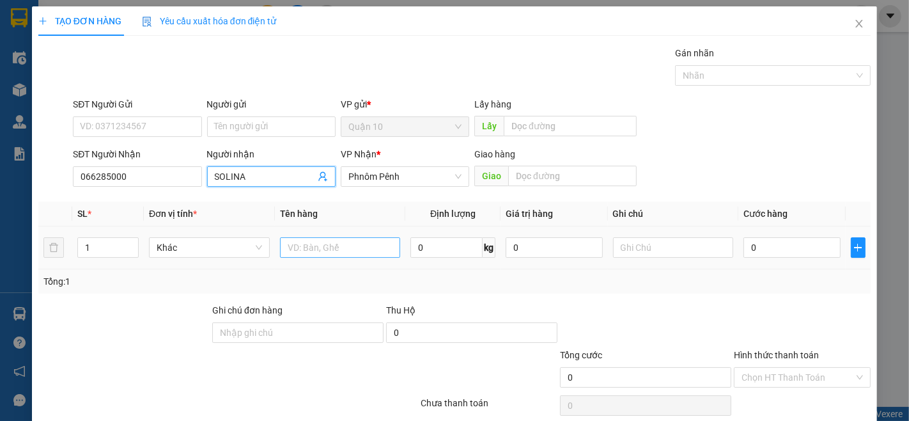
type input "SOLINA"
drag, startPoint x: 296, startPoint y: 240, endPoint x: 908, endPoint y: 368, distance: 625.6
click at [297, 240] on input "text" at bounding box center [340, 247] width 121 height 20
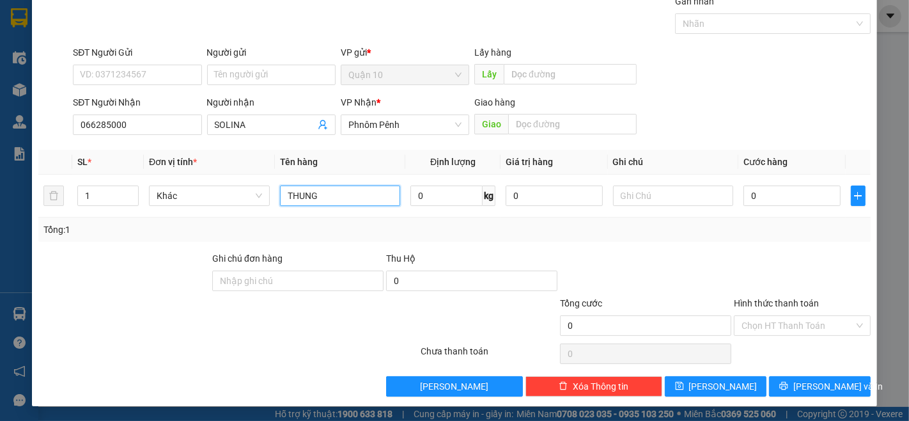
type input "THUNG"
click at [793, 397] on div "TẠO ĐƠN HÀNG Yêu cầu xuất hóa đơn điện tử Transit Pickup Surcharge Ids Transit …" at bounding box center [454, 180] width 845 height 451
click at [804, 391] on span "[PERSON_NAME] và In" at bounding box center [837, 386] width 89 height 14
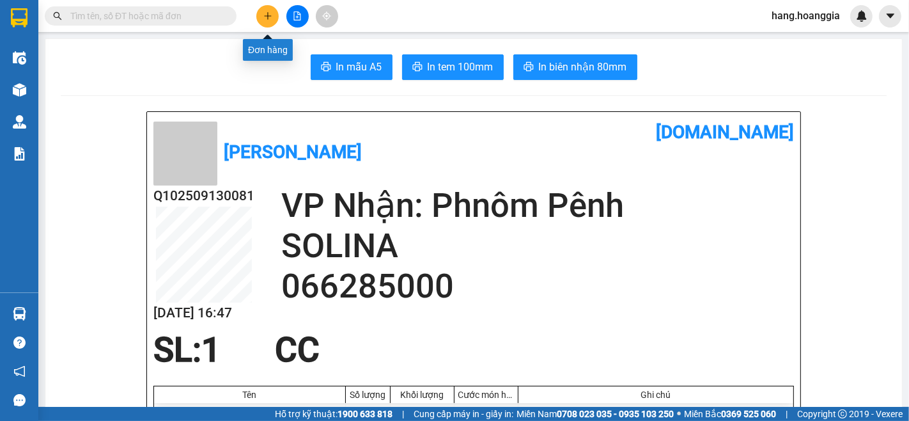
click at [273, 24] on button at bounding box center [267, 16] width 22 height 22
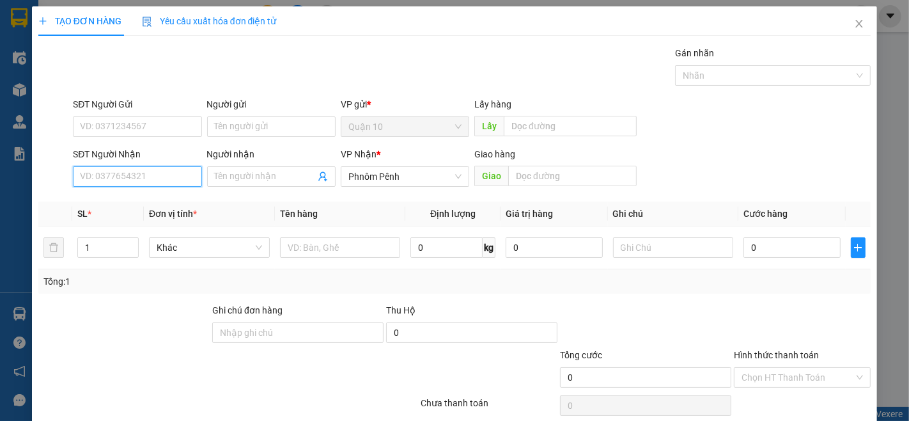
click at [157, 179] on input "SĐT Người Nhận" at bounding box center [137, 176] width 128 height 20
type input "012252242"
click at [154, 203] on div "012252242 - BU" at bounding box center [136, 202] width 112 height 14
type input "BU"
type input "012252242"
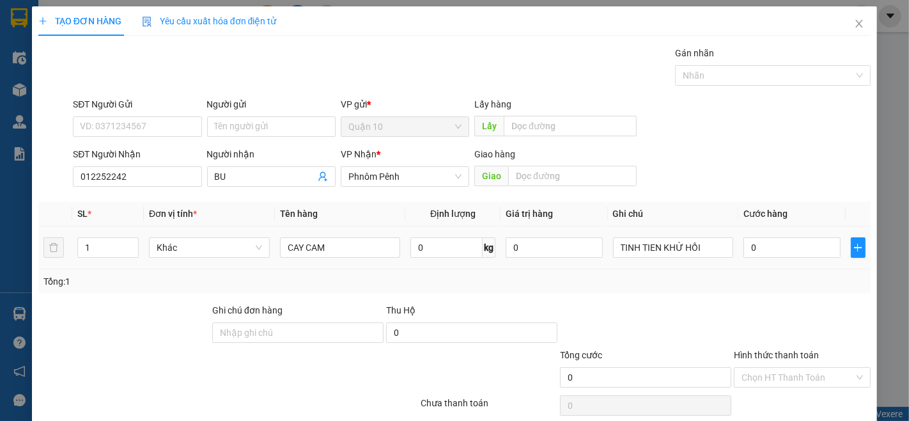
click at [325, 235] on div "CAY CAM" at bounding box center [340, 248] width 121 height 26
click at [343, 252] on input "CAY CAM" at bounding box center [340, 247] width 121 height 20
click at [343, 233] on td "CAY CAM" at bounding box center [340, 247] width 131 height 43
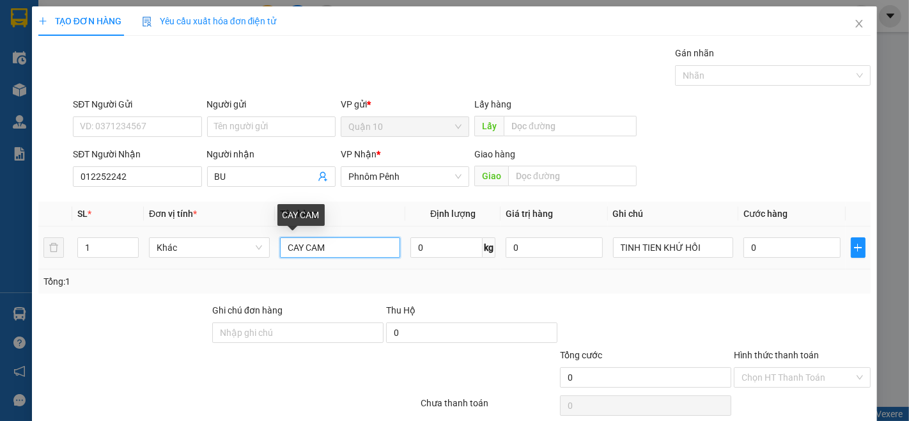
click at [335, 244] on input "CAY CAM" at bounding box center [340, 247] width 121 height 20
click at [335, 245] on input "CAY CAM" at bounding box center [340, 247] width 121 height 20
type input "GIO"
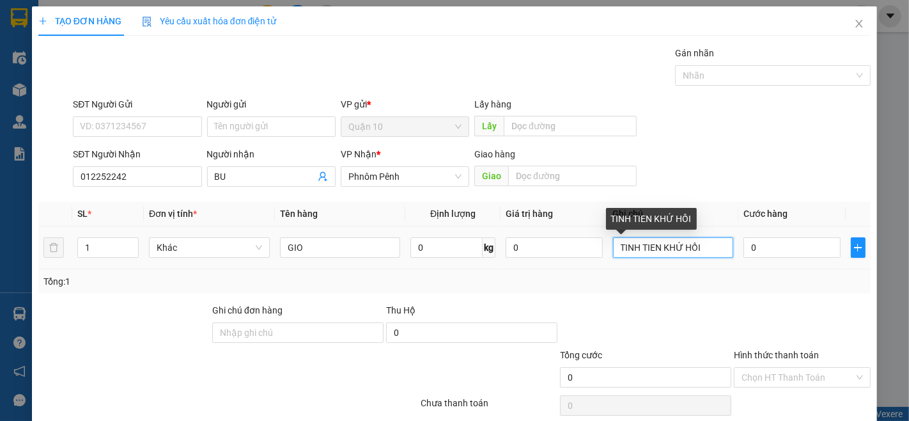
click at [711, 253] on input "TINH TIEN KHỨ HỒI" at bounding box center [673, 247] width 121 height 20
type input "T"
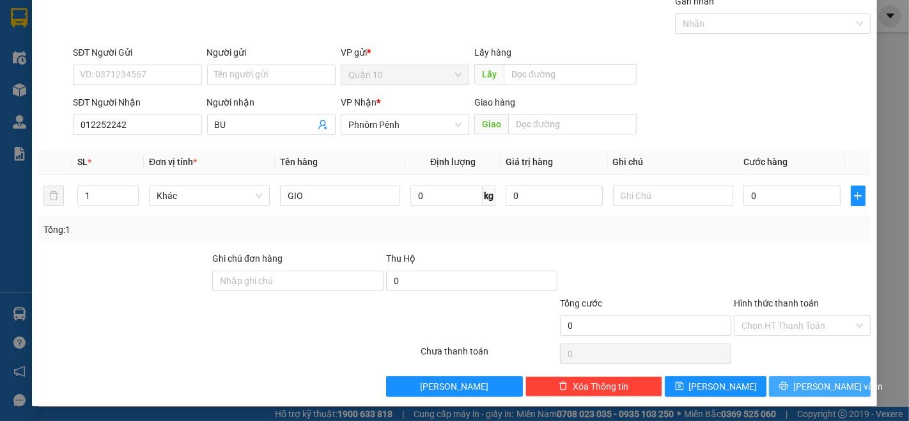
click at [804, 396] on button "[PERSON_NAME] và In" at bounding box center [820, 386] width 102 height 20
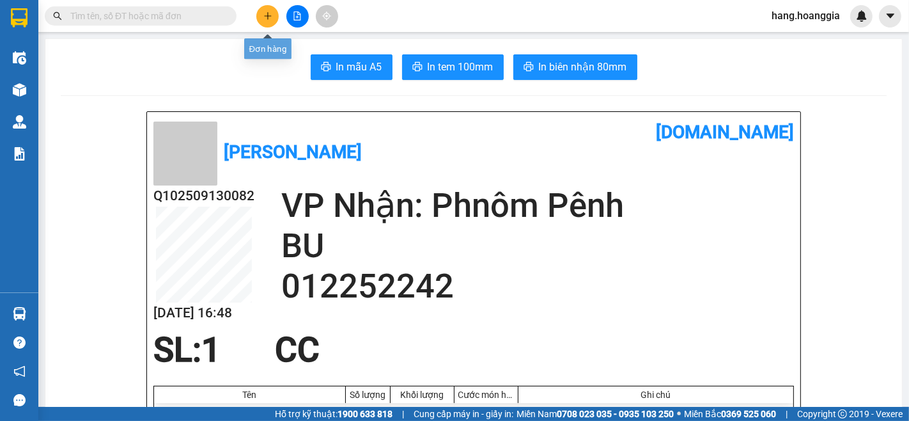
click at [273, 17] on button at bounding box center [267, 16] width 22 height 22
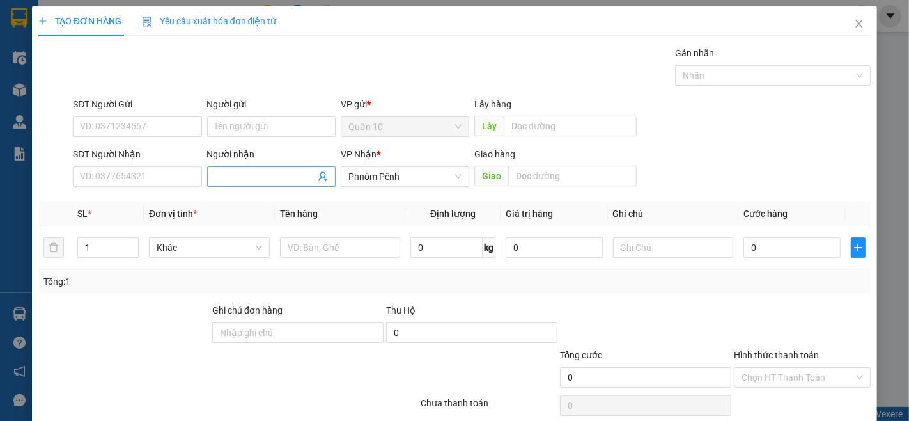
click at [225, 173] on input "Người nhận" at bounding box center [265, 176] width 100 height 14
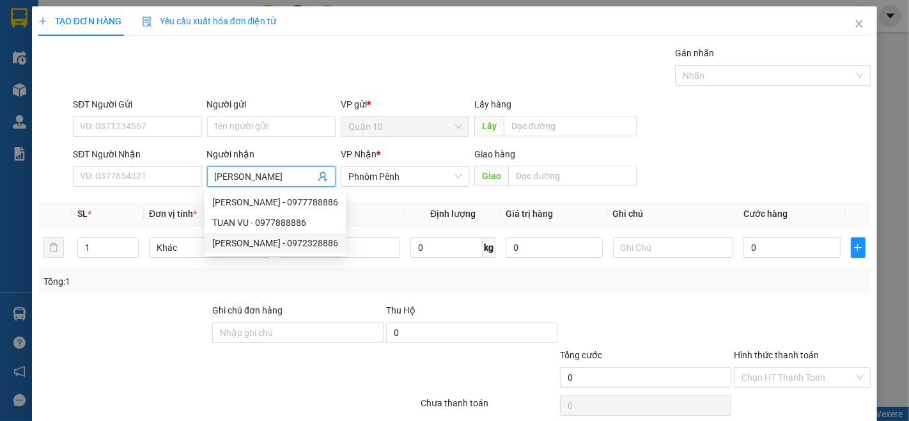
click at [259, 246] on div "[PERSON_NAME] - 0972328886" at bounding box center [275, 243] width 126 height 14
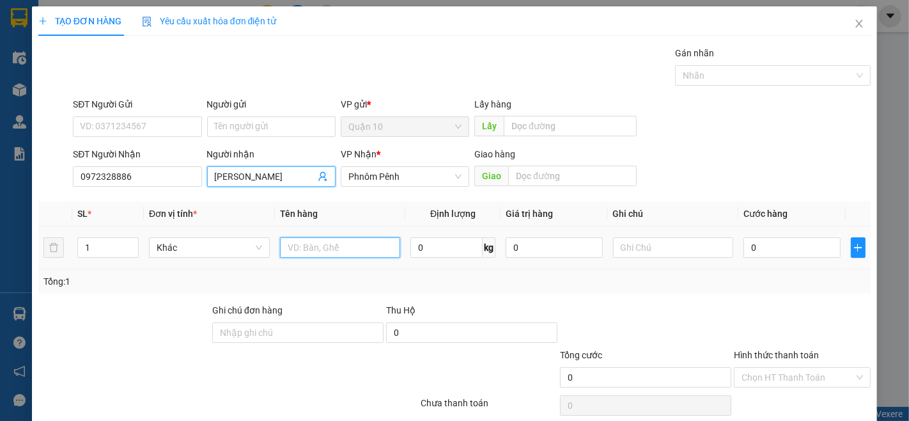
click at [335, 250] on input "text" at bounding box center [340, 247] width 121 height 20
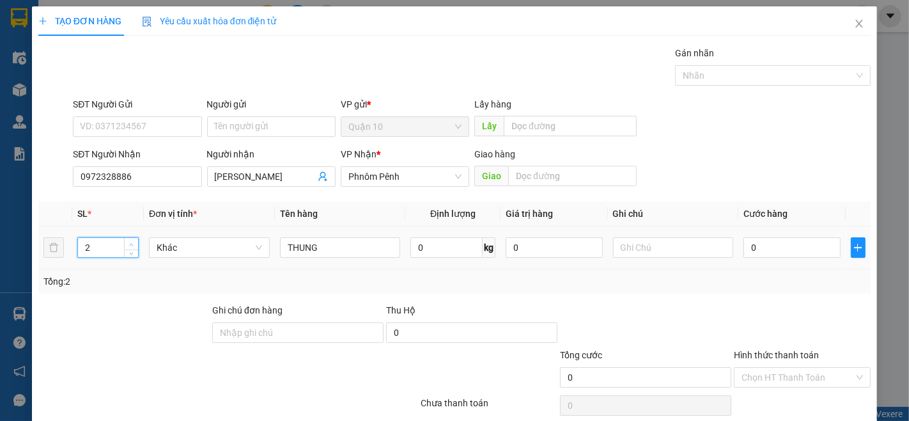
click at [132, 245] on icon "up" at bounding box center [131, 244] width 4 height 4
click at [423, 248] on input "0" at bounding box center [446, 247] width 72 height 20
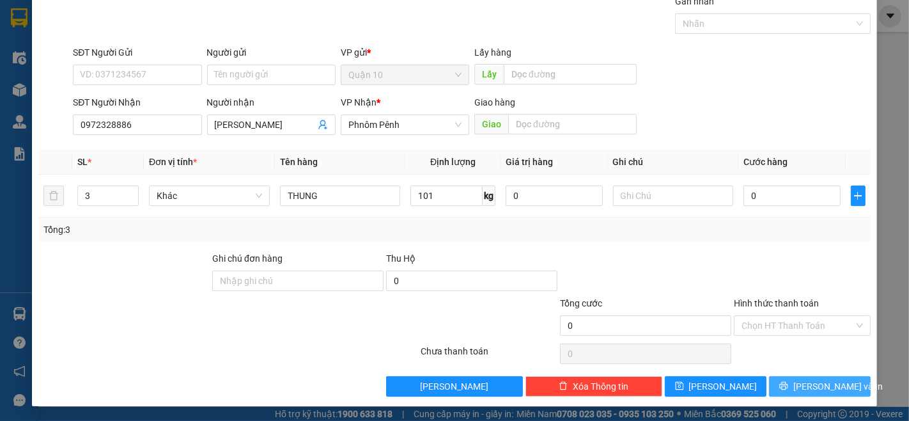
click at [799, 392] on span "[PERSON_NAME] và In" at bounding box center [837, 386] width 89 height 14
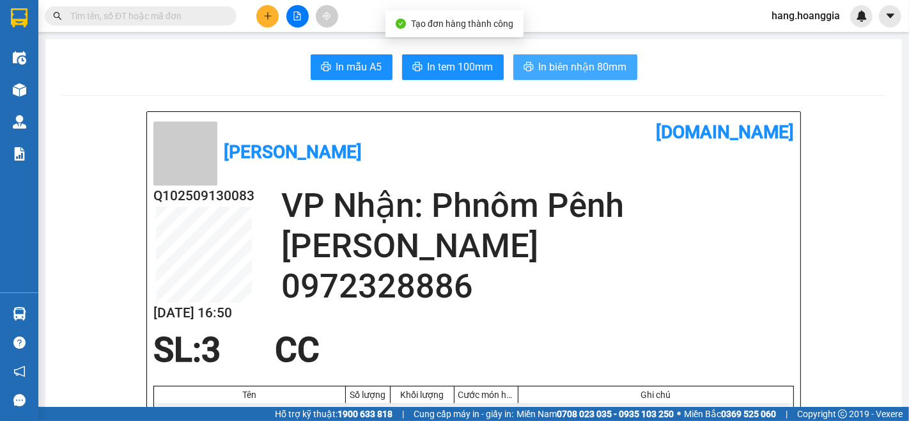
click at [574, 72] on span "In biên nhận 80mm" at bounding box center [583, 67] width 88 height 16
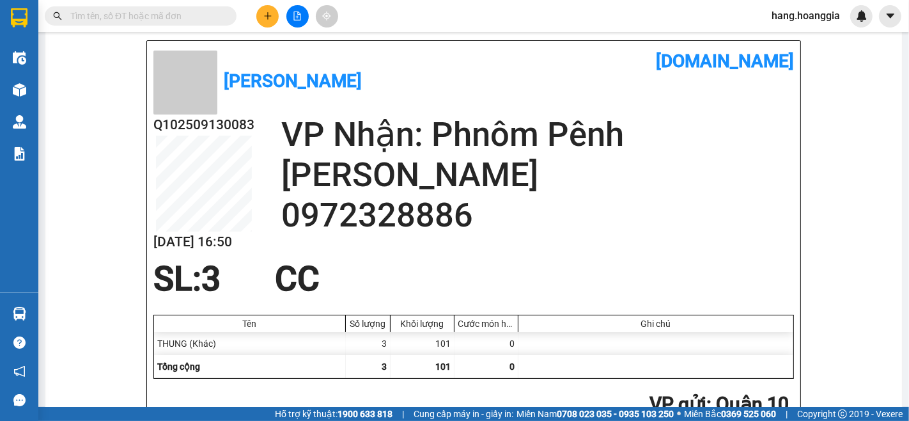
scroll to position [142, 0]
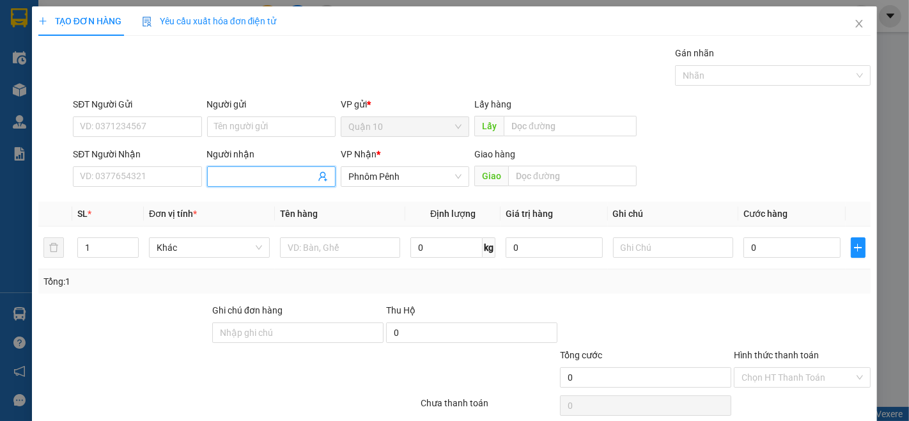
drag, startPoint x: 237, startPoint y: 171, endPoint x: 232, endPoint y: 179, distance: 9.8
click at [232, 179] on input "Người nhận" at bounding box center [265, 176] width 100 height 14
click at [259, 206] on div "TỶ LÀI - 012909319" at bounding box center [268, 202] width 112 height 14
click at [330, 237] on div at bounding box center [340, 248] width 121 height 26
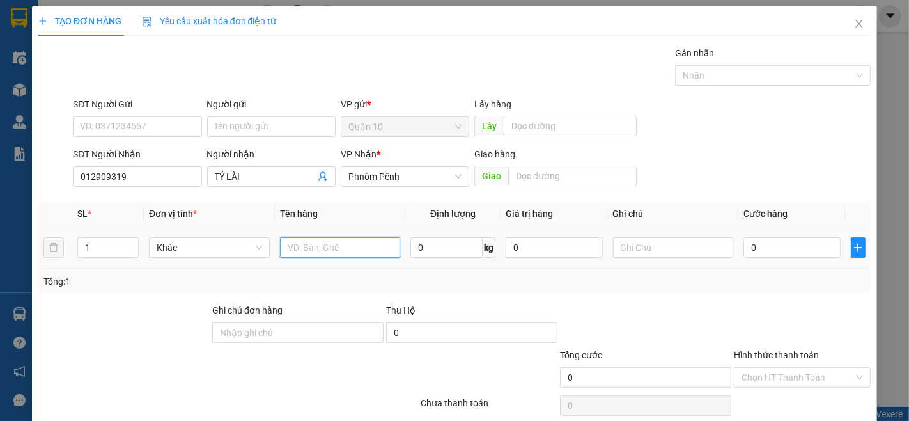
click at [320, 256] on input "text" at bounding box center [340, 247] width 121 height 20
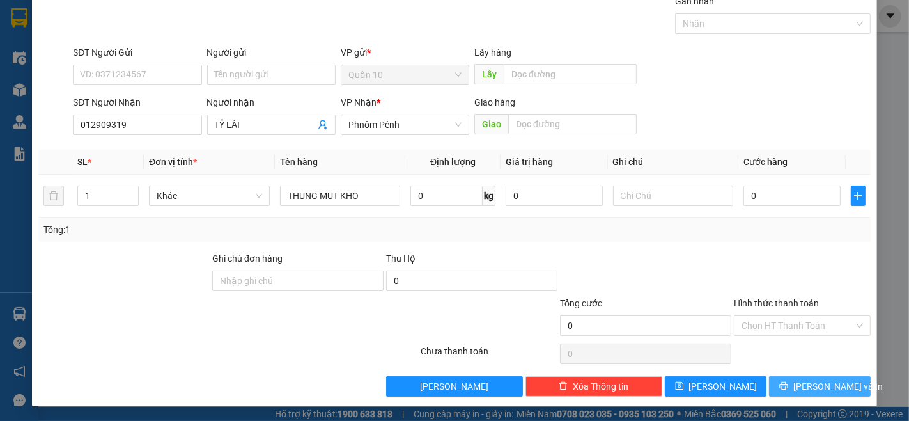
click at [839, 394] on button "[PERSON_NAME] và In" at bounding box center [820, 386] width 102 height 20
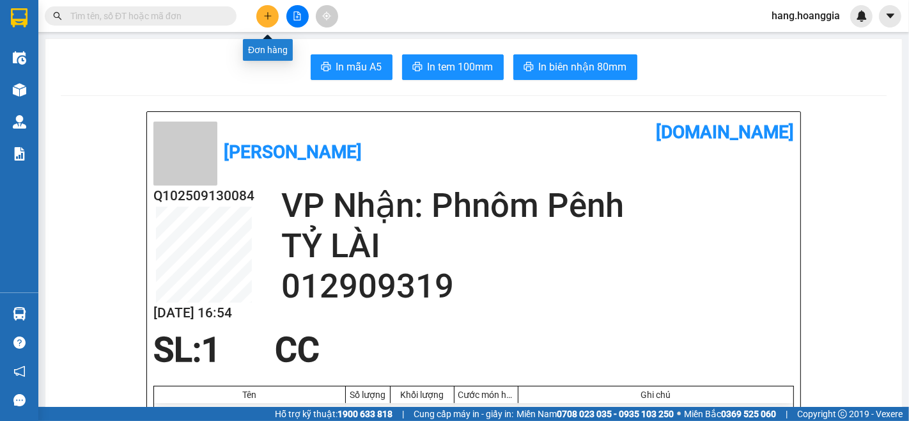
click at [263, 10] on button at bounding box center [267, 16] width 22 height 22
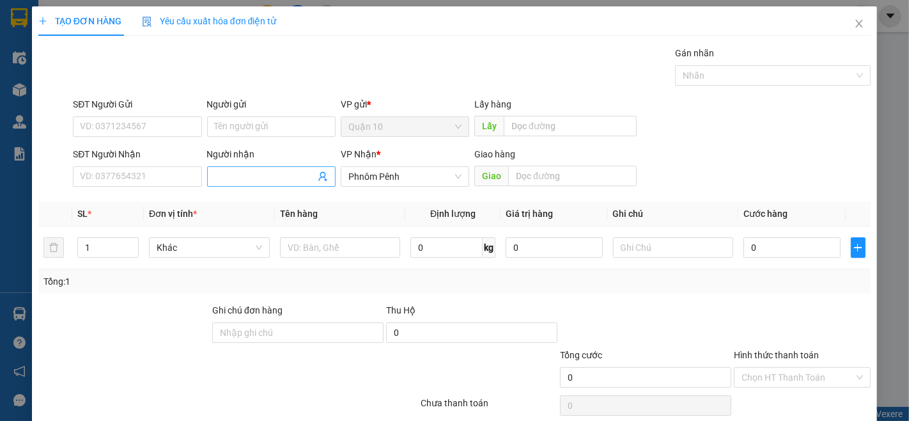
click at [276, 166] on span at bounding box center [271, 176] width 128 height 20
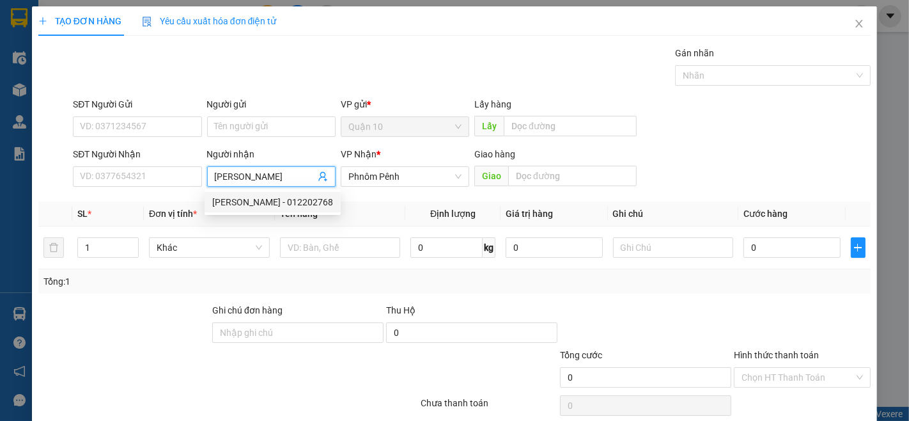
click at [267, 201] on div "[PERSON_NAME] - 012202768" at bounding box center [272, 202] width 121 height 14
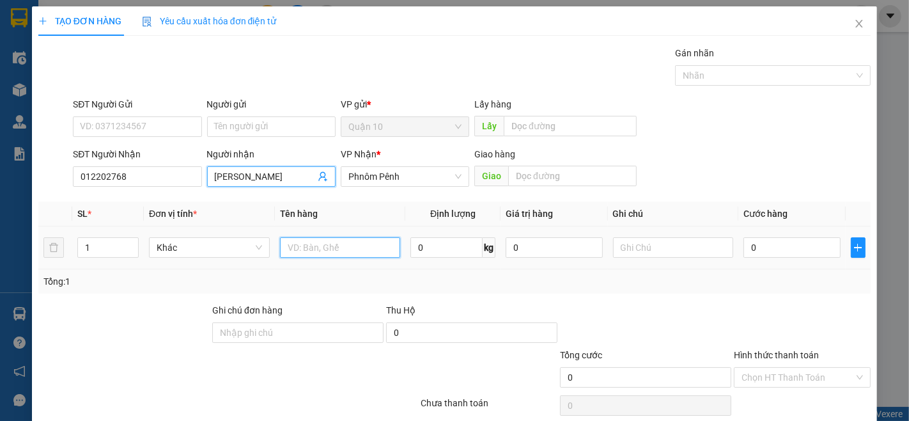
click at [318, 248] on input "text" at bounding box center [340, 247] width 121 height 20
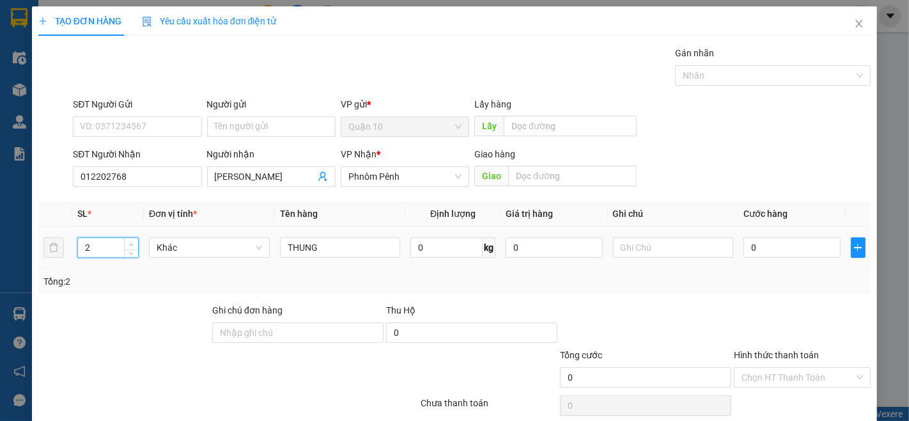
click at [130, 244] on icon "up" at bounding box center [132, 244] width 4 height 3
click at [130, 239] on span "Increase Value" at bounding box center [131, 244] width 14 height 12
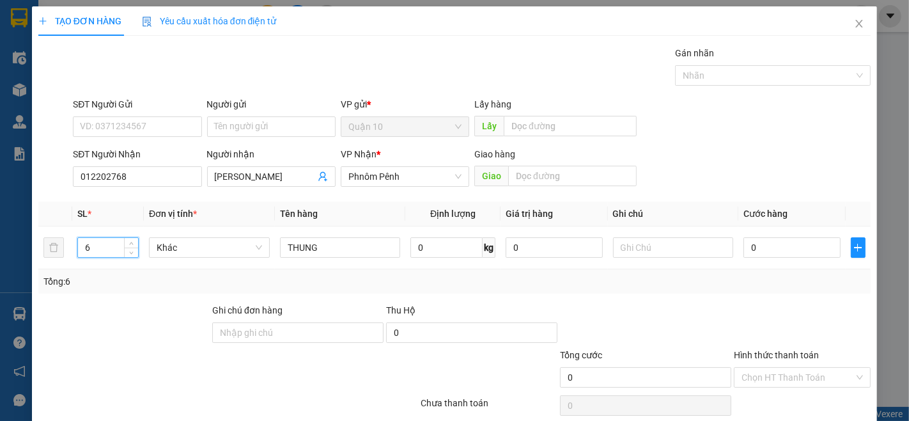
scroll to position [52, 0]
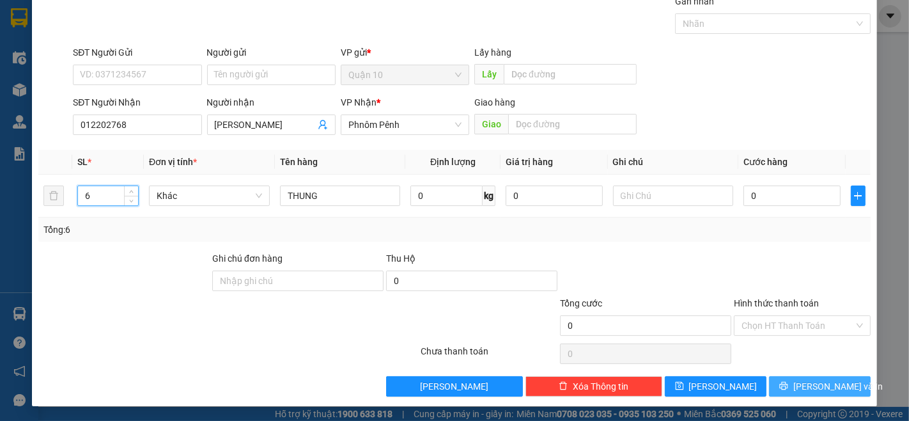
click at [809, 387] on span "[PERSON_NAME] và In" at bounding box center [837, 386] width 89 height 14
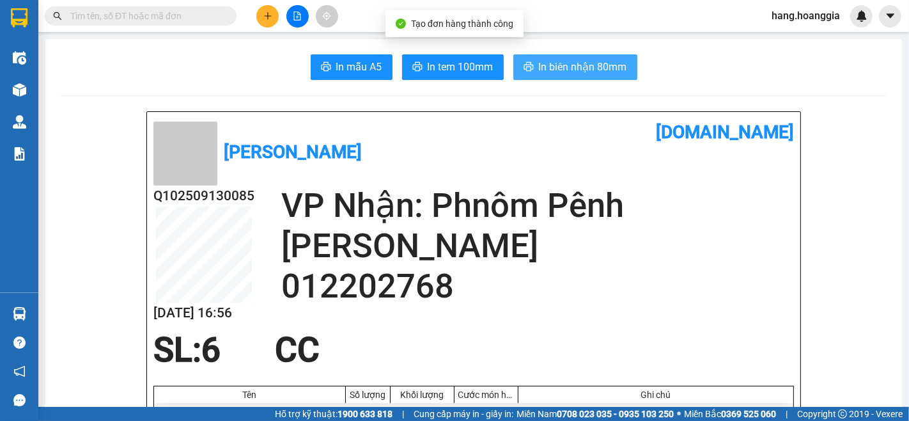
click at [595, 60] on span "In biên nhận 80mm" at bounding box center [583, 67] width 88 height 16
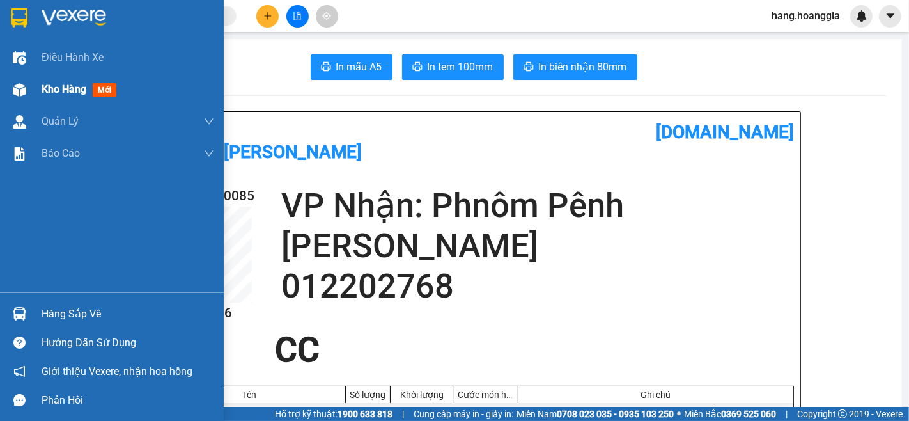
click at [37, 83] on div "Kho hàng mới" at bounding box center [112, 90] width 224 height 32
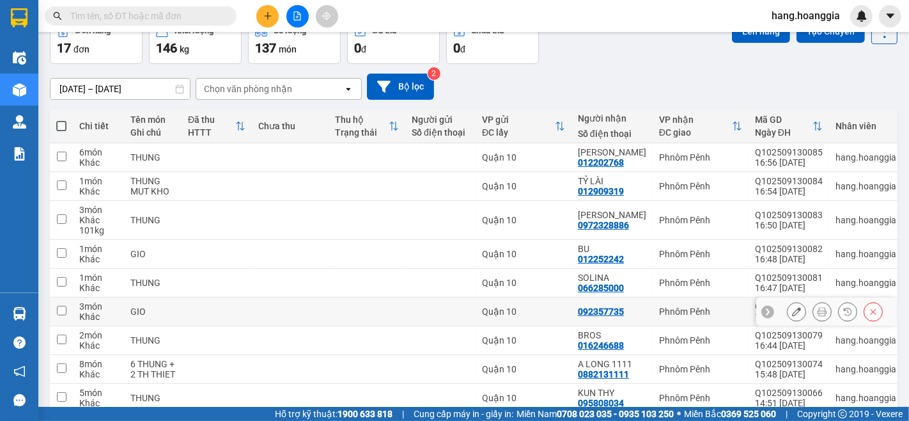
scroll to position [174, 0]
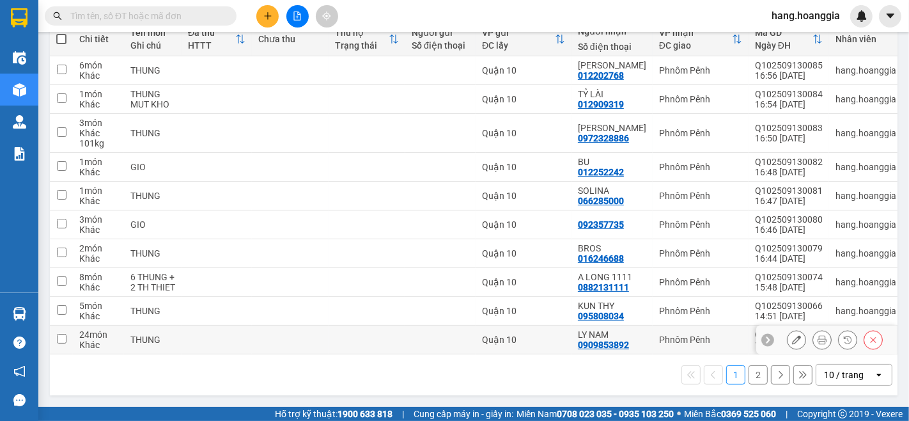
click at [199, 337] on td at bounding box center [217, 339] width 70 height 29
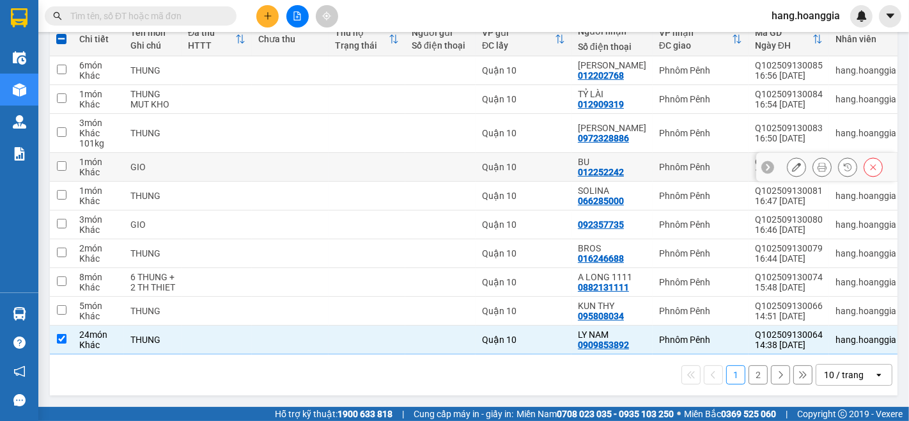
scroll to position [0, 0]
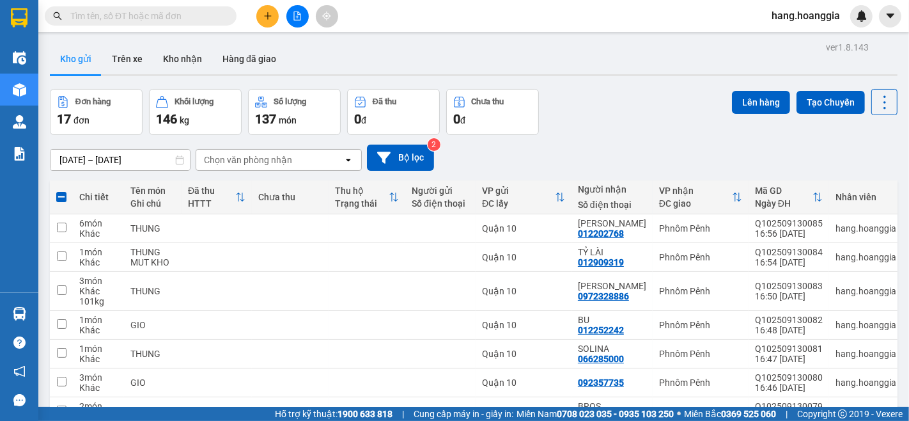
drag, startPoint x: 738, startPoint y: 105, endPoint x: 678, endPoint y: 260, distance: 166.0
click at [738, 115] on div "Lên hàng Tạo Chuyến" at bounding box center [815, 112] width 166 height 46
drag, startPoint x: 743, startPoint y: 104, endPoint x: 740, endPoint y: 199, distance: 95.3
click at [743, 120] on div "Lên hàng Tạo Chuyến" at bounding box center [815, 112] width 166 height 46
click at [740, 118] on div "Lên hàng Tạo Chuyến" at bounding box center [815, 112] width 166 height 46
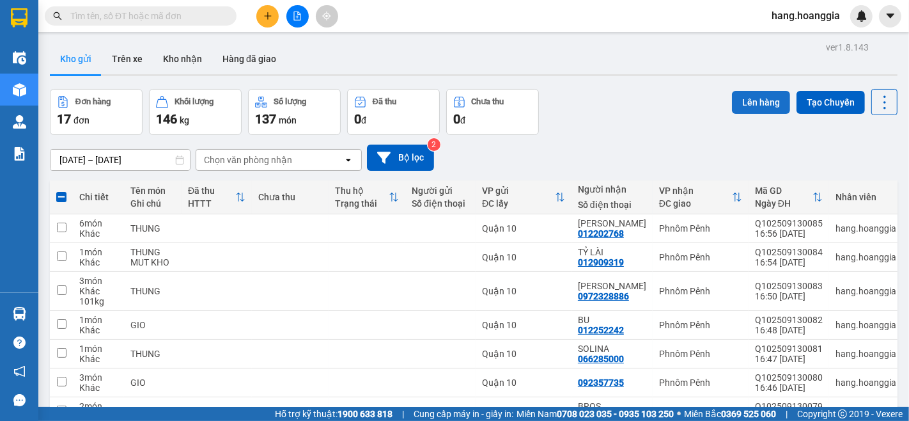
click at [759, 100] on button "Lên hàng" at bounding box center [761, 102] width 58 height 23
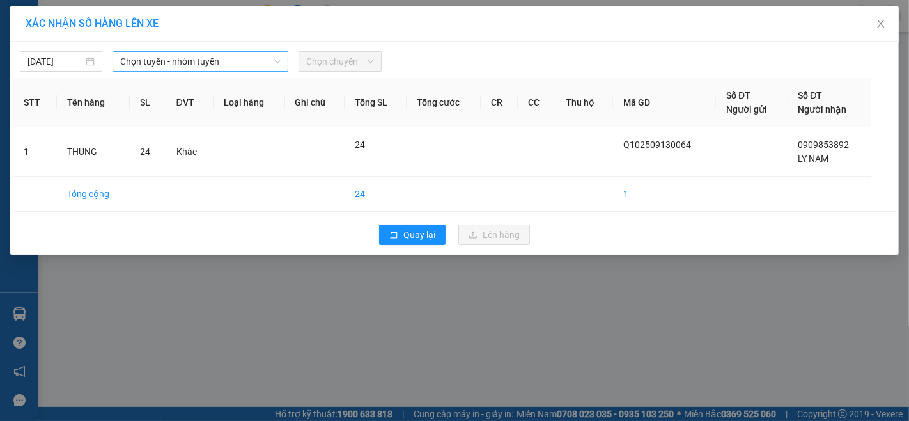
click at [180, 58] on span "Chọn tuyến - nhóm tuyến" at bounding box center [200, 61] width 160 height 19
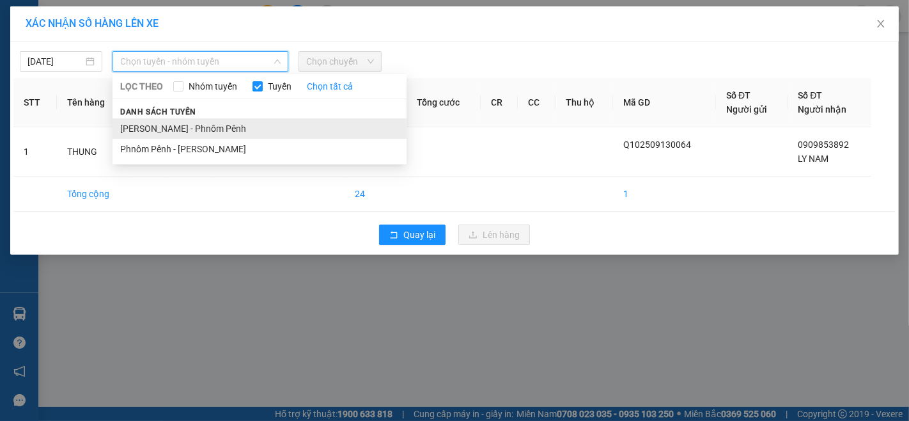
click at [180, 127] on li "[PERSON_NAME] - Phnôm Pênh" at bounding box center [260, 128] width 294 height 20
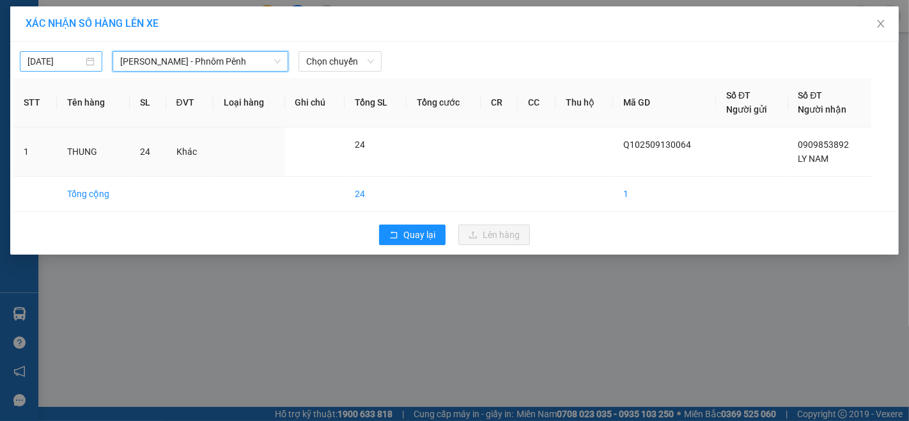
click at [88, 65] on div "[DATE]" at bounding box center [60, 61] width 67 height 14
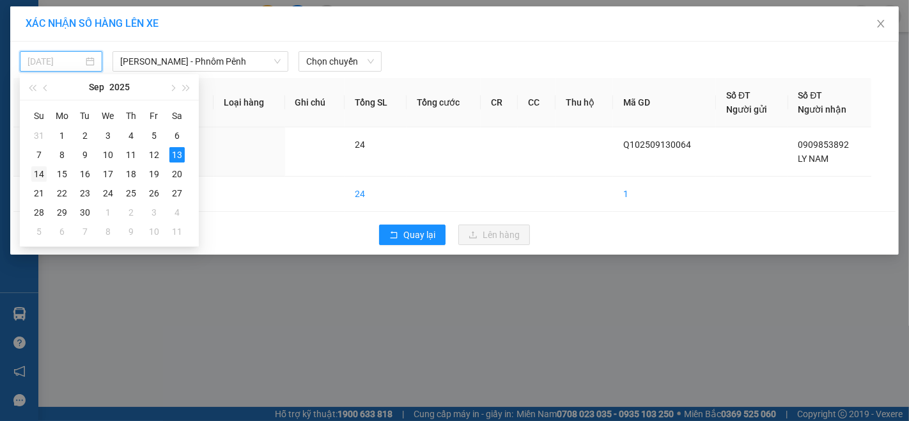
drag, startPoint x: 35, startPoint y: 176, endPoint x: 203, endPoint y: 129, distance: 174.7
click at [36, 176] on div "14" at bounding box center [38, 173] width 15 height 15
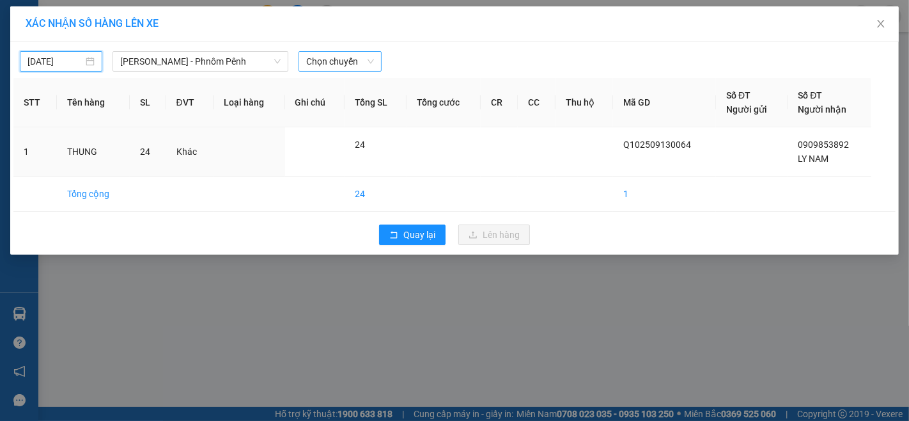
click at [352, 60] on span "Chọn chuyến" at bounding box center [339, 61] width 67 height 19
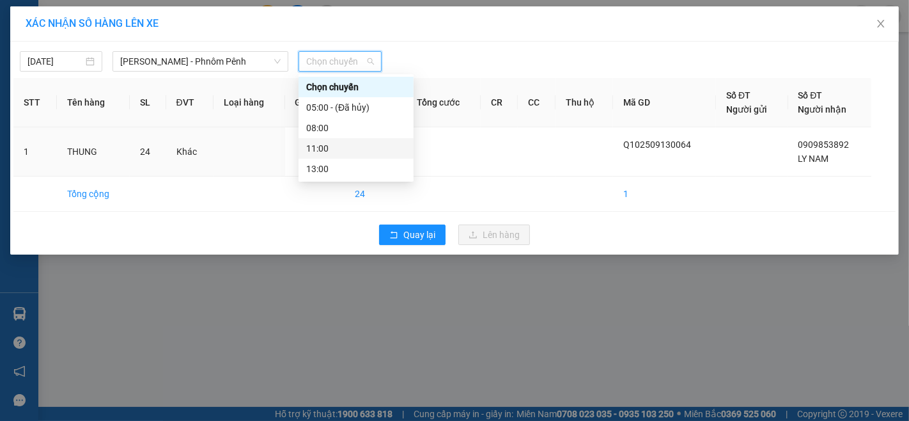
click at [342, 144] on div "11:00" at bounding box center [356, 148] width 100 height 14
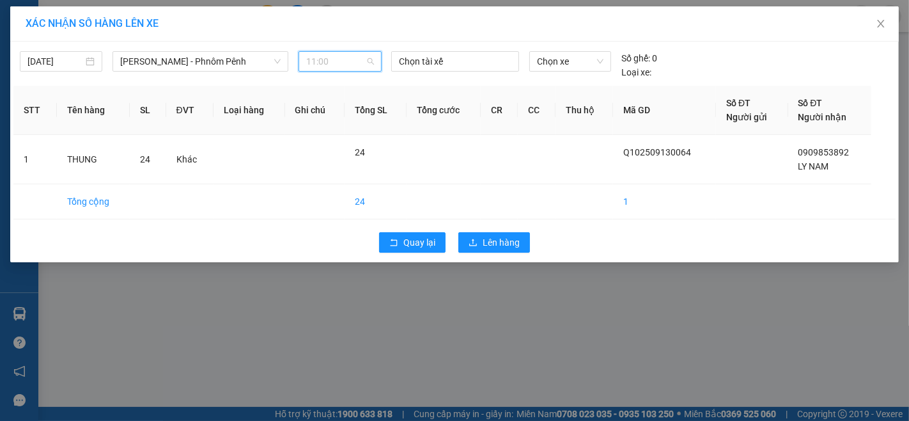
drag, startPoint x: 359, startPoint y: 59, endPoint x: 347, endPoint y: 107, distance: 49.5
click at [359, 60] on span "11:00" at bounding box center [339, 61] width 67 height 19
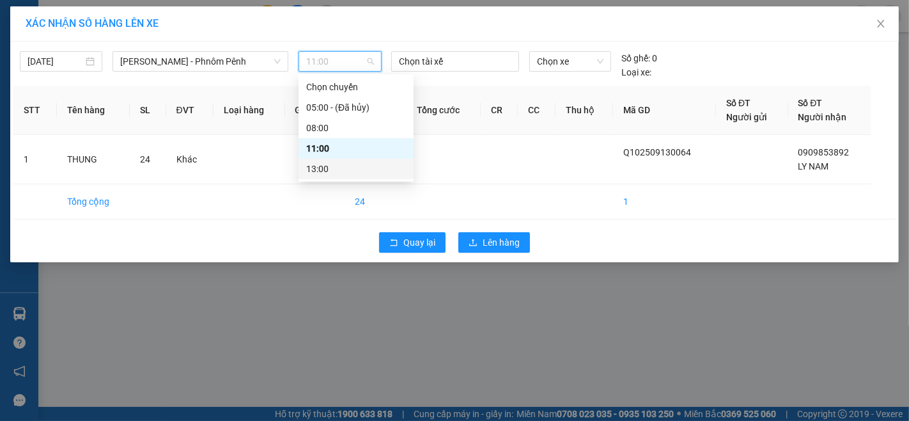
click at [334, 167] on div "13:00" at bounding box center [356, 169] width 100 height 14
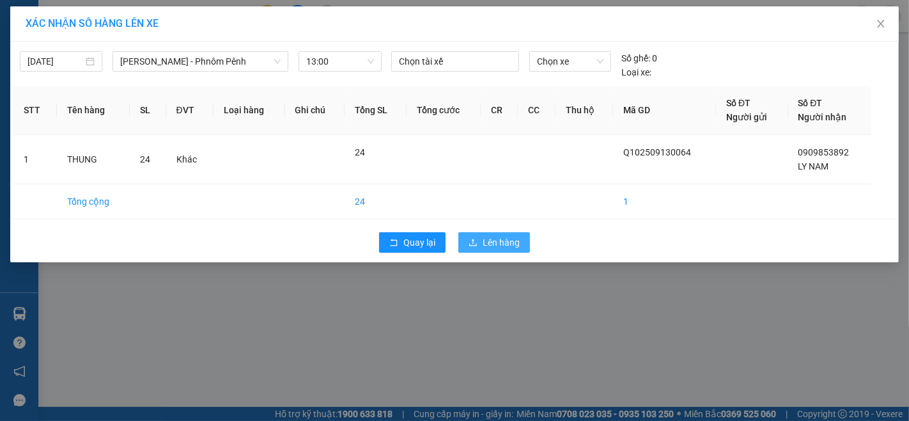
click at [513, 240] on span "Lên hàng" at bounding box center [501, 242] width 37 height 14
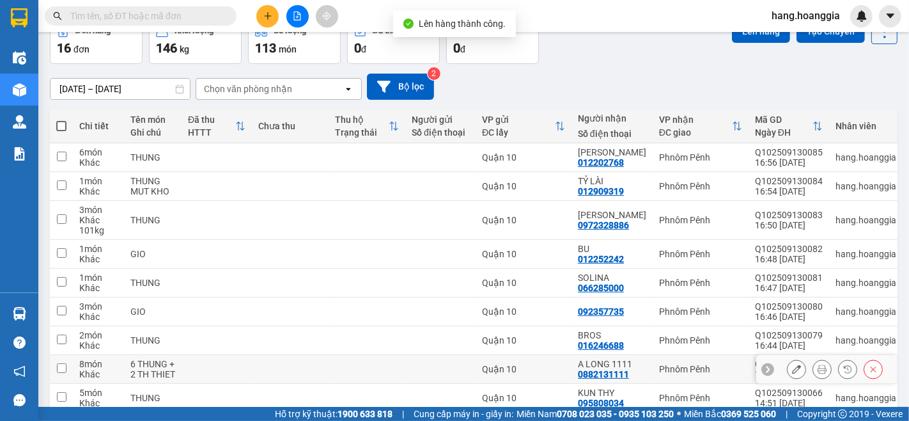
scroll to position [174, 0]
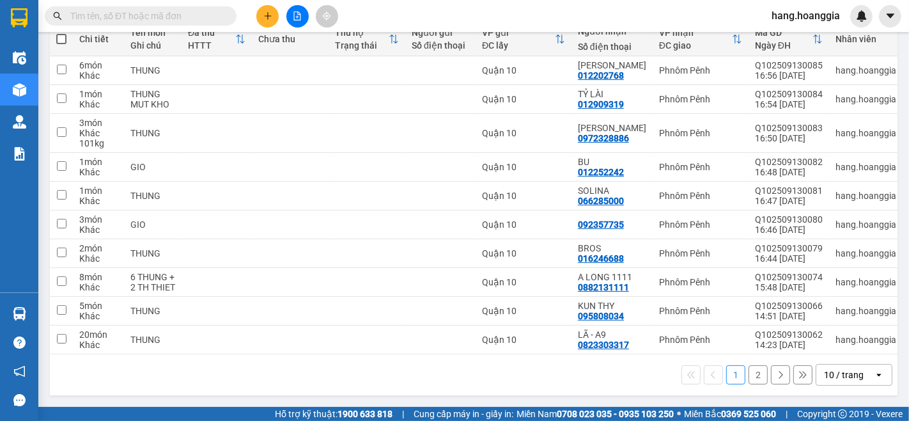
click at [749, 377] on button "2" at bounding box center [758, 374] width 19 height 19
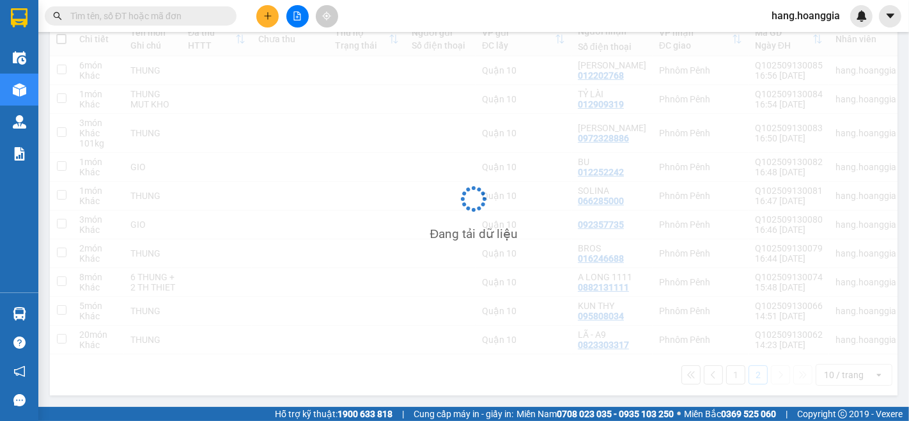
scroll to position [59, 0]
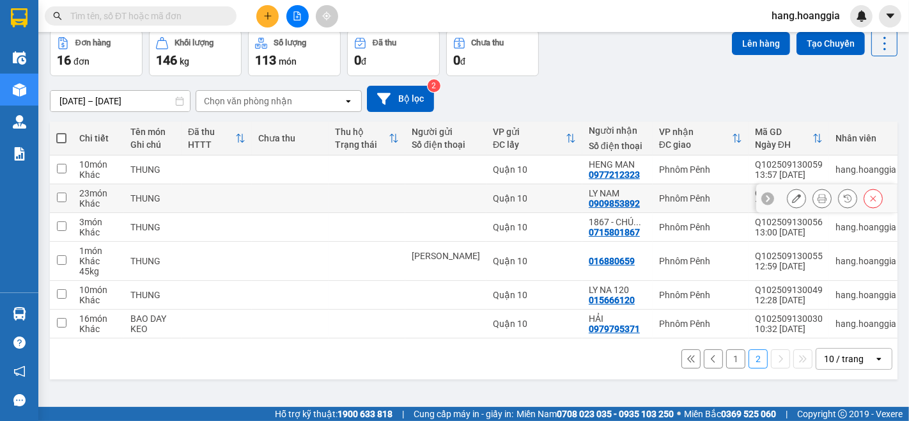
click at [190, 194] on td at bounding box center [217, 198] width 70 height 29
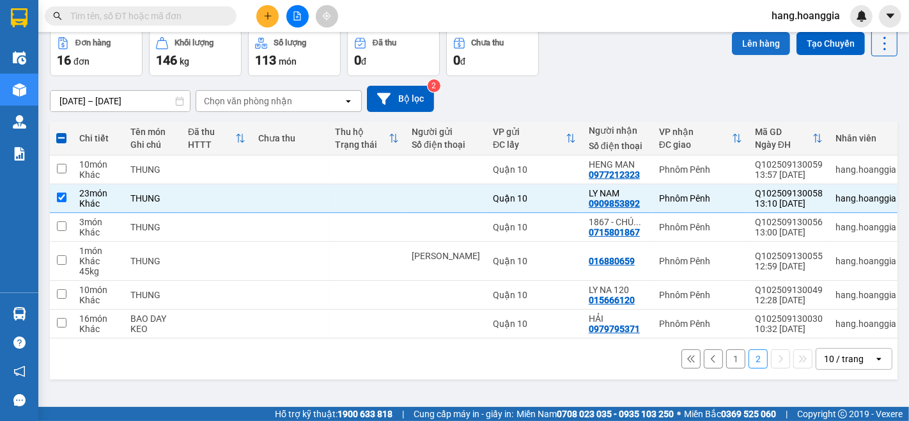
drag, startPoint x: 765, startPoint y: 38, endPoint x: 765, endPoint y: 48, distance: 9.6
click at [765, 40] on button "Lên hàng" at bounding box center [761, 43] width 58 height 23
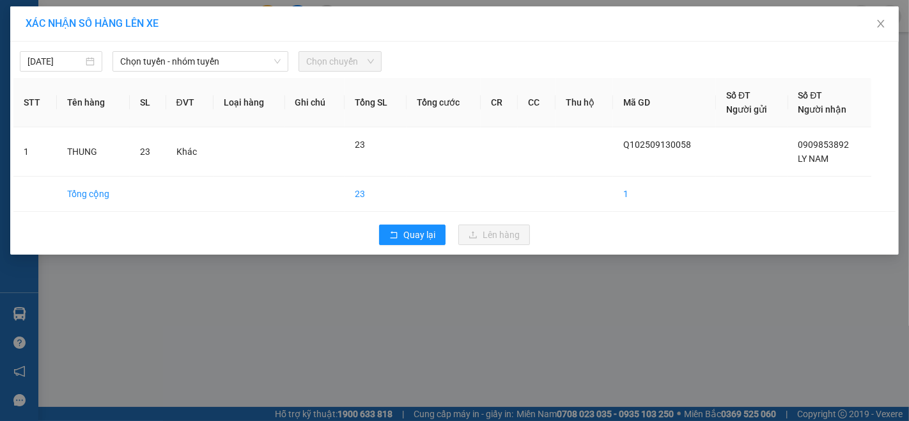
click at [183, 49] on div "[DATE] Chọn tuyến - nhóm tuyến Chọn chuyến" at bounding box center [454, 58] width 882 height 27
click at [183, 59] on span "Chọn tuyến - nhóm tuyến" at bounding box center [200, 61] width 160 height 19
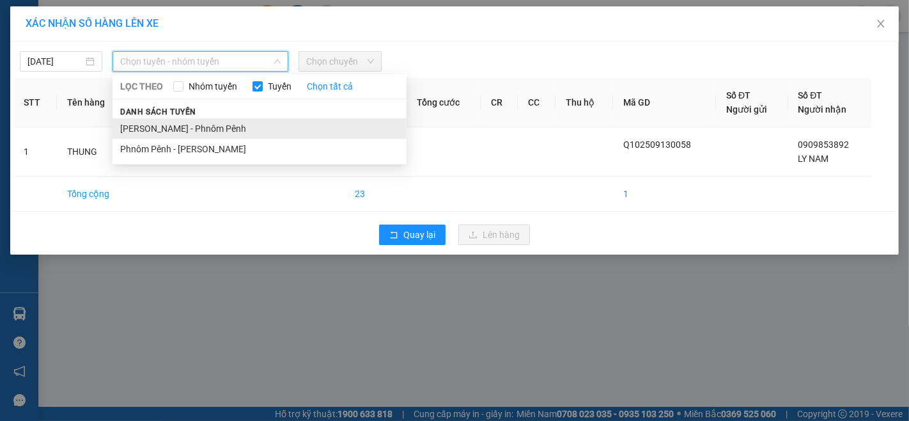
click at [168, 127] on li "[PERSON_NAME] - Phnôm Pênh" at bounding box center [260, 128] width 294 height 20
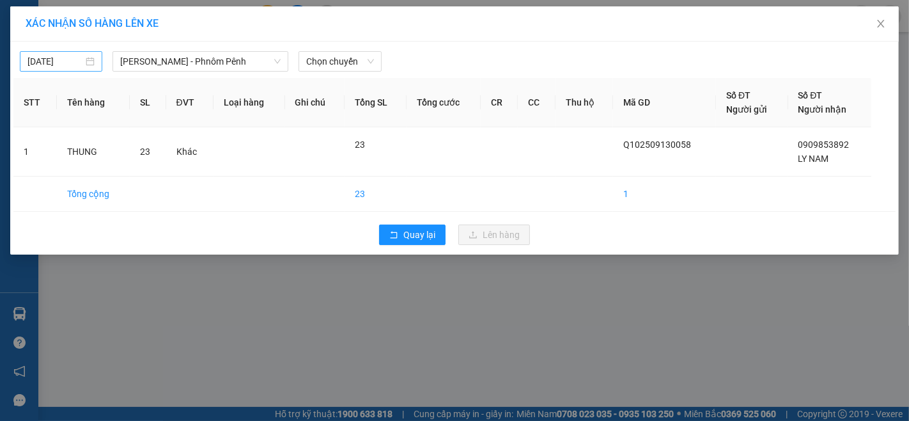
click at [87, 59] on div "[DATE]" at bounding box center [60, 61] width 67 height 14
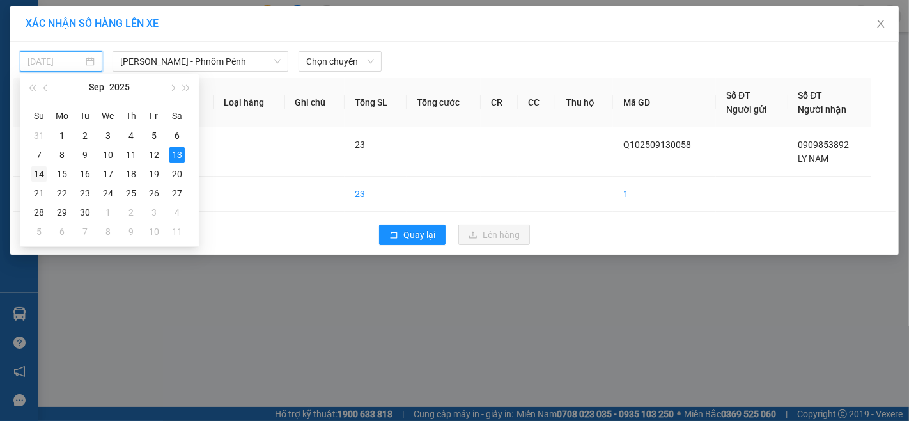
click at [43, 173] on div "14" at bounding box center [38, 173] width 15 height 15
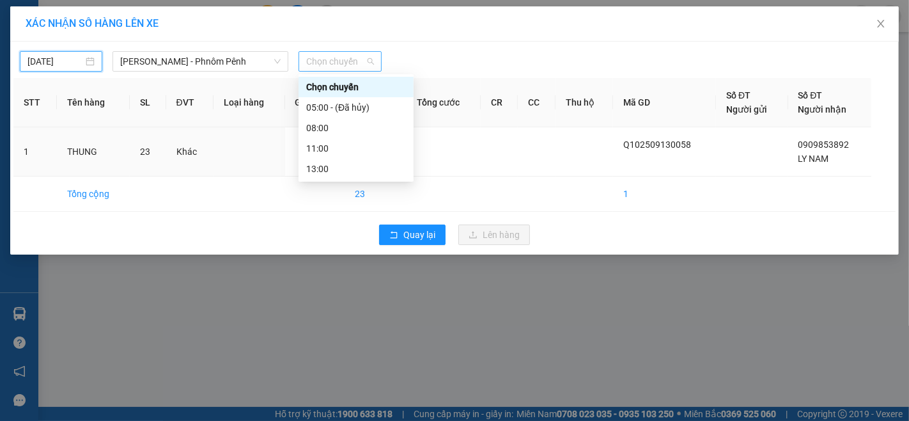
click at [330, 58] on span "Chọn chuyến" at bounding box center [339, 61] width 67 height 19
click at [322, 168] on div "13:00" at bounding box center [356, 169] width 100 height 14
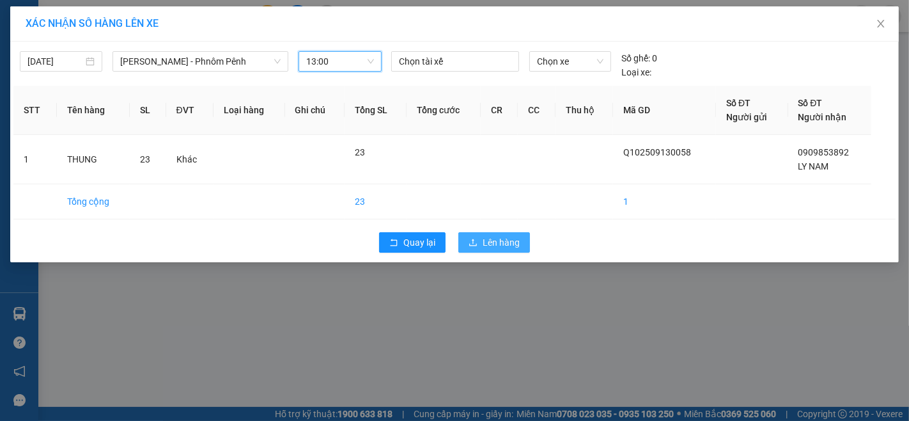
click at [489, 244] on span "Lên hàng" at bounding box center [501, 242] width 37 height 14
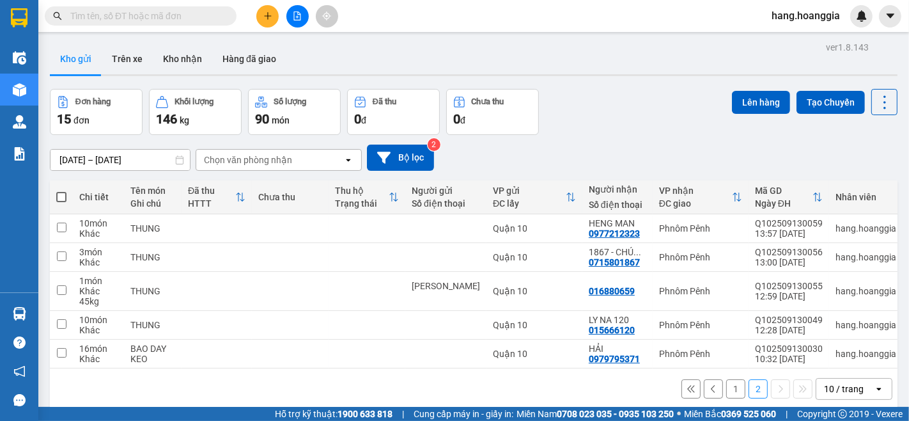
click at [726, 386] on button "1" at bounding box center [735, 388] width 19 height 19
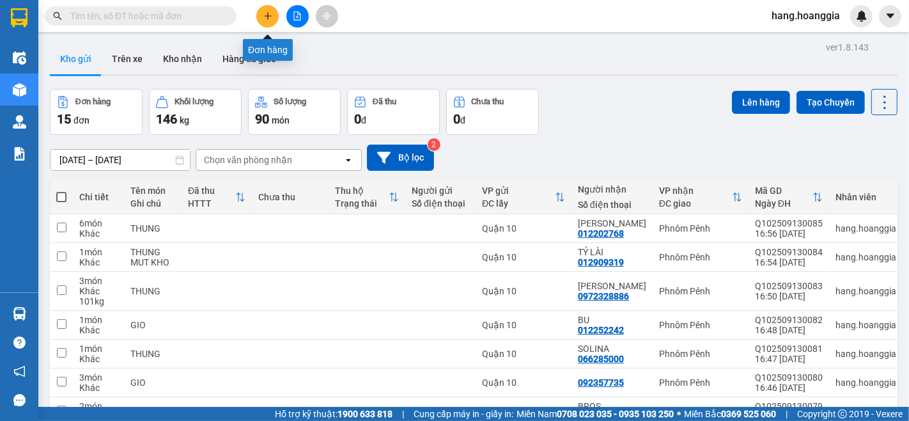
click at [265, 19] on icon "plus" at bounding box center [267, 16] width 9 height 9
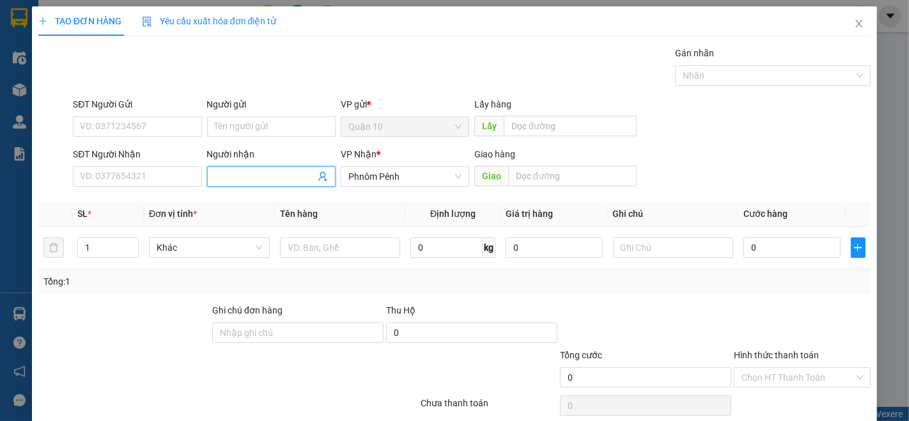
click at [233, 177] on input "Người nhận" at bounding box center [265, 176] width 100 height 14
click at [272, 194] on div "BUNLY - 078288770" at bounding box center [268, 202] width 127 height 20
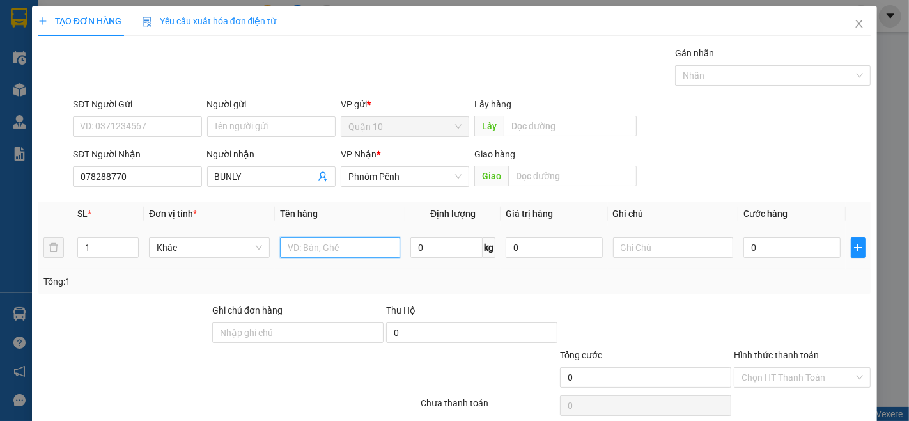
click at [320, 249] on input "text" at bounding box center [340, 247] width 121 height 20
click at [800, 252] on input "0" at bounding box center [791, 247] width 97 height 20
drag, startPoint x: 765, startPoint y: 294, endPoint x: 763, endPoint y: 359, distance: 64.6
click at [765, 304] on div "Transit Pickup Surcharge Ids Transit Deliver Surcharge Ids Transit Deliver Surc…" at bounding box center [454, 247] width 832 height 402
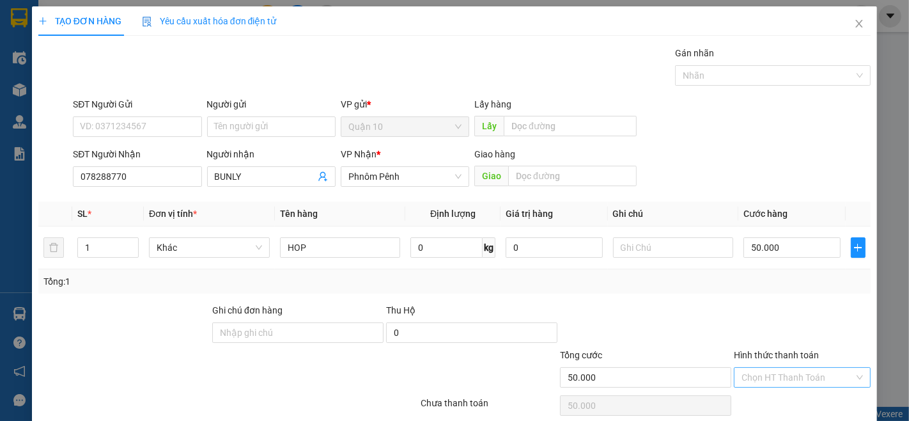
click at [763, 373] on input "Hình thức thanh toán" at bounding box center [798, 377] width 113 height 19
click at [767, 336] on div "Tại văn phòng" at bounding box center [794, 331] width 120 height 14
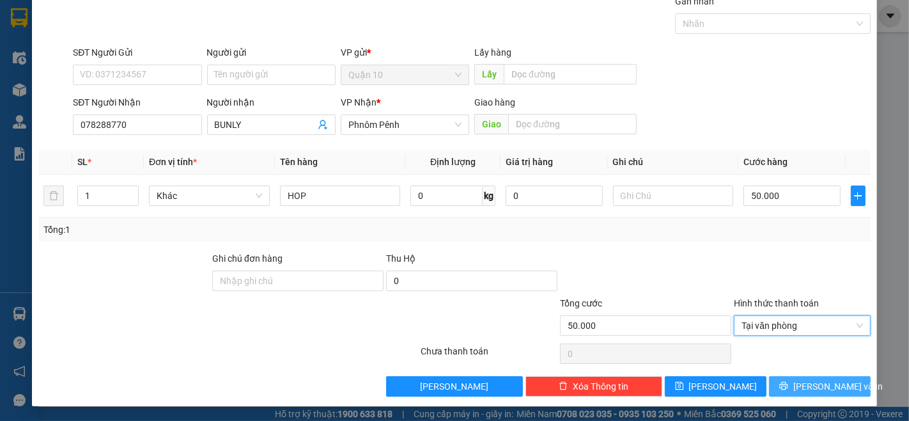
click at [837, 392] on button "[PERSON_NAME] và In" at bounding box center [820, 386] width 102 height 20
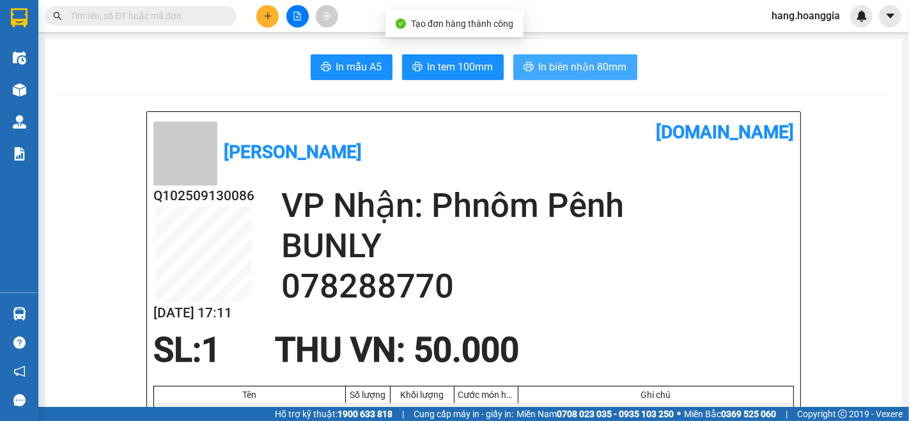
click at [573, 77] on button "In biên nhận 80mm" at bounding box center [575, 67] width 124 height 26
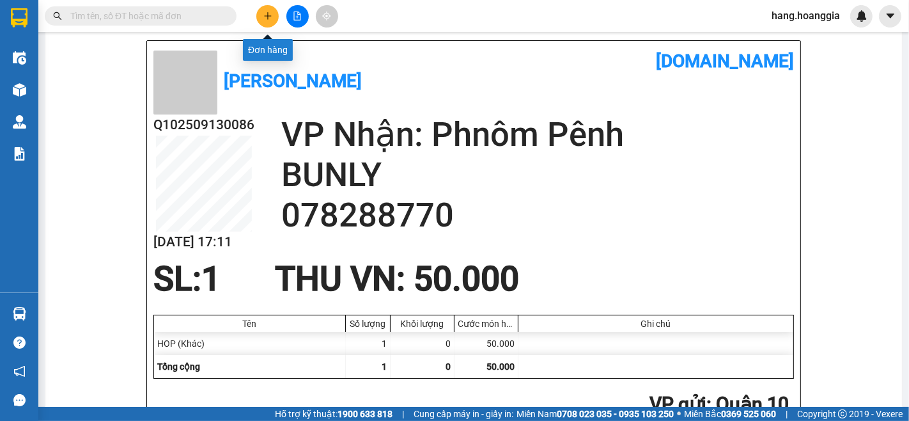
click at [270, 13] on icon "plus" at bounding box center [267, 16] width 9 height 9
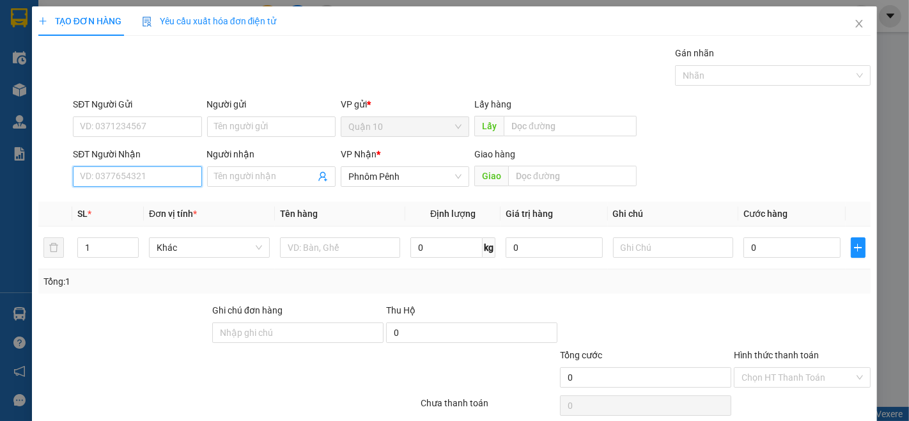
click at [143, 181] on input "SĐT Người Nhận" at bounding box center [137, 176] width 128 height 20
drag, startPoint x: 93, startPoint y: 253, endPoint x: 103, endPoint y: 257, distance: 10.6
click at [102, 257] on div "1" at bounding box center [107, 247] width 61 height 20
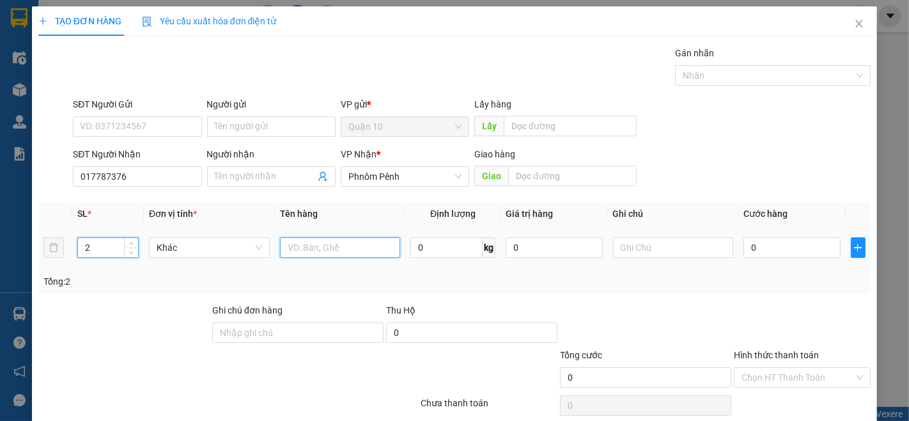
drag, startPoint x: 307, startPoint y: 247, endPoint x: 307, endPoint y: 265, distance: 17.9
click at [307, 252] on input "text" at bounding box center [340, 247] width 121 height 20
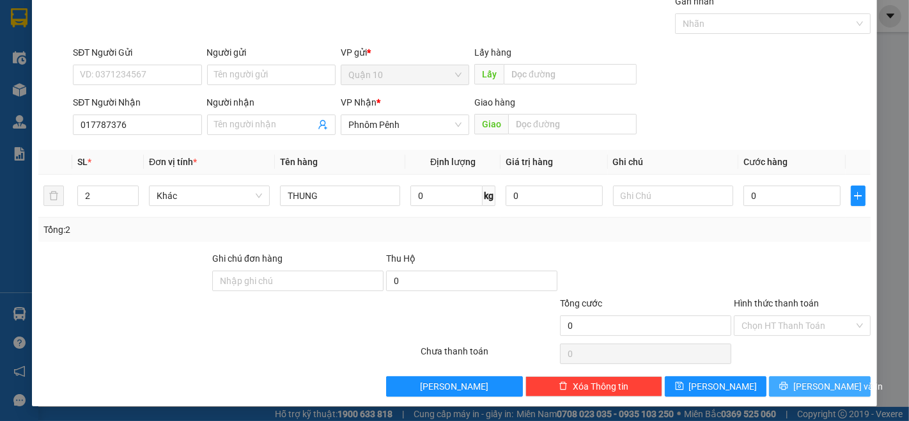
click at [816, 387] on span "[PERSON_NAME] và In" at bounding box center [837, 386] width 89 height 14
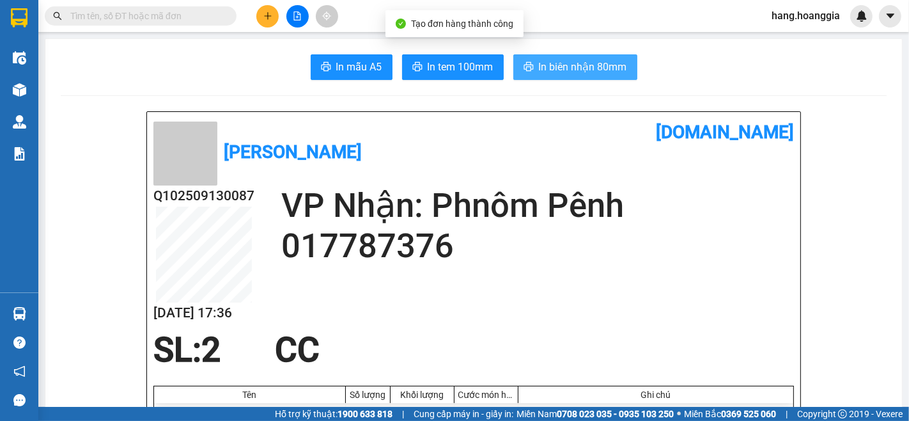
click at [588, 65] on span "In biên nhận 80mm" at bounding box center [583, 67] width 88 height 16
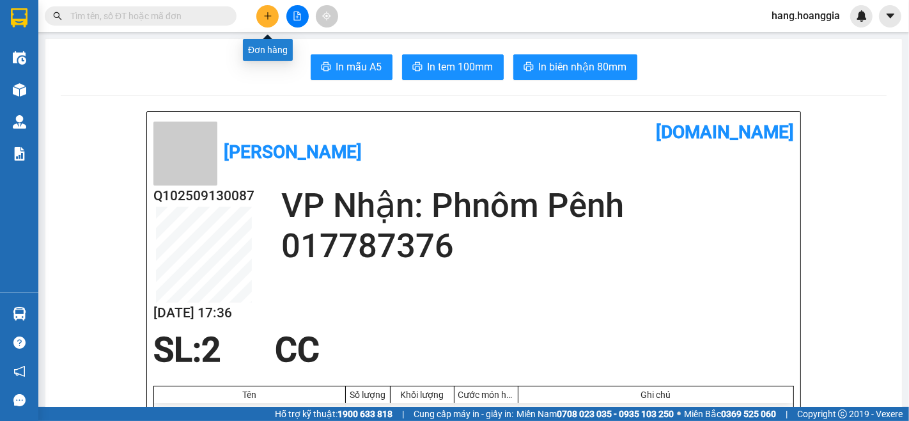
click at [265, 16] on icon "plus" at bounding box center [267, 16] width 9 height 9
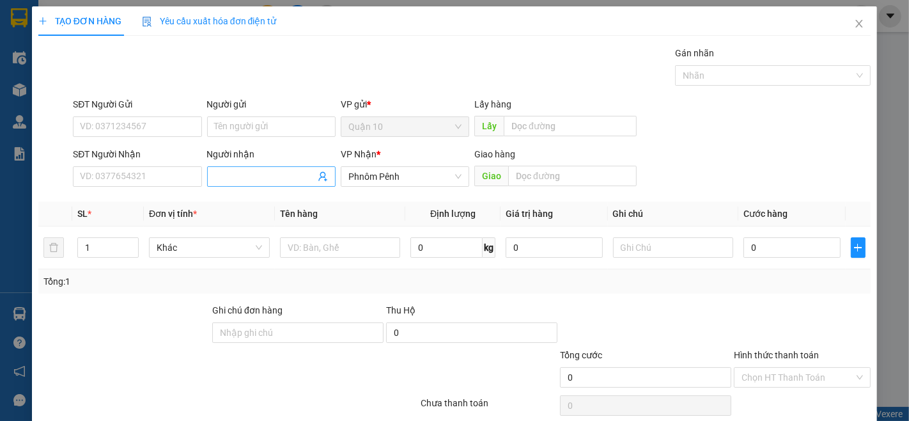
click at [226, 177] on input "Người nhận" at bounding box center [265, 176] width 100 height 14
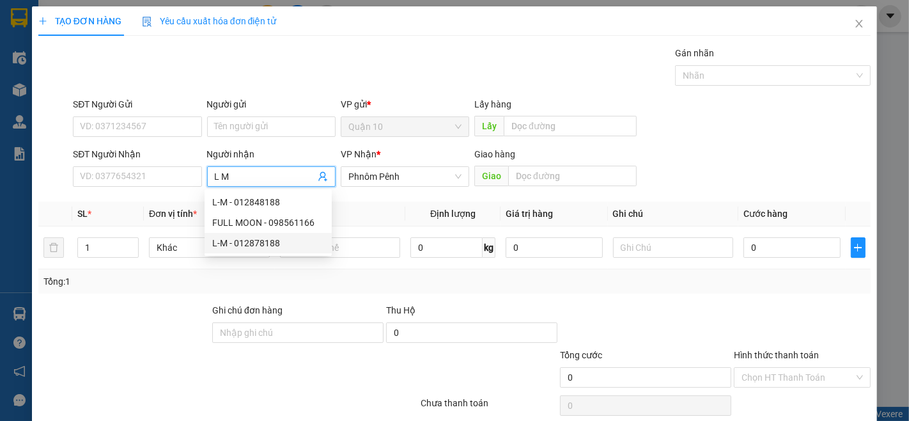
click at [250, 243] on div "L-M - 012878188" at bounding box center [268, 243] width 112 height 14
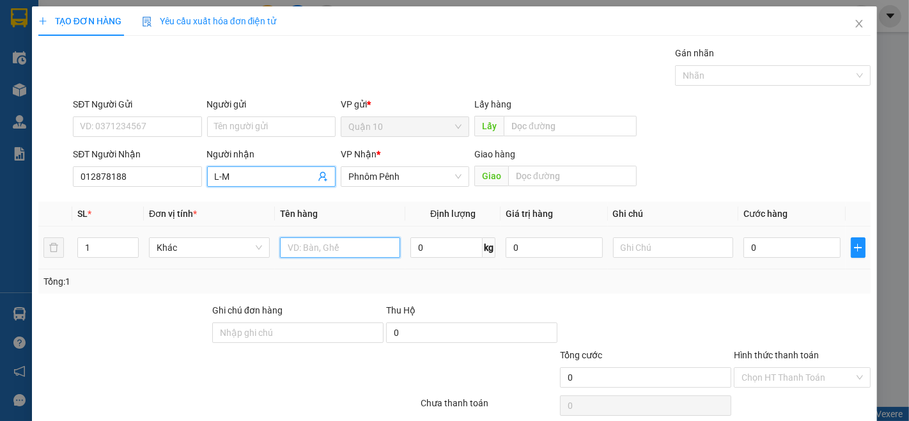
click at [312, 245] on input "text" at bounding box center [340, 247] width 121 height 20
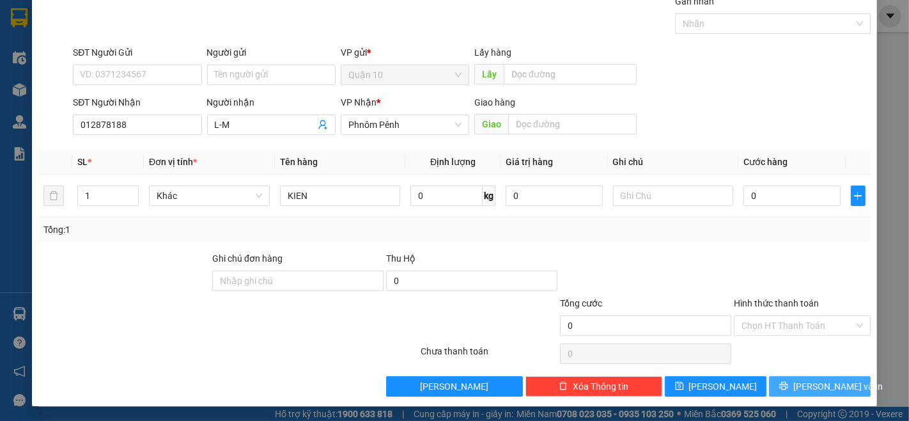
click at [812, 380] on span "[PERSON_NAME] và In" at bounding box center [837, 386] width 89 height 14
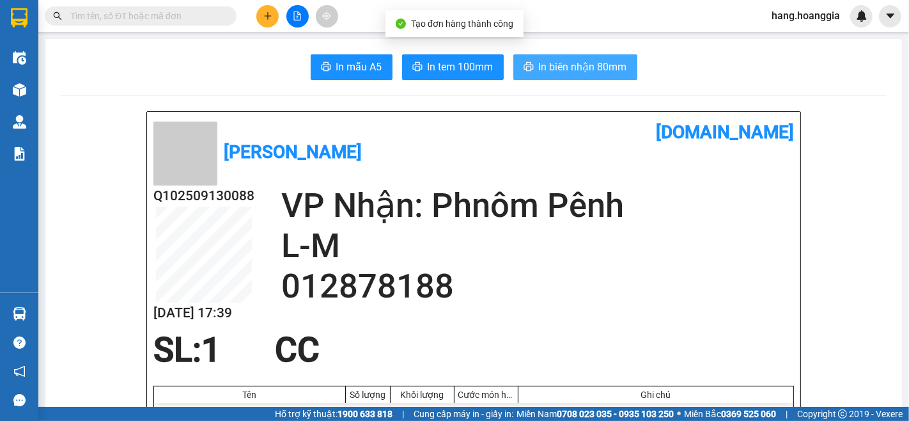
drag, startPoint x: 559, startPoint y: 67, endPoint x: 603, endPoint y: 118, distance: 68.0
click at [559, 67] on span "In biên nhận 80mm" at bounding box center [583, 67] width 88 height 16
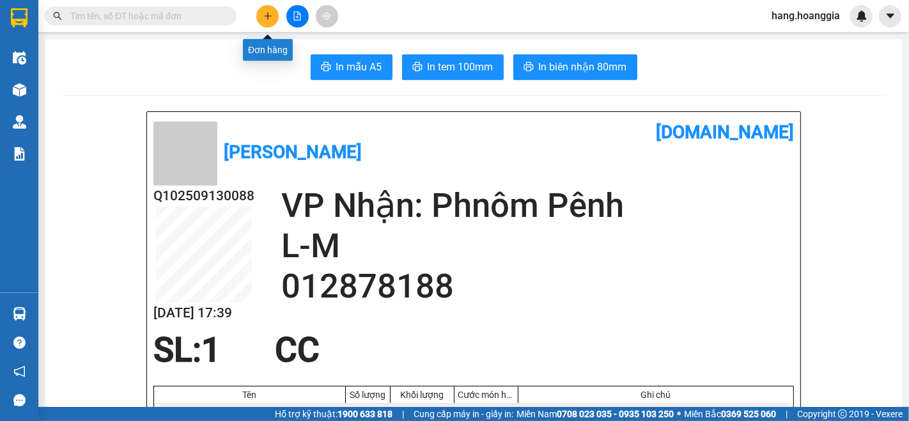
click at [266, 19] on icon "plus" at bounding box center [267, 16] width 9 height 9
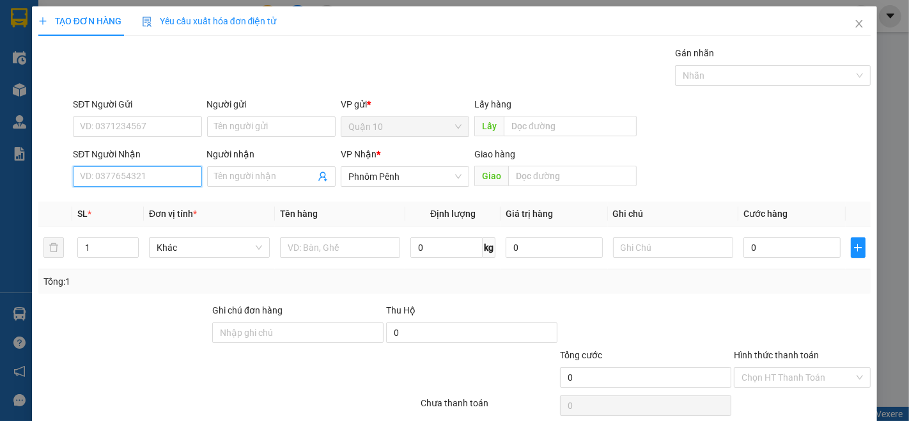
drag, startPoint x: 164, startPoint y: 173, endPoint x: 332, endPoint y: 182, distance: 168.4
click at [168, 173] on input "SĐT Người Nhận" at bounding box center [137, 176] width 128 height 20
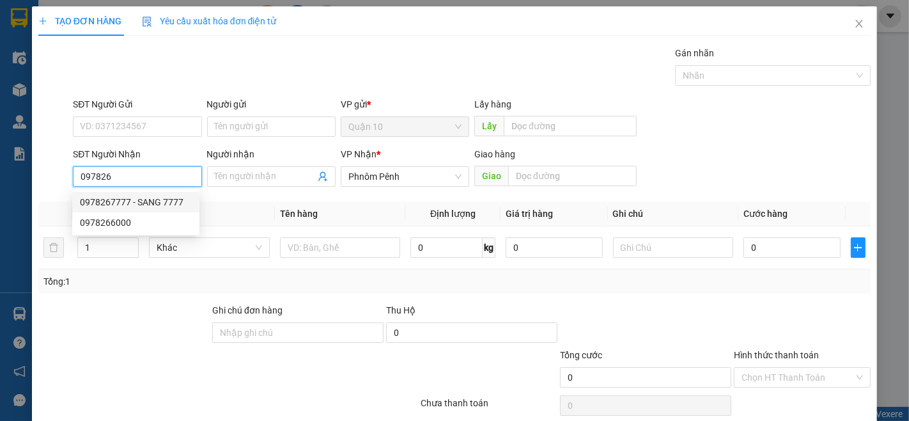
click at [102, 206] on div "0978267777 - SANG 7777" at bounding box center [136, 202] width 112 height 14
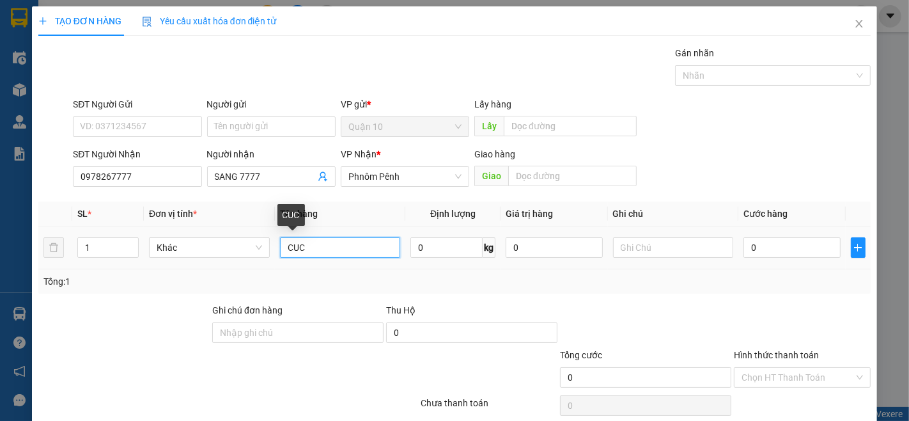
drag, startPoint x: 304, startPoint y: 250, endPoint x: 323, endPoint y: 253, distance: 18.7
click at [308, 251] on input "CUC" at bounding box center [340, 247] width 121 height 20
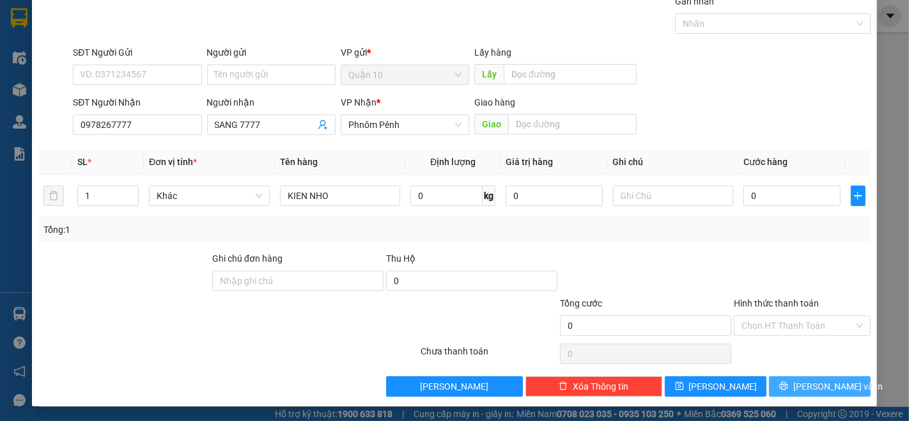
click at [815, 381] on span "[PERSON_NAME] và In" at bounding box center [837, 386] width 89 height 14
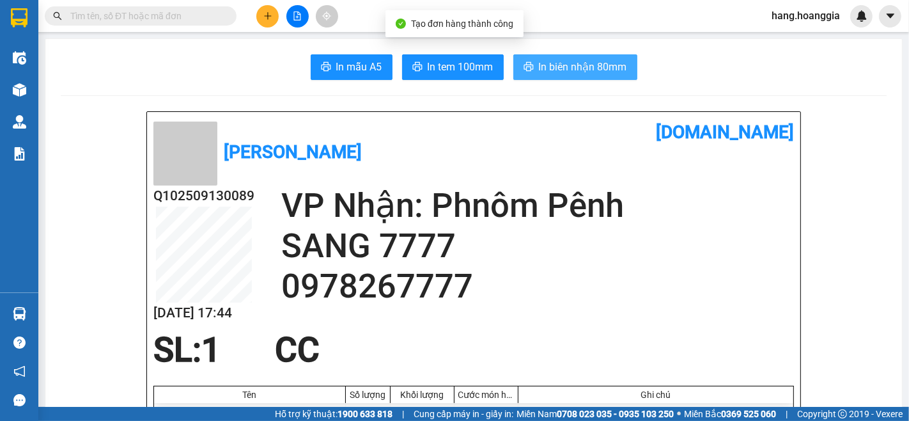
click at [603, 62] on span "In biên nhận 80mm" at bounding box center [583, 67] width 88 height 16
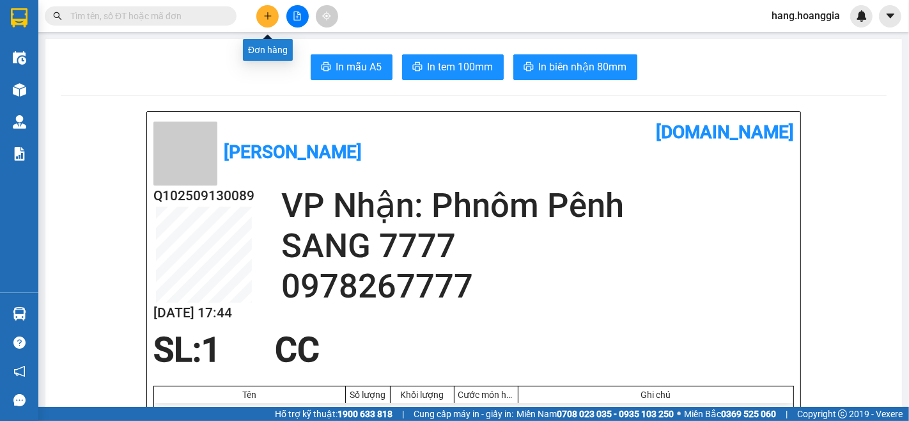
click at [267, 17] on icon "plus" at bounding box center [267, 16] width 9 height 9
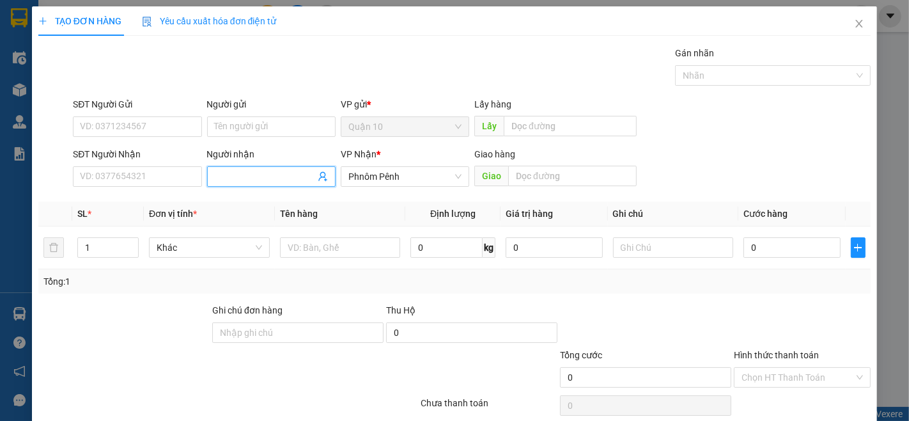
click at [233, 183] on span at bounding box center [271, 176] width 128 height 20
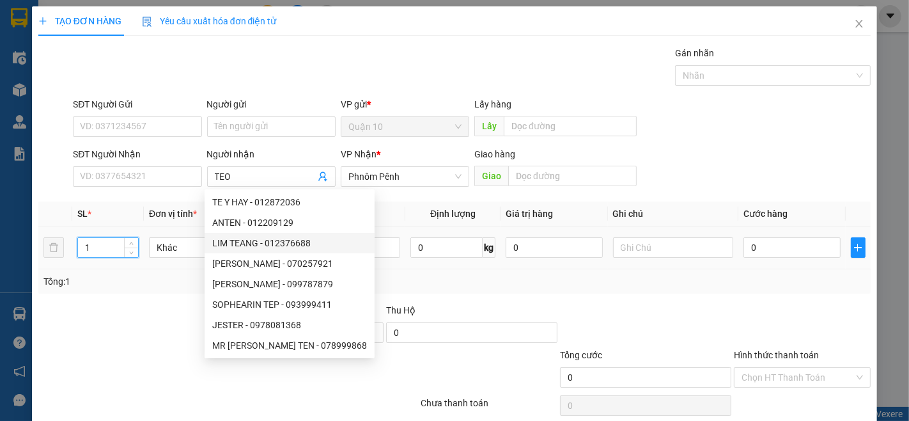
click at [101, 245] on input "1" at bounding box center [108, 247] width 60 height 19
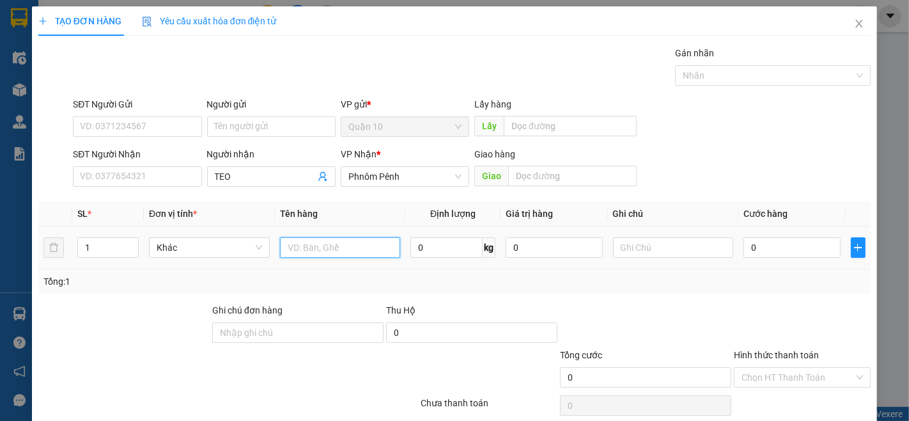
click at [304, 243] on input "text" at bounding box center [340, 247] width 121 height 20
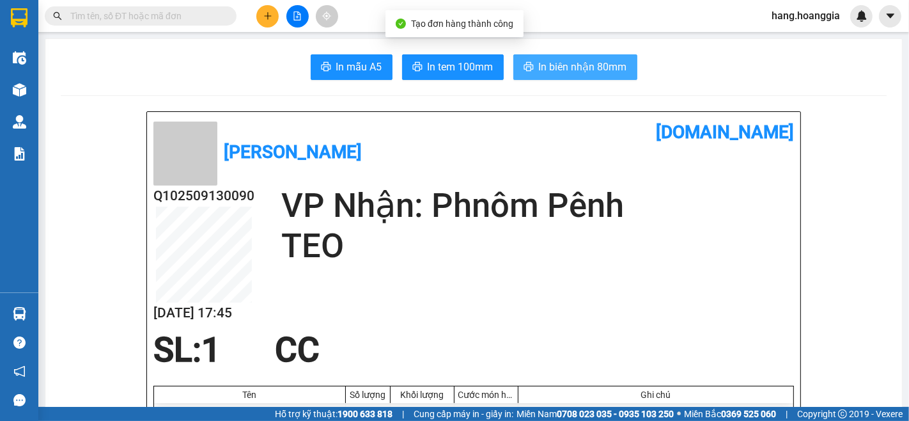
drag, startPoint x: 598, startPoint y: 67, endPoint x: 658, endPoint y: 136, distance: 91.5
click at [599, 72] on span "In biên nhận 80mm" at bounding box center [583, 67] width 88 height 16
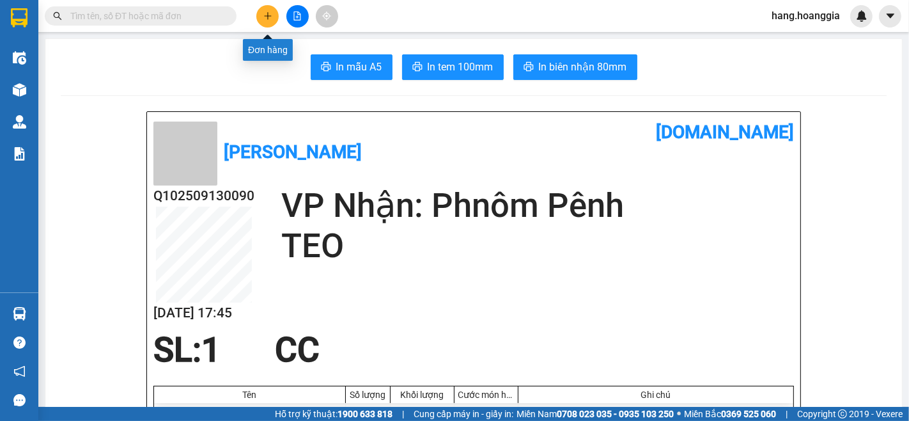
click at [268, 18] on icon "plus" at bounding box center [267, 16] width 9 height 9
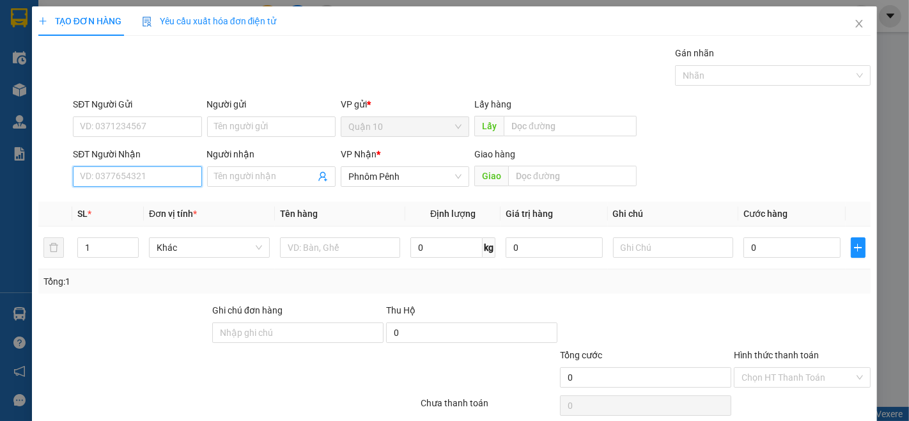
drag, startPoint x: 104, startPoint y: 178, endPoint x: 143, endPoint y: 179, distance: 39.0
click at [104, 179] on input "SĐT Người Nhận" at bounding box center [137, 176] width 128 height 20
click at [98, 202] on div "0887777345 - [PERSON_NAME]" at bounding box center [143, 202] width 126 height 14
click at [91, 250] on input "1" at bounding box center [108, 247] width 60 height 19
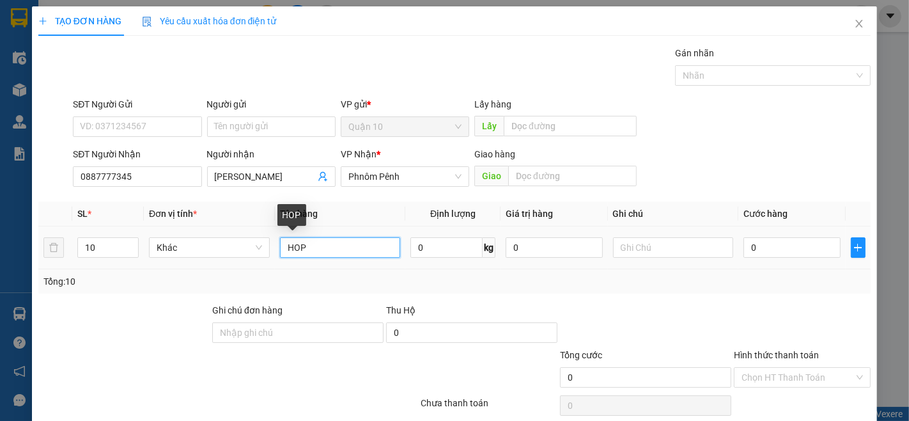
drag, startPoint x: 312, startPoint y: 244, endPoint x: 367, endPoint y: 372, distance: 139.2
click at [312, 247] on input "HOP" at bounding box center [340, 247] width 121 height 20
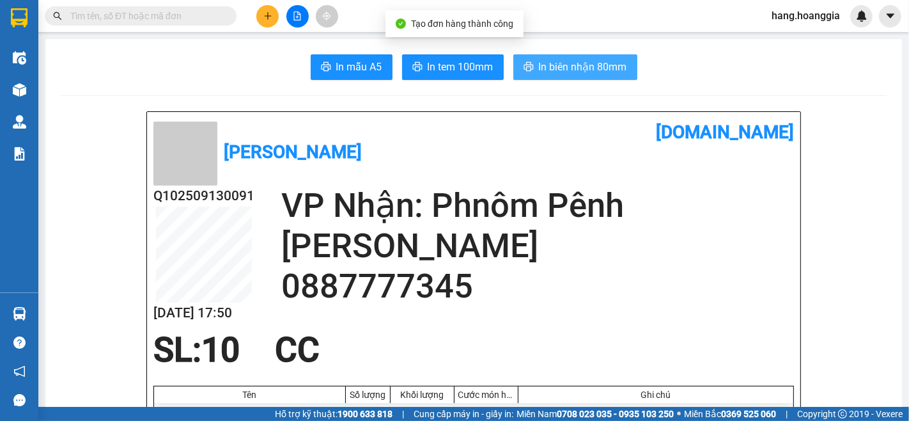
click at [590, 65] on span "In biên nhận 80mm" at bounding box center [583, 67] width 88 height 16
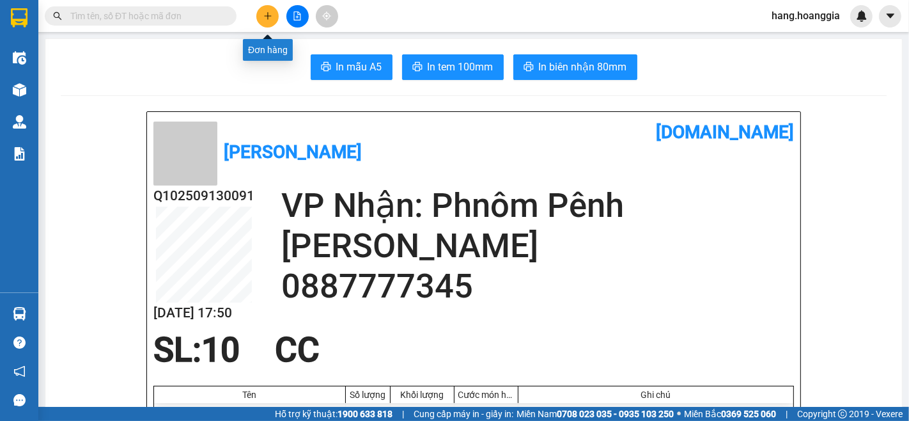
click at [270, 12] on icon "plus" at bounding box center [267, 16] width 9 height 9
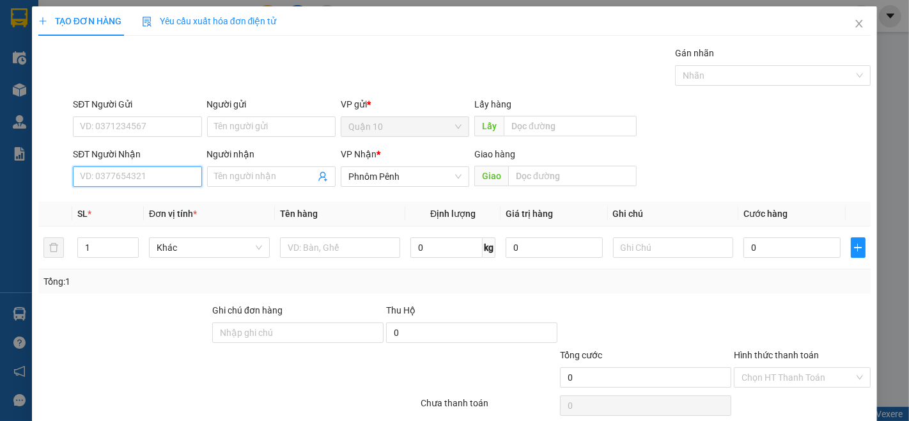
click at [123, 173] on input "SĐT Người Nhận" at bounding box center [137, 176] width 128 height 20
drag, startPoint x: 260, startPoint y: 171, endPoint x: 341, endPoint y: 221, distance: 95.3
click at [264, 173] on input "Người nhận" at bounding box center [265, 176] width 100 height 14
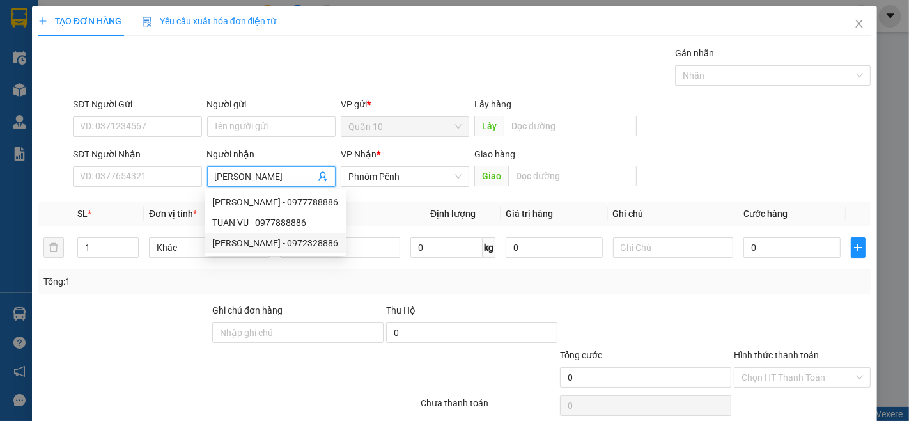
click at [230, 238] on div "[PERSON_NAME] - 0972328886" at bounding box center [275, 243] width 126 height 14
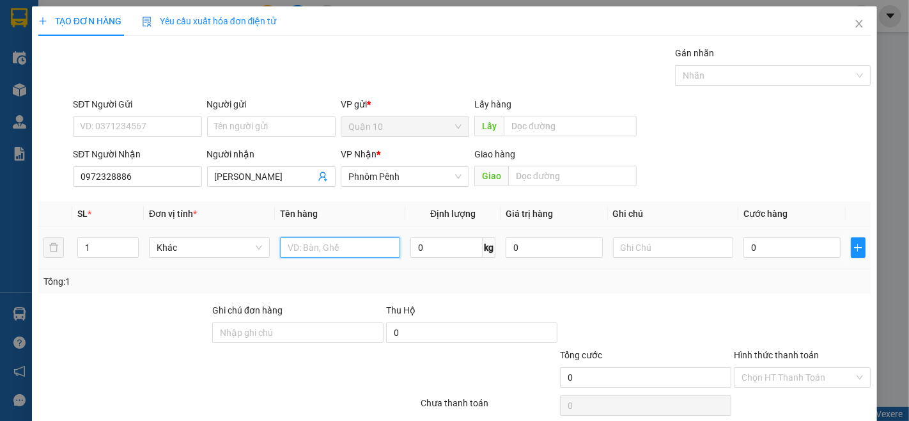
click at [324, 253] on input "text" at bounding box center [340, 247] width 121 height 20
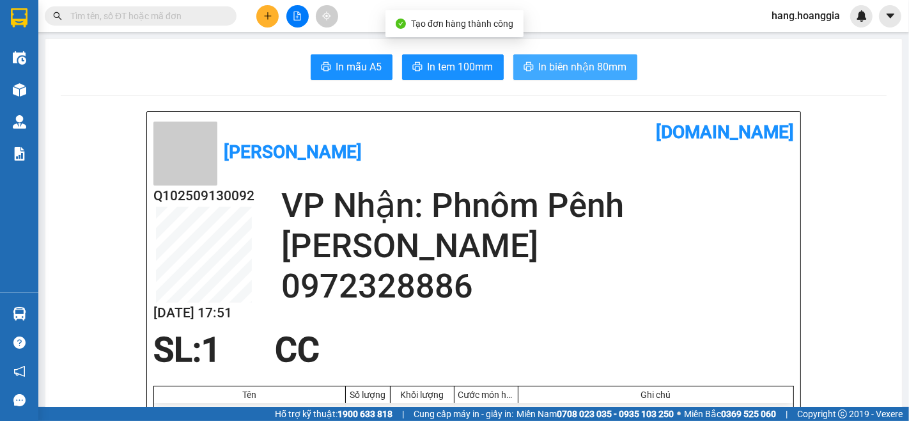
click at [591, 71] on span "In biên nhận 80mm" at bounding box center [583, 67] width 88 height 16
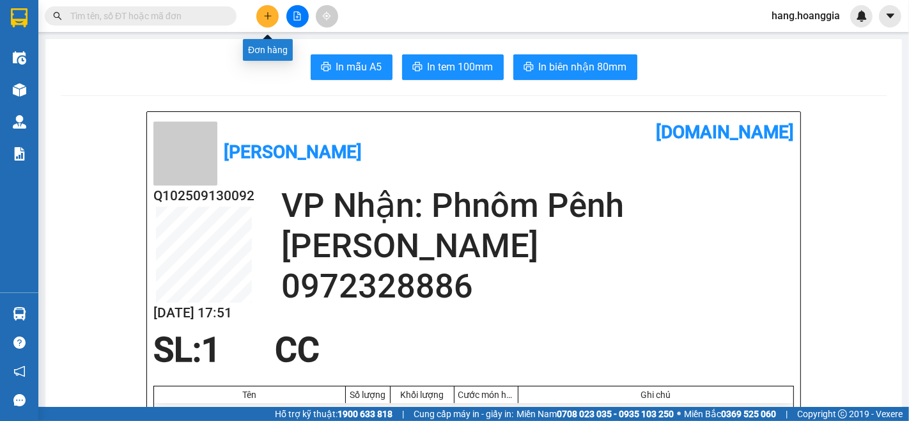
click at [268, 8] on button at bounding box center [267, 16] width 22 height 22
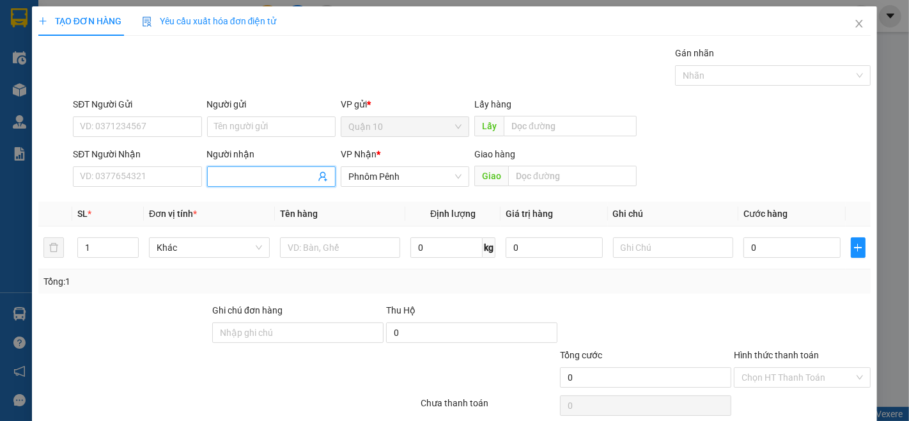
drag, startPoint x: 232, startPoint y: 171, endPoint x: 668, endPoint y: 419, distance: 501.6
click at [229, 171] on input "Người nhận" at bounding box center [265, 176] width 100 height 14
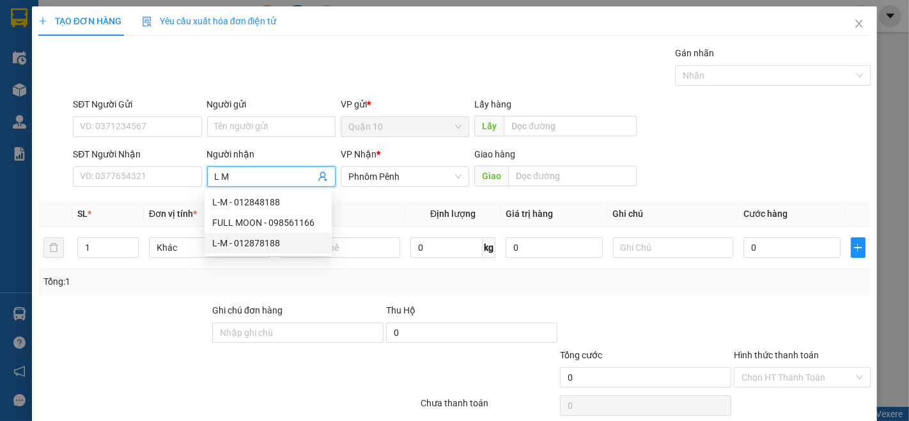
drag, startPoint x: 263, startPoint y: 239, endPoint x: 260, endPoint y: 248, distance: 9.5
click at [262, 244] on div "L-M - 012878188" at bounding box center [268, 243] width 112 height 14
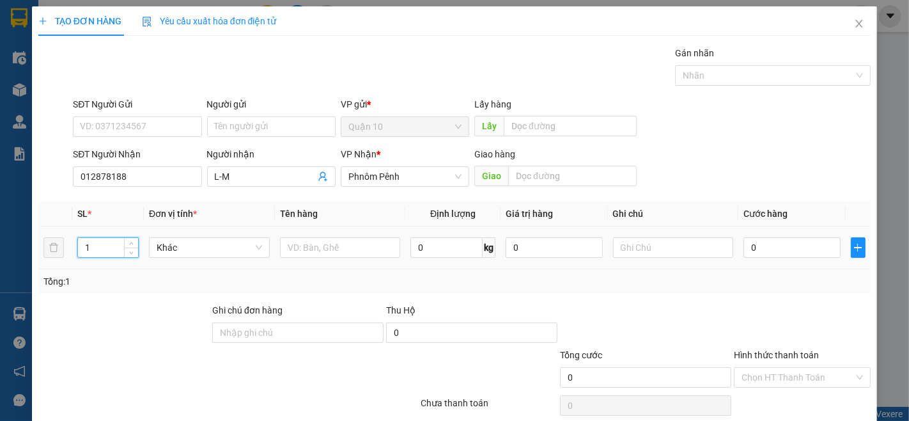
drag, startPoint x: 107, startPoint y: 251, endPoint x: 117, endPoint y: 297, distance: 47.0
click at [98, 254] on input "1" at bounding box center [108, 247] width 60 height 19
click at [297, 251] on input "text" at bounding box center [340, 247] width 121 height 20
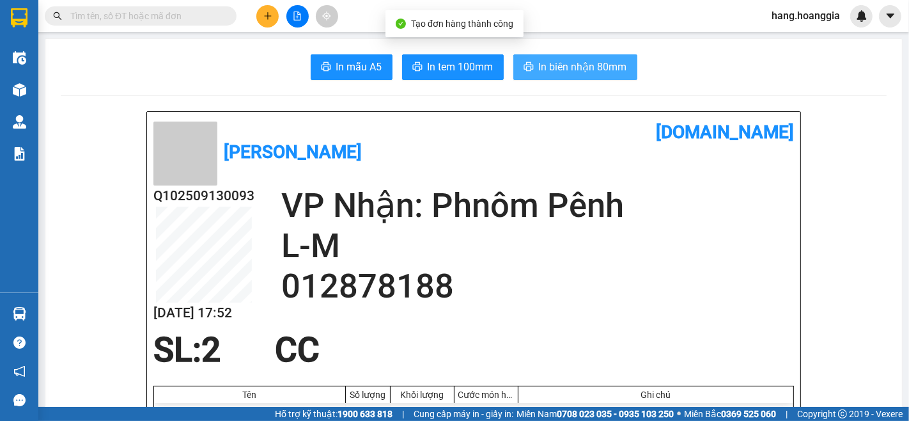
click at [597, 66] on span "In biên nhận 80mm" at bounding box center [583, 67] width 88 height 16
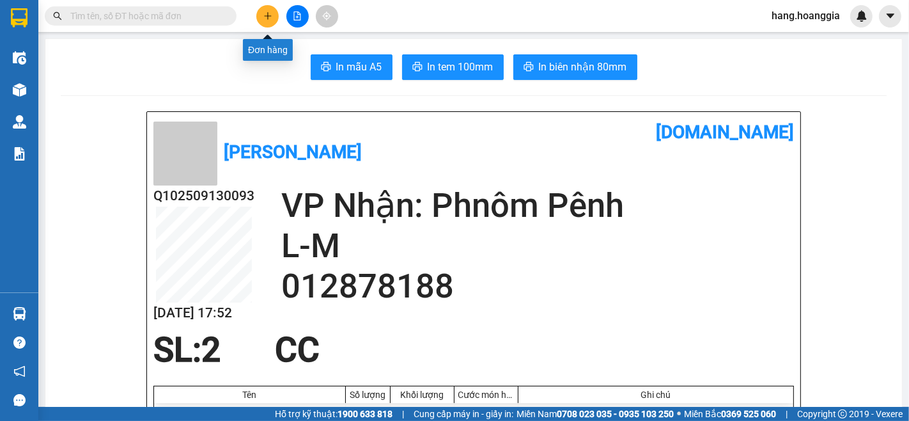
click at [265, 21] on button at bounding box center [267, 16] width 22 height 22
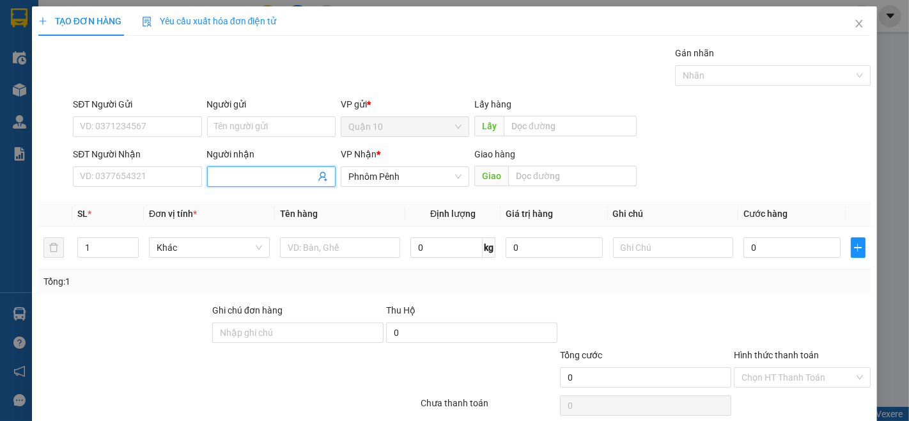
drag, startPoint x: 233, startPoint y: 173, endPoint x: 231, endPoint y: 155, distance: 18.6
click at [232, 171] on input "Người nhận" at bounding box center [265, 176] width 100 height 14
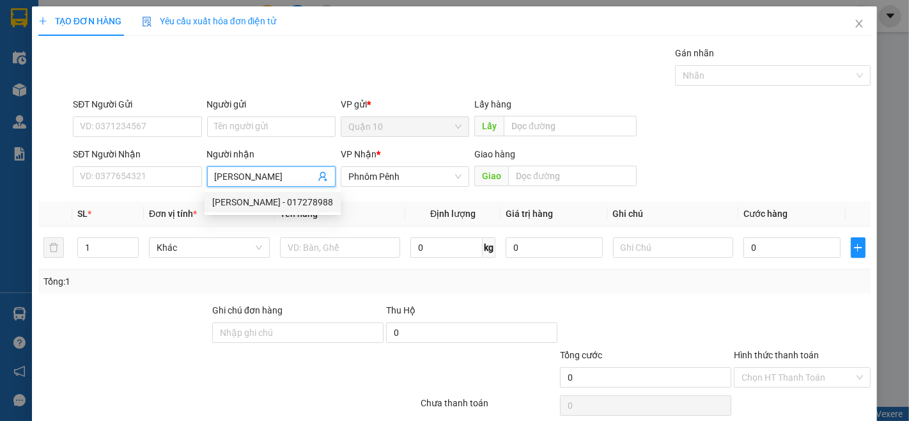
click at [243, 205] on div "[PERSON_NAME] - 017278988" at bounding box center [272, 202] width 121 height 14
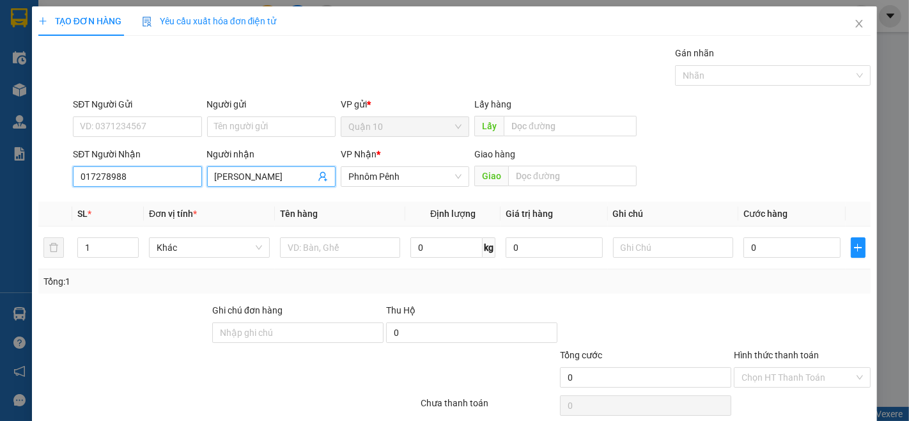
click at [114, 179] on input "017278988" at bounding box center [137, 176] width 128 height 20
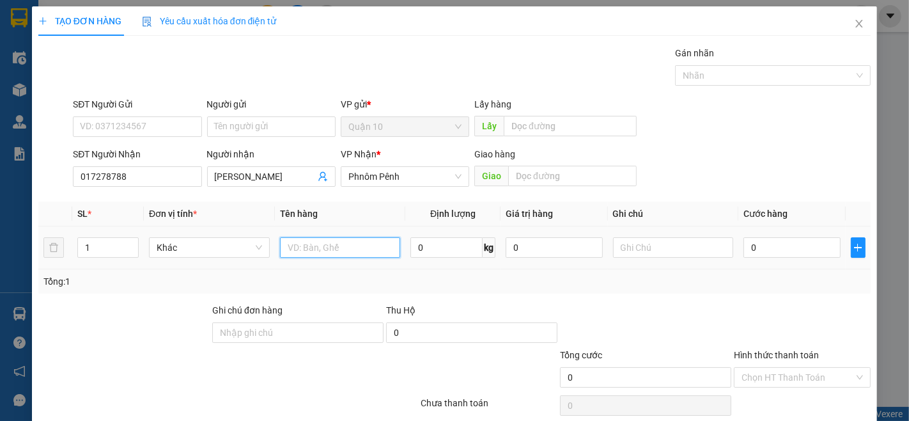
click at [311, 247] on input "text" at bounding box center [340, 247] width 121 height 20
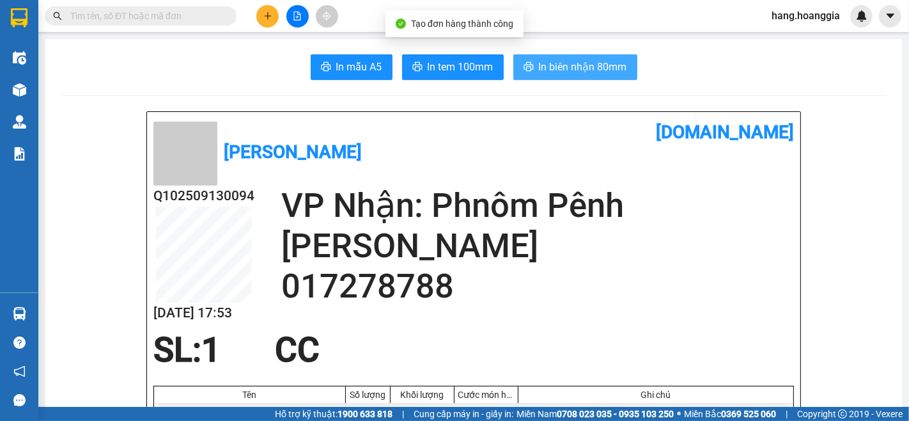
click at [614, 65] on span "In biên nhận 80mm" at bounding box center [583, 67] width 88 height 16
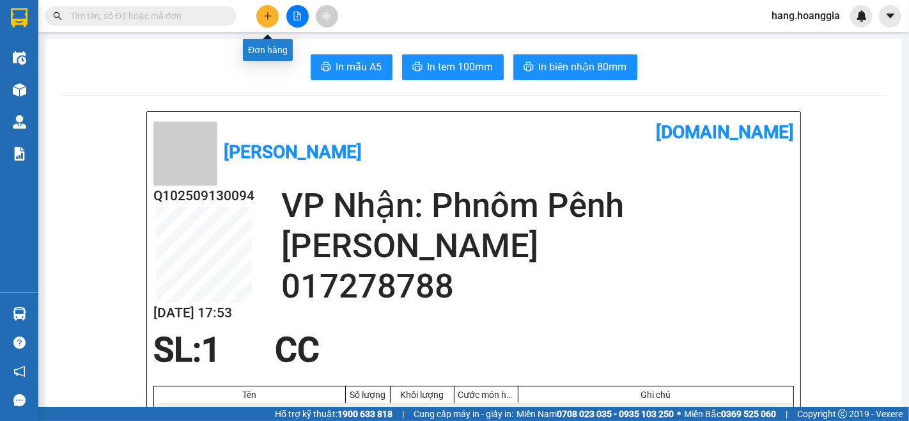
click at [268, 15] on icon "plus" at bounding box center [267, 16] width 9 height 9
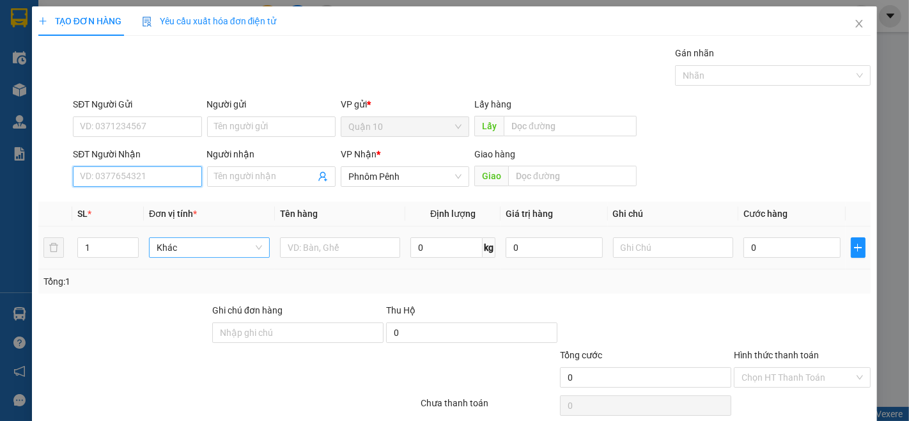
drag, startPoint x: 126, startPoint y: 176, endPoint x: 218, endPoint y: 243, distance: 113.9
click at [128, 182] on input "SĐT Người Nhận" at bounding box center [137, 176] width 128 height 20
click at [100, 201] on div "0966090777 - [GEOGRAPHIC_DATA]" at bounding box center [152, 202] width 144 height 14
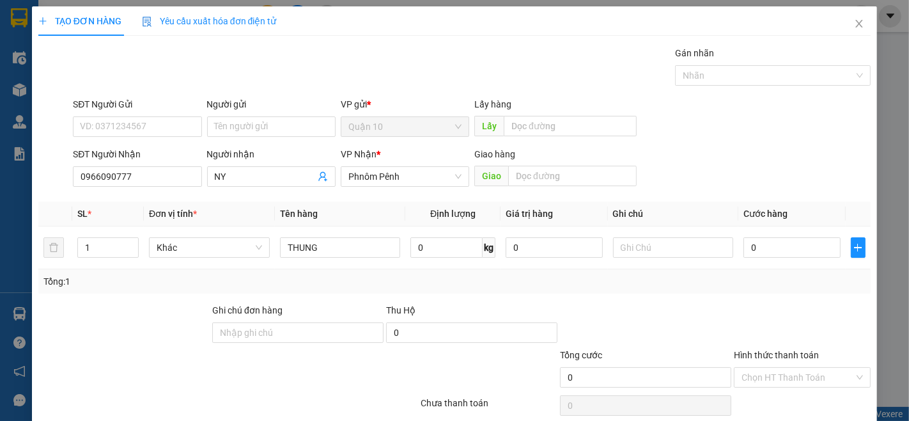
drag, startPoint x: 821, startPoint y: 387, endPoint x: 813, endPoint y: 385, distance: 8.4
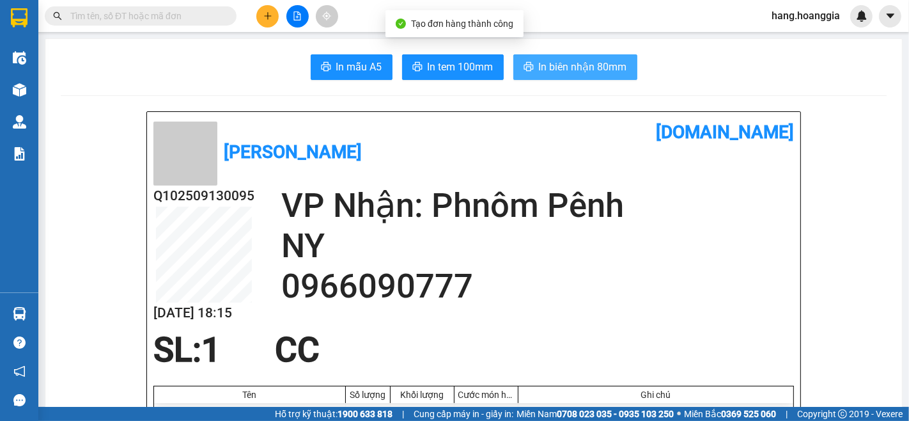
click at [580, 64] on span "In biên nhận 80mm" at bounding box center [583, 67] width 88 height 16
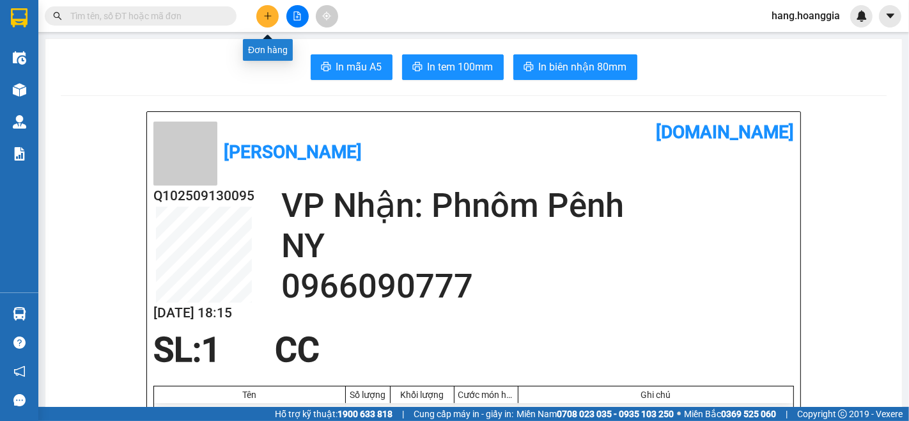
click at [265, 14] on icon "plus" at bounding box center [267, 16] width 9 height 9
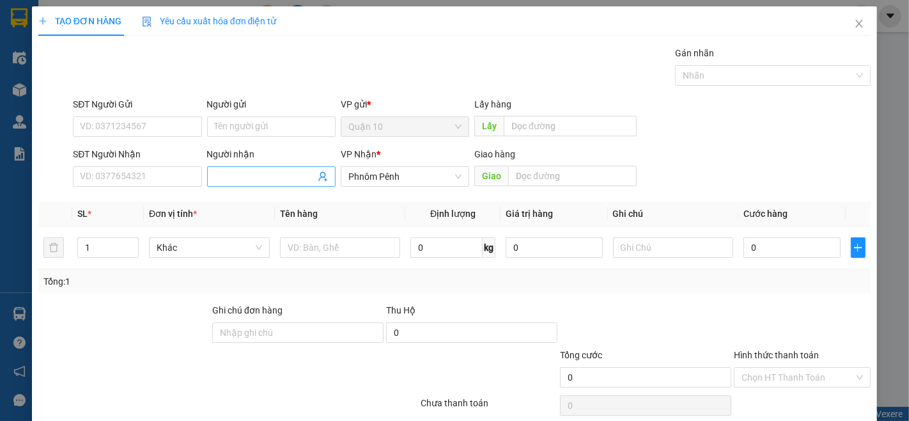
click at [249, 176] on input "Người nhận" at bounding box center [265, 176] width 100 height 14
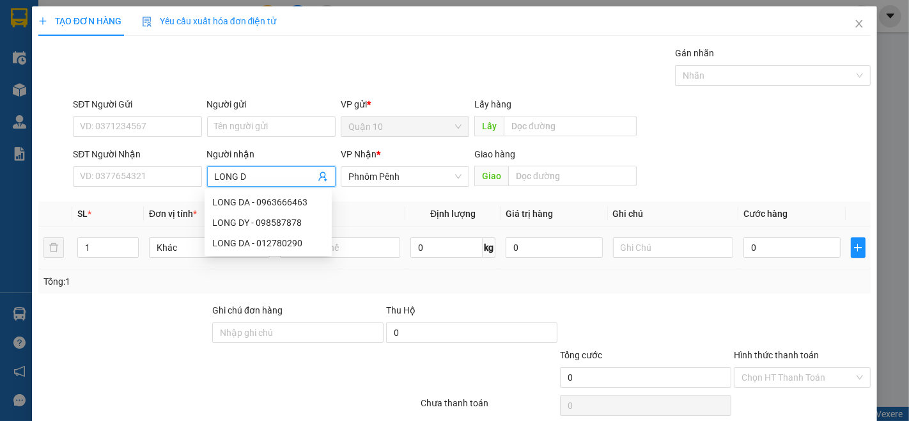
type input "LONG DA"
click at [228, 220] on div "LONG DA - 012780290" at bounding box center [268, 222] width 112 height 14
type input "012780290"
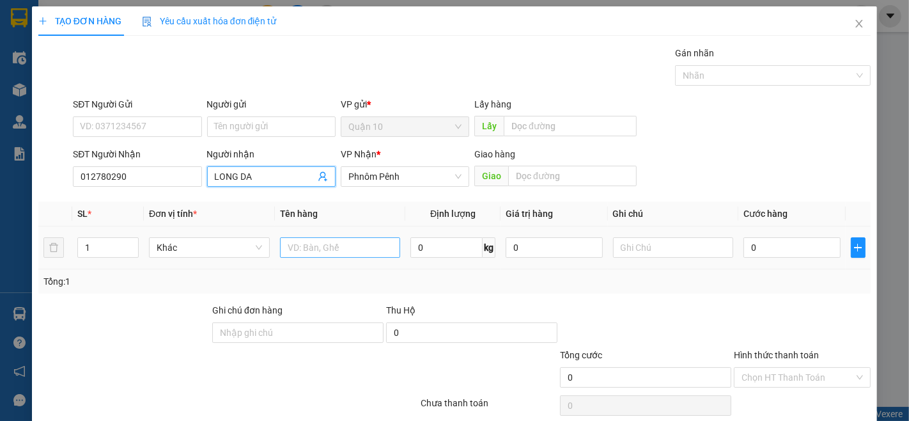
type input "LONG DA"
click at [306, 249] on input "text" at bounding box center [340, 247] width 121 height 20
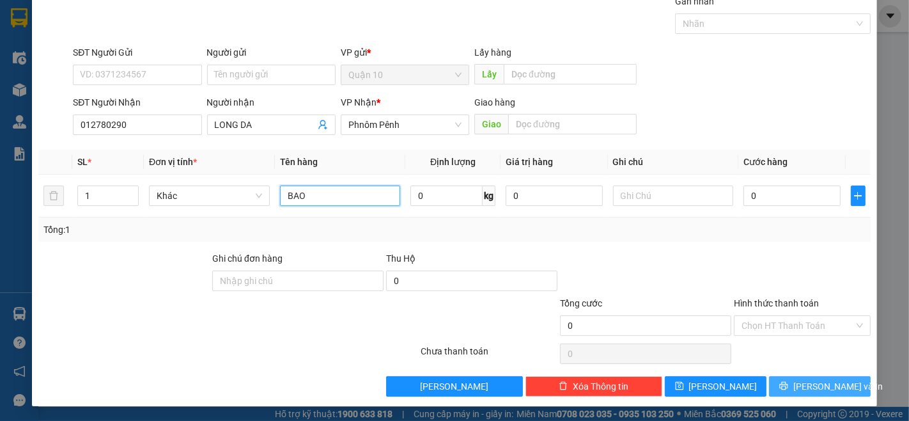
type input "BAO"
click at [833, 382] on span "[PERSON_NAME] và In" at bounding box center [837, 386] width 89 height 14
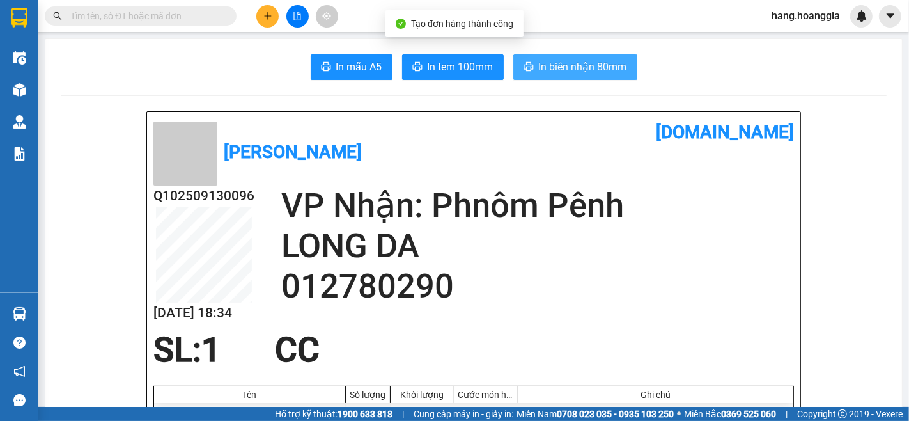
click at [588, 70] on span "In biên nhận 80mm" at bounding box center [583, 67] width 88 height 16
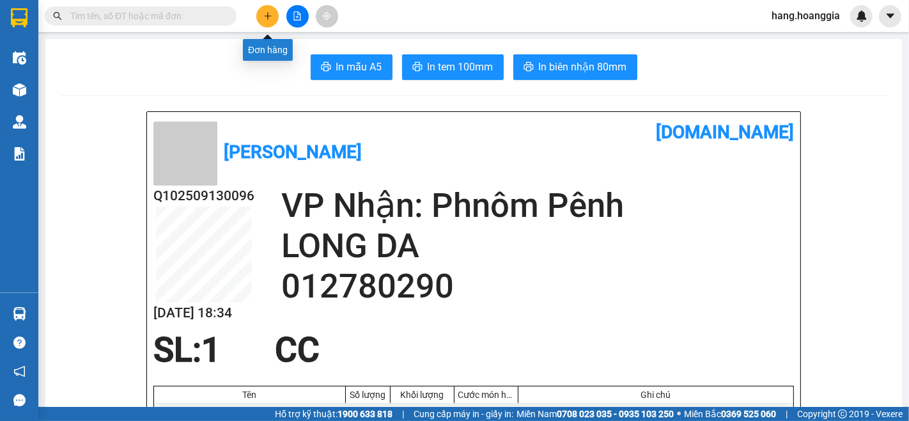
click at [265, 15] on icon "plus" at bounding box center [267, 15] width 7 height 1
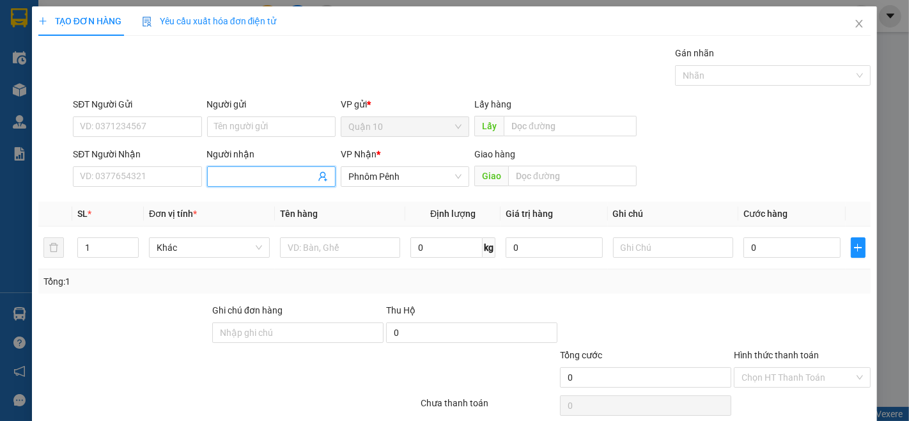
drag, startPoint x: 228, startPoint y: 174, endPoint x: 248, endPoint y: 177, distance: 20.1
click at [235, 174] on input "Người nhận" at bounding box center [265, 176] width 100 height 14
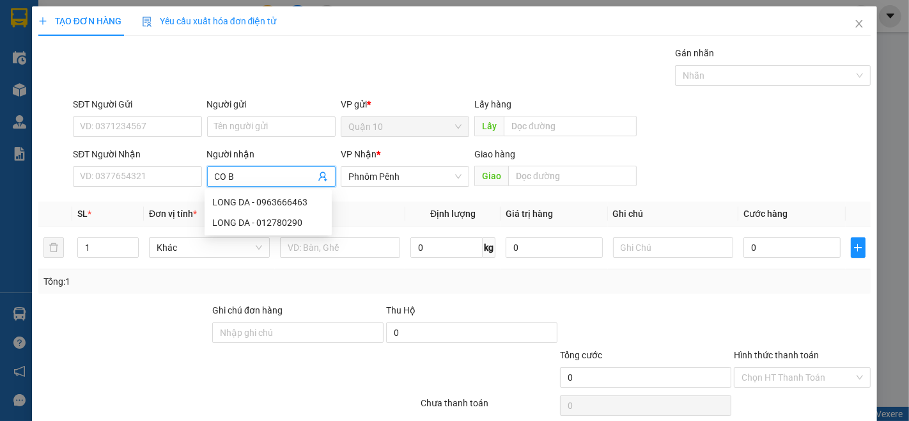
type input "CO BA"
click at [238, 201] on div "CO BA - 012994561" at bounding box center [268, 202] width 112 height 14
type input "012994561"
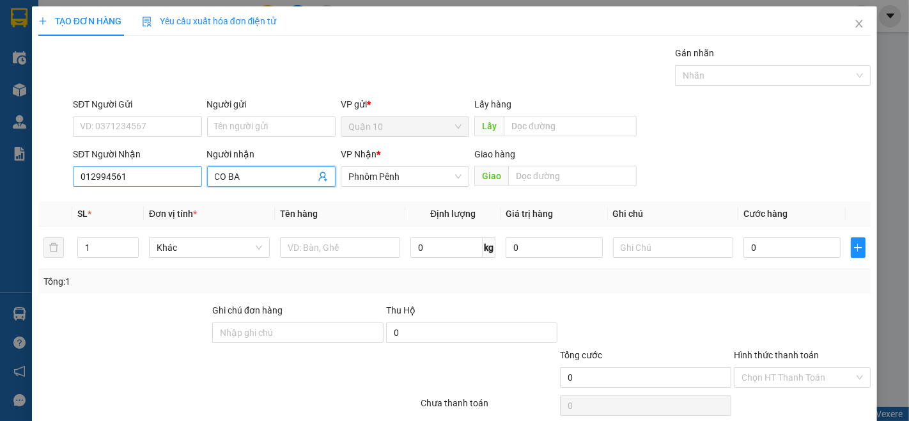
type input "CO BA"
click at [139, 177] on input "012994561" at bounding box center [137, 176] width 128 height 20
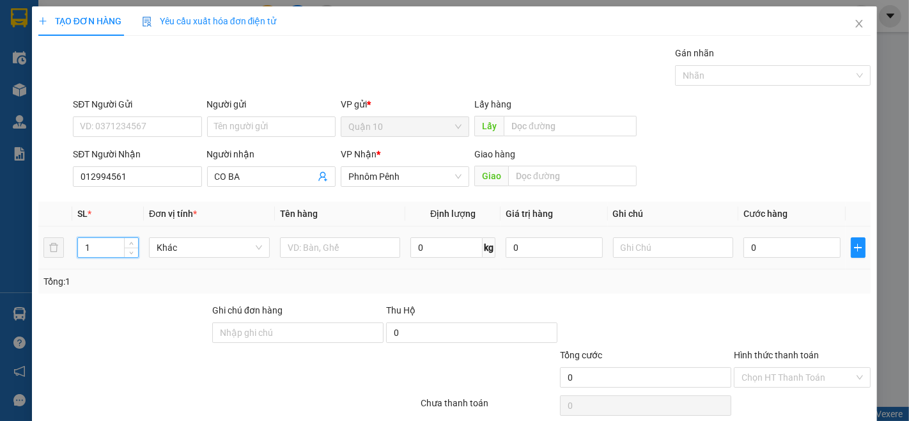
drag, startPoint x: 105, startPoint y: 247, endPoint x: 116, endPoint y: 245, distance: 11.7
click at [116, 245] on input "1" at bounding box center [108, 247] width 60 height 19
type input "5"
click at [304, 248] on input "text" at bounding box center [340, 247] width 121 height 20
type input "CUC DEN RUOU"
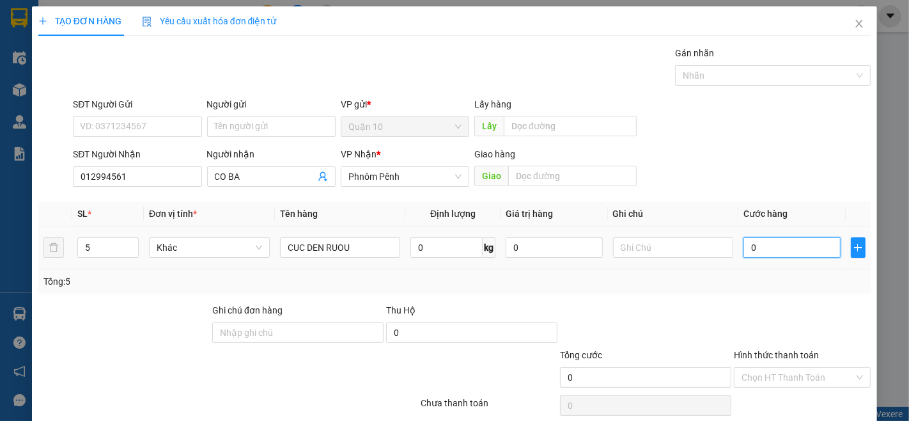
click at [791, 252] on input "0" at bounding box center [791, 247] width 97 height 20
type input "4"
type input "45"
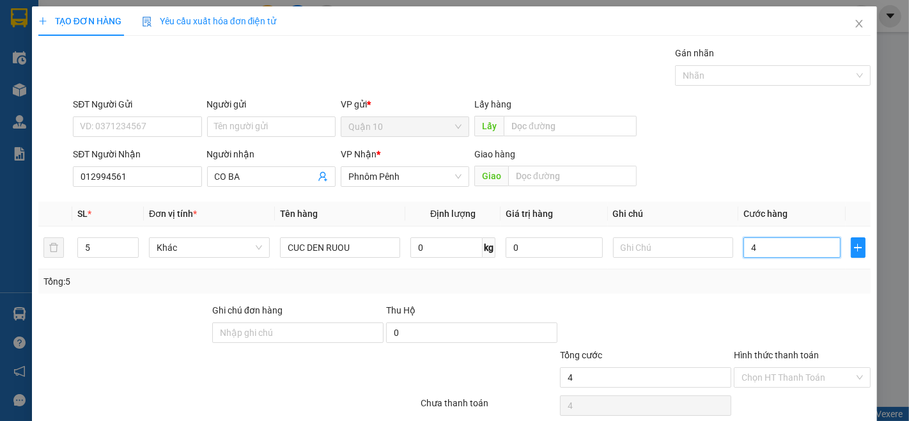
type input "45"
type input "450"
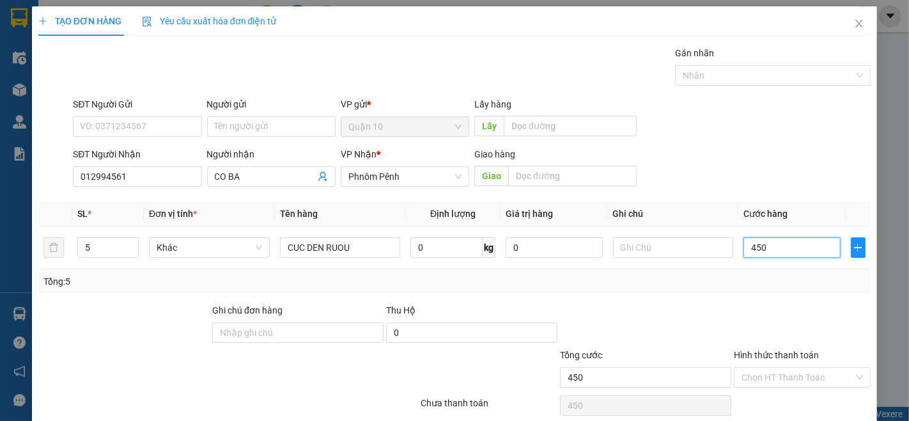
scroll to position [52, 0]
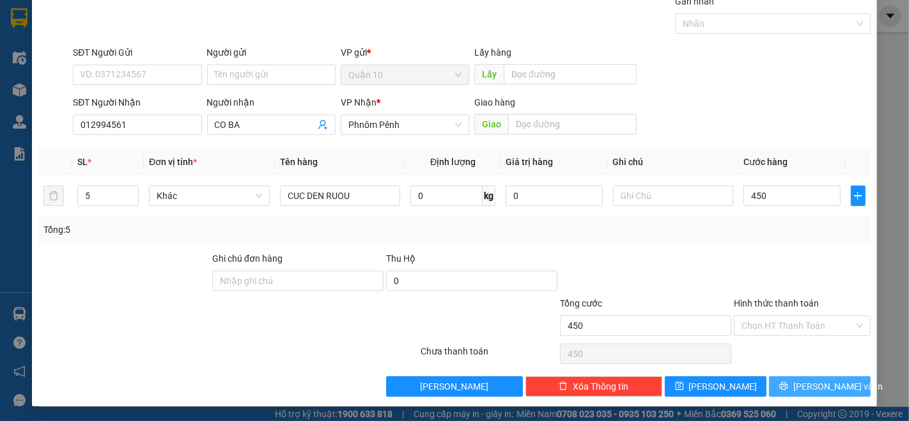
type input "450.000"
drag, startPoint x: 809, startPoint y: 382, endPoint x: 809, endPoint y: 369, distance: 13.4
click at [809, 379] on span "[PERSON_NAME] và In" at bounding box center [837, 386] width 89 height 14
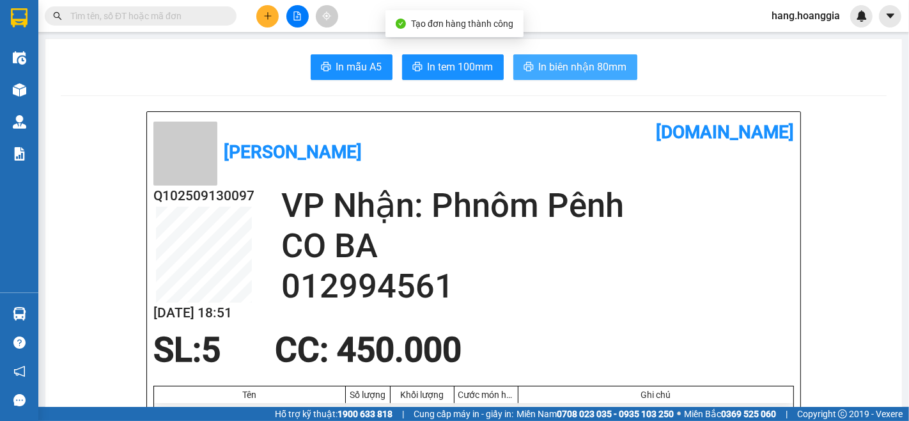
click at [566, 70] on span "In biên nhận 80mm" at bounding box center [583, 67] width 88 height 16
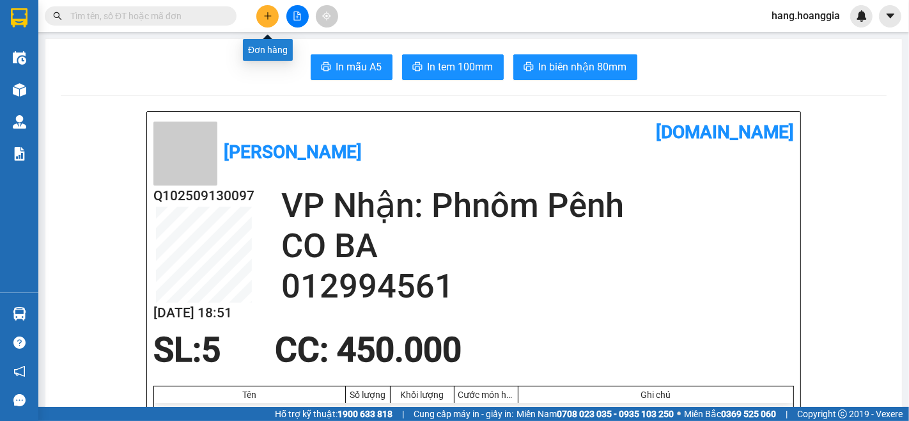
click at [266, 13] on icon "plus" at bounding box center [267, 16] width 9 height 9
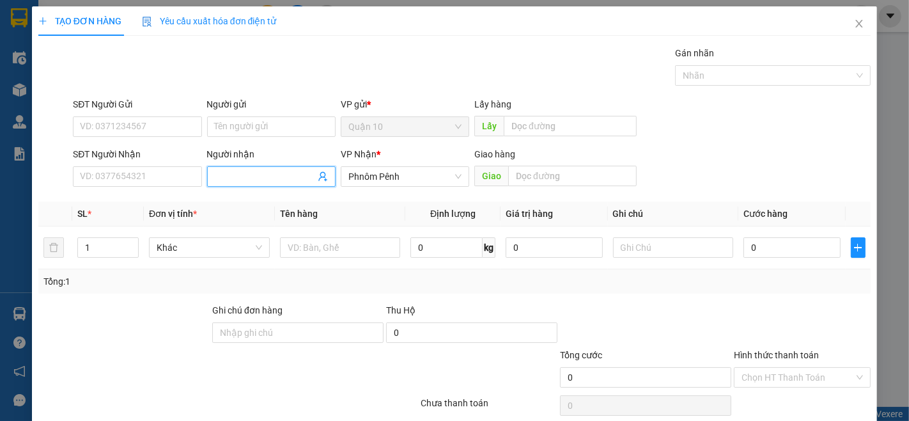
click at [231, 166] on span at bounding box center [271, 176] width 128 height 20
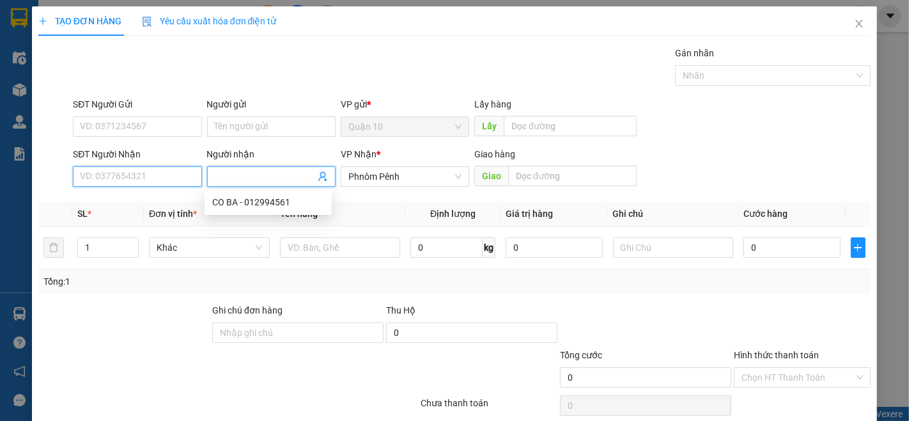
click at [130, 177] on input "SĐT Người Nhận" at bounding box center [137, 176] width 128 height 20
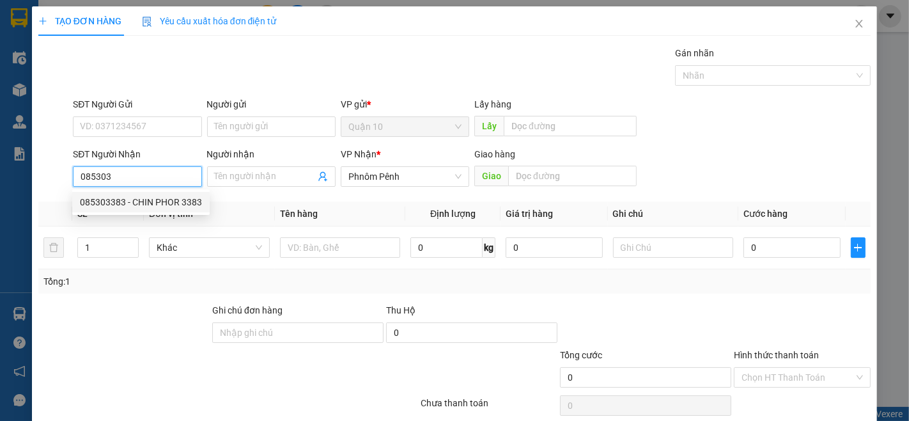
click at [101, 205] on div "085303383 - CHIN PHOR 3383" at bounding box center [141, 202] width 122 height 14
type input "085303383"
type input "CHIN PHOR 3383"
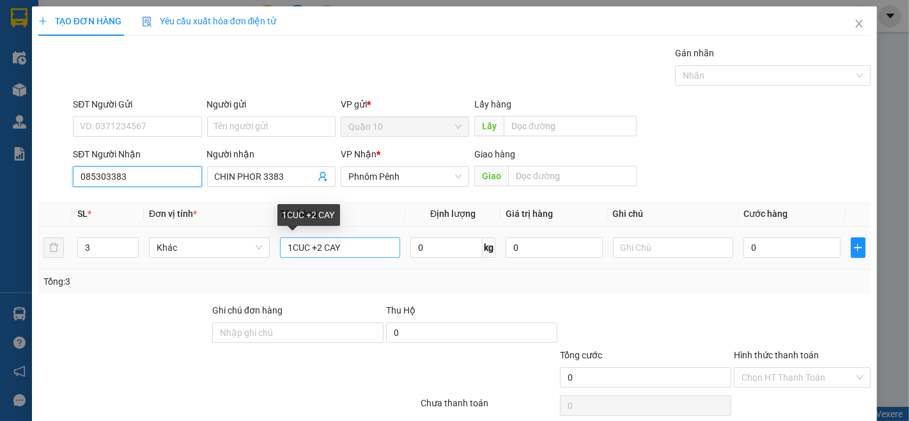
type input "085303383"
click at [352, 248] on input "1CUC +2 CAY" at bounding box center [340, 247] width 121 height 20
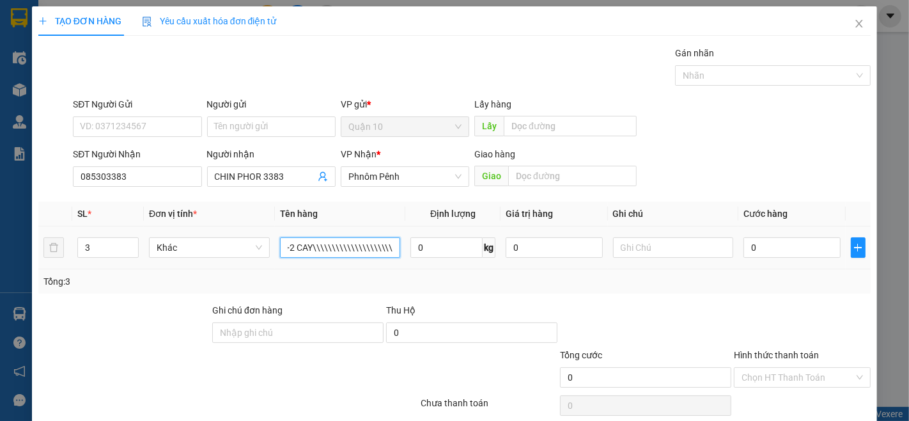
scroll to position [0, 24]
type input "1"
type input "THUNG"
click at [104, 249] on input "3" at bounding box center [108, 247] width 60 height 19
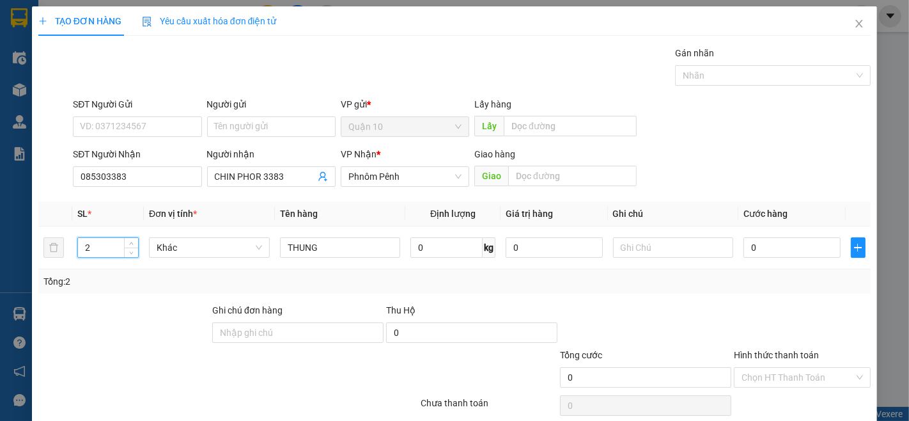
scroll to position [52, 0]
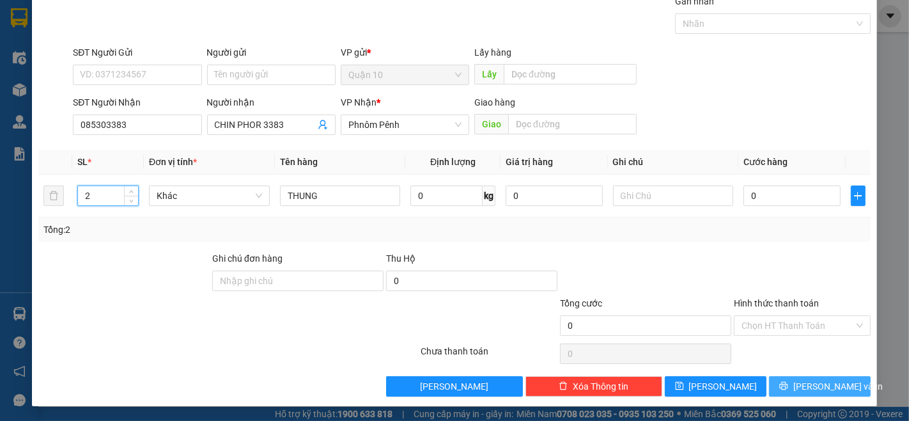
type input "2"
click at [833, 389] on span "[PERSON_NAME] và In" at bounding box center [837, 386] width 89 height 14
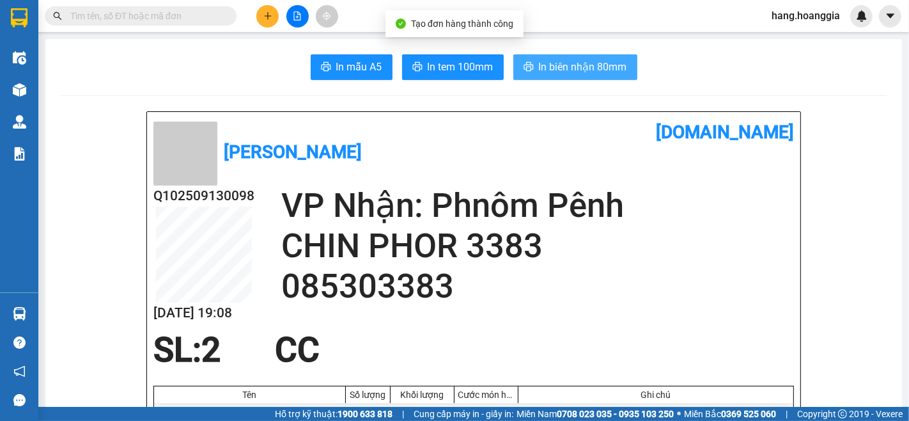
click at [590, 63] on span "In biên nhận 80mm" at bounding box center [583, 67] width 88 height 16
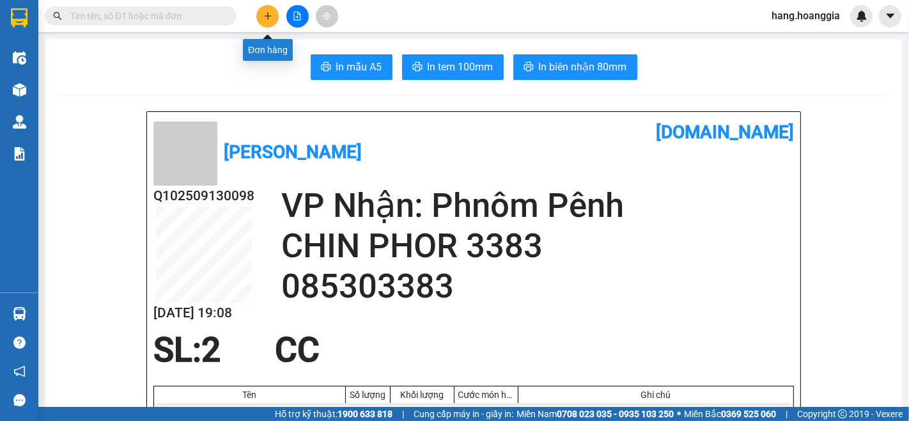
click at [269, 12] on icon "plus" at bounding box center [267, 16] width 9 height 9
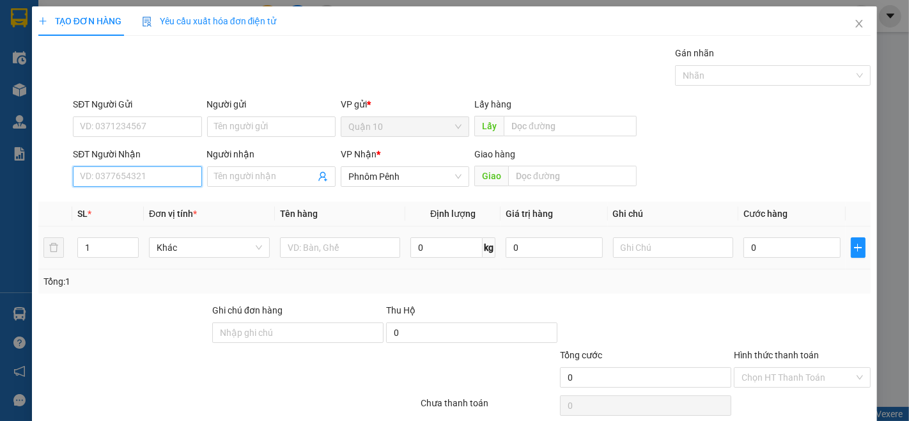
drag, startPoint x: 118, startPoint y: 176, endPoint x: 406, endPoint y: 231, distance: 293.0
click at [183, 188] on div "SĐT Người Nhận VD: 0377654321" at bounding box center [137, 169] width 128 height 45
type input "015851012"
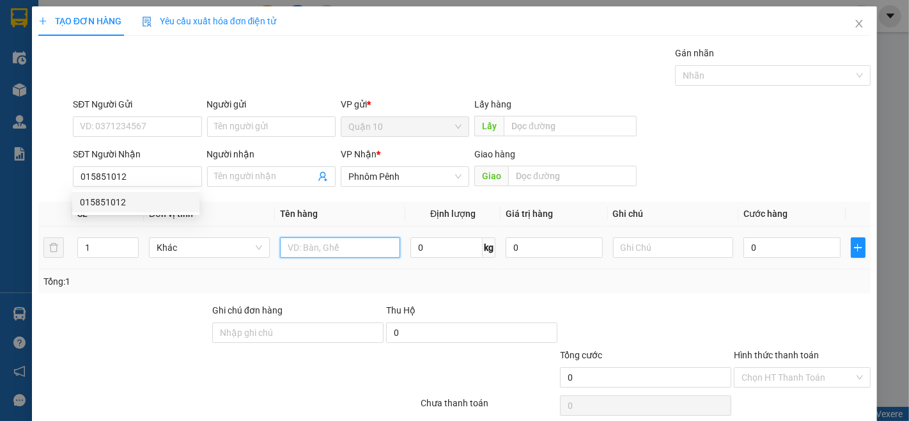
drag, startPoint x: 307, startPoint y: 253, endPoint x: 339, endPoint y: 267, distance: 35.5
click at [314, 271] on div "SL * Đơn vị tính * Tên hàng Định lượng Giá trị hàng Ghi chú Cước hàng 1 Khác 0 …" at bounding box center [454, 247] width 832 height 92
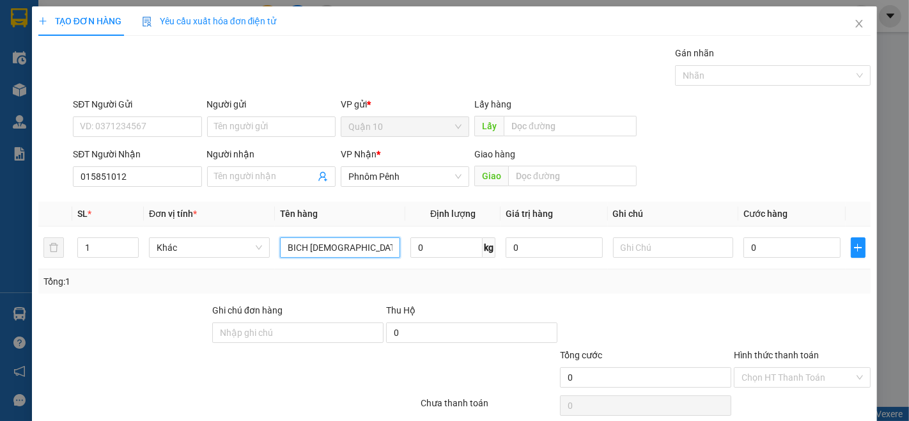
scroll to position [52, 0]
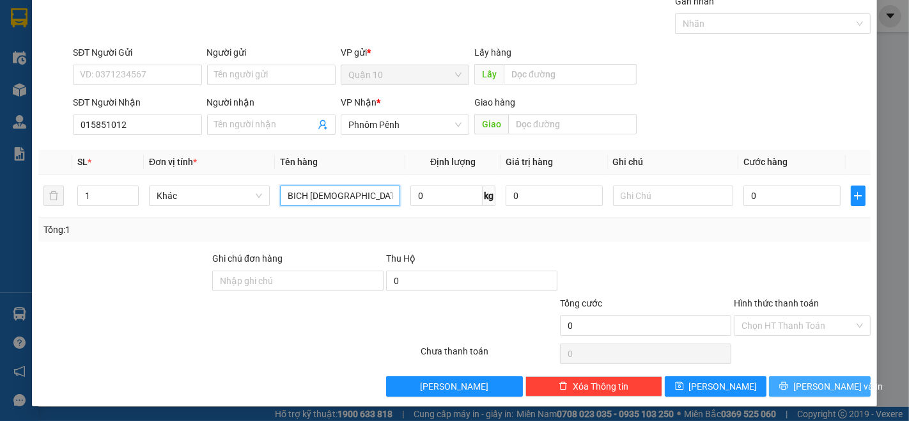
type input "BICH DIEU MAU"
click at [812, 385] on span "[PERSON_NAME] và In" at bounding box center [837, 386] width 89 height 14
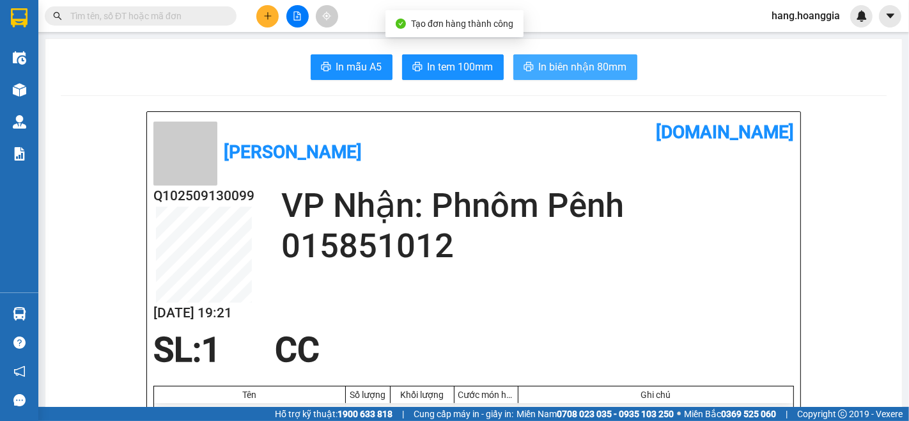
click at [584, 61] on span "In biên nhận 80mm" at bounding box center [583, 67] width 88 height 16
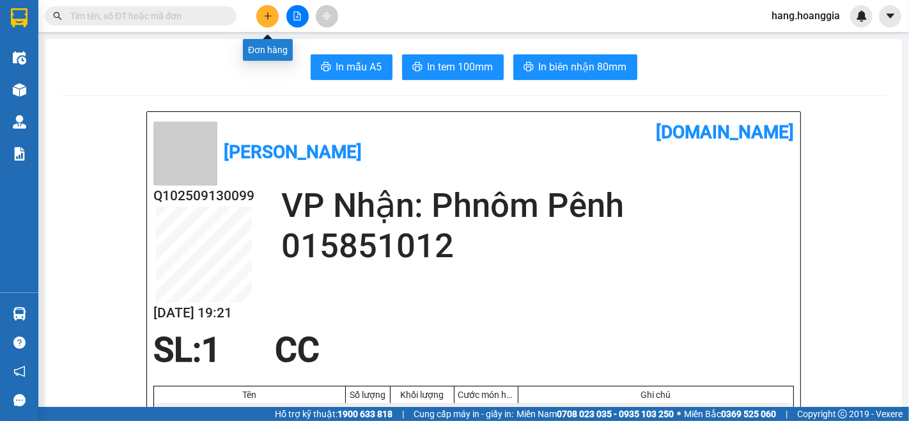
click at [277, 15] on button at bounding box center [267, 16] width 22 height 22
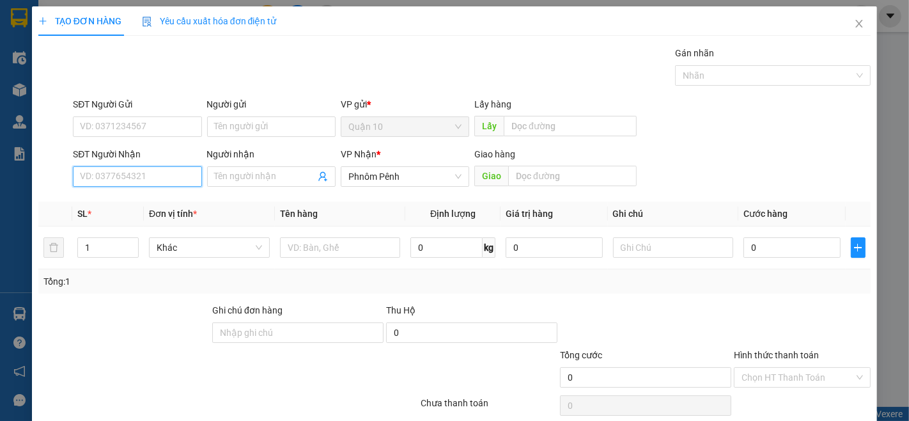
drag, startPoint x: 152, startPoint y: 171, endPoint x: 908, endPoint y: 417, distance: 796.1
click at [193, 211] on div "Transit Pickup Surcharge Ids Transit Deliver Surcharge Ids Transit Deliver Surc…" at bounding box center [454, 247] width 832 height 402
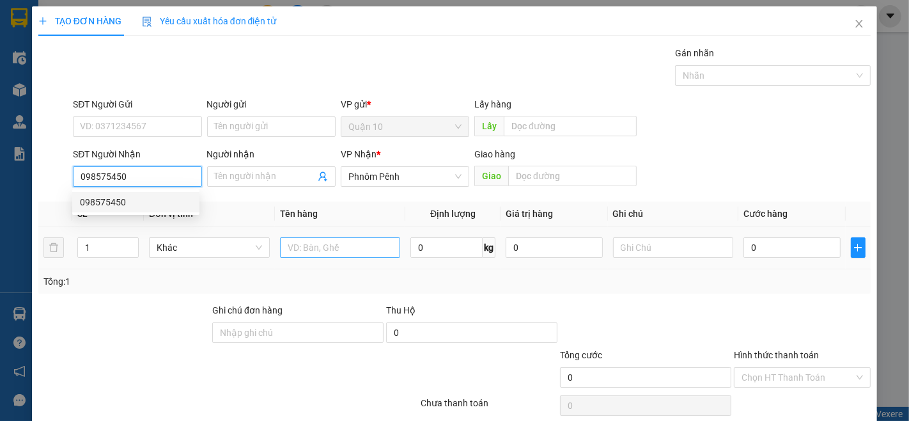
type input "098575450"
click at [321, 251] on input "text" at bounding box center [340, 247] width 121 height 20
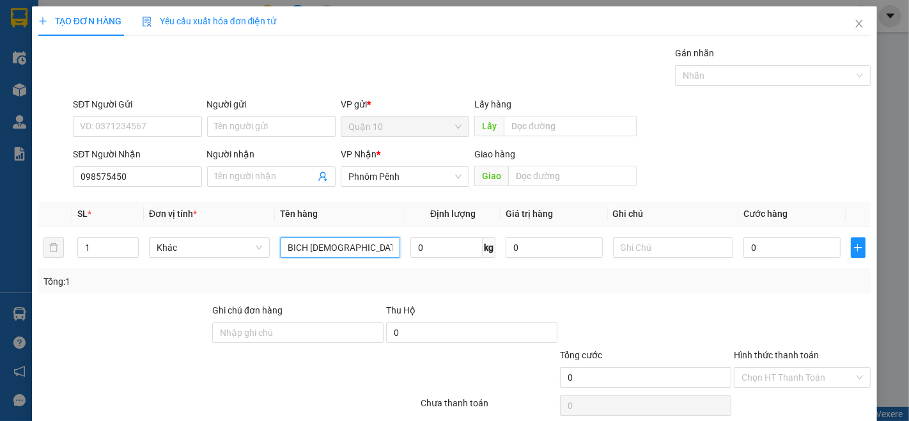
scroll to position [52, 0]
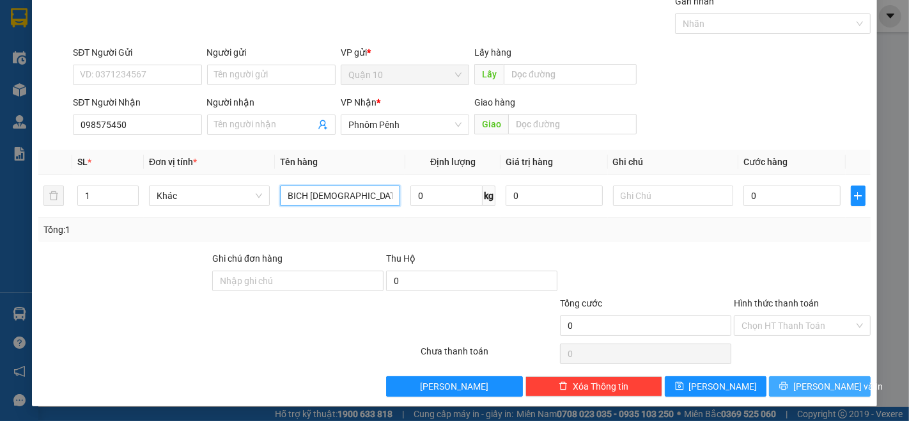
type input "BICH DIEU MAU"
click at [816, 384] on span "[PERSON_NAME] và In" at bounding box center [837, 386] width 89 height 14
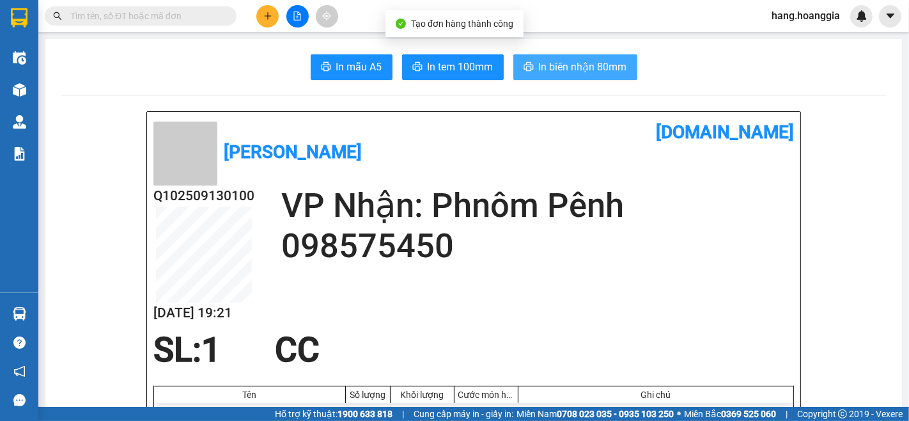
click at [576, 62] on span "In biên nhận 80mm" at bounding box center [583, 67] width 88 height 16
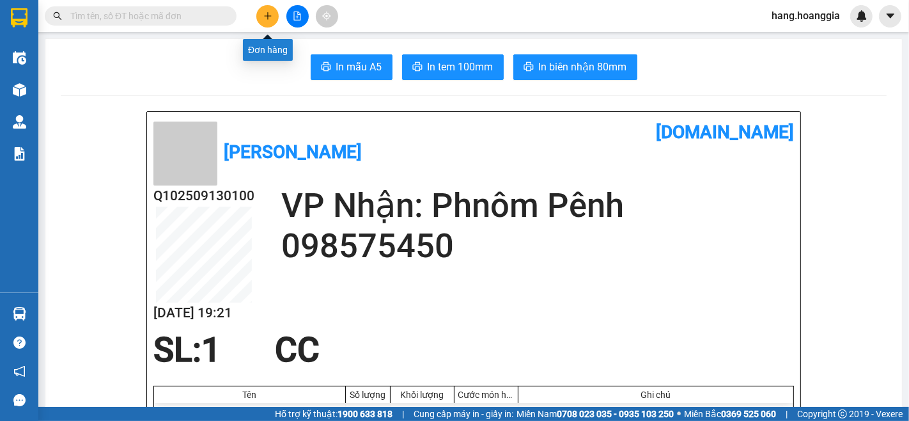
click at [262, 15] on button at bounding box center [267, 16] width 22 height 22
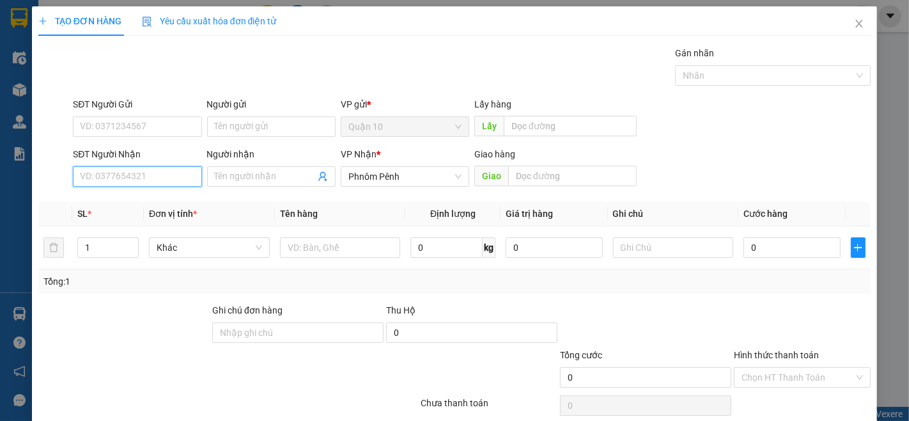
drag, startPoint x: 111, startPoint y: 173, endPoint x: 124, endPoint y: 176, distance: 13.8
click at [121, 175] on input "SĐT Người Nhận" at bounding box center [137, 176] width 128 height 20
drag, startPoint x: 109, startPoint y: 199, endPoint x: 102, endPoint y: 276, distance: 77.6
click at [110, 199] on div "010646427 - EM CHUNG TRA SUA" at bounding box center [147, 202] width 135 height 14
type input "010646427"
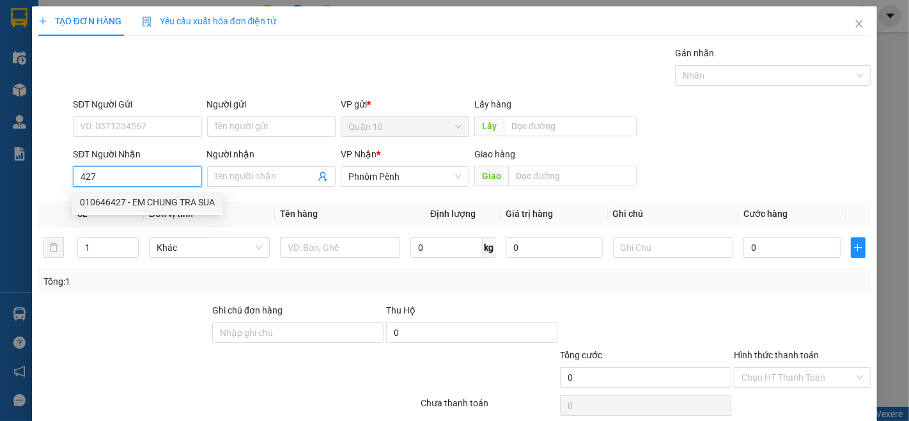
type input "EM CHUNG TRA SUA"
type input "140.000"
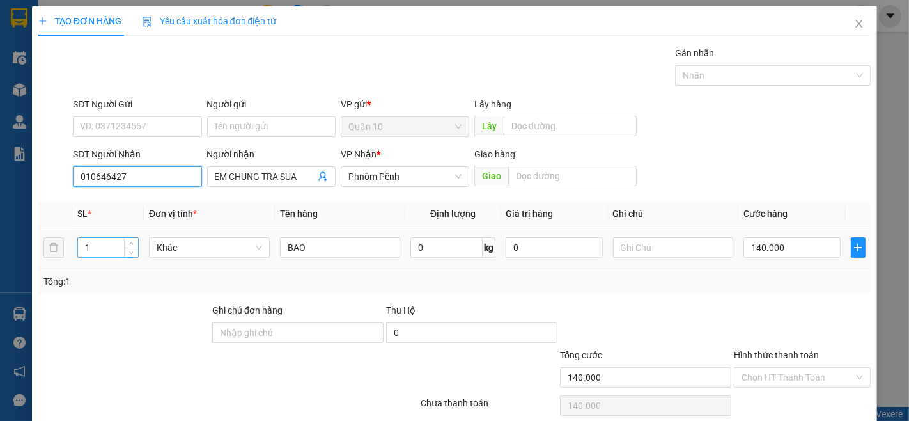
type input "010646427"
click at [98, 246] on input "1" at bounding box center [108, 247] width 60 height 19
type input "2"
click at [789, 253] on input "140.000" at bounding box center [791, 247] width 97 height 20
type input "0"
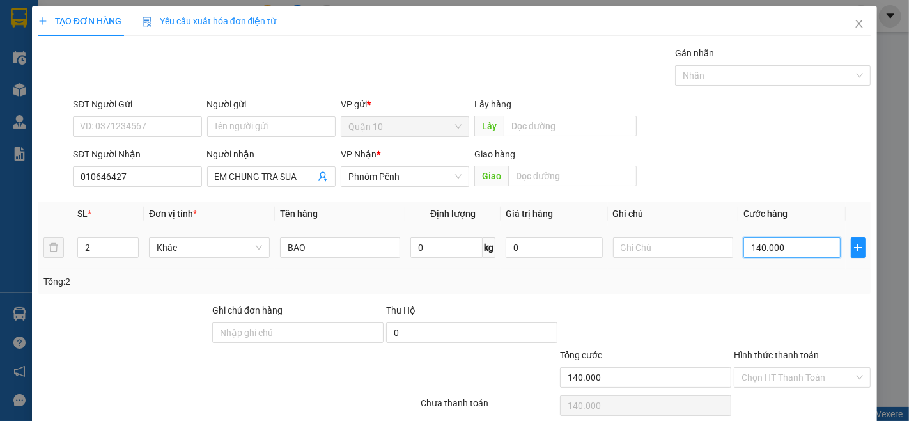
type input "0"
click at [772, 244] on input "0" at bounding box center [791, 247] width 97 height 20
type input "0"
click at [433, 243] on input "0" at bounding box center [446, 247] width 72 height 20
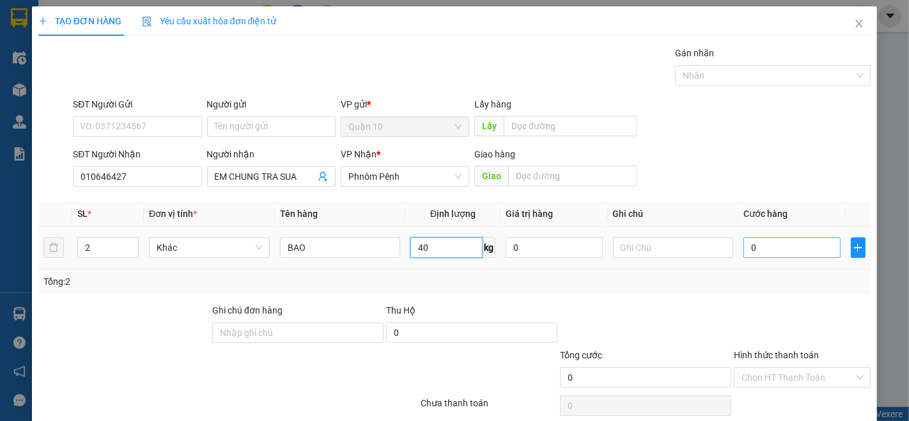
type input "40"
click at [779, 246] on input "0" at bounding box center [791, 247] width 97 height 20
type input "2"
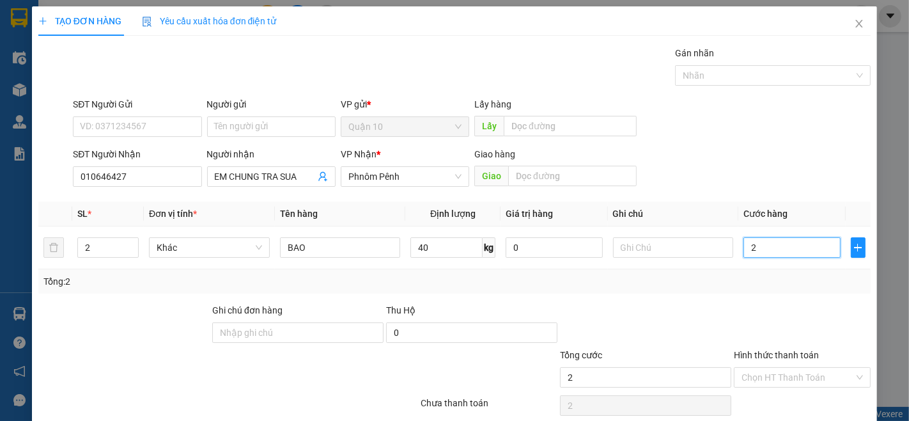
type input "28"
type input "280"
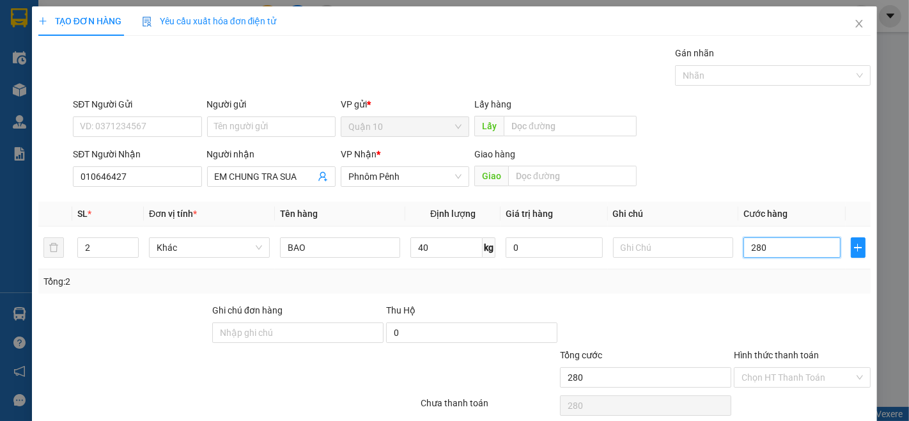
type input "280"
type input "280.000"
click at [752, 352] on label "Hình thức thanh toán" at bounding box center [776, 355] width 85 height 10
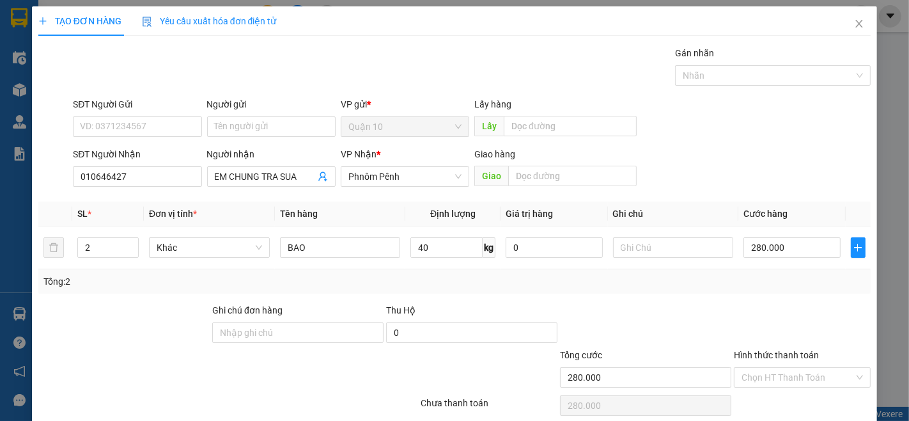
click at [752, 368] on input "Hình thức thanh toán" at bounding box center [798, 377] width 113 height 19
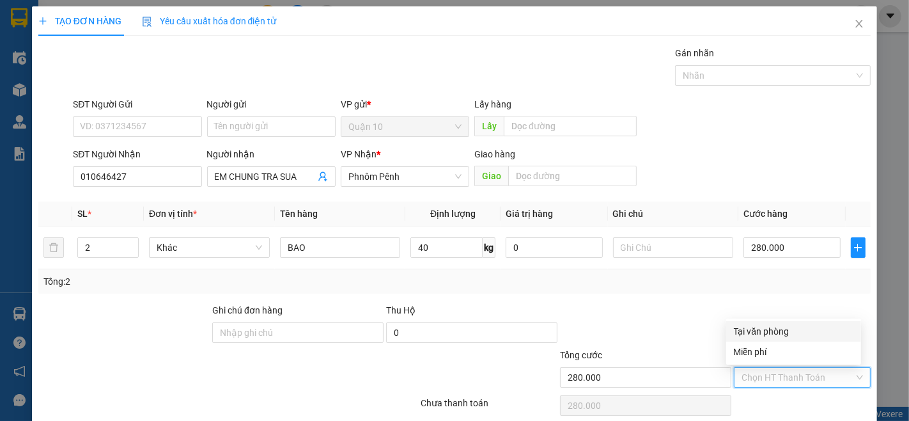
click at [744, 329] on div "Tại văn phòng" at bounding box center [794, 331] width 120 height 14
type input "0"
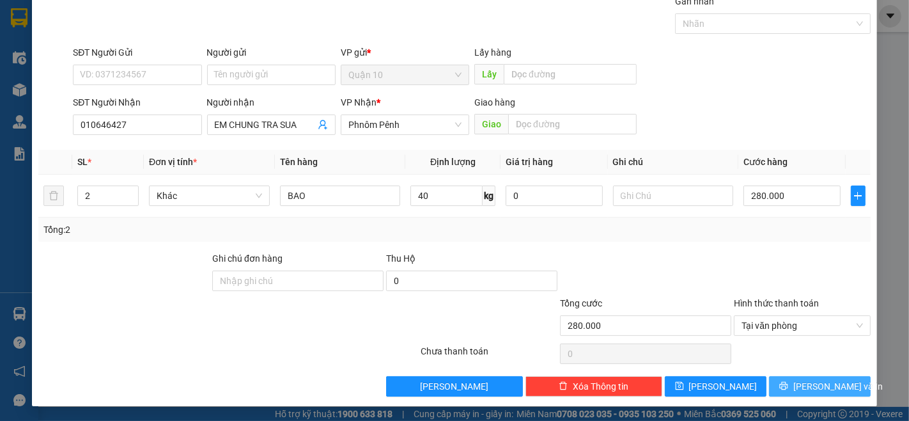
click at [829, 382] on span "[PERSON_NAME] và In" at bounding box center [837, 386] width 89 height 14
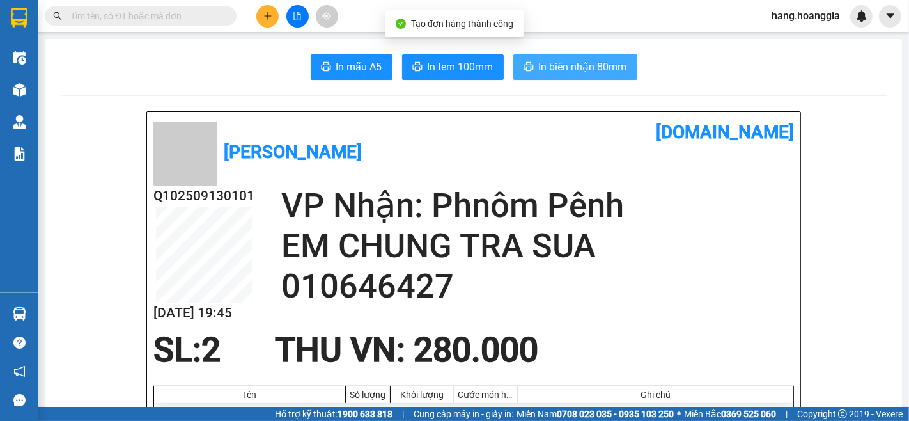
click at [586, 65] on span "In biên nhận 80mm" at bounding box center [583, 67] width 88 height 16
